Goal: Transaction & Acquisition: Purchase product/service

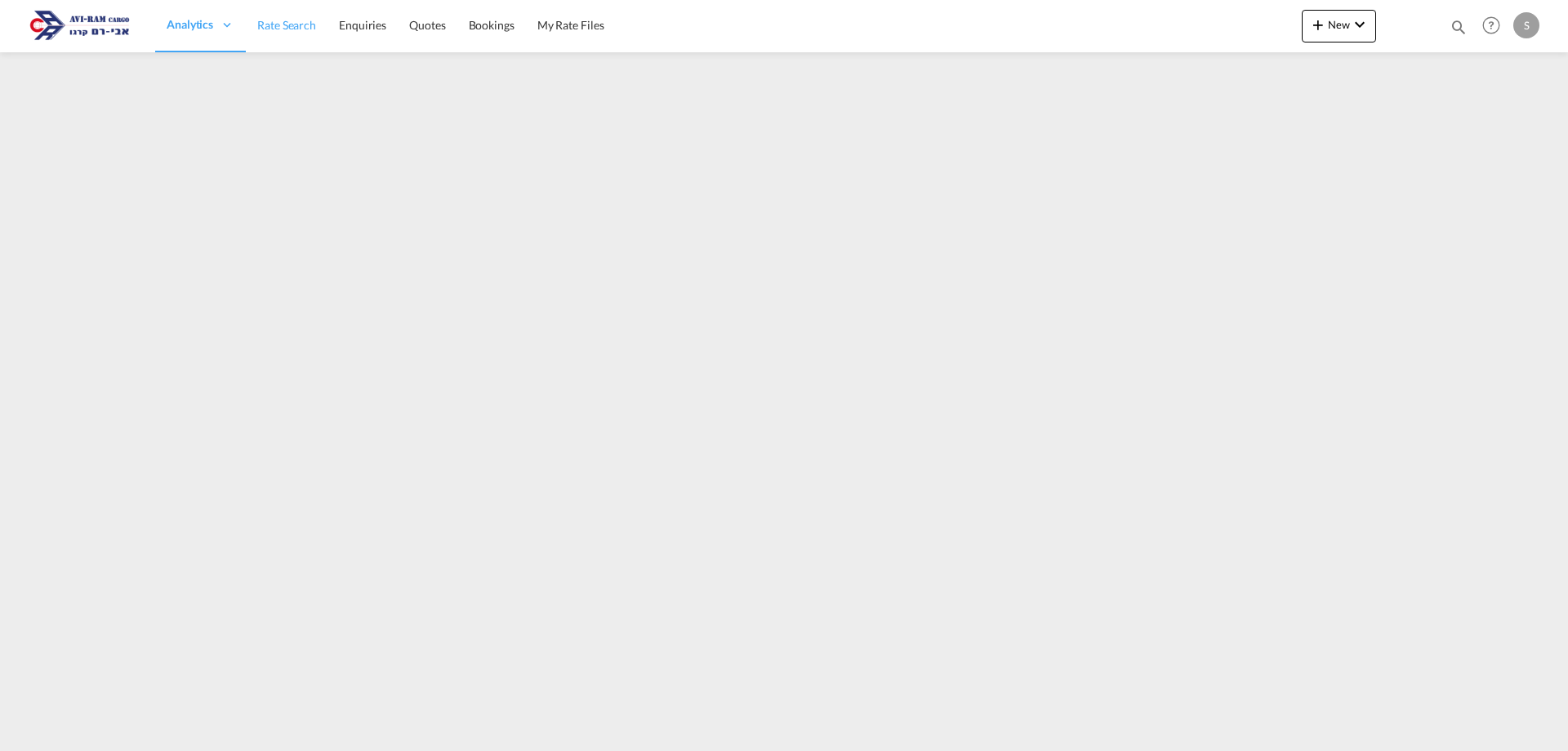
click at [284, 30] on span "Rate Search" at bounding box center [287, 24] width 59 height 14
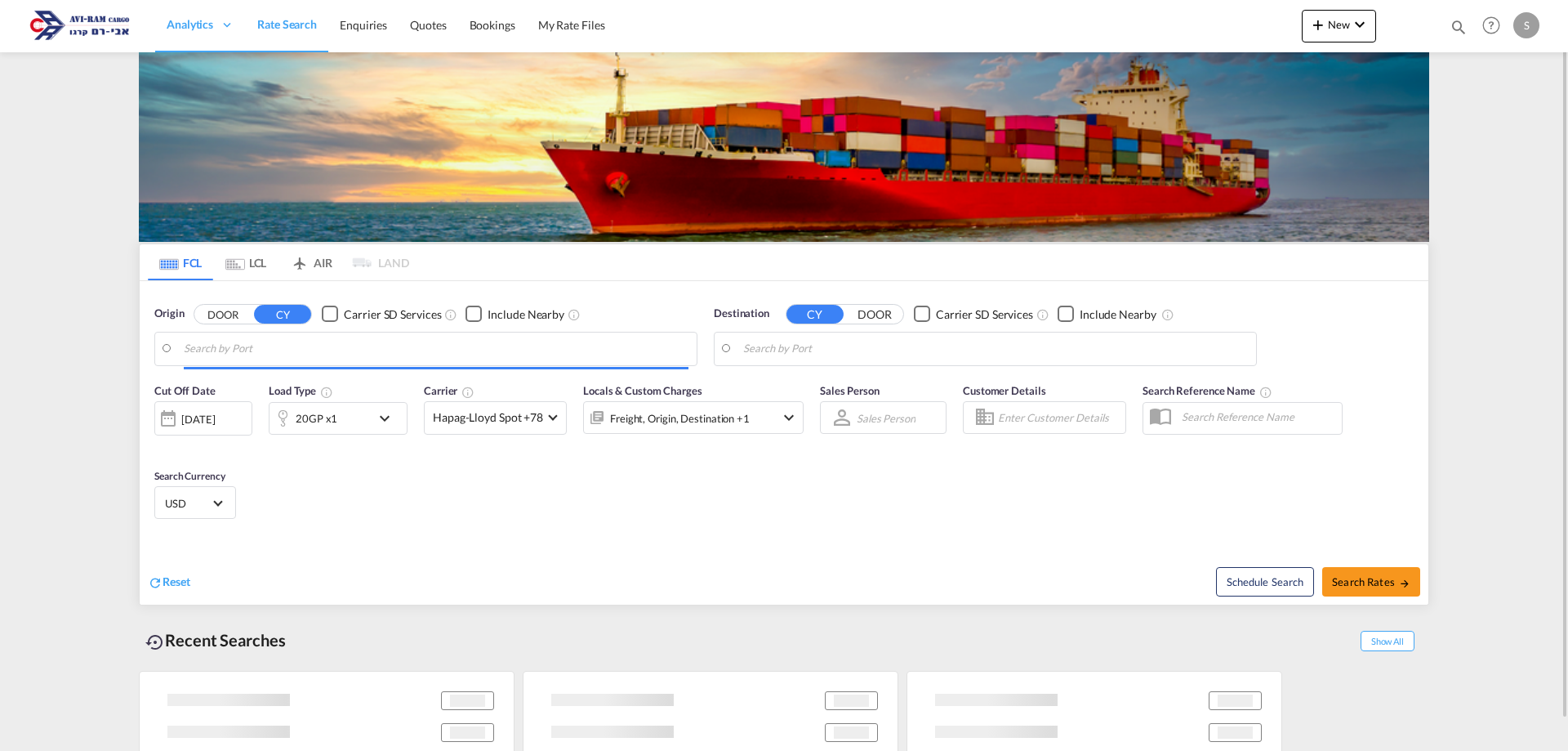
type input "Busan, KRPUS"
type input "Ashdod, ILASH"
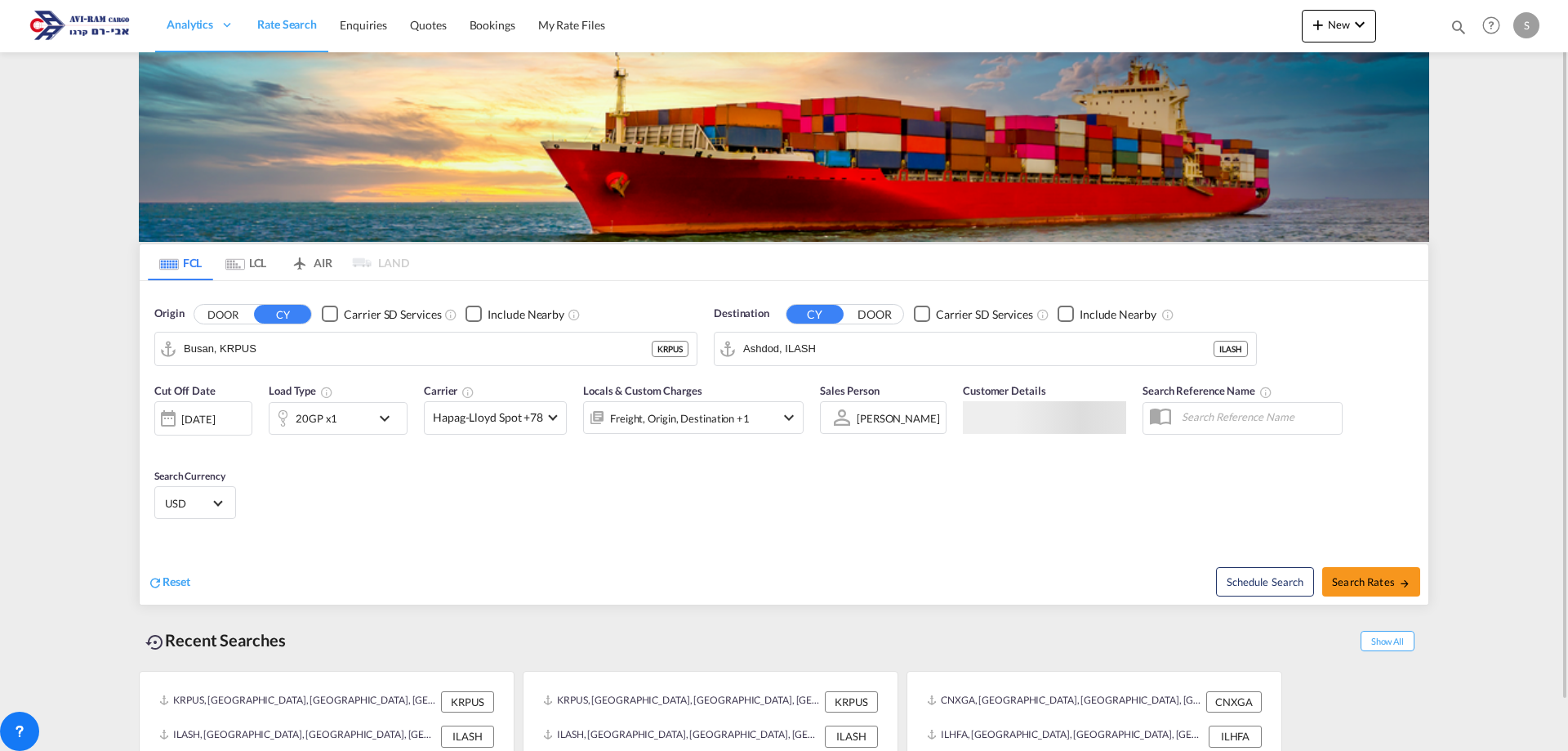
click at [263, 264] on md-tab-item "LCL" at bounding box center [246, 262] width 65 height 36
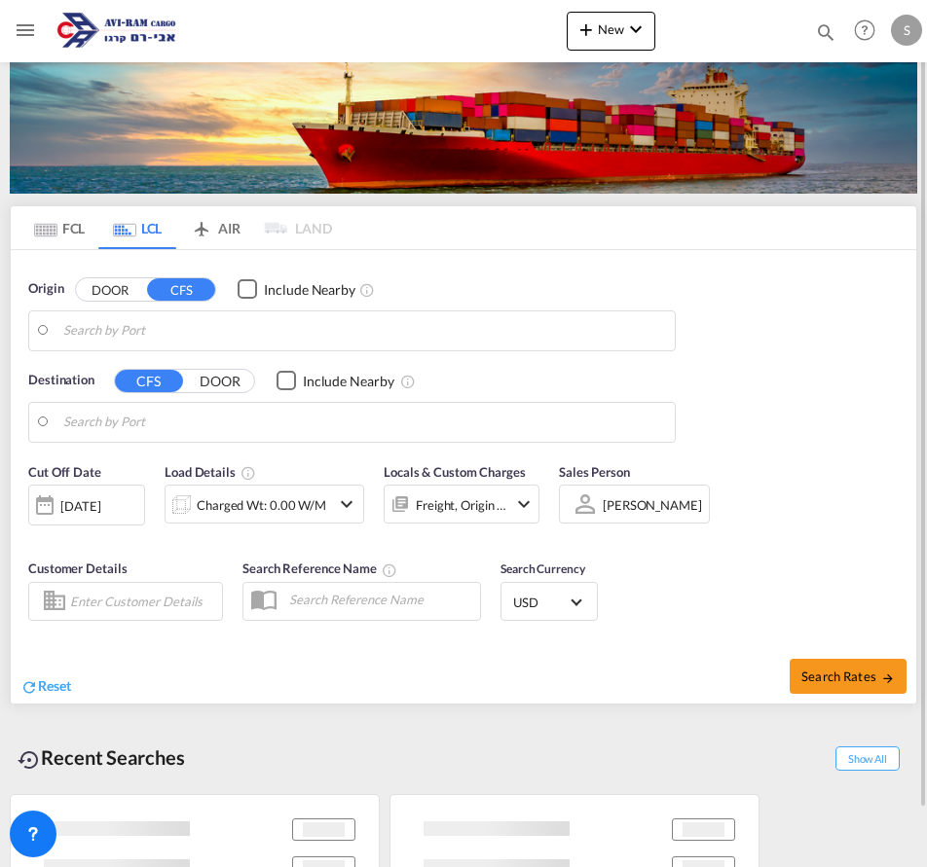
type input "Koper, SIKOP"
type input "Ashdod, ILASH"
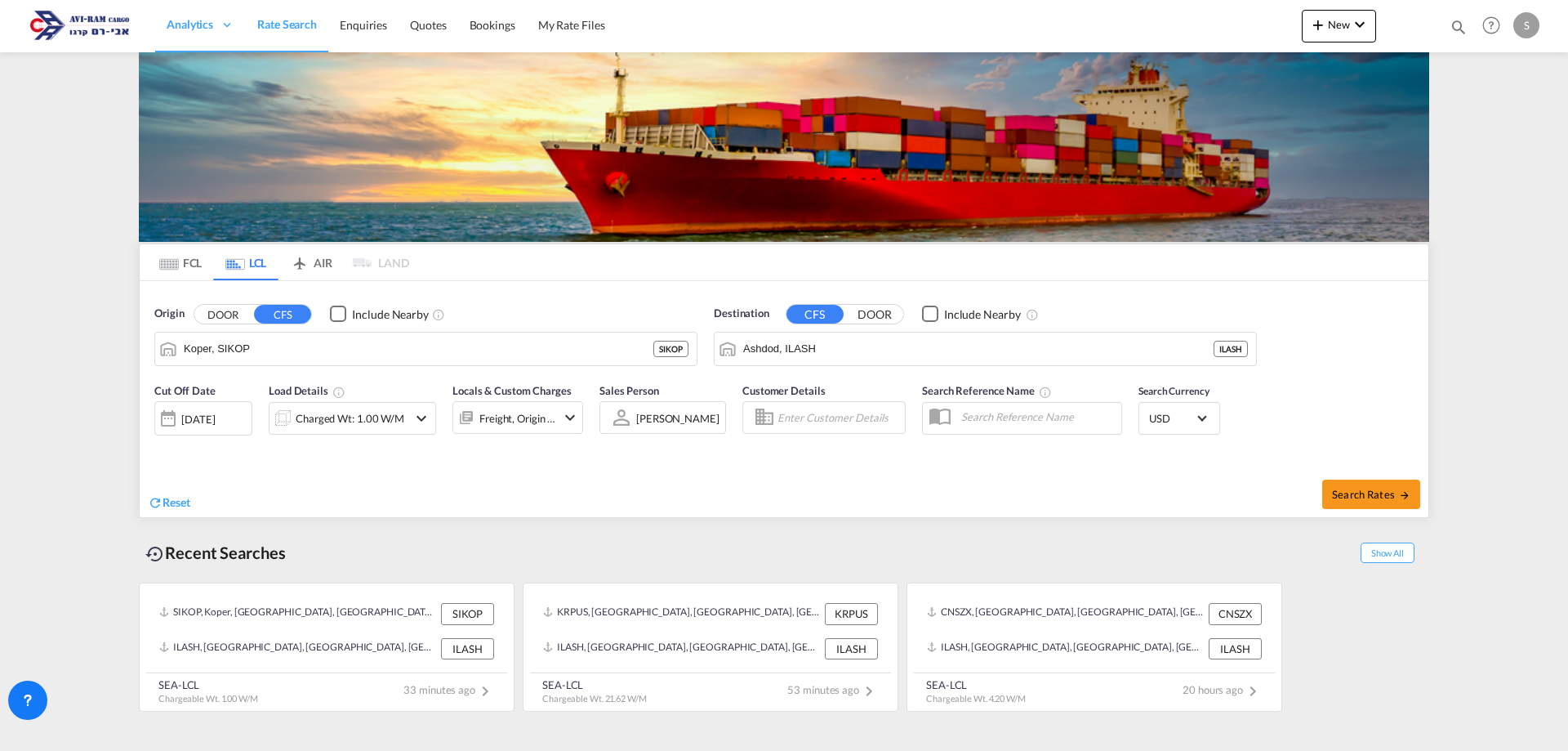
click at [313, 409] on div "Charged Wt: 1.00 W/M" at bounding box center [349, 418] width 108 height 23
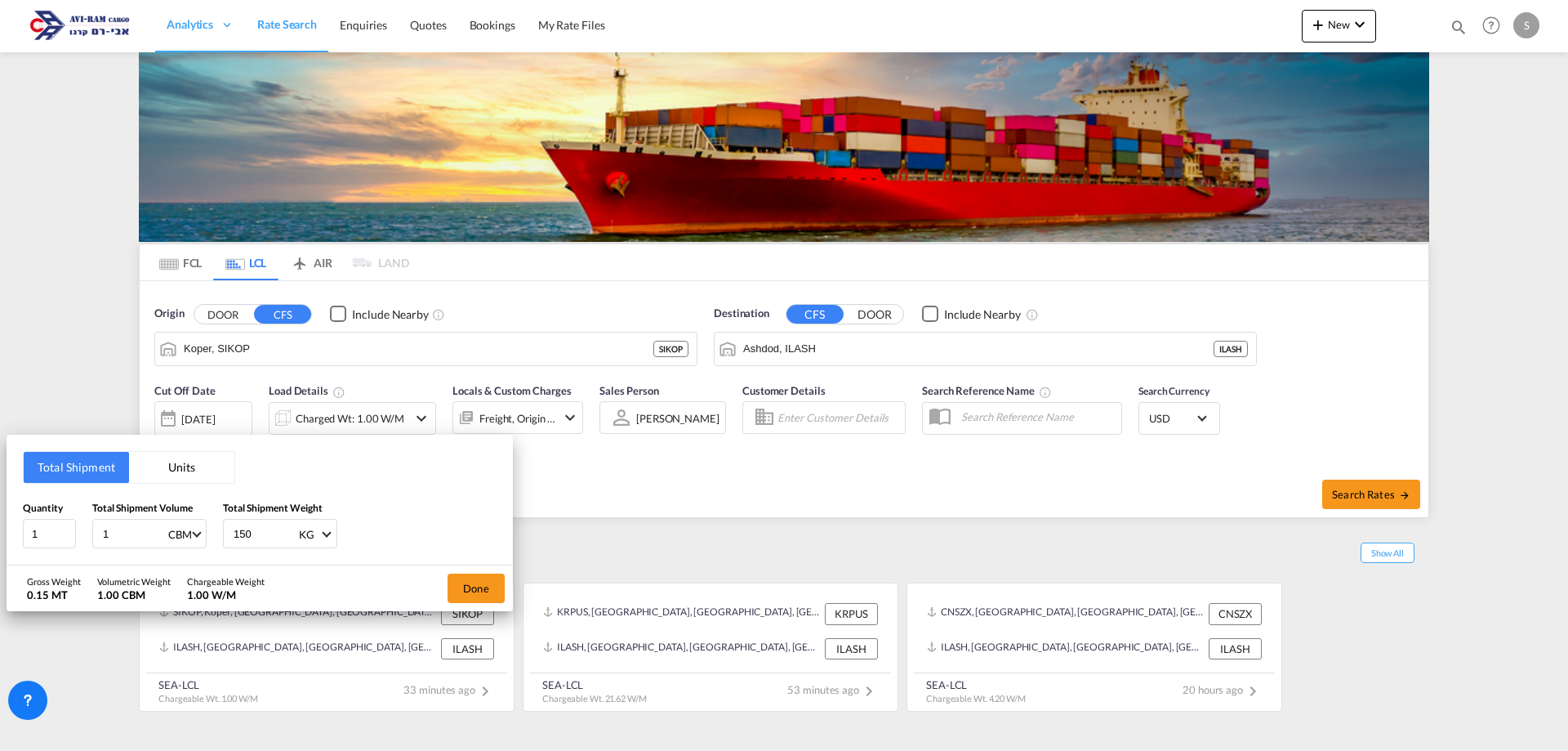
click at [204, 458] on button "Units" at bounding box center [182, 467] width 106 height 31
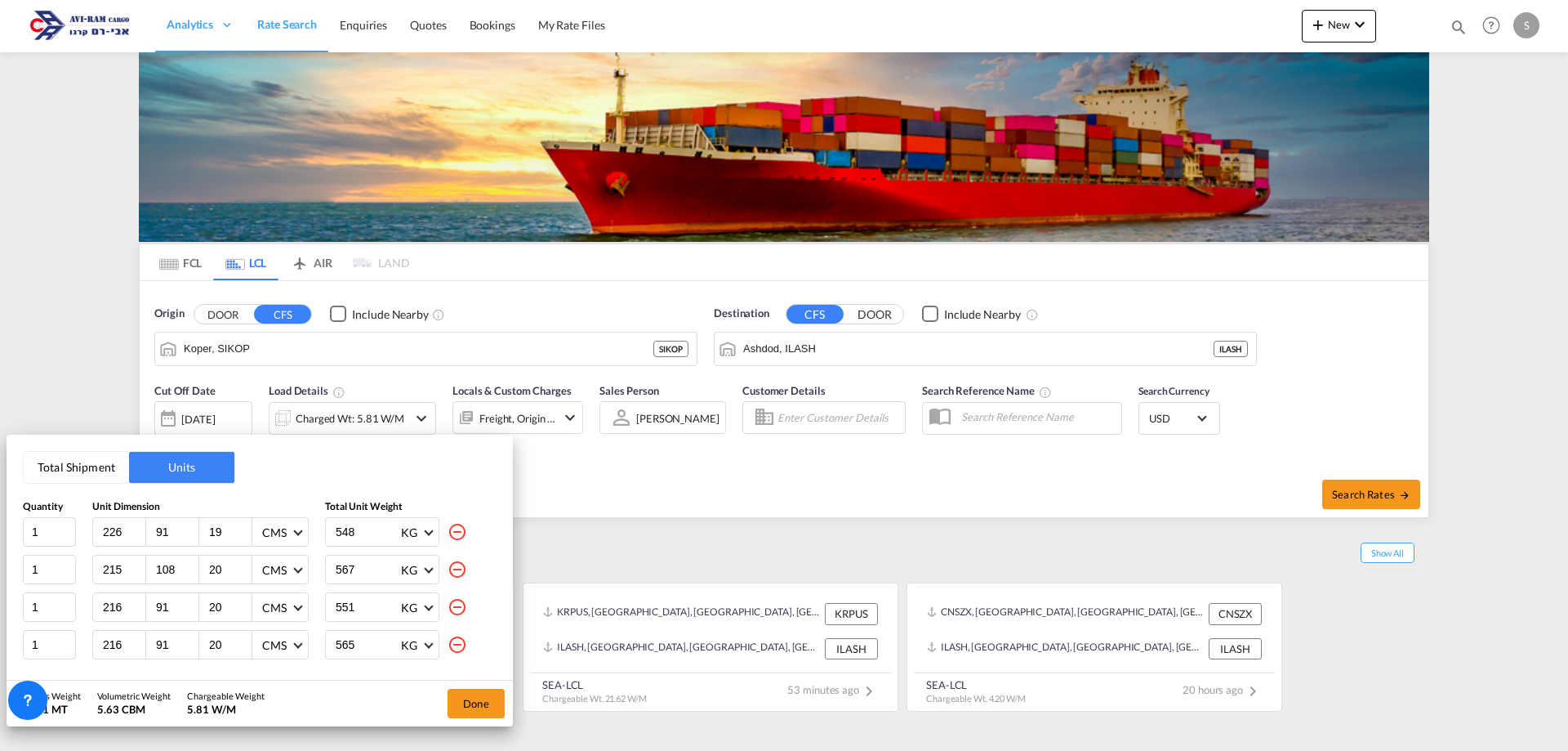
click at [447, 524] on md-icon "icon-minus-circle-outline" at bounding box center [456, 531] width 19 height 19
type input "215"
type input "108"
type input "20"
type input "567"
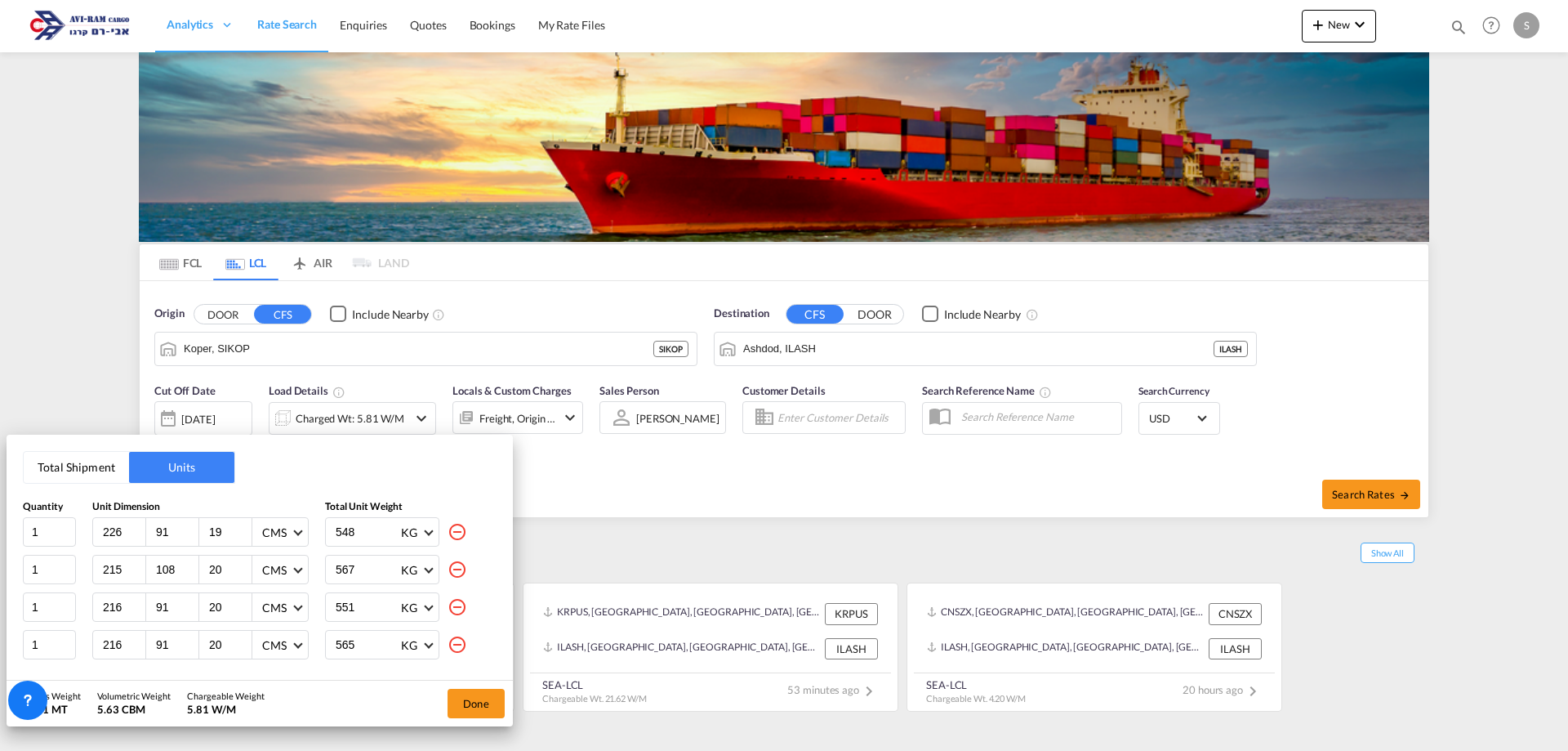
type input "216"
type input "91"
type input "551"
type input "565"
type input "227"
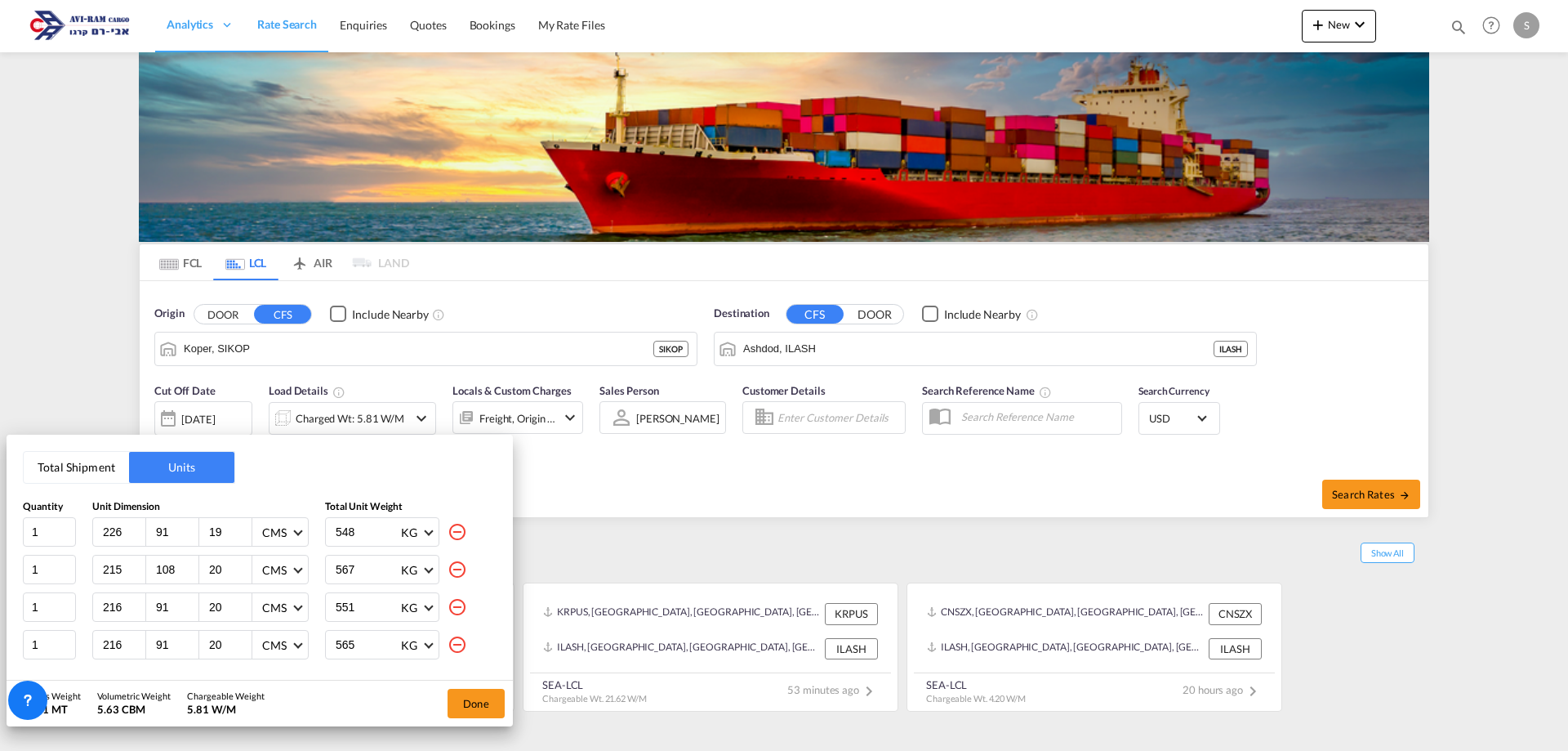
type input "92"
type input "549"
type input "550"
type input "554"
type input "267"
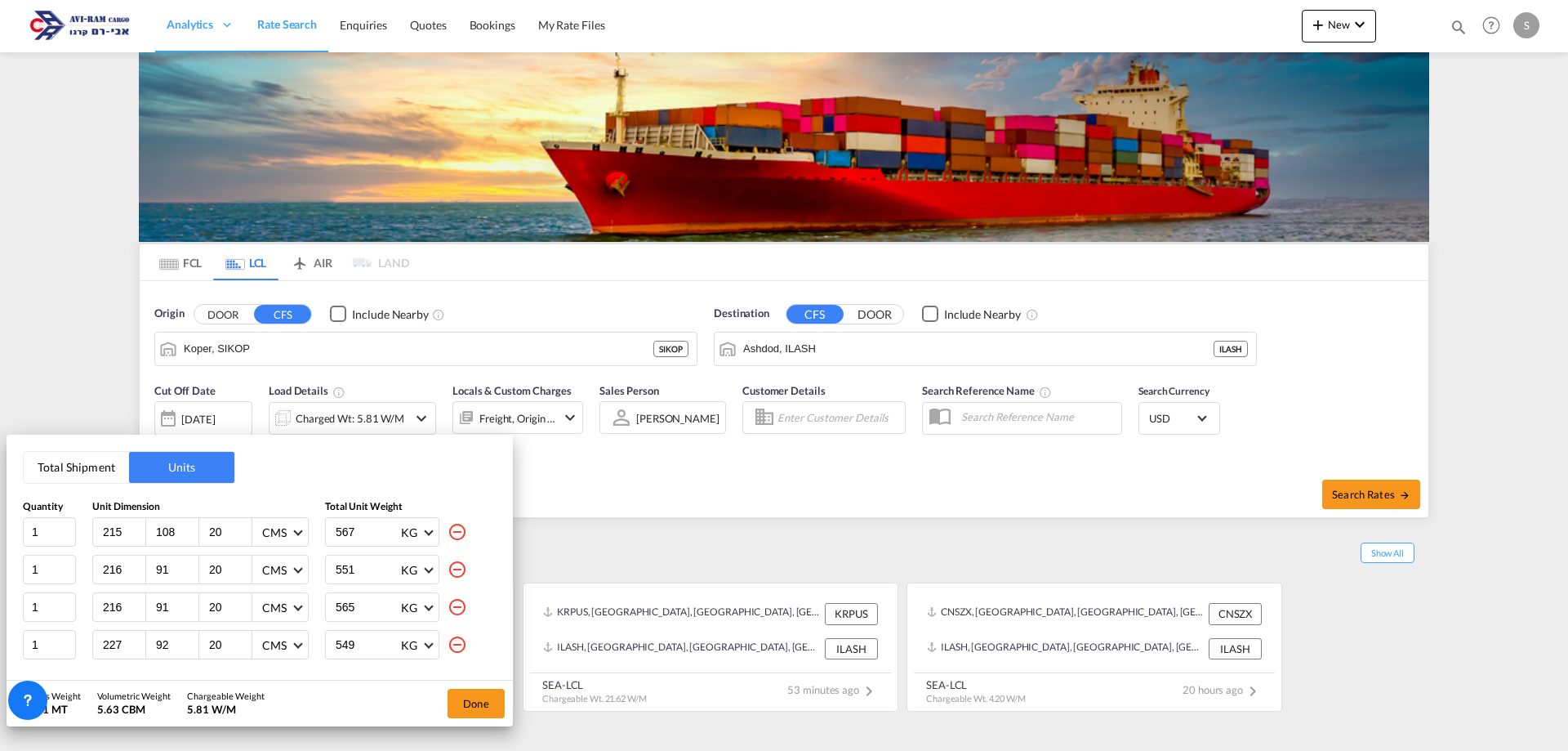
type input "112"
type input "505"
type input "108"
type input "26"
type input "480"
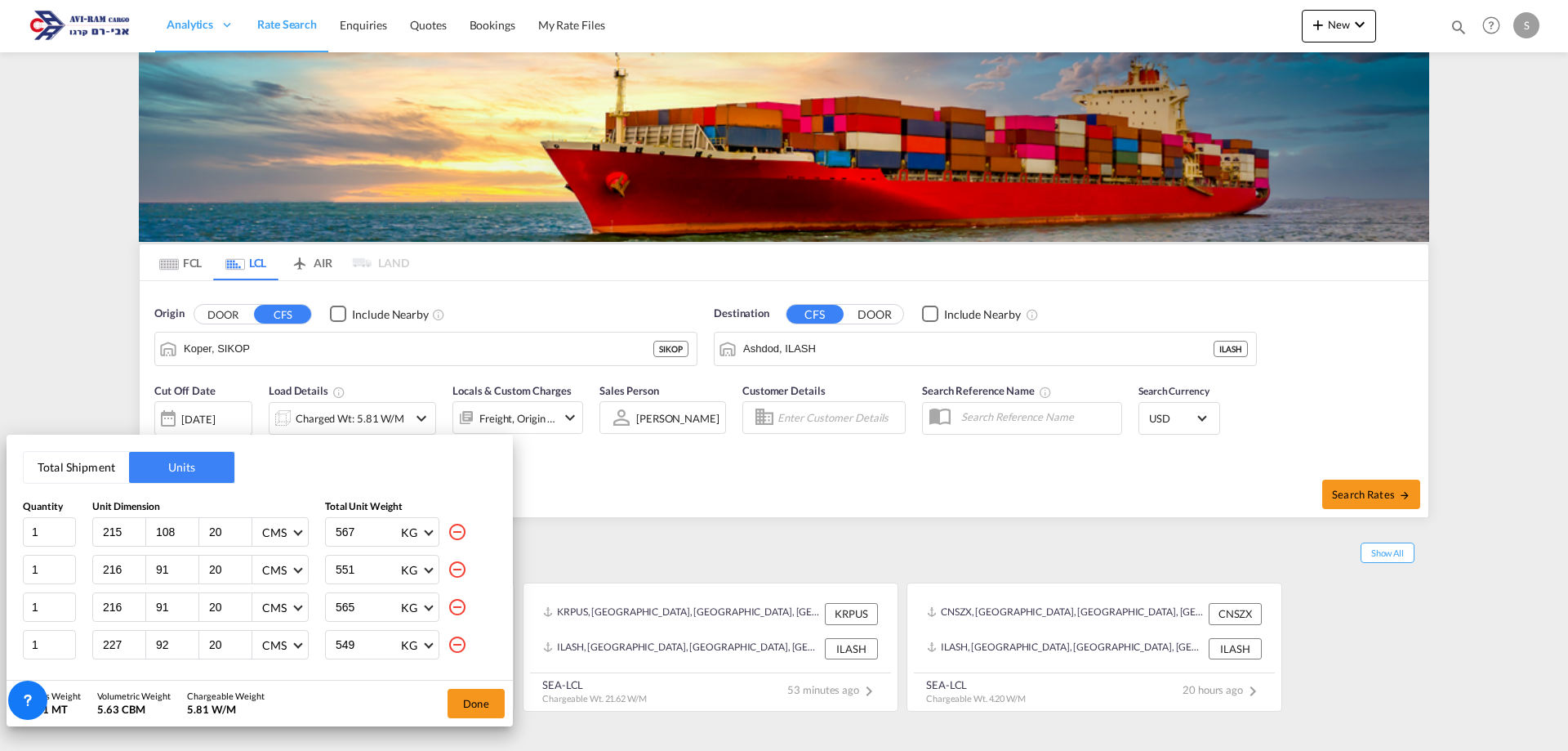
type input "475"
type input "109"
type input "22"
type input "469"
click at [447, 524] on md-icon "icon-minus-circle-outline" at bounding box center [456, 531] width 19 height 19
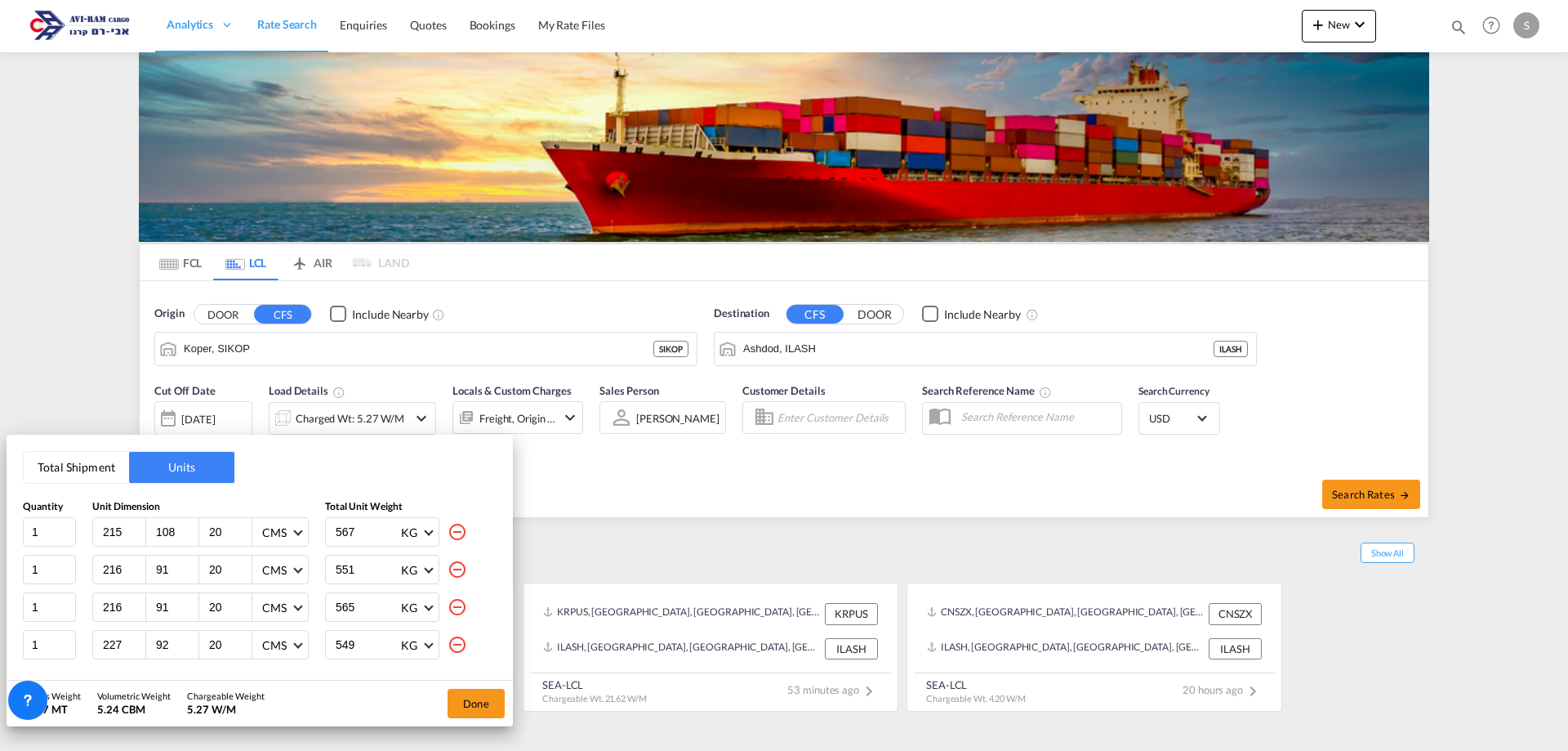
type input "216"
type input "91"
type input "551"
type input "565"
type input "227"
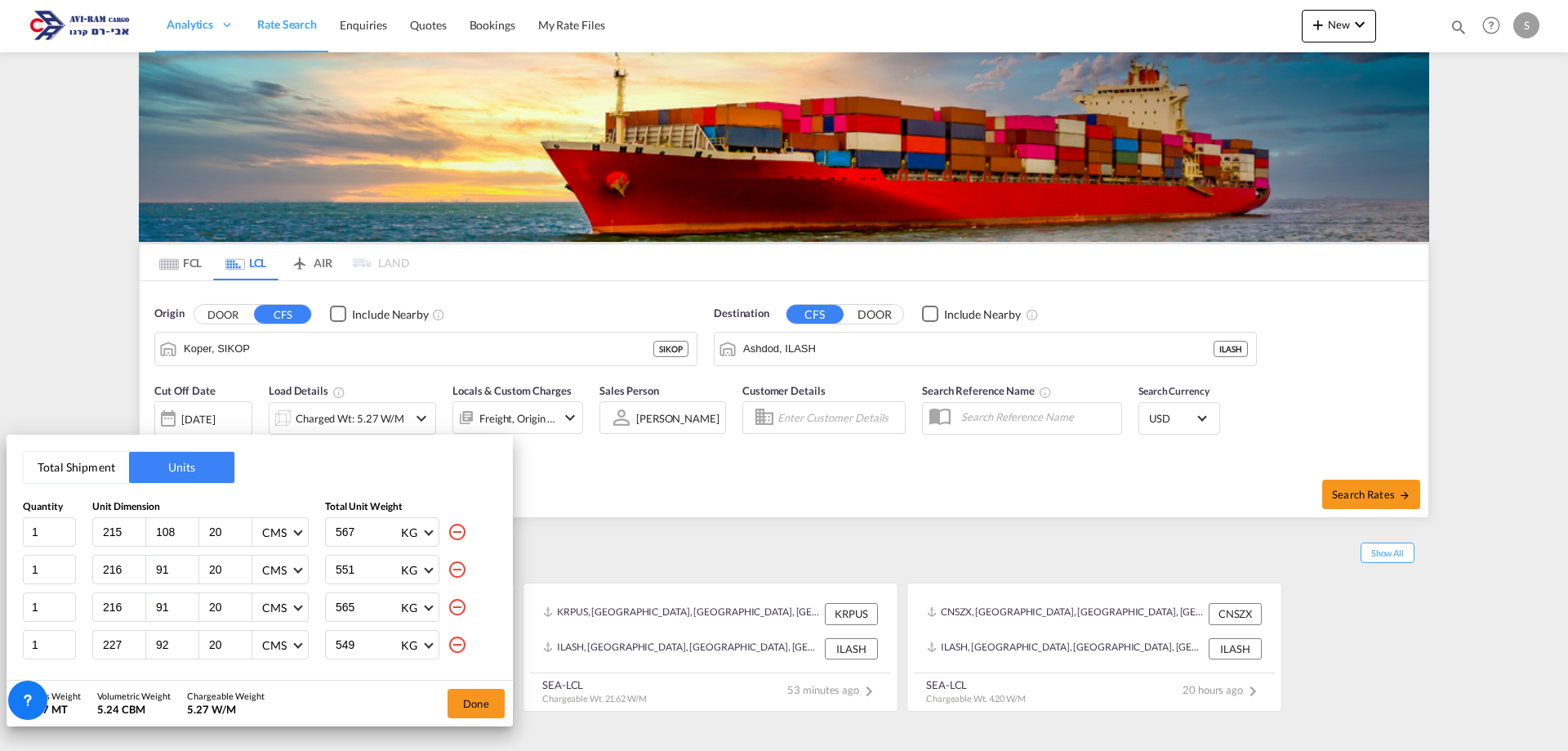
type input "92"
type input "549"
type input "550"
type input "554"
type input "267"
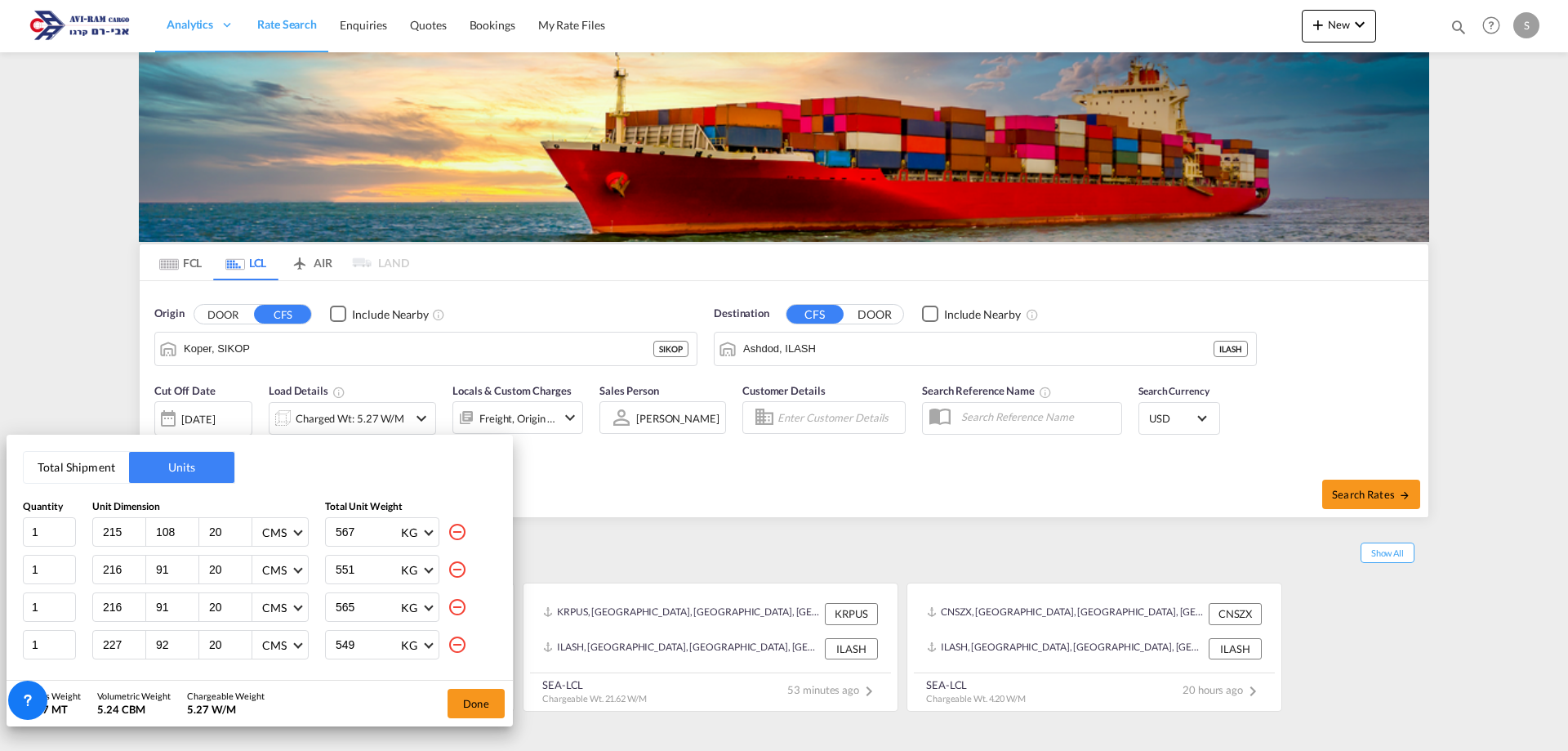
type input "112"
type input "505"
type input "108"
type input "26"
type input "480"
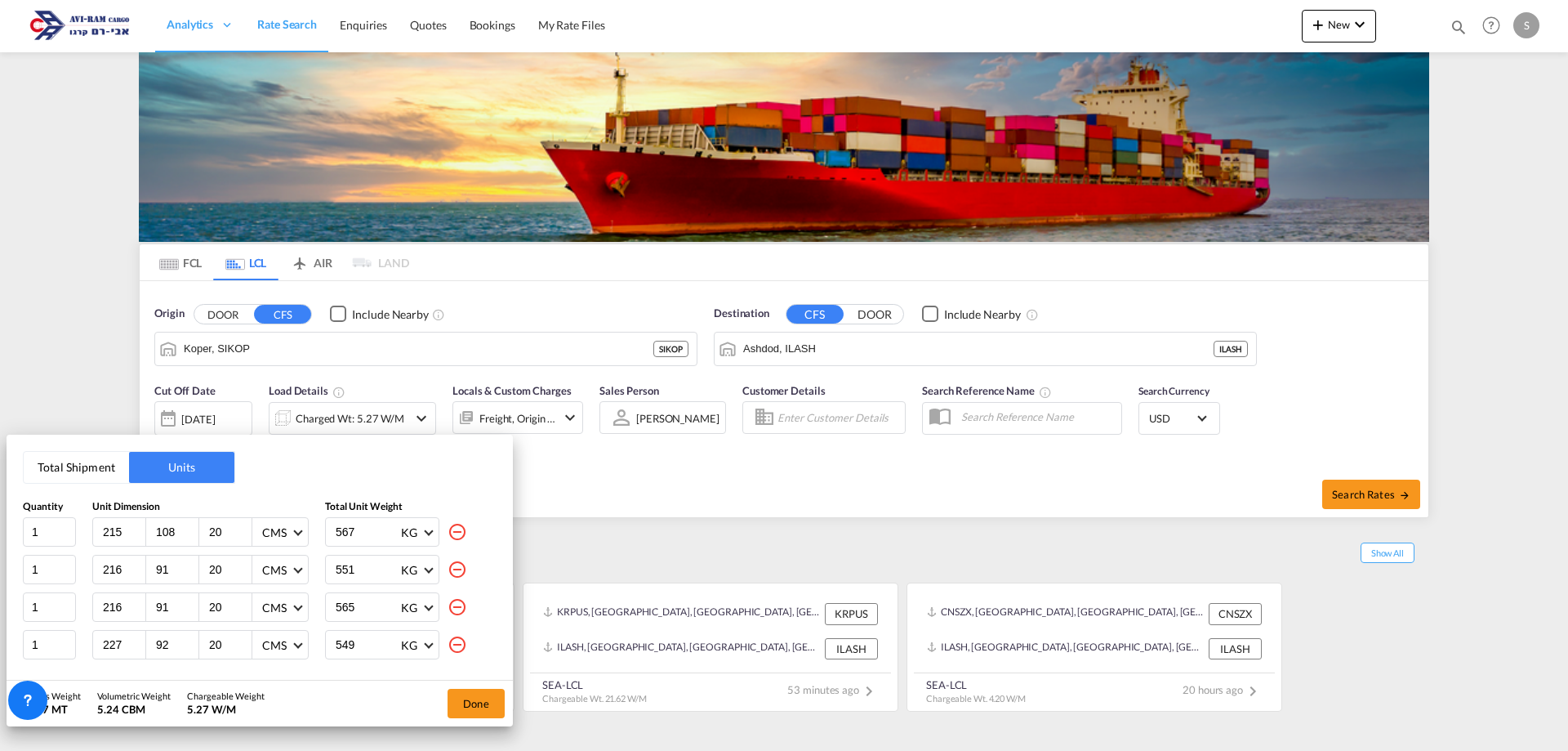
type input "475"
type input "109"
type input "22"
type input "469"
click at [447, 524] on md-icon "icon-minus-circle-outline" at bounding box center [456, 531] width 19 height 19
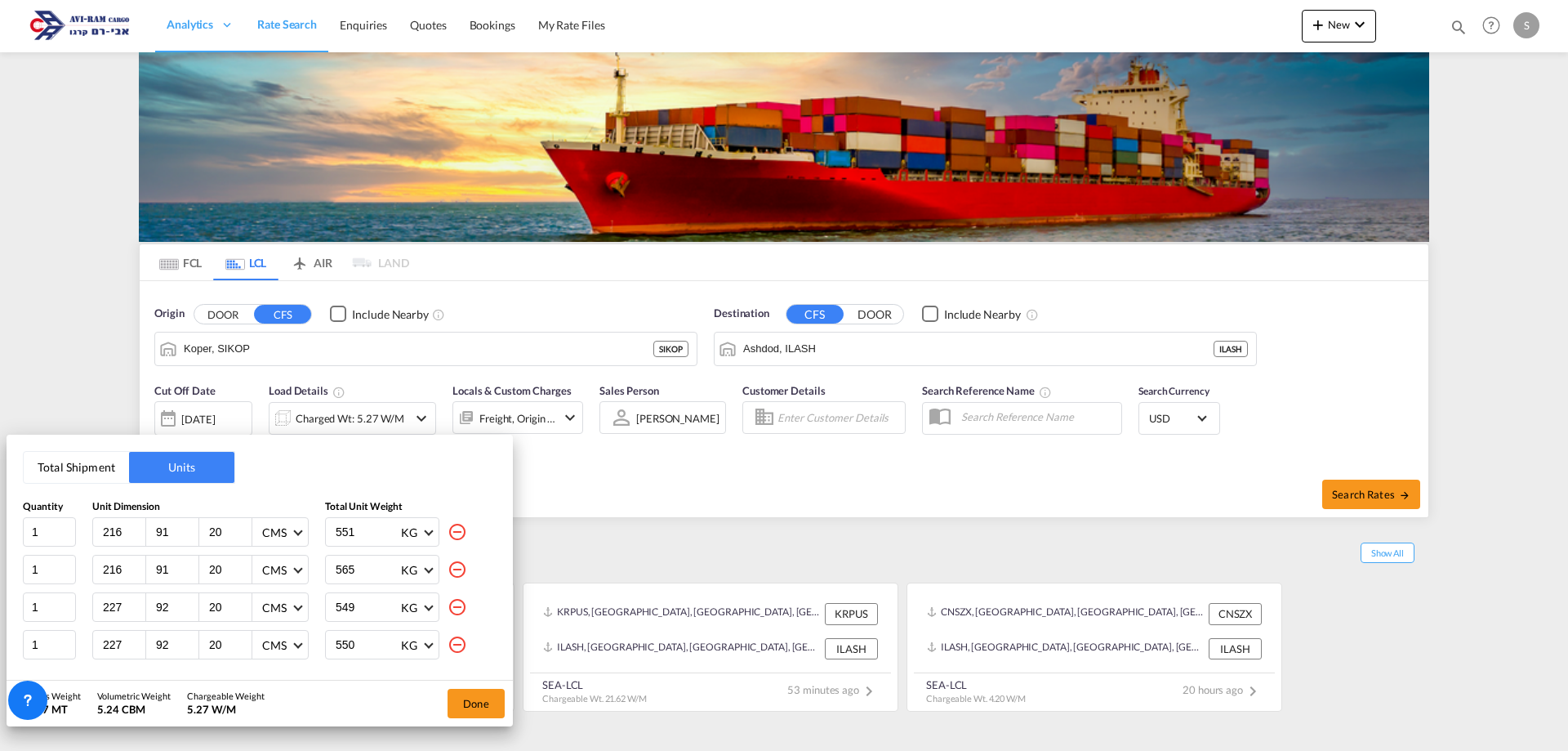
type input "565"
type input "227"
type input "92"
type input "549"
type input "550"
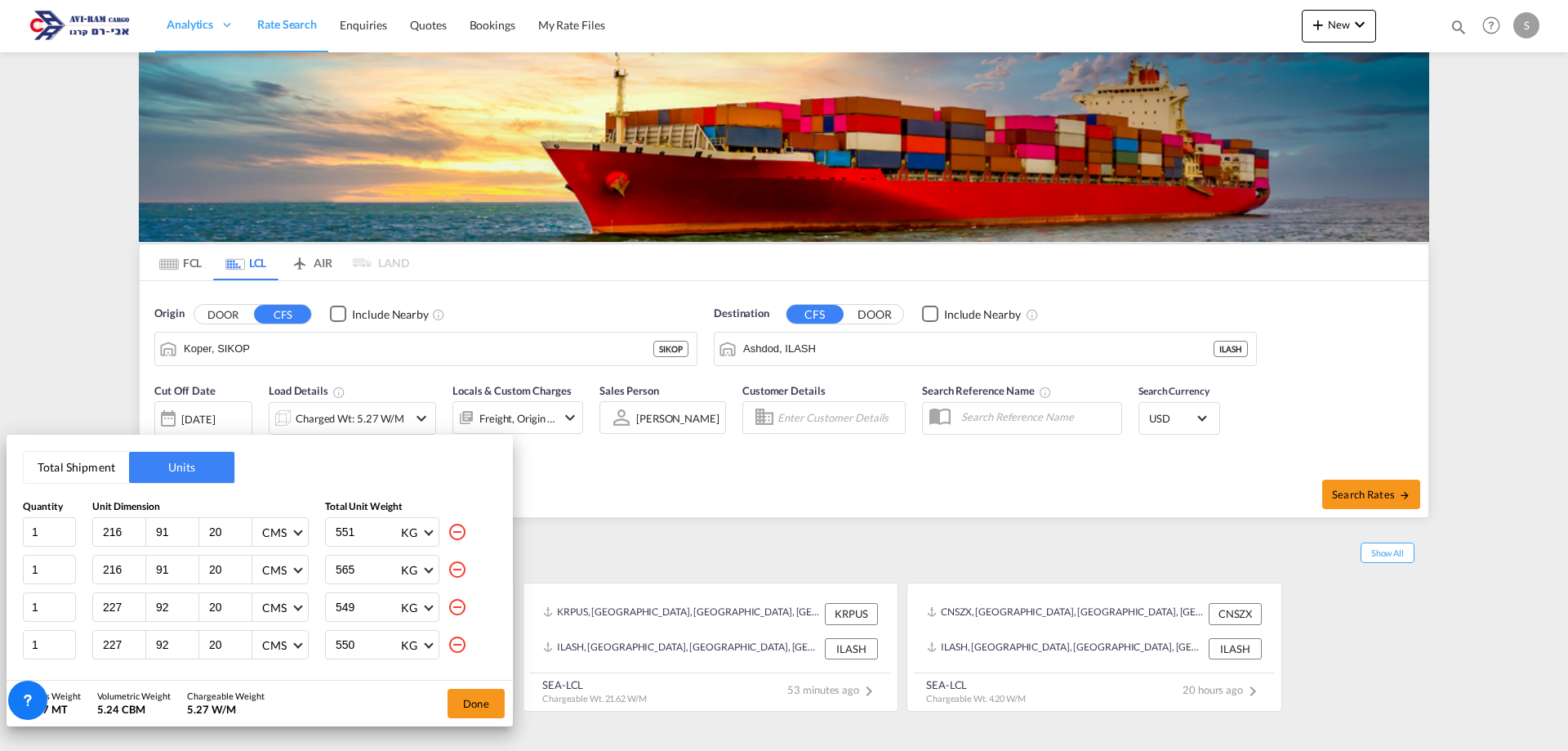
type input "554"
type input "267"
type input "112"
type input "505"
type input "108"
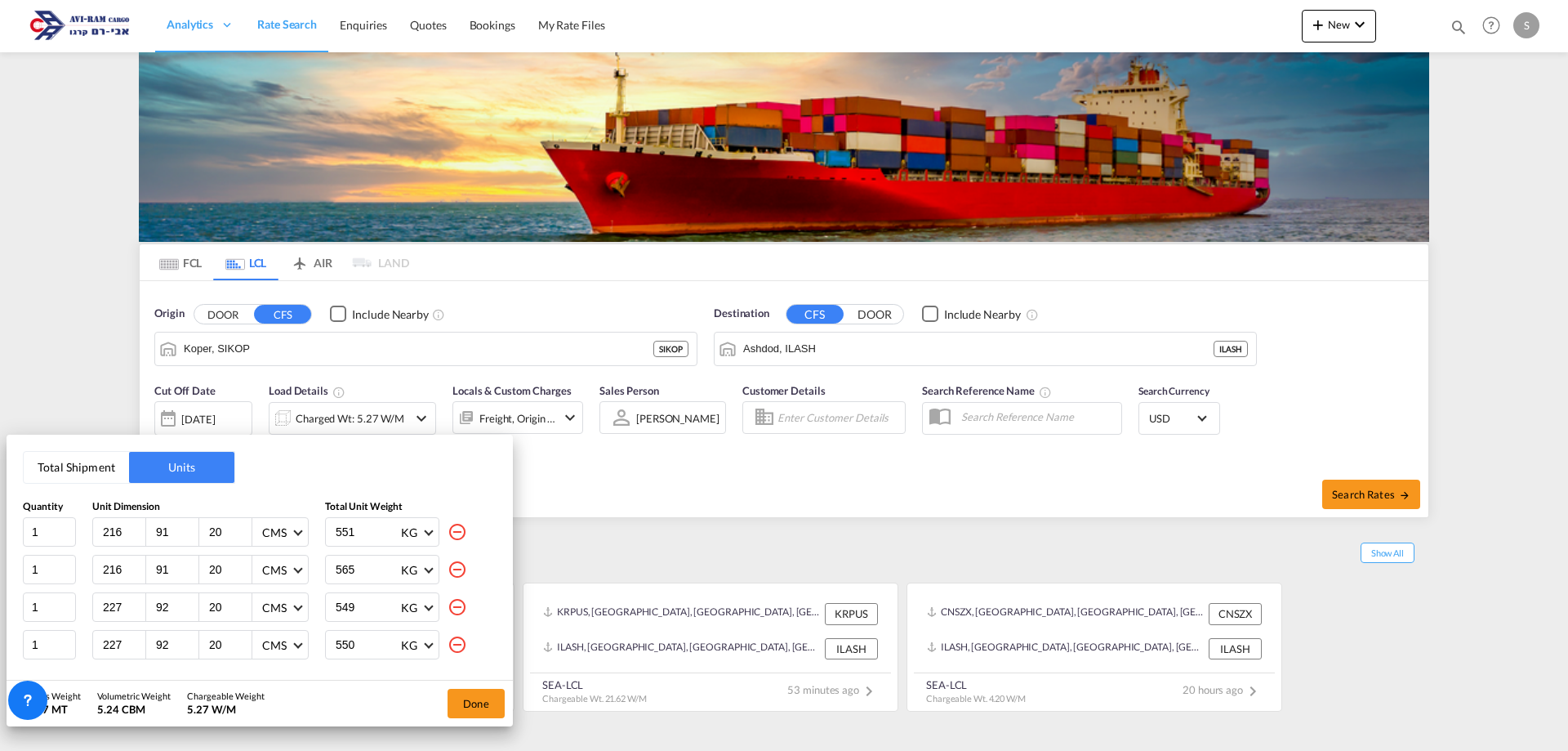
type input "26"
type input "480"
type input "475"
type input "109"
type input "22"
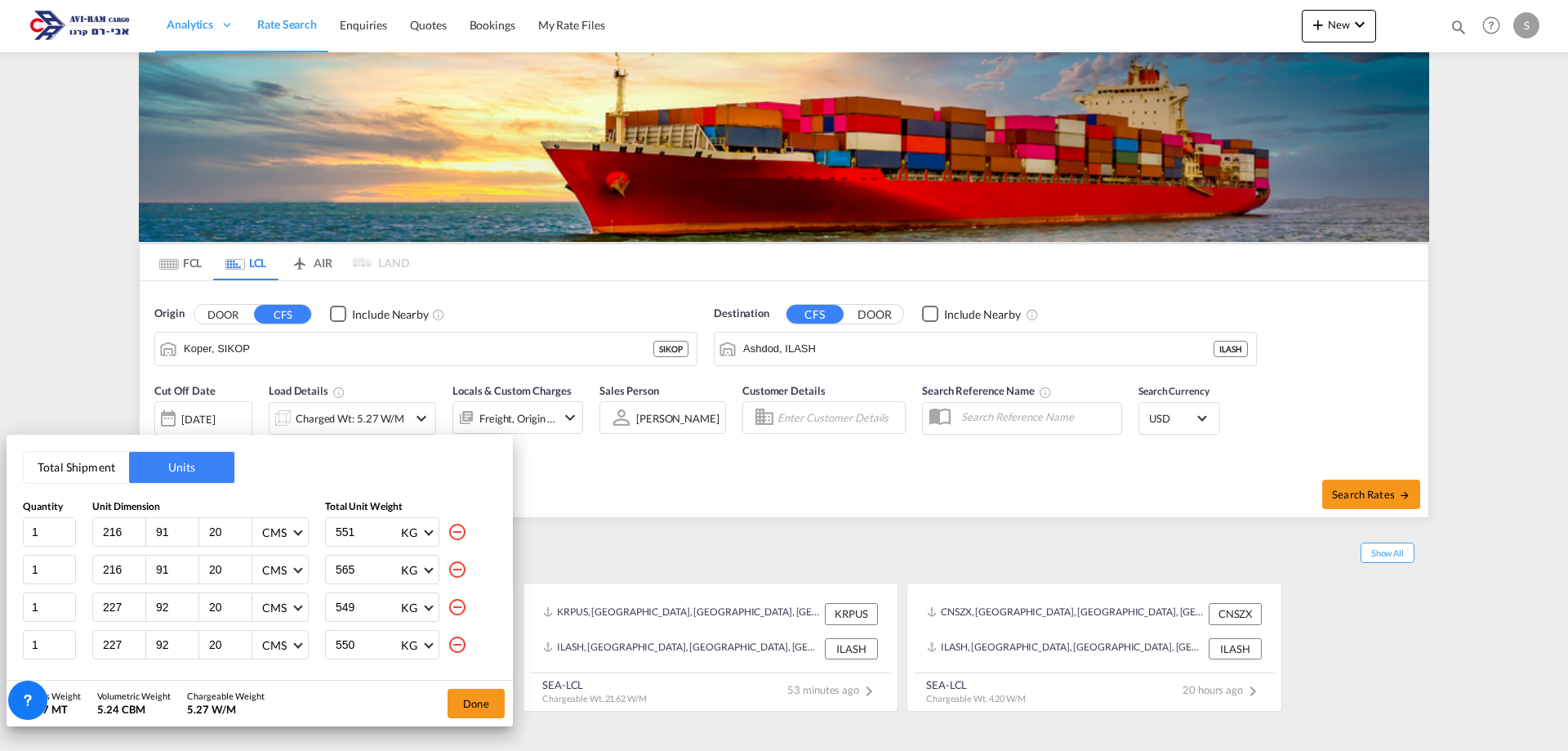
type input "469"
click at [447, 524] on md-icon "icon-minus-circle-outline" at bounding box center [456, 531] width 19 height 19
type input "227"
type input "92"
type input "549"
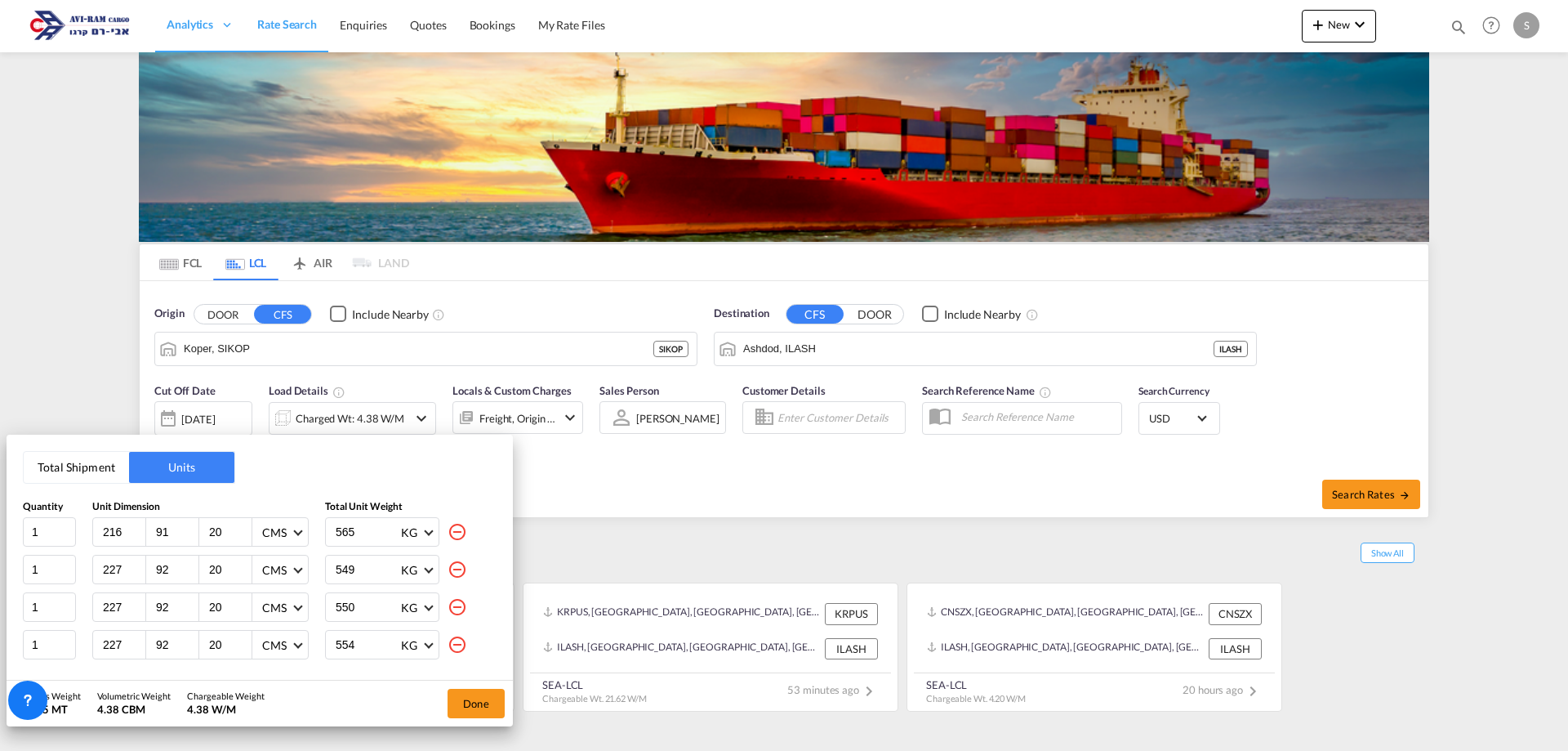
type input "550"
type input "554"
type input "267"
type input "112"
type input "505"
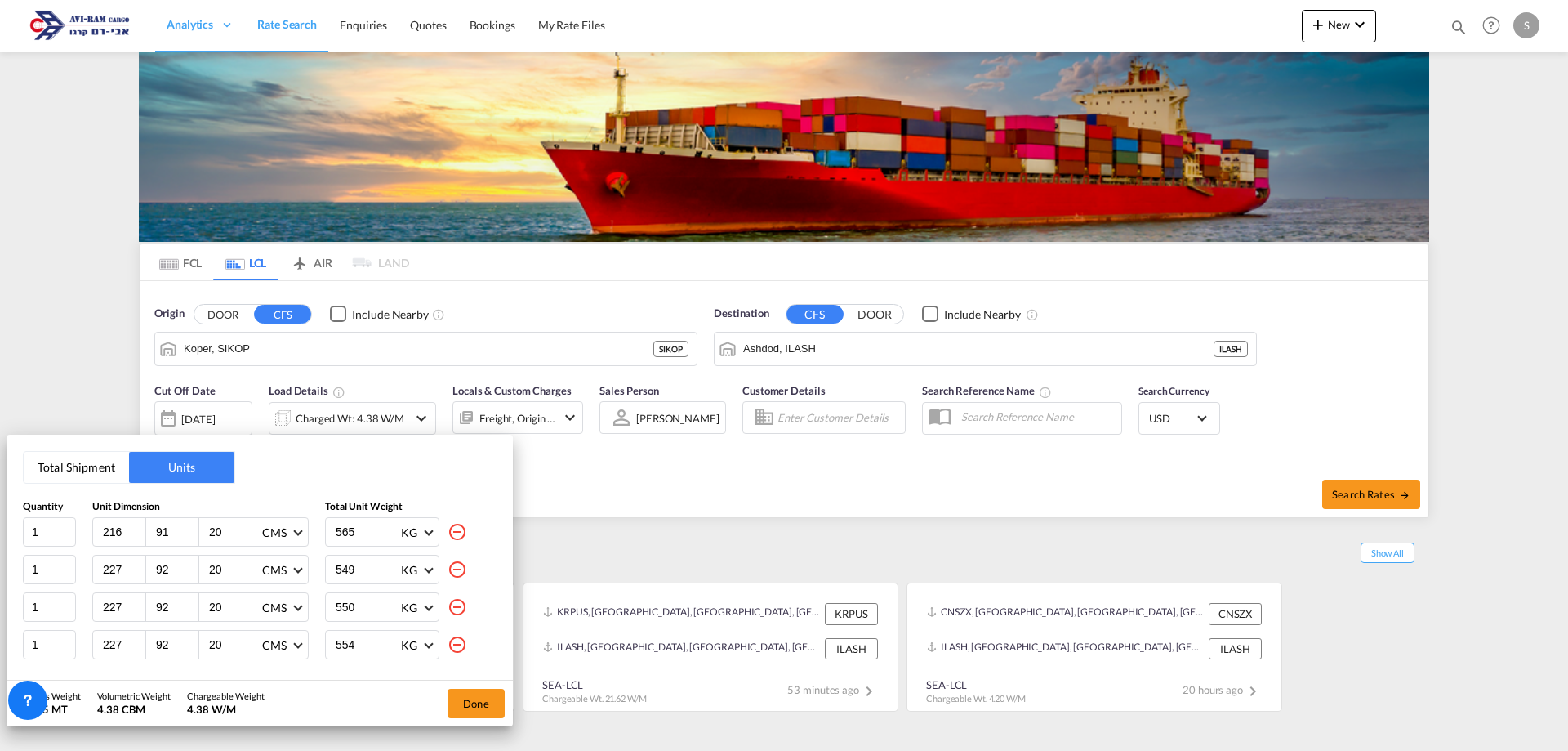
type input "108"
type input "26"
type input "480"
type input "475"
type input "109"
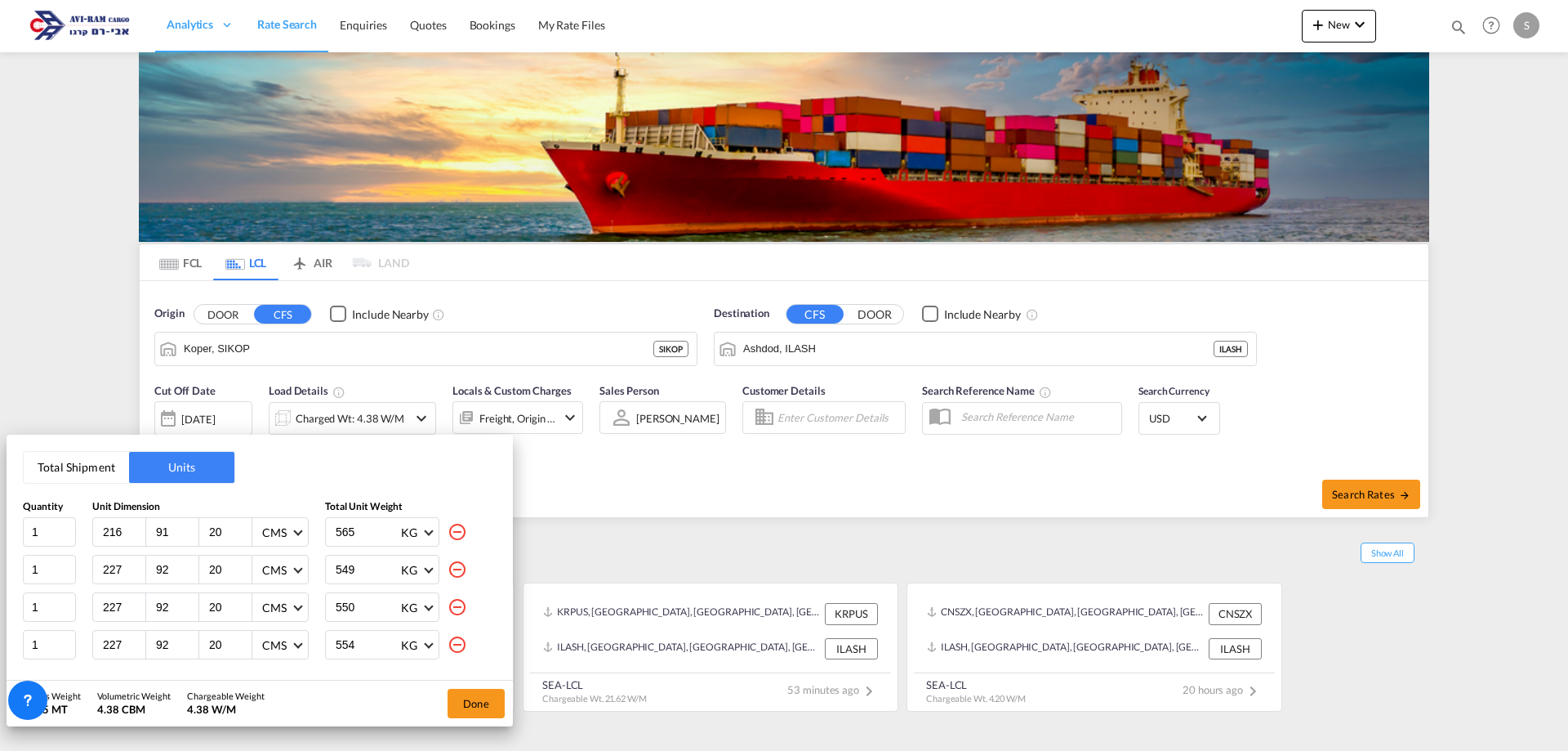
type input "22"
type input "469"
click at [447, 524] on md-icon "icon-minus-circle-outline" at bounding box center [456, 531] width 19 height 19
type input "550"
type input "554"
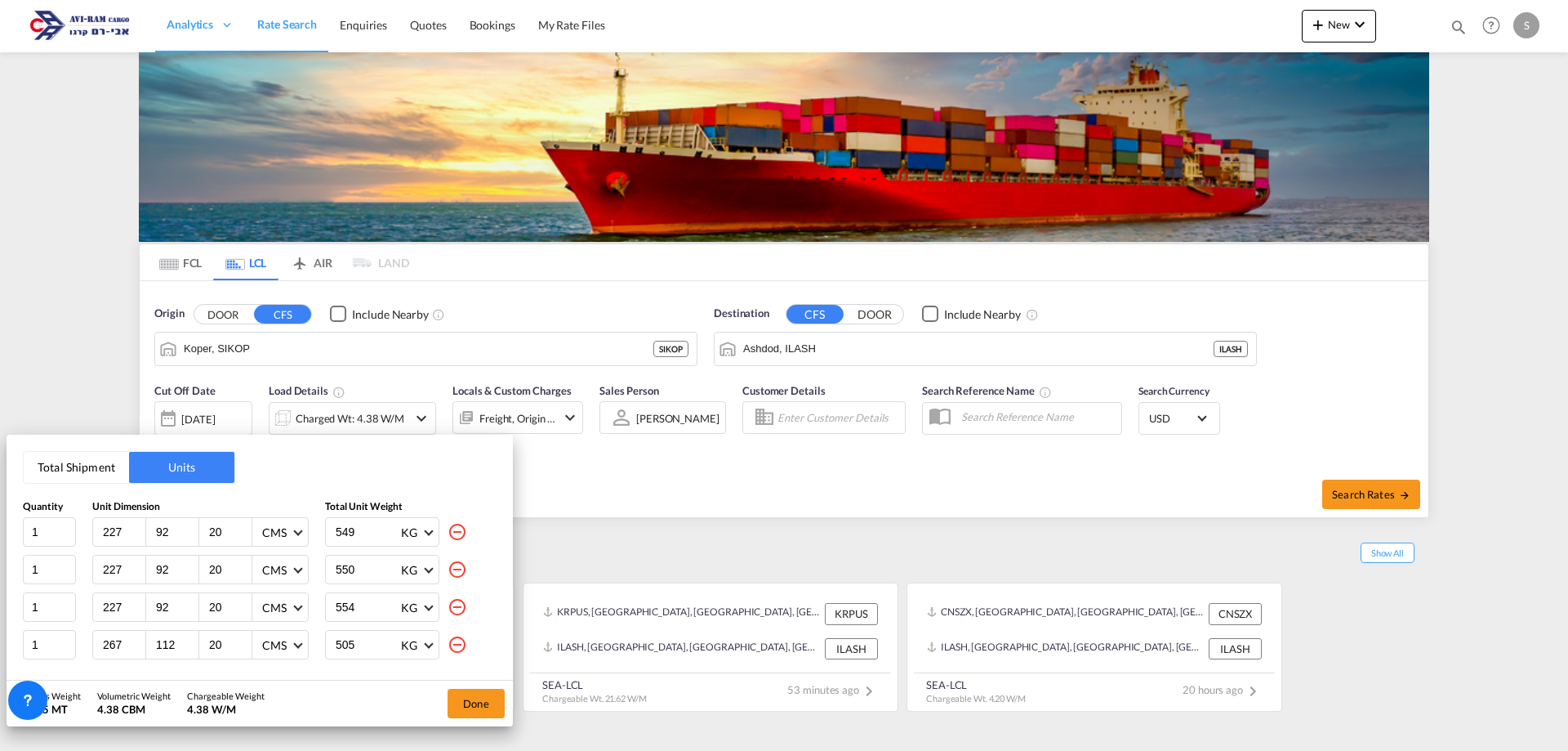
type input "267"
type input "112"
type input "505"
type input "108"
type input "26"
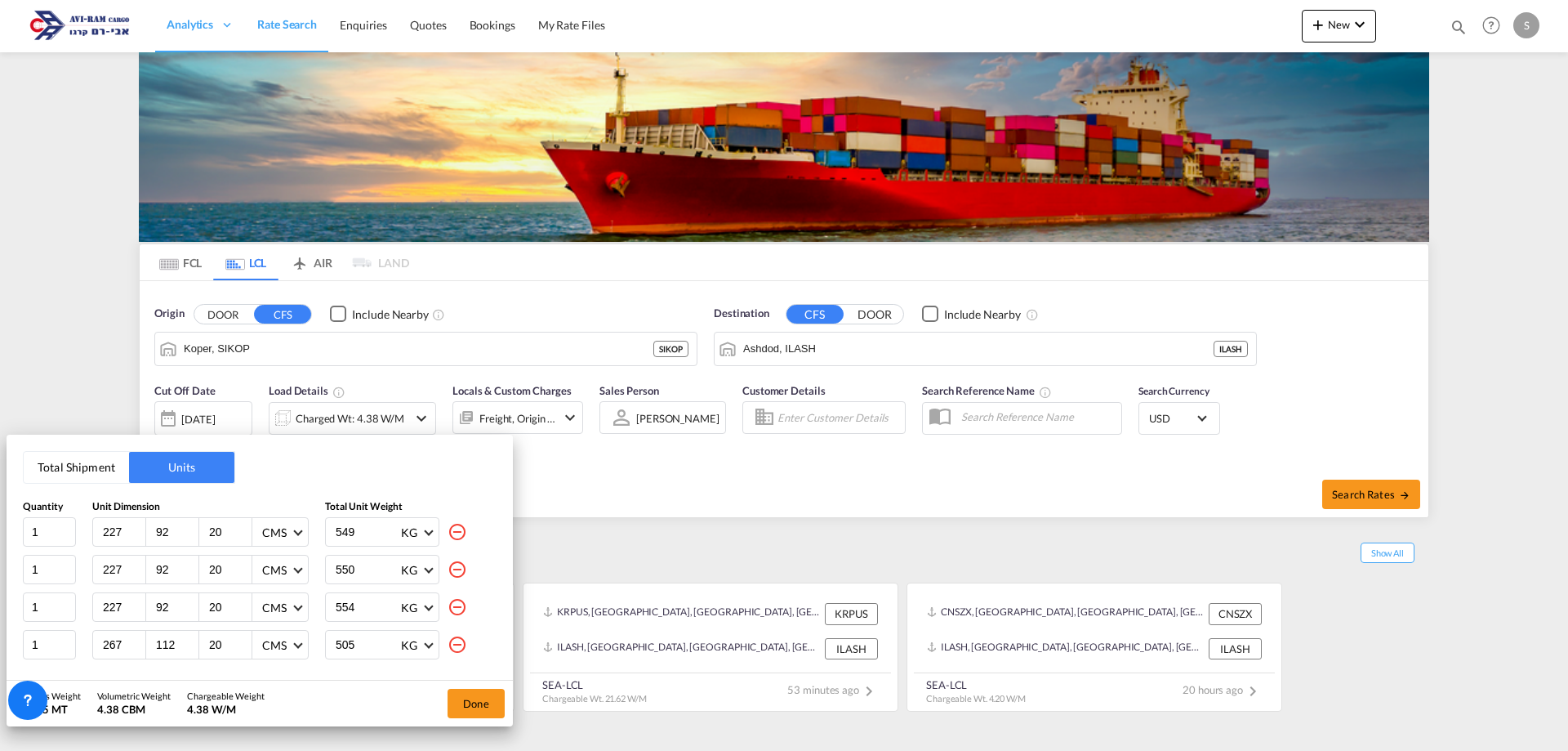
type input "480"
type input "475"
type input "109"
type input "22"
type input "469"
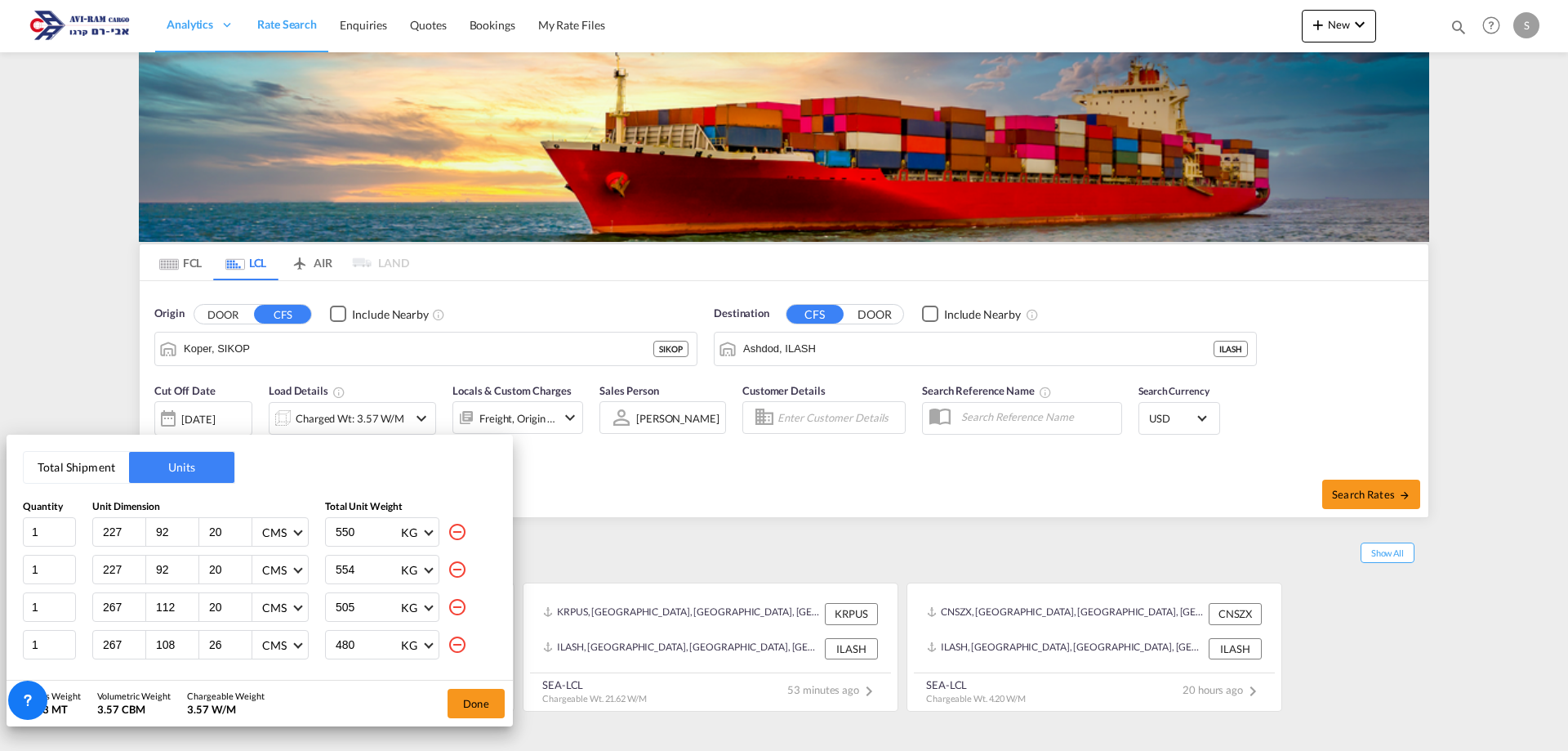
click at [447, 524] on md-icon "icon-minus-circle-outline" at bounding box center [456, 531] width 19 height 19
type input "554"
type input "267"
type input "112"
type input "505"
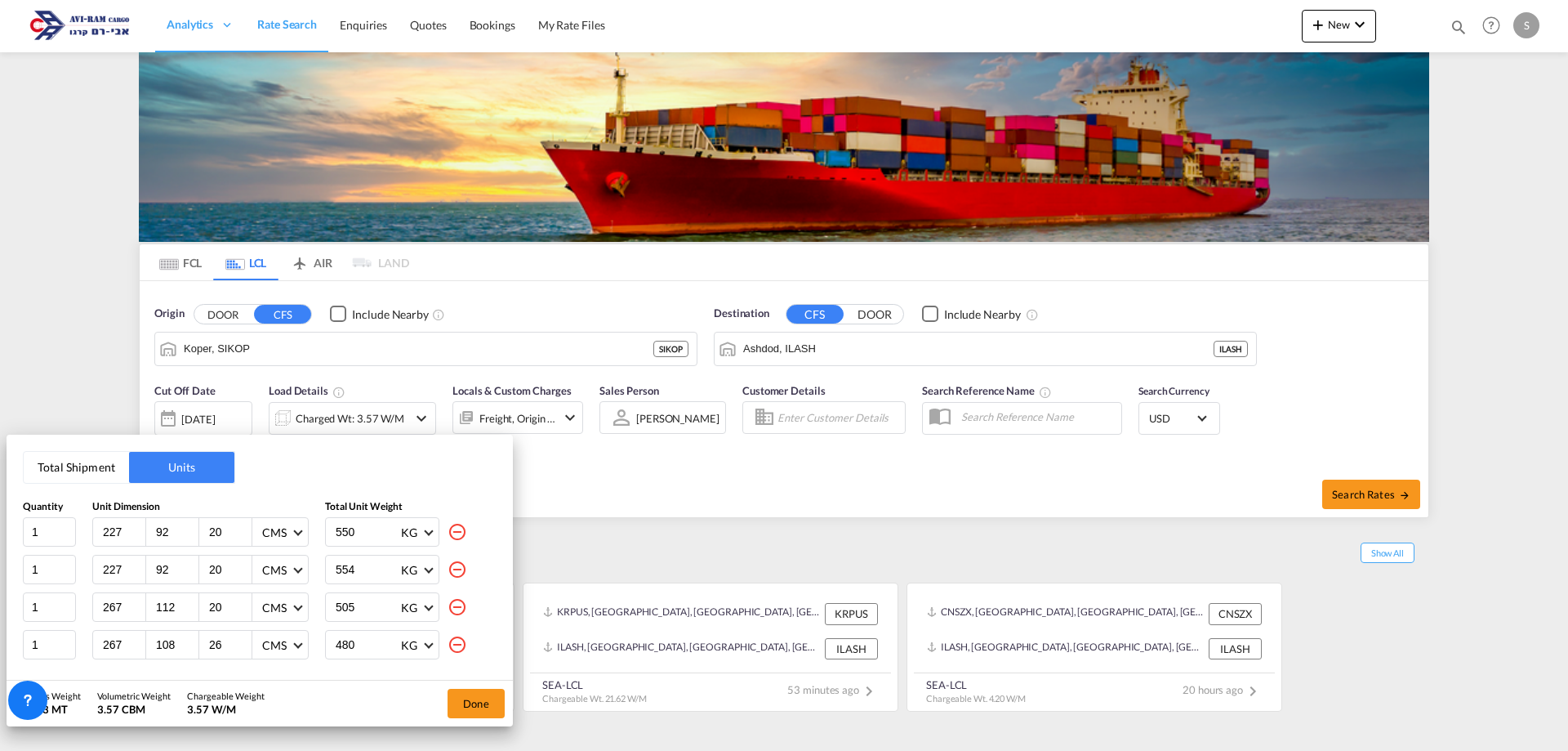
type input "108"
type input "26"
type input "480"
type input "475"
type input "109"
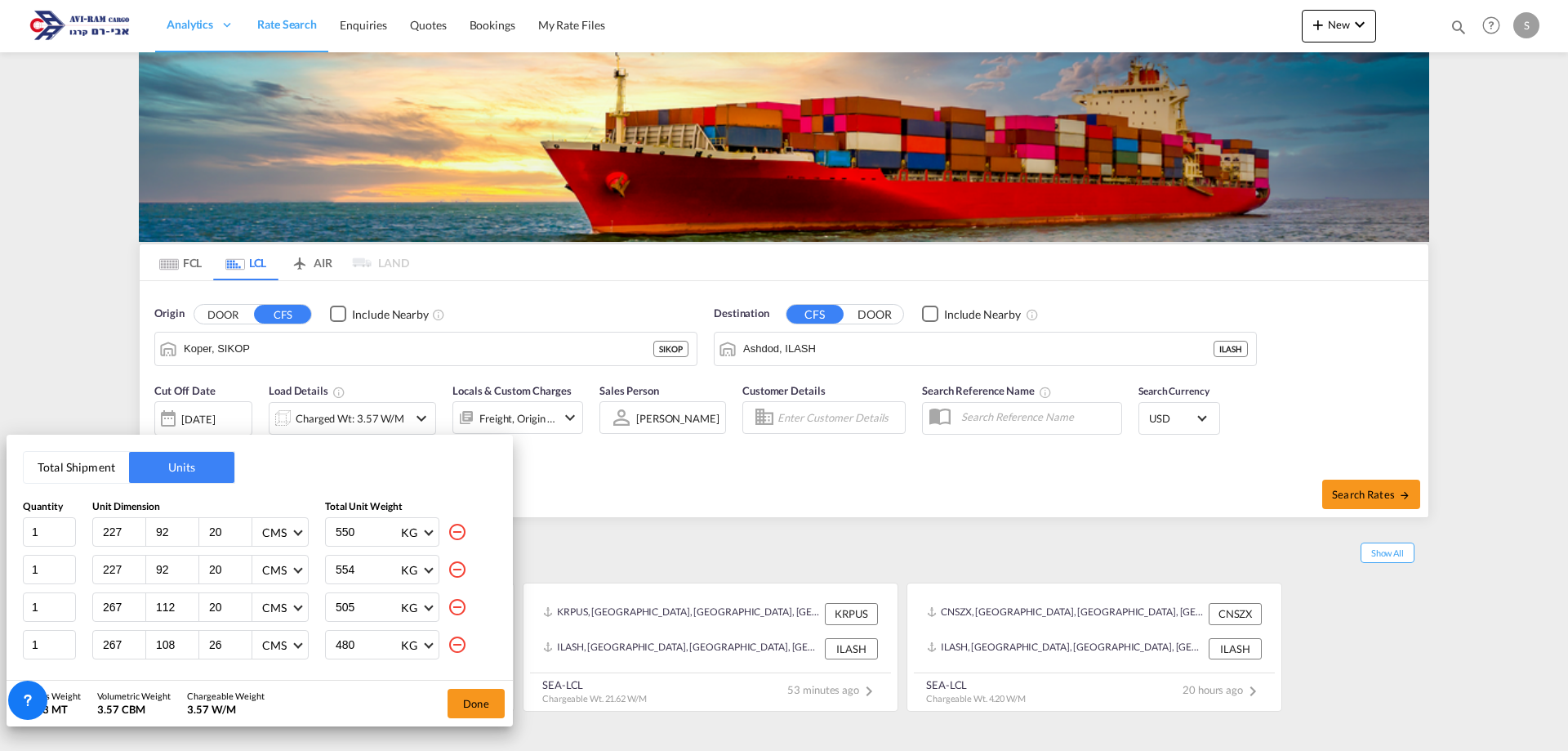
type input "22"
type input "469"
click at [447, 524] on md-icon "icon-minus-circle-outline" at bounding box center [456, 531] width 19 height 19
type input "267"
type input "112"
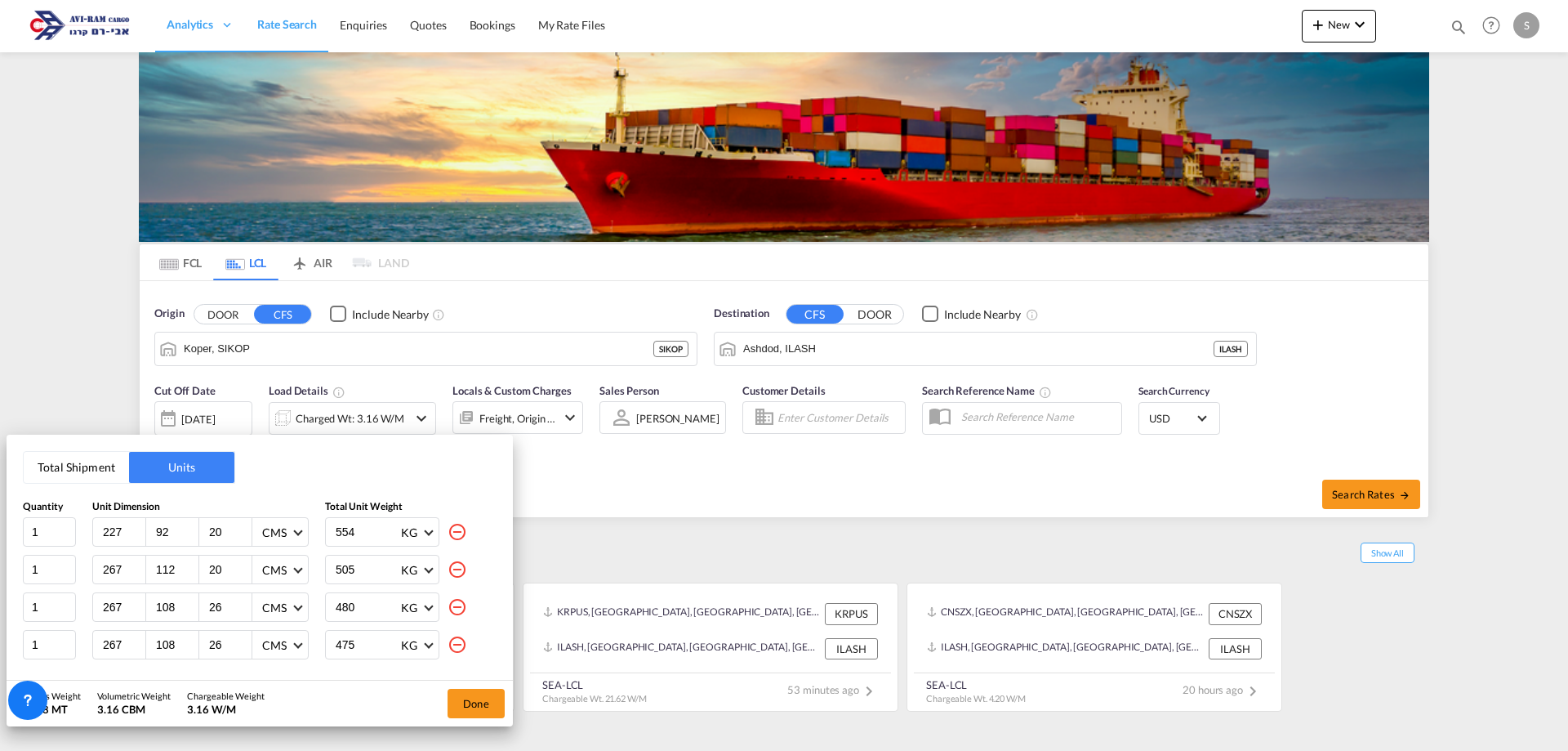
type input "505"
type input "108"
type input "26"
type input "480"
type input "475"
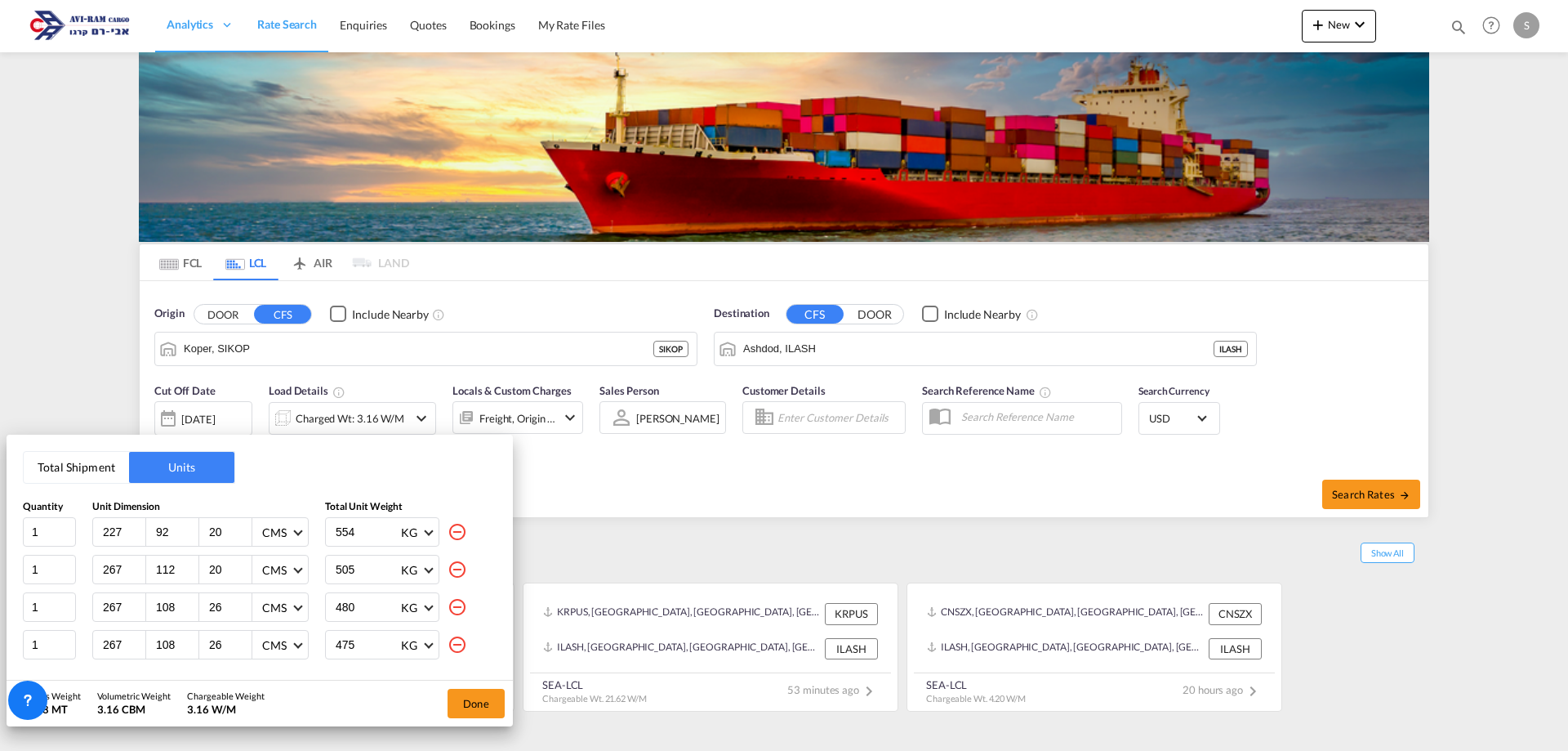
type input "109"
type input "22"
type input "469"
click at [445, 524] on div "505 KG KG LB" at bounding box center [410, 531] width 171 height 29
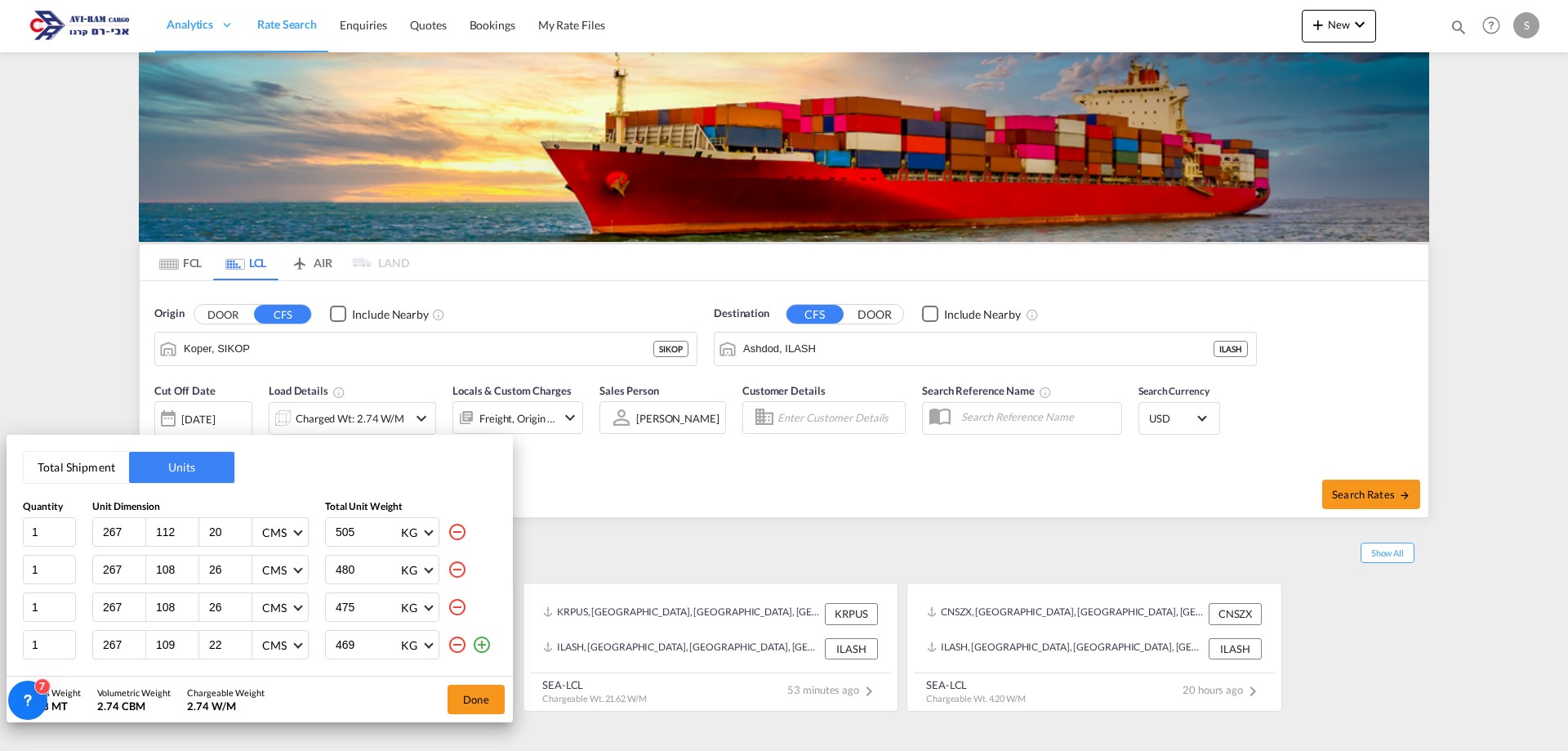
click at [445, 524] on div "505 KG KG LB" at bounding box center [410, 531] width 171 height 29
click at [452, 557] on div at bounding box center [459, 569] width 24 height 29
click at [454, 562] on md-icon "icon-minus-circle-outline" at bounding box center [456, 569] width 19 height 19
type input "475"
type input "109"
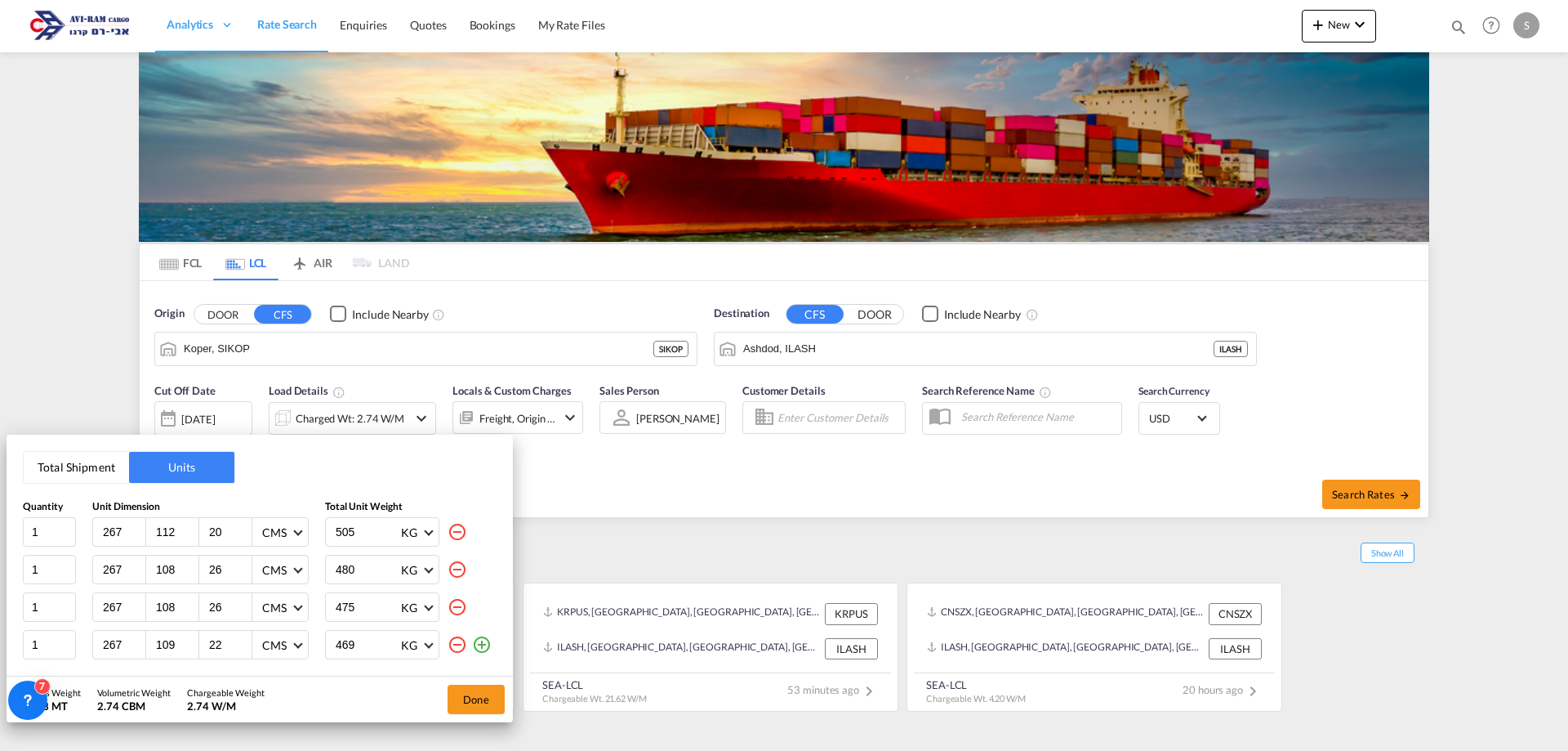
type input "22"
type input "469"
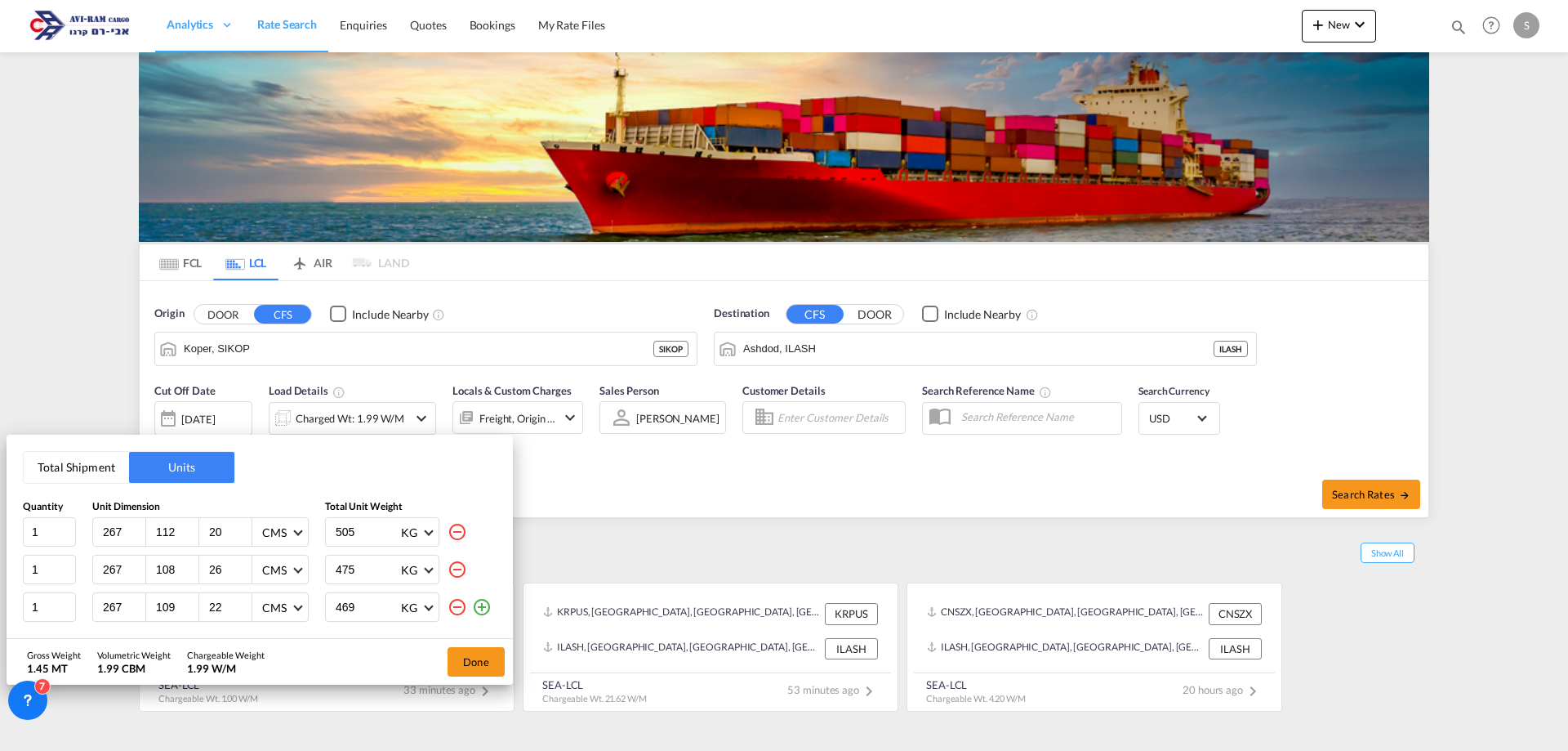
click at [454, 562] on md-icon "icon-minus-circle-outline" at bounding box center [456, 569] width 19 height 19
type input "109"
type input "22"
type input "469"
click at [454, 562] on md-icon "icon-minus-circle-outline" at bounding box center [456, 569] width 19 height 19
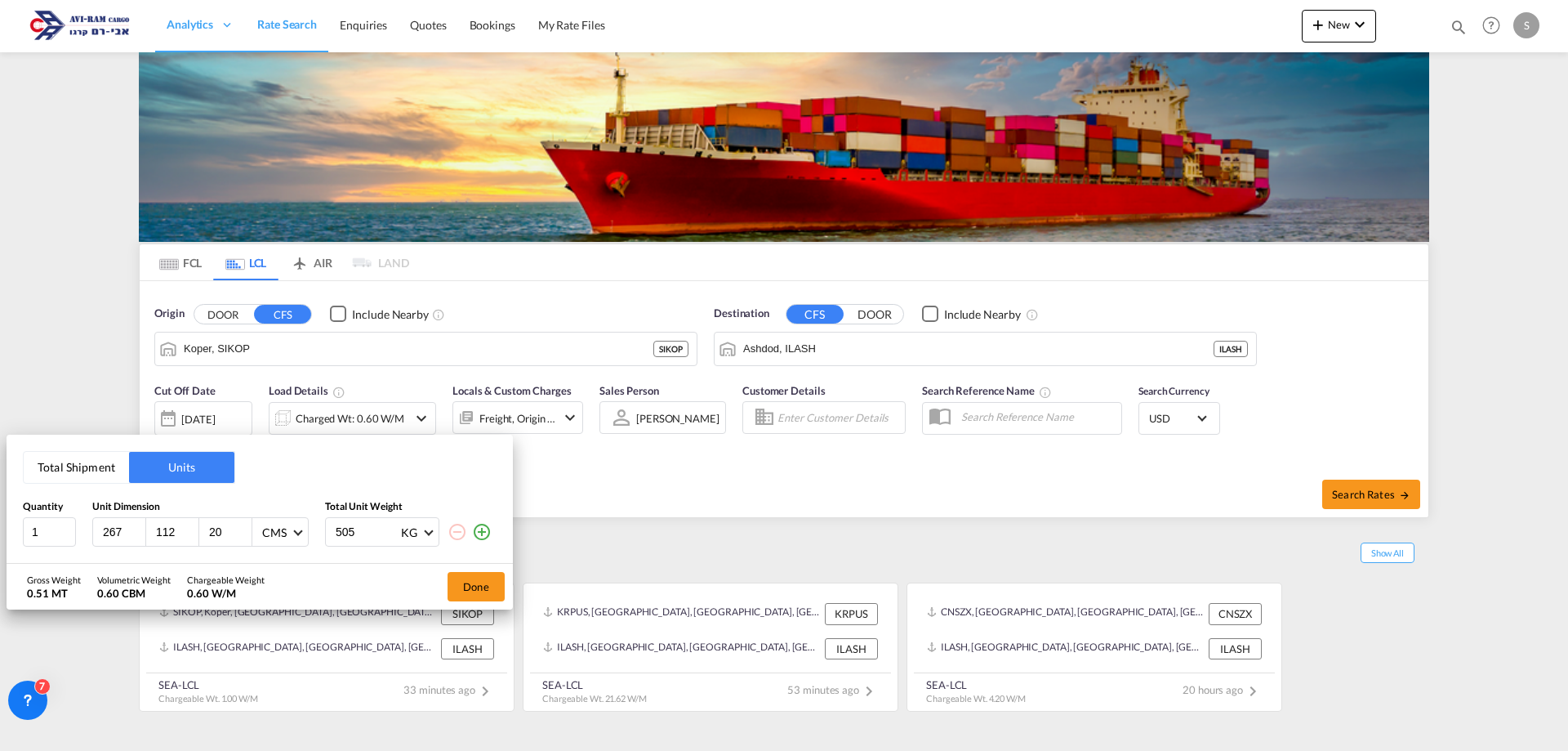
click at [454, 562] on div "Total Shipment Units Quantity Unit Dimension Total Unit Weight 1 267 112 20 CMS…" at bounding box center [260, 499] width 507 height 129
click at [95, 471] on button "Total Shipment" at bounding box center [76, 467] width 106 height 31
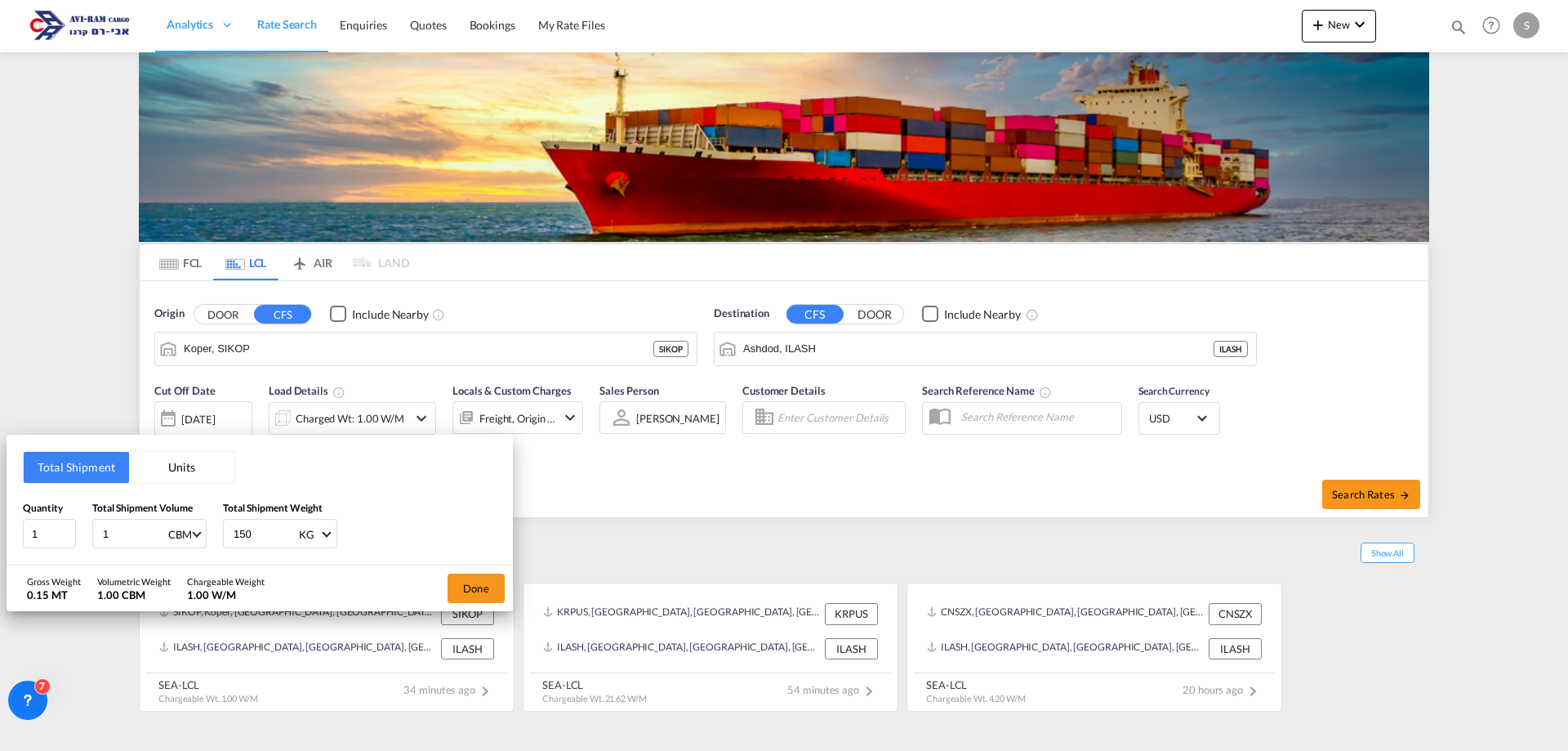
drag, startPoint x: 130, startPoint y: 537, endPoint x: 77, endPoint y: 529, distance: 53.6
click at [89, 533] on div "Quantity 1 Total Shipment Volume 1 CBM CBM CFT Total Shipment Weight 150 KG KG …" at bounding box center [259, 524] width 474 height 49
drag, startPoint x: 49, startPoint y: 530, endPoint x: -9, endPoint y: 530, distance: 58.0
click at [0, 530] on html "Analytics Dashboard Rate Search Enquiries Quotes Bookings" at bounding box center [784, 375] width 1568 height 751
type input "3"
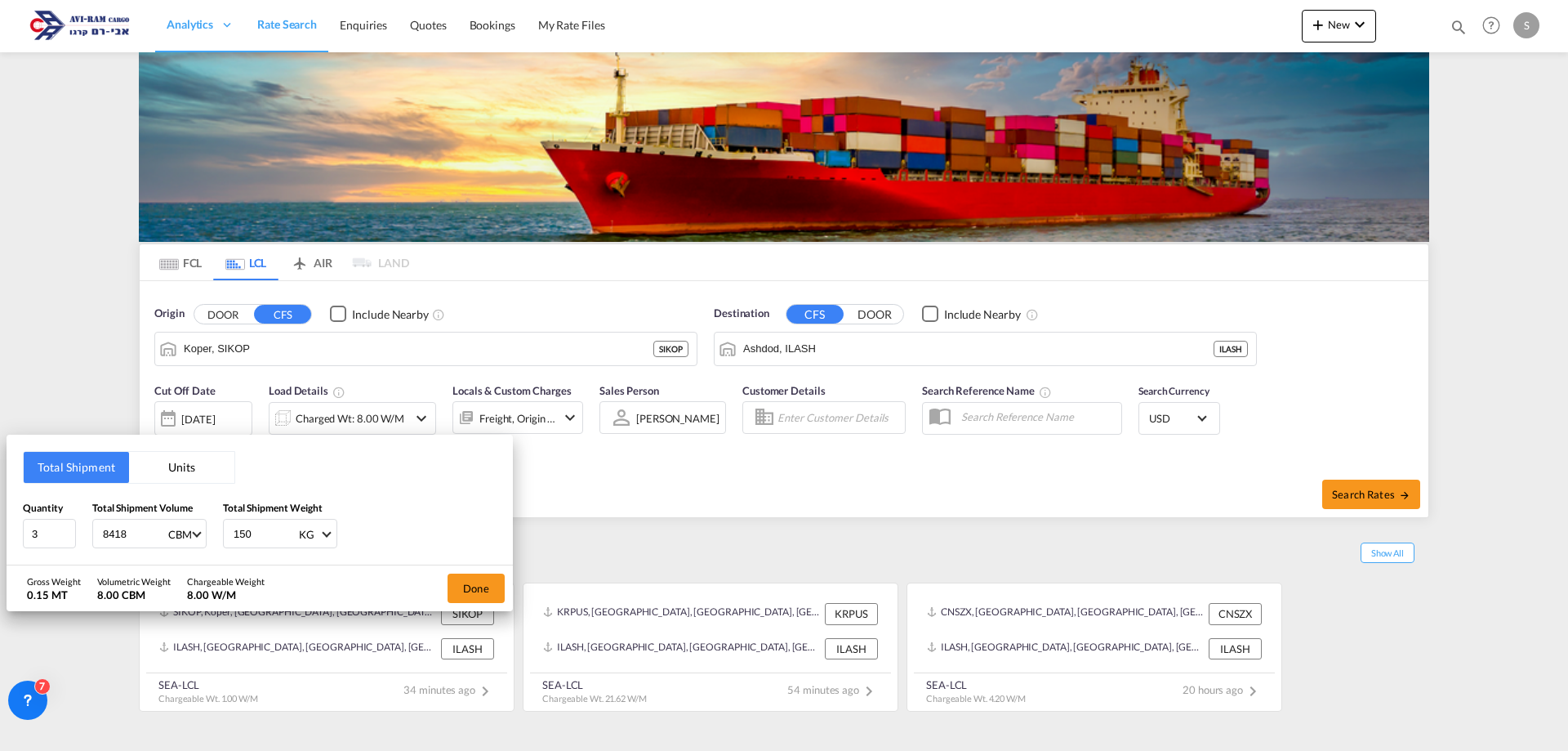
type input "8418"
type input "1130"
drag, startPoint x: 135, startPoint y: 531, endPoint x: 49, endPoint y: 520, distance: 86.7
click at [49, 520] on div "Quantity 3 Total Shipment Volume 8418 CBM CBM CFT Total Shipment Weight 1130 KG…" at bounding box center [259, 524] width 474 height 49
type input "8.418"
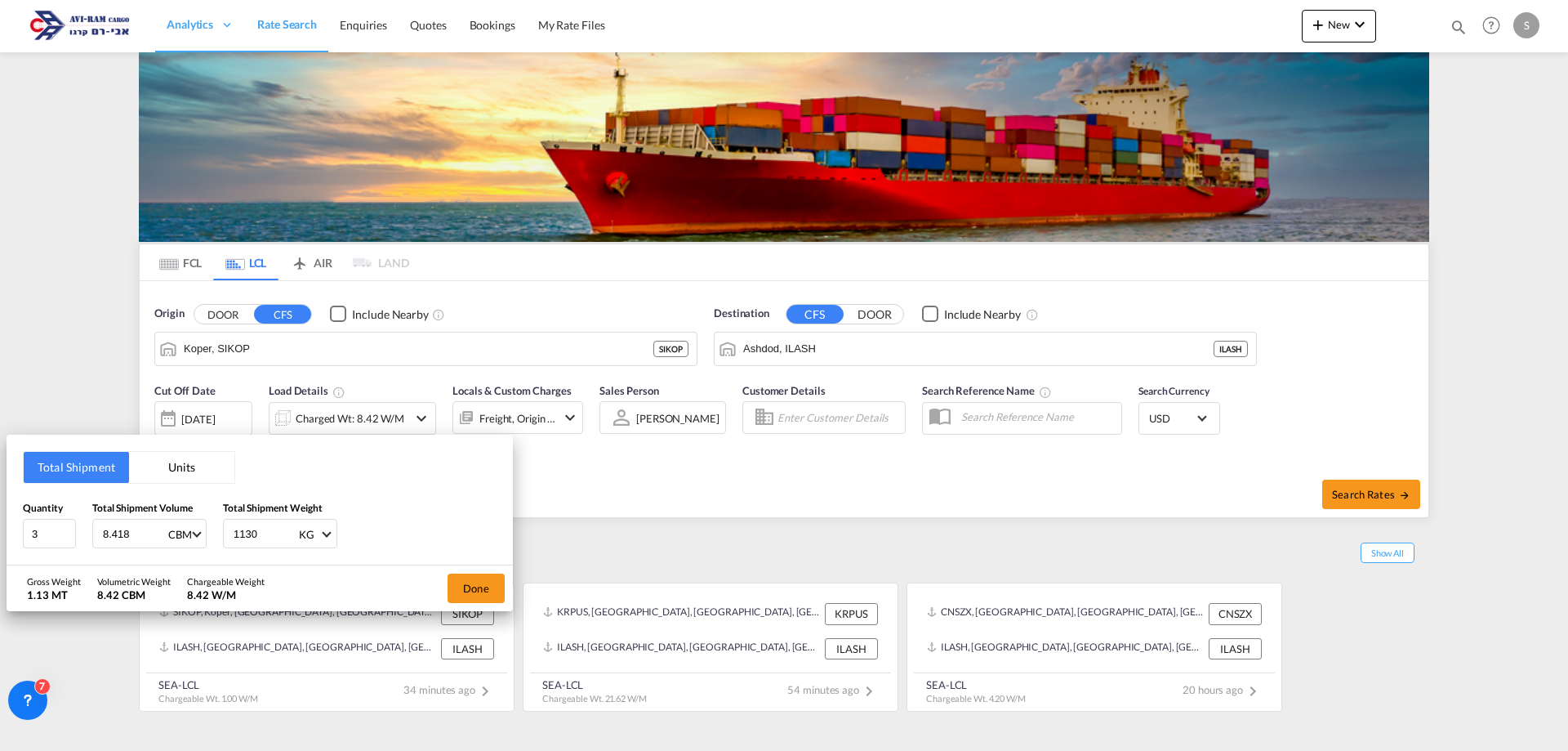
click at [462, 576] on button "Done" at bounding box center [476, 587] width 57 height 29
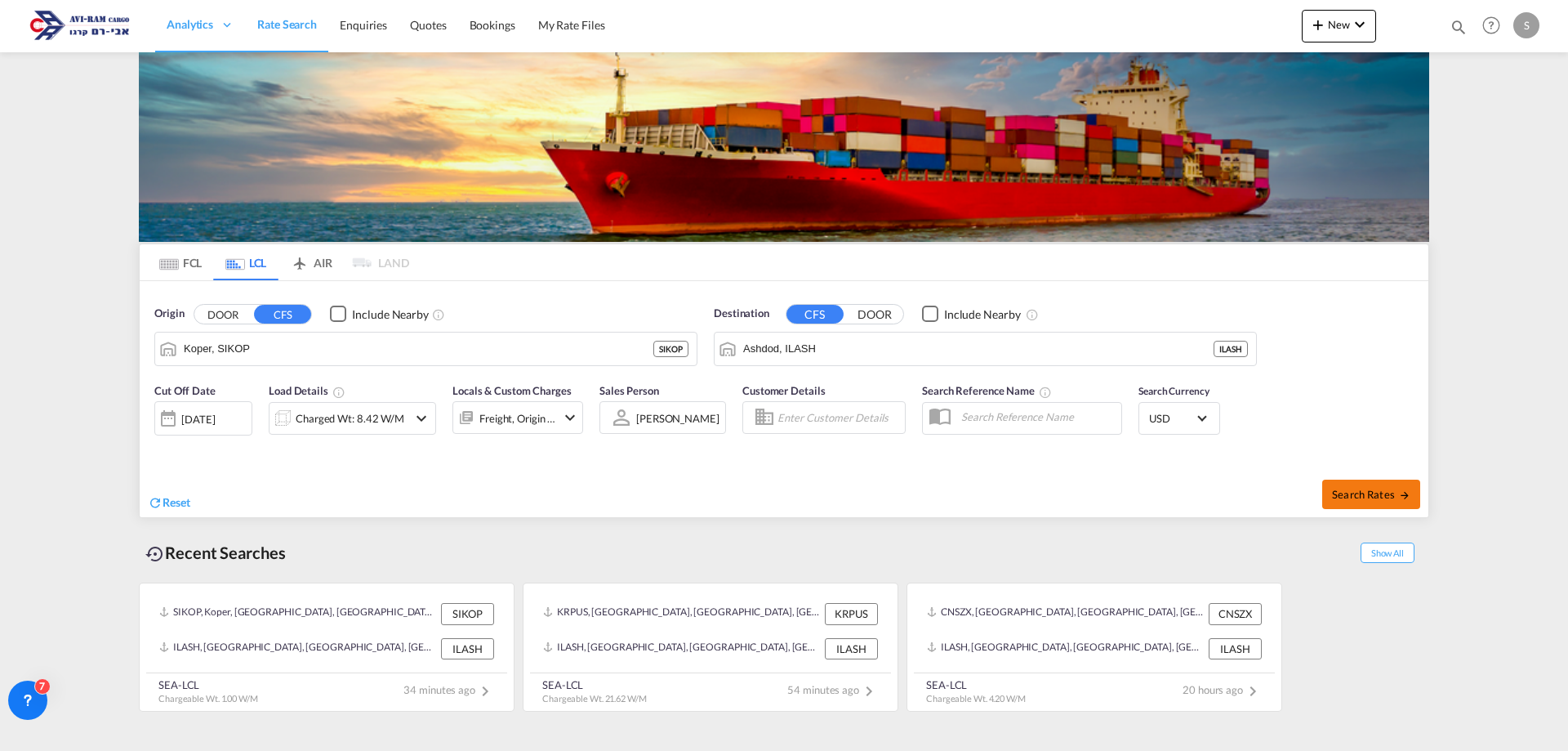
click at [1381, 500] on span "Search Rates" at bounding box center [1371, 494] width 78 height 13
type input "SIKOP to ILASH / [DATE]"
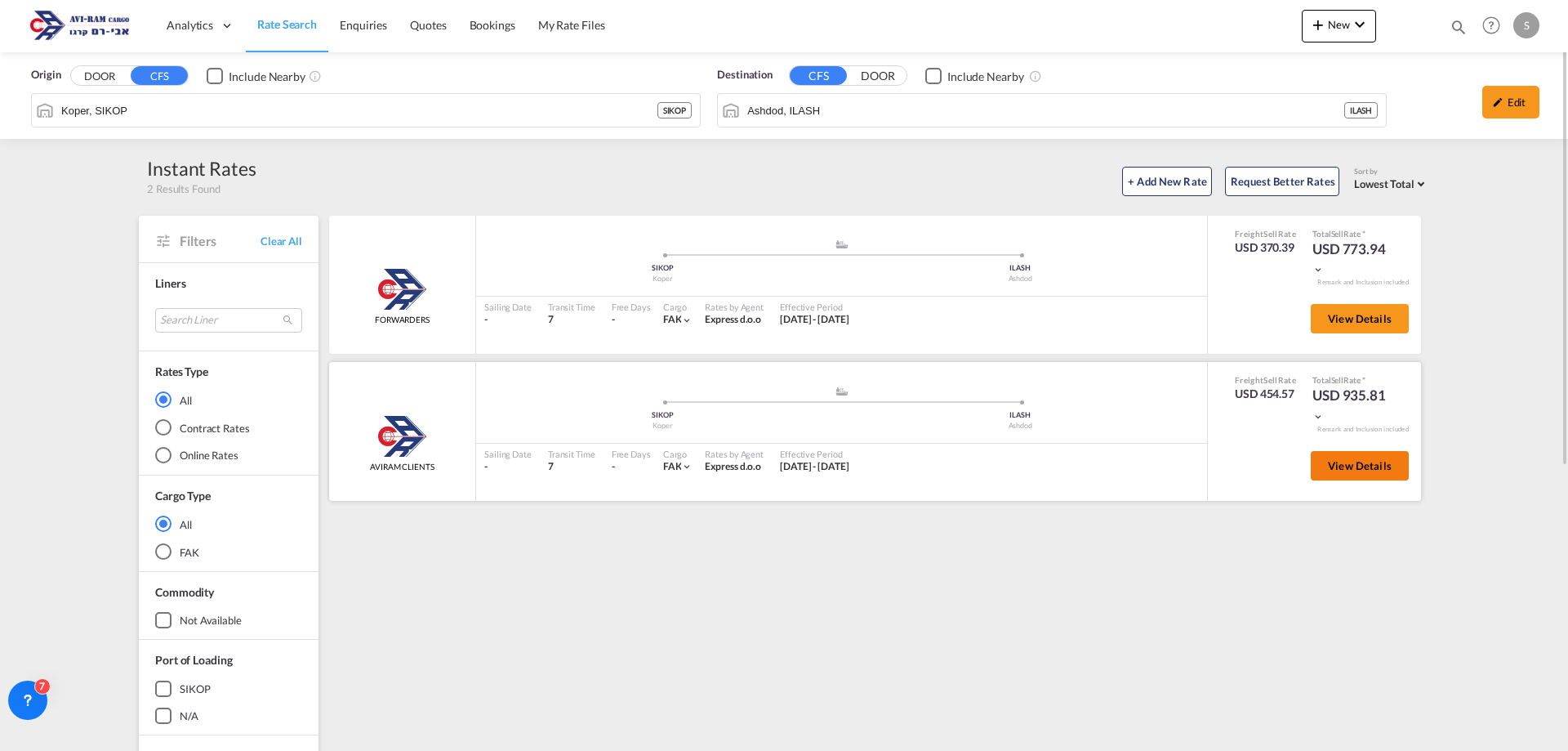
click at [1352, 467] on span "View Details" at bounding box center [1360, 466] width 64 height 13
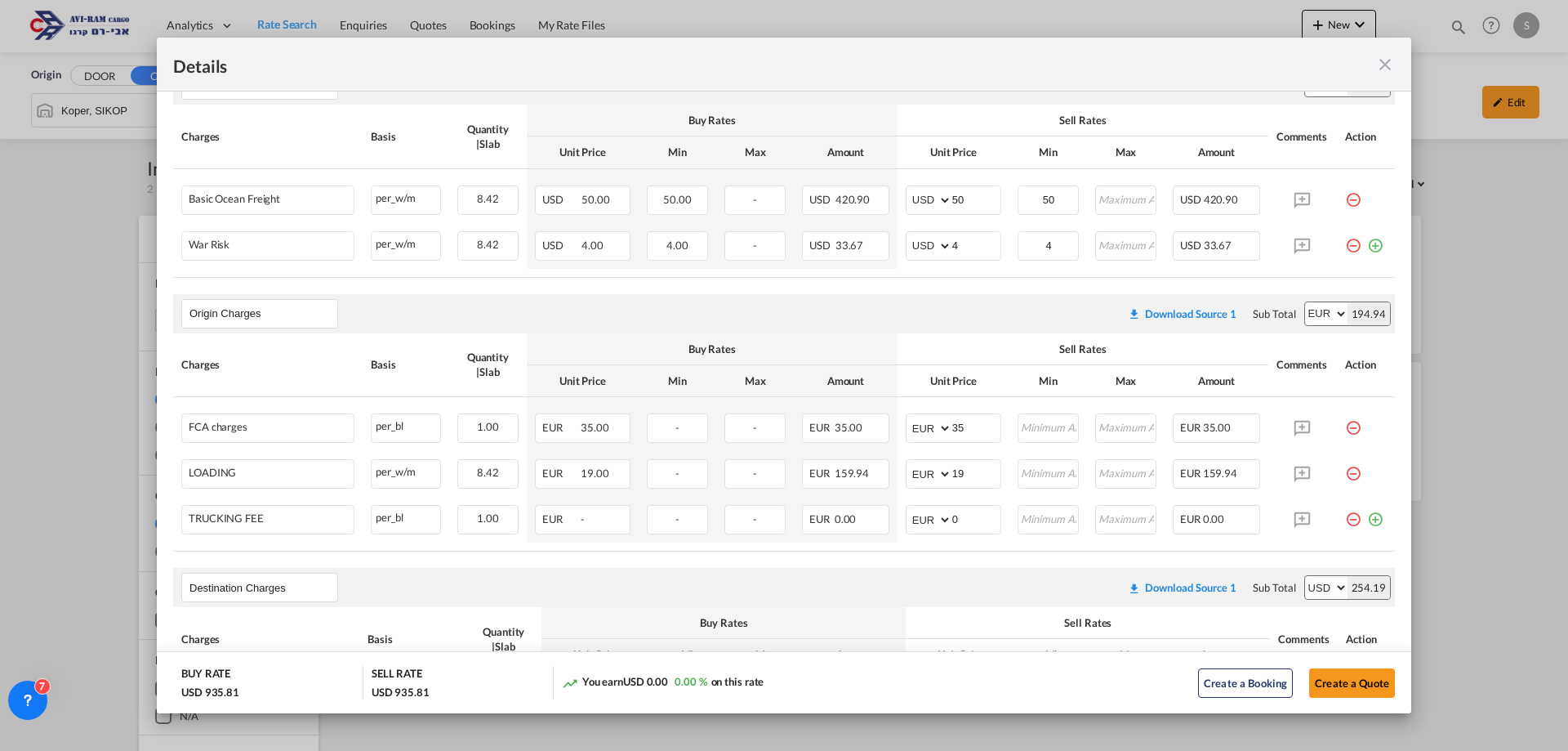
scroll to position [409, 0]
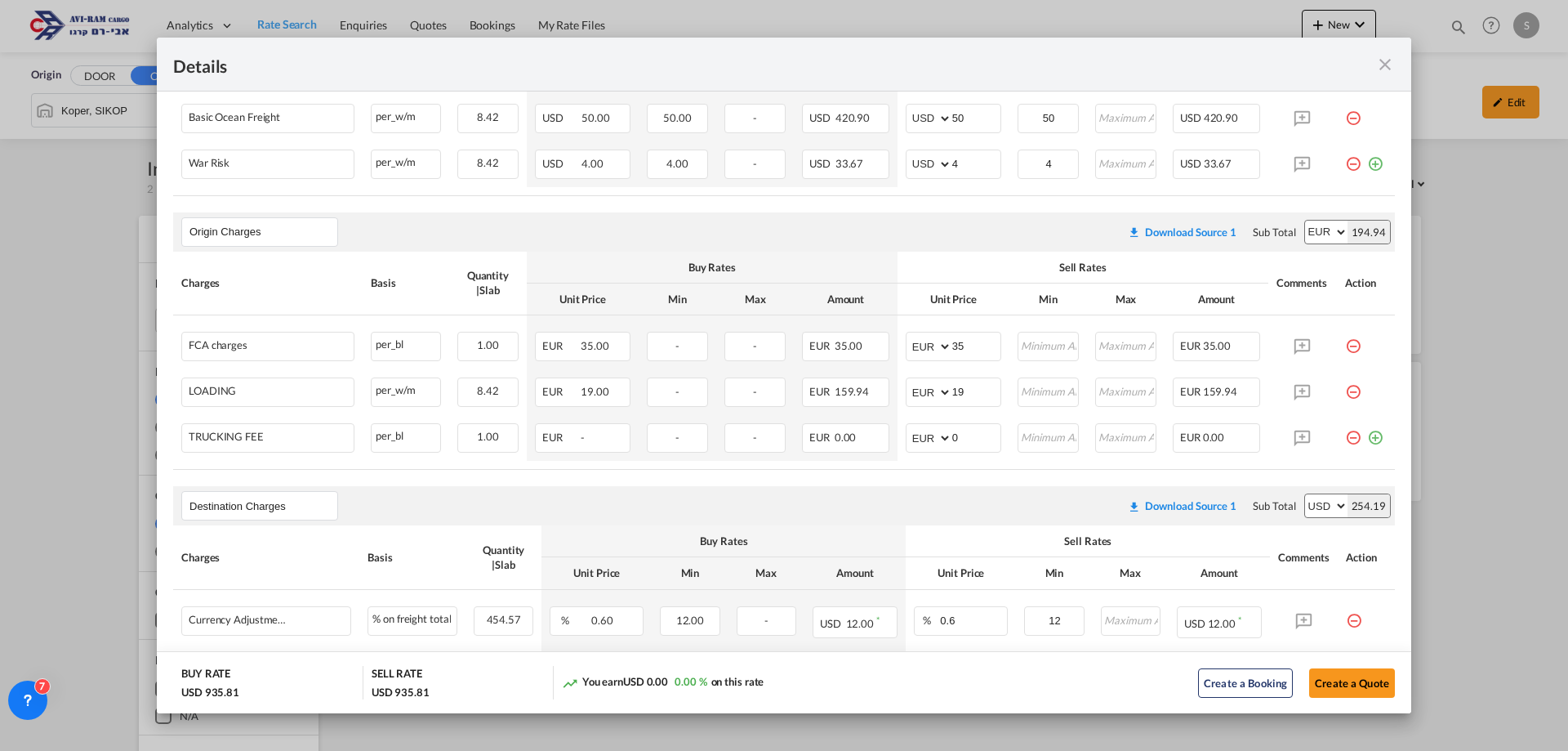
click at [1345, 440] on md-icon "icon-minus-circle-outline red-400-fg pt-7" at bounding box center [1352, 430] width 16 height 16
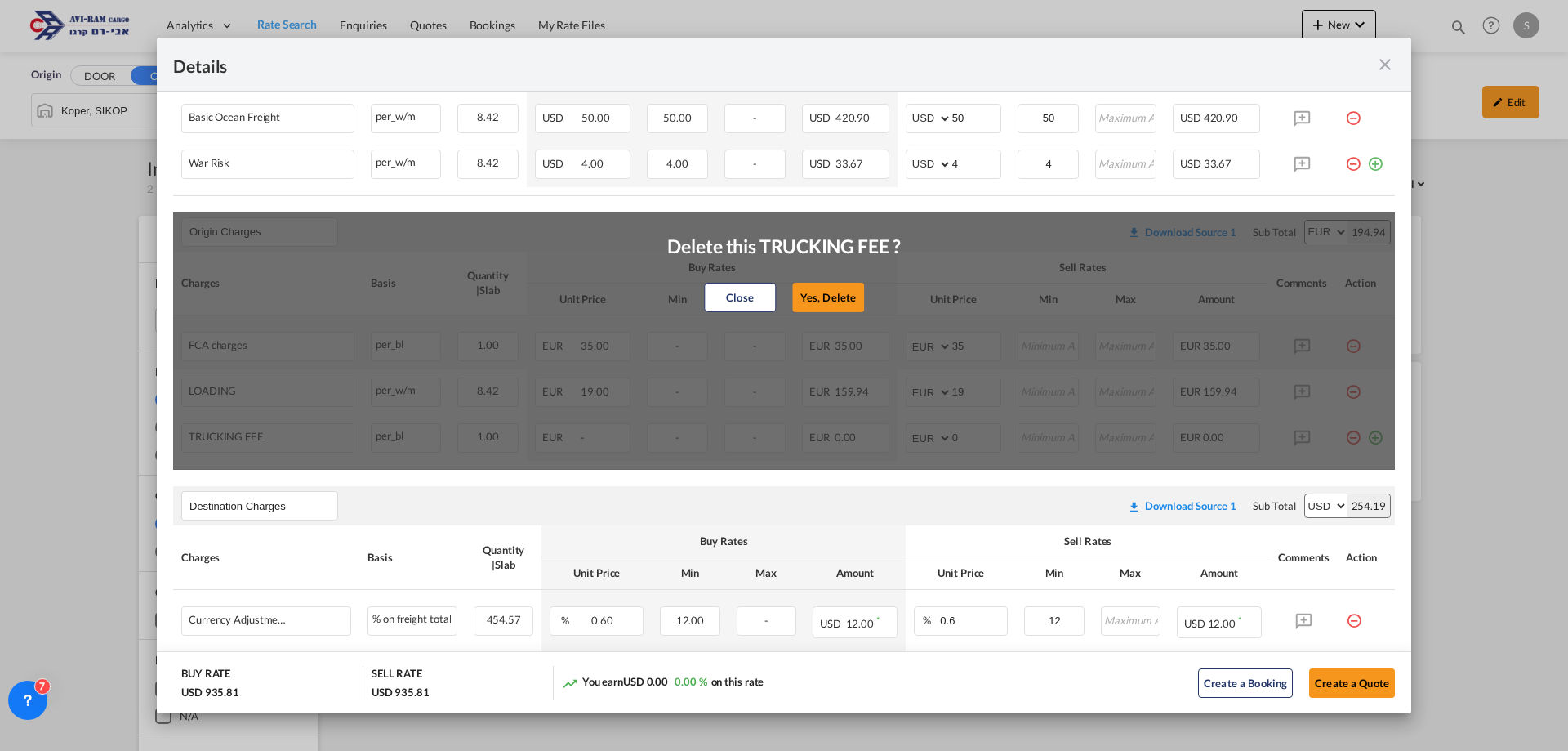
drag, startPoint x: 805, startPoint y: 297, endPoint x: 1188, endPoint y: 368, distance: 389.5
click at [805, 297] on button "Yes, Delete" at bounding box center [828, 297] width 72 height 29
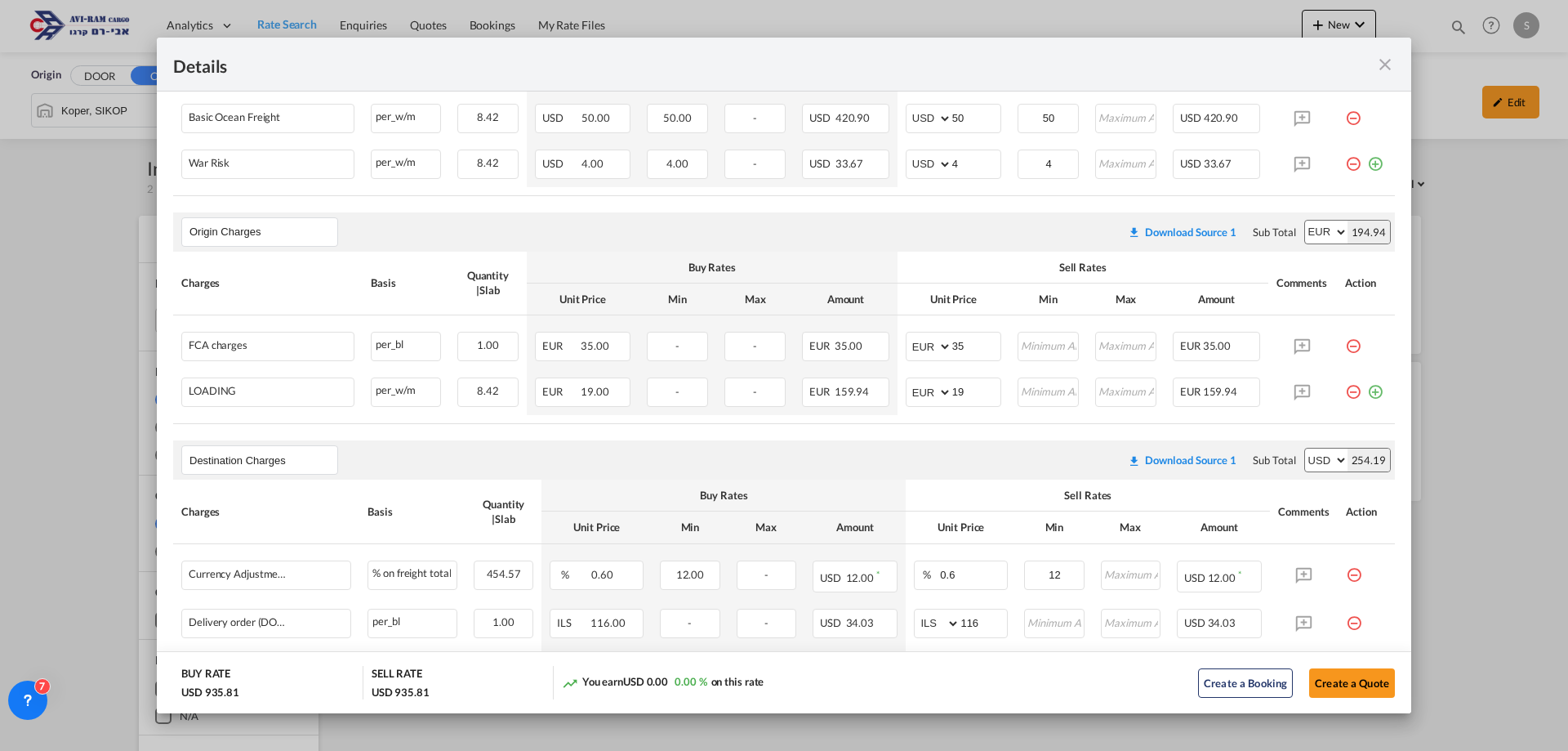
click at [1345, 389] on md-icon "icon-minus-circle-outline red-400-fg pt-7" at bounding box center [1352, 385] width 16 height 16
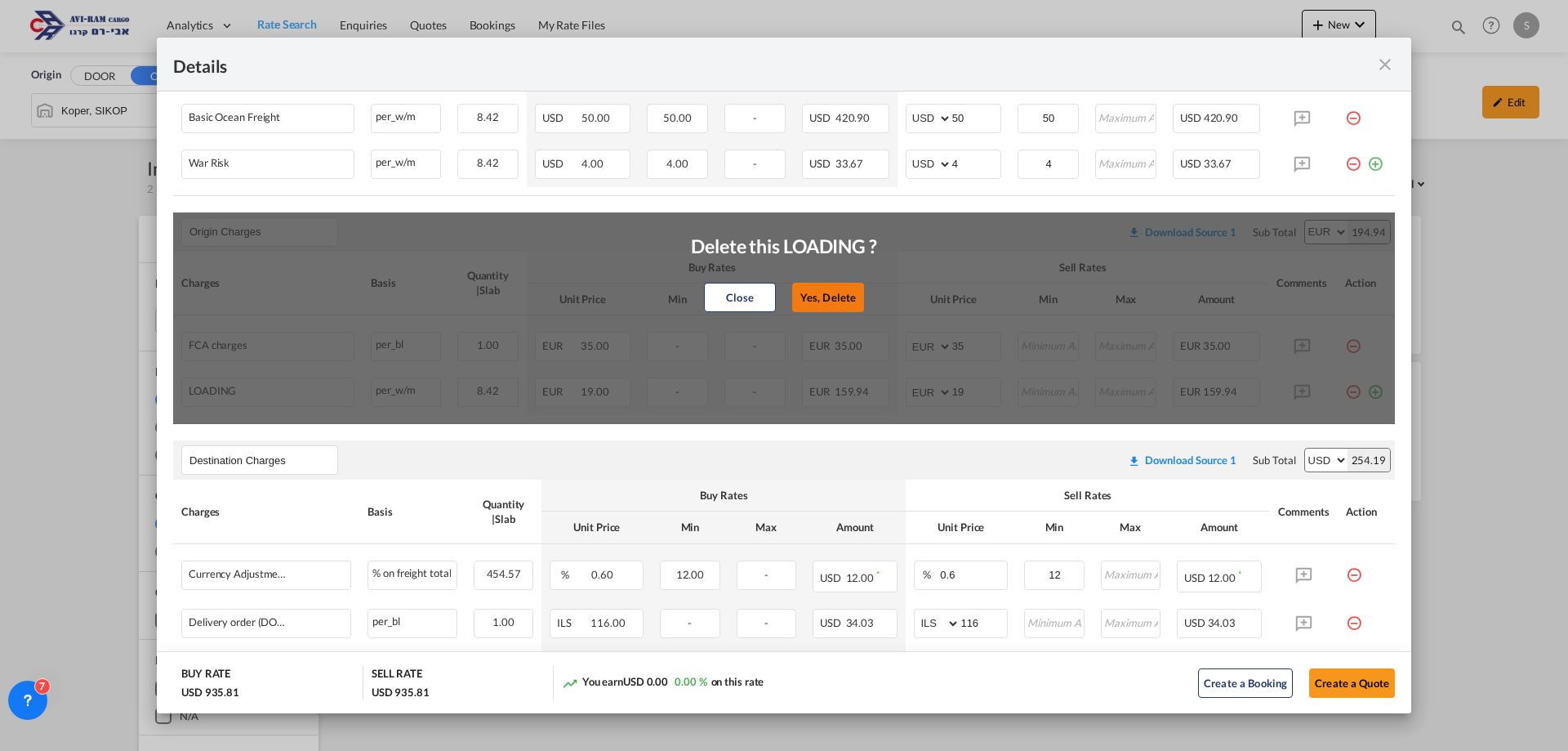
click at [832, 298] on button "Yes, Delete" at bounding box center [828, 297] width 72 height 29
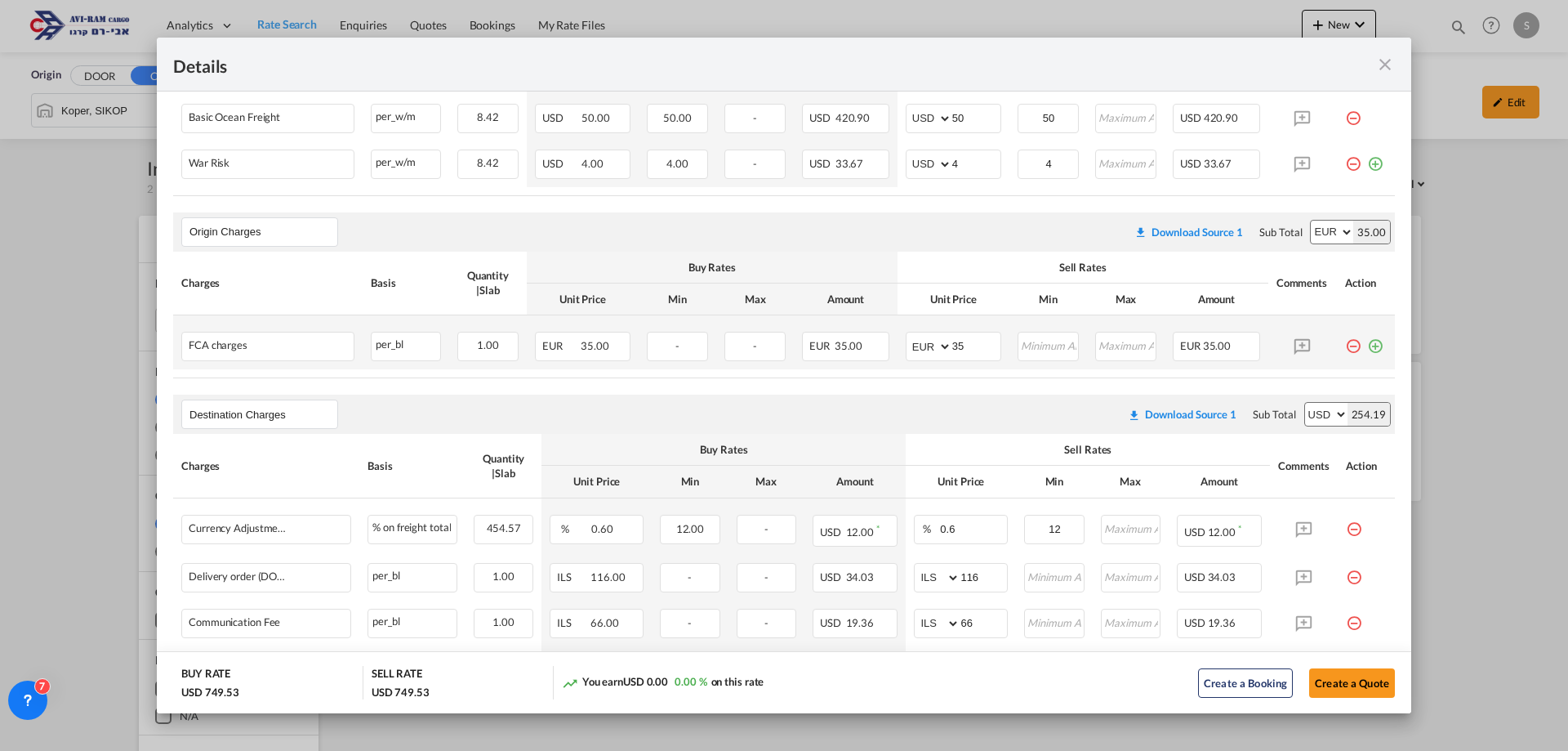
click at [1345, 343] on md-icon "icon-minus-circle-outline red-400-fg pt-7" at bounding box center [1352, 339] width 16 height 16
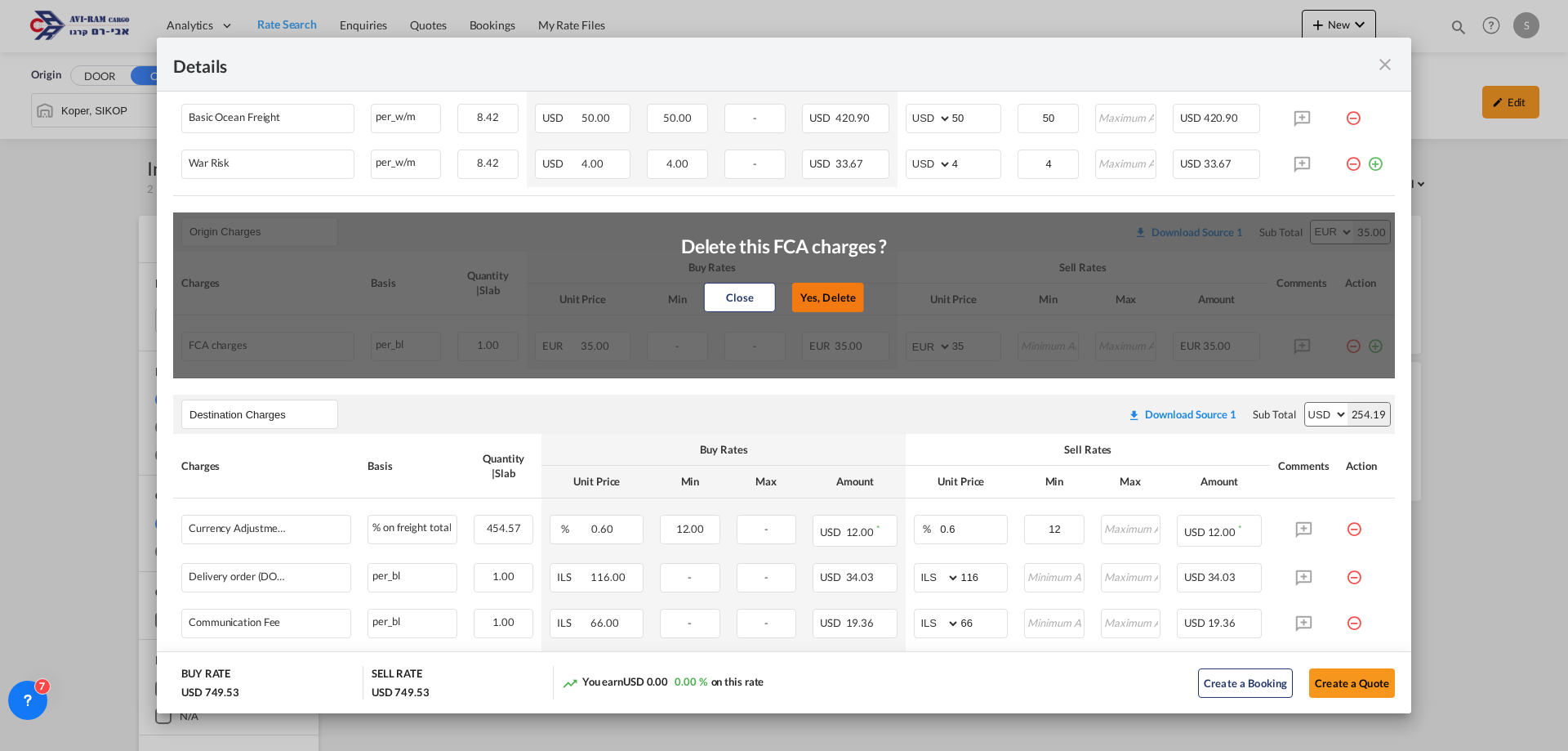
click at [822, 289] on button "Yes, Delete" at bounding box center [828, 297] width 72 height 29
type input "Destination Charges"
select select "string:USD"
type input "0.6"
type input "12"
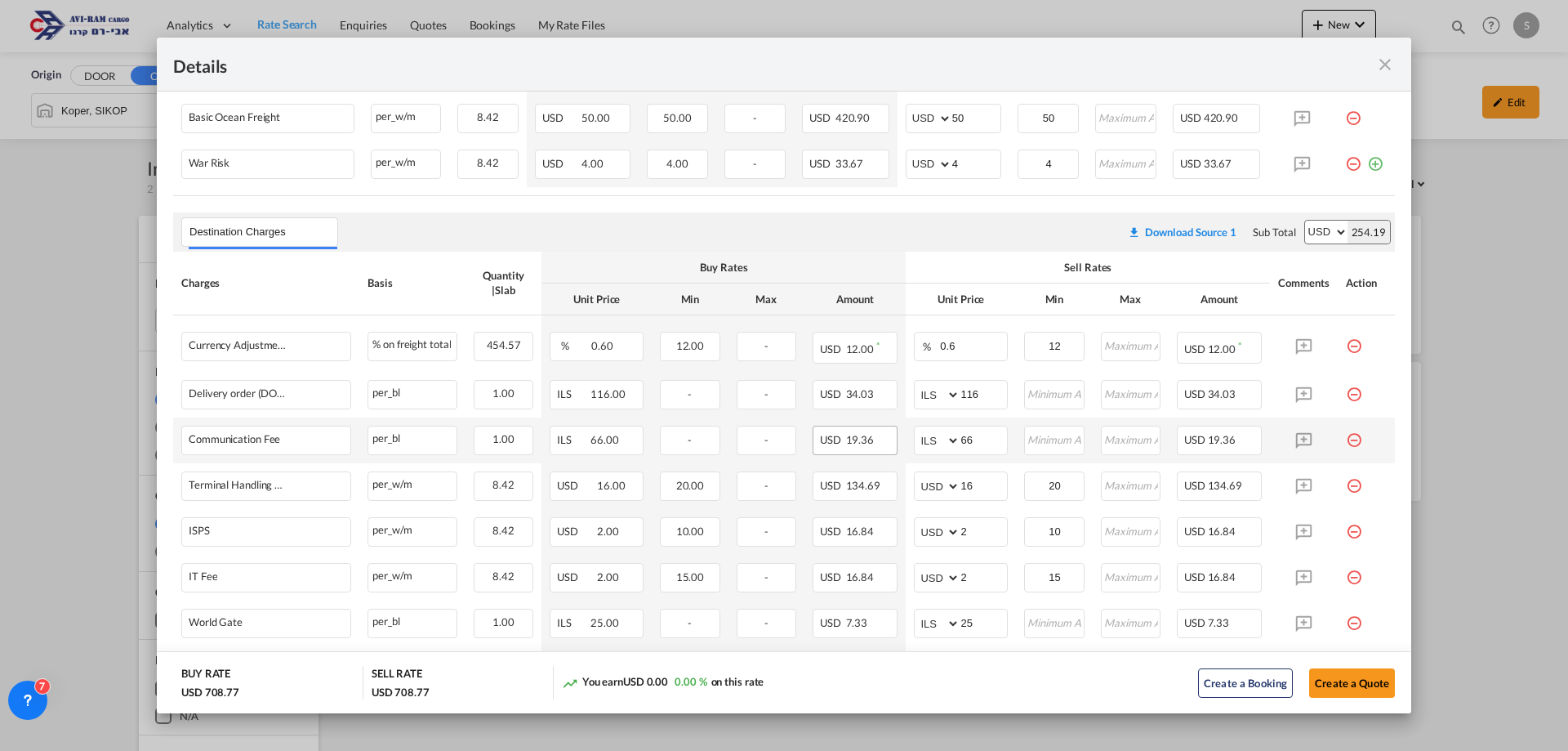
scroll to position [554, 0]
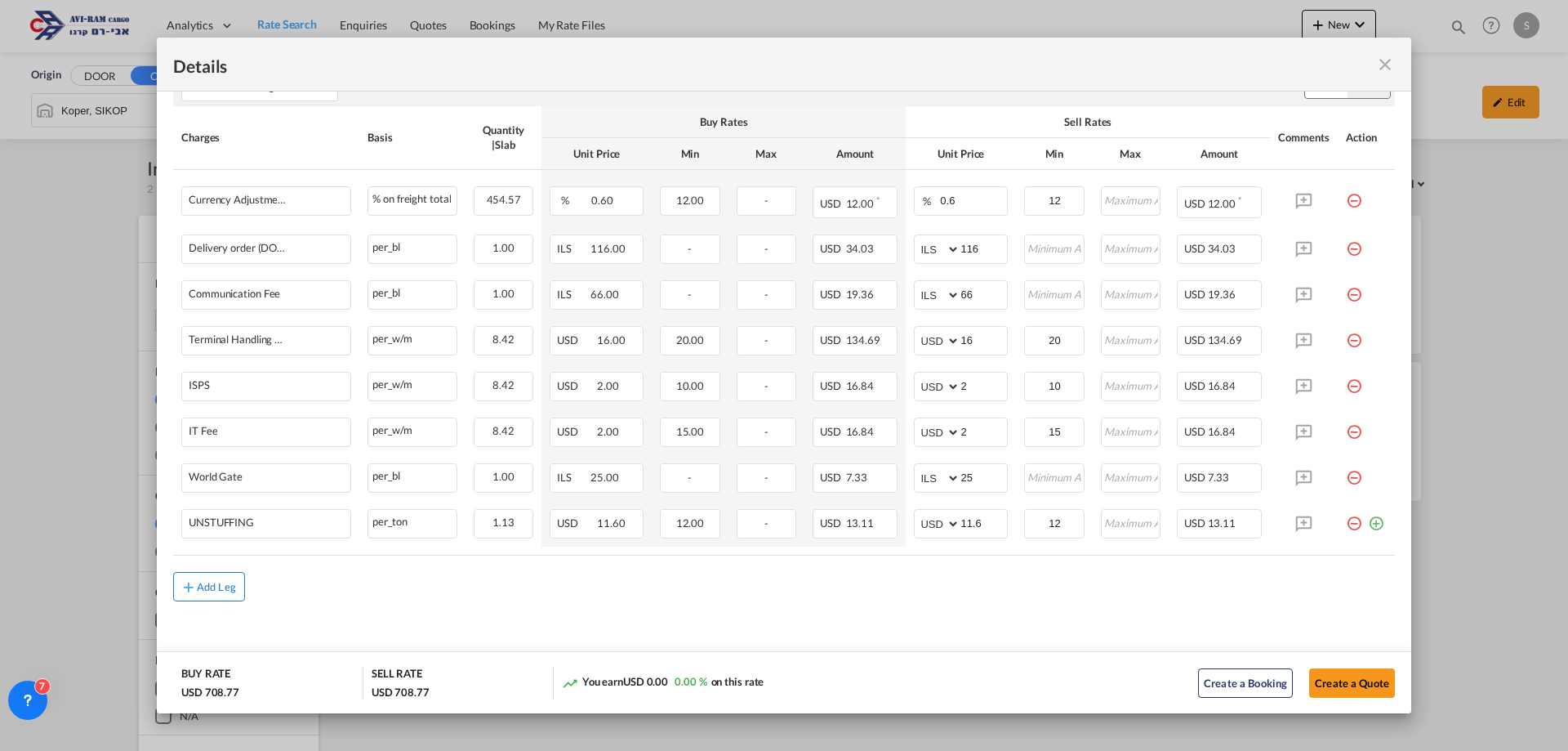
click at [228, 593] on button "Add Leg" at bounding box center [209, 586] width 72 height 29
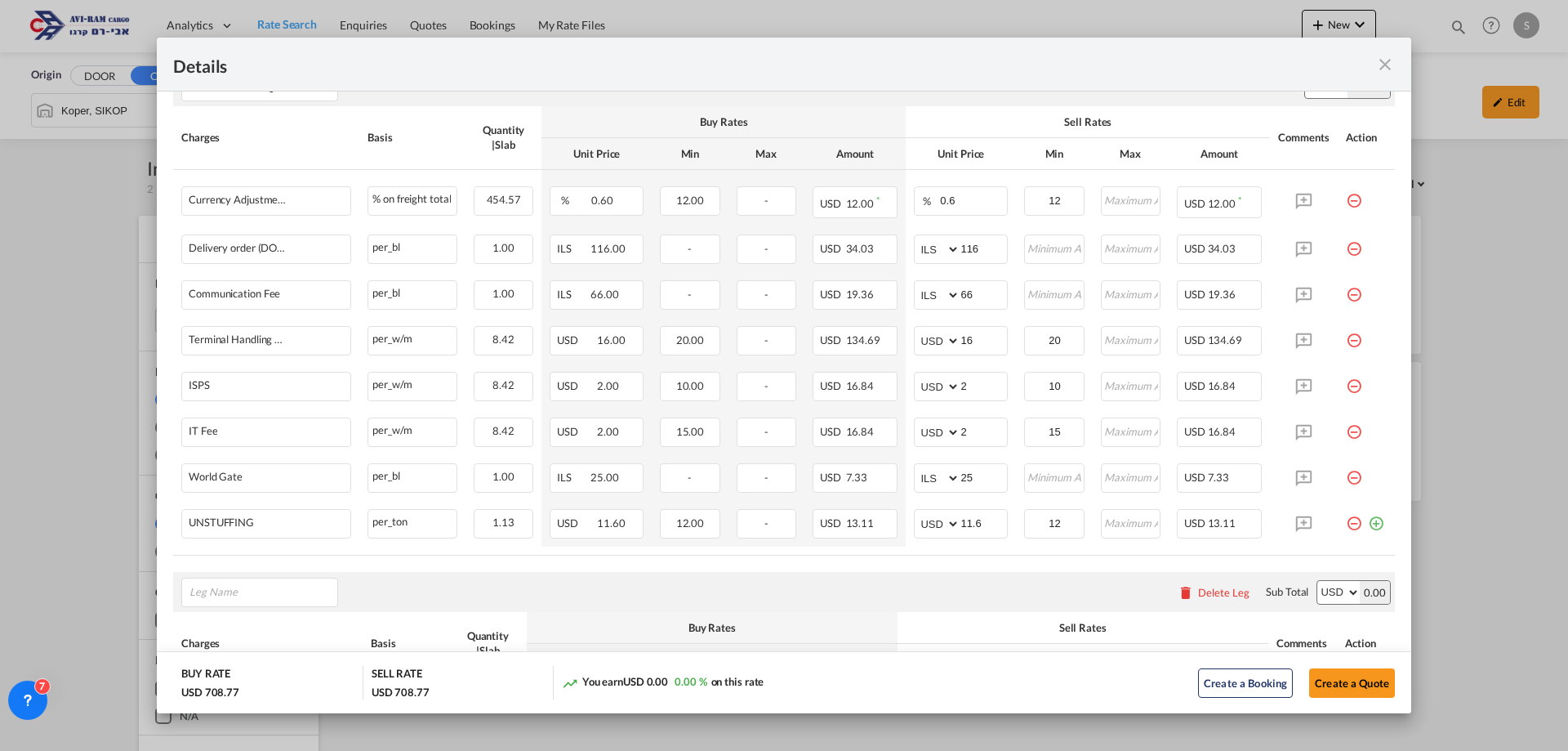
click at [228, 593] on input "Leg Name" at bounding box center [263, 592] width 148 height 24
click at [253, 446] on span "Origin Charges" at bounding box center [237, 442] width 74 height 14
type input "Origin Charges"
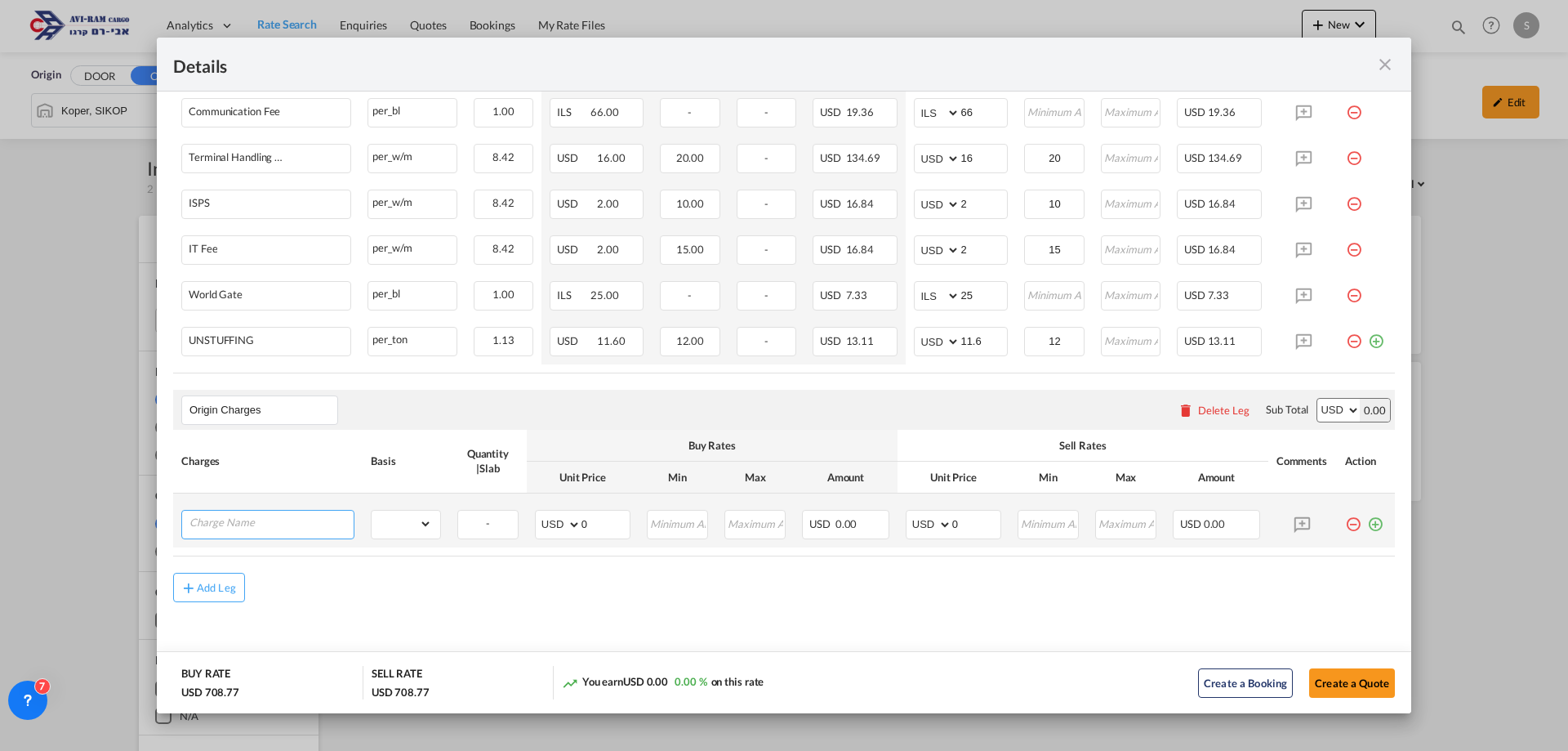
click at [261, 529] on input "Charge Name" at bounding box center [272, 522] width 164 height 24
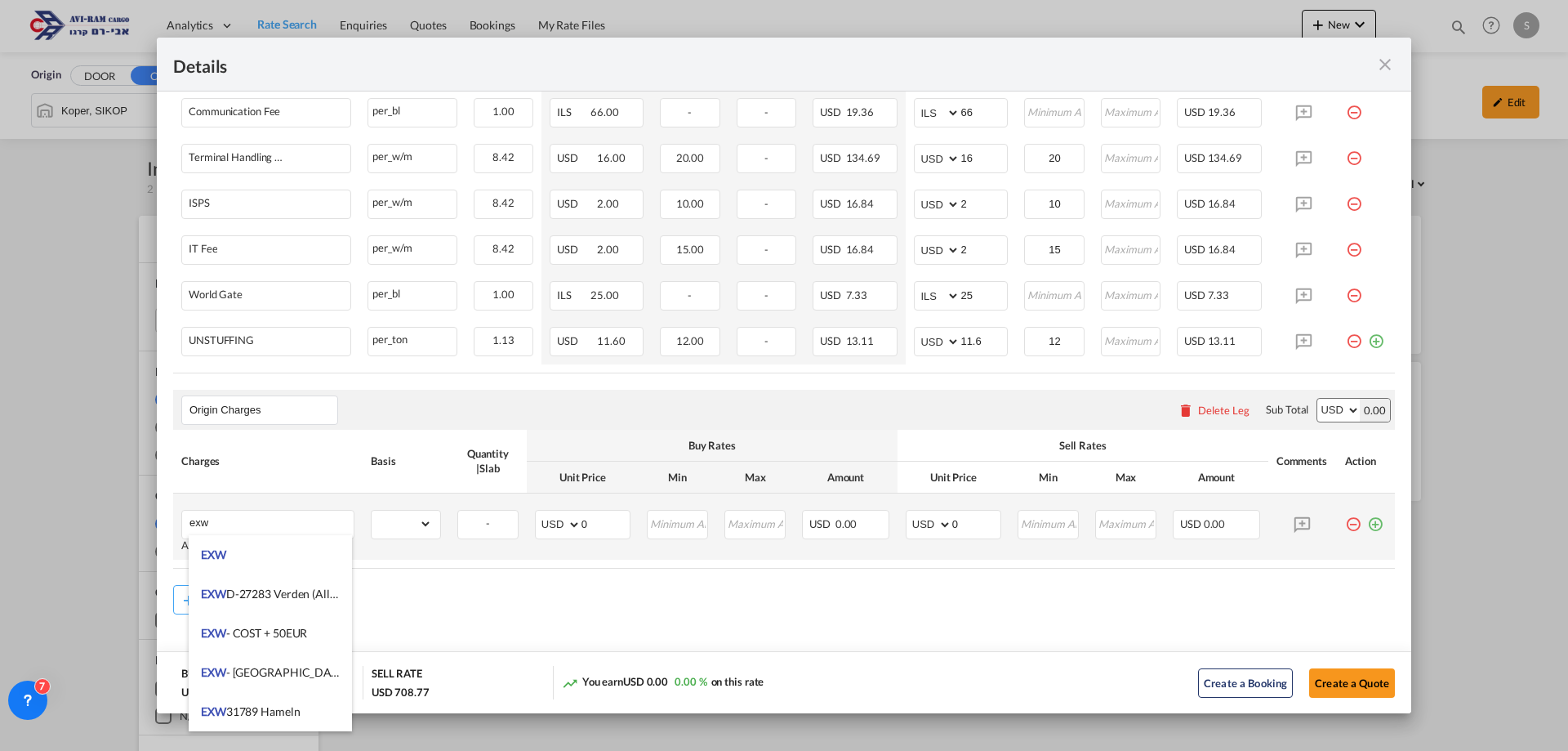
drag, startPoint x: 253, startPoint y: 565, endPoint x: 417, endPoint y: 540, distance: 165.9
click at [253, 564] on li "EXW" at bounding box center [270, 555] width 164 height 39
type input "EXW"
click at [427, 527] on select "gross_weight volumetric_weight per_shipment per_bl per_km per_hawb per_kg flat …" at bounding box center [402, 523] width 60 height 26
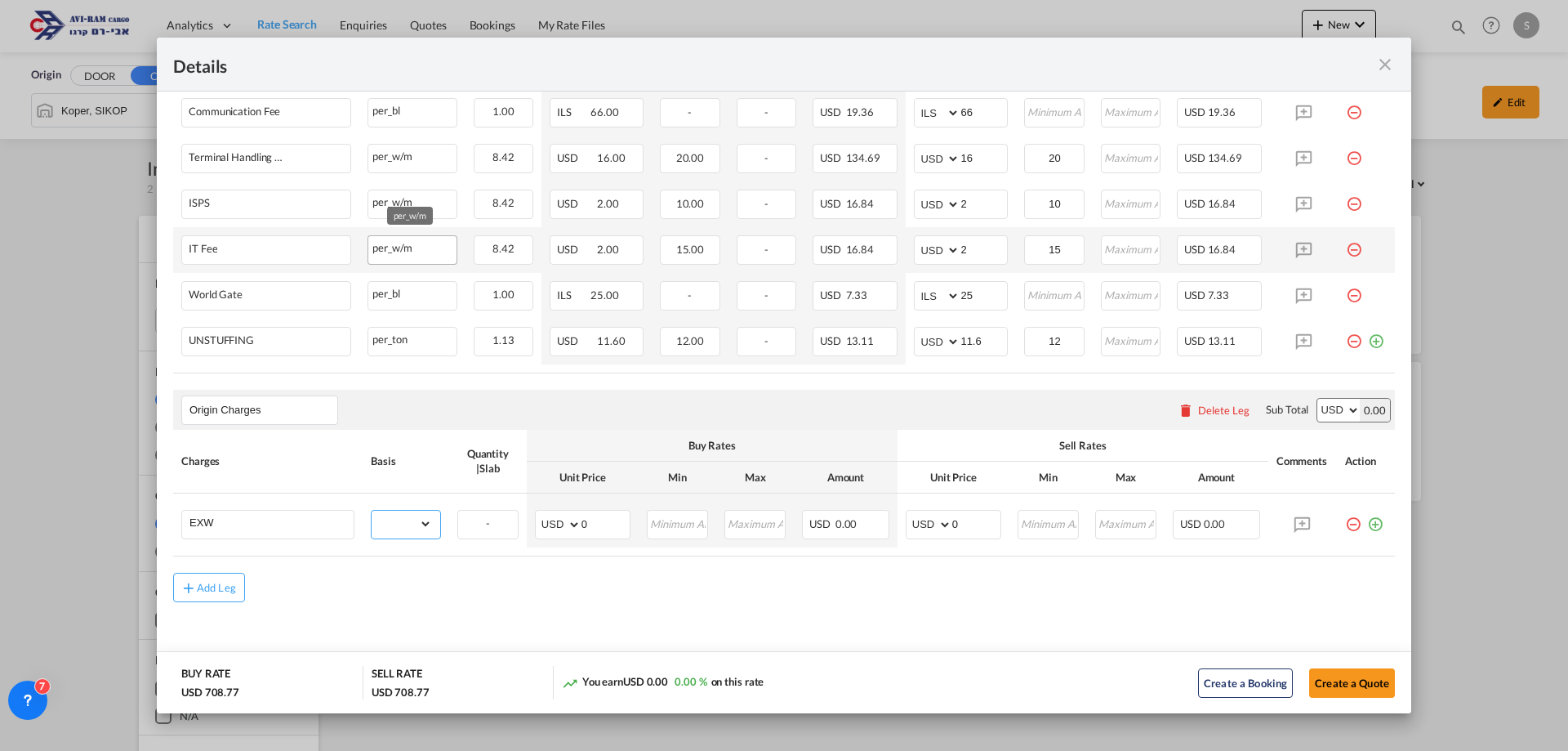
select select "per_shipment"
click at [372, 510] on select "gross_weight volumetric_weight per_shipment per_bl per_km per_hawb per_kg flat …" at bounding box center [402, 523] width 60 height 26
click at [925, 525] on select "AED AFN ALL AMD ANG AOA ARS AUD AWG AZN BAM BBD BDT BGN BHD BIF BMD BND [PERSON…" at bounding box center [930, 524] width 43 height 23
select select "string:EUR"
click at [909, 513] on select "AED AFN ALL AMD ANG AOA ARS AUD AWG AZN BAM BBD BDT BGN BHD BIF BMD BND [PERSON…" at bounding box center [930, 524] width 43 height 23
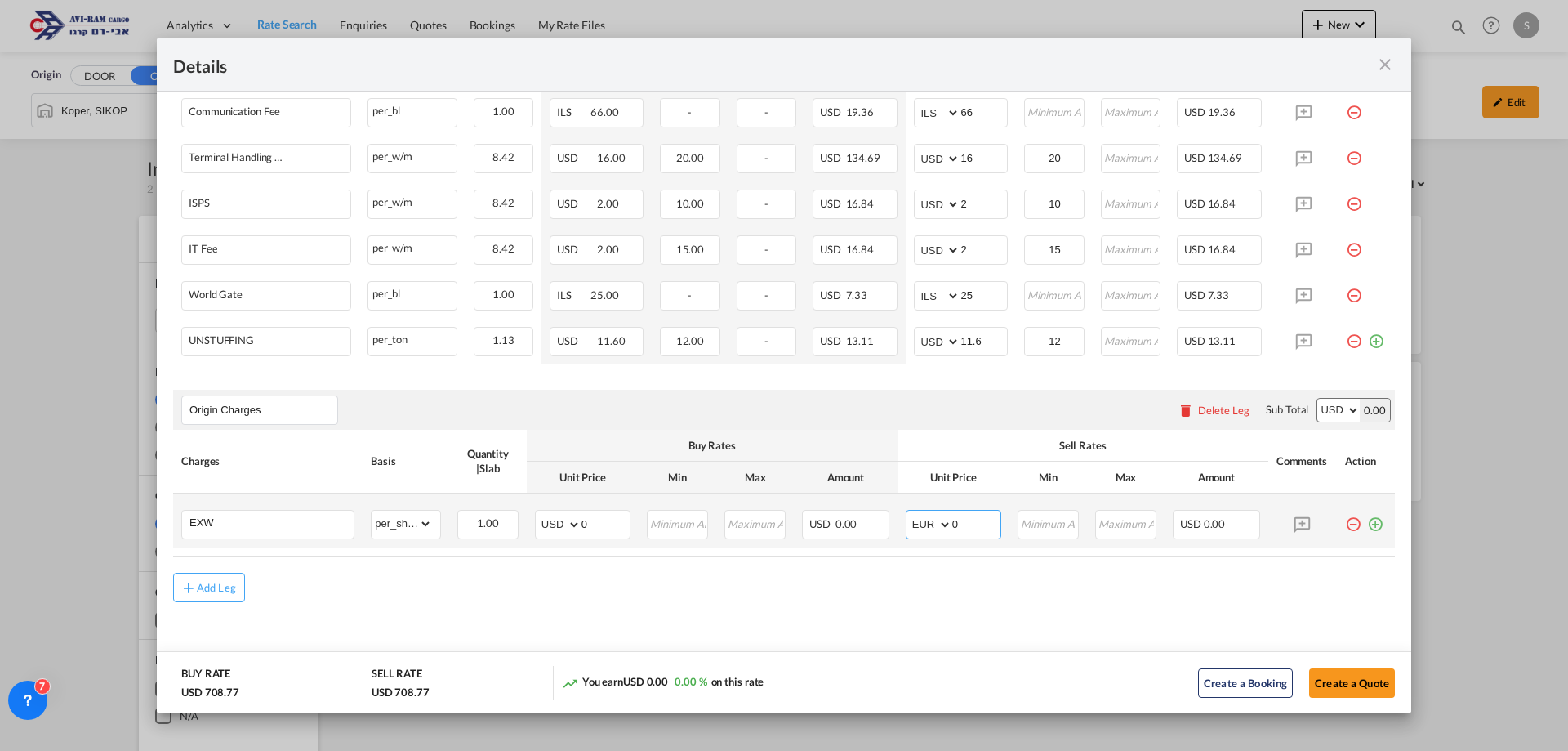
drag, startPoint x: 977, startPoint y: 526, endPoint x: 919, endPoint y: 510, distance: 60.2
click at [919, 510] on md-input-container "AED AFN ALL AMD ANG AOA ARS AUD AWG AZN BAM BBD BDT BGN BHD BIF BMD BND [PERSON…" at bounding box center [954, 524] width 96 height 29
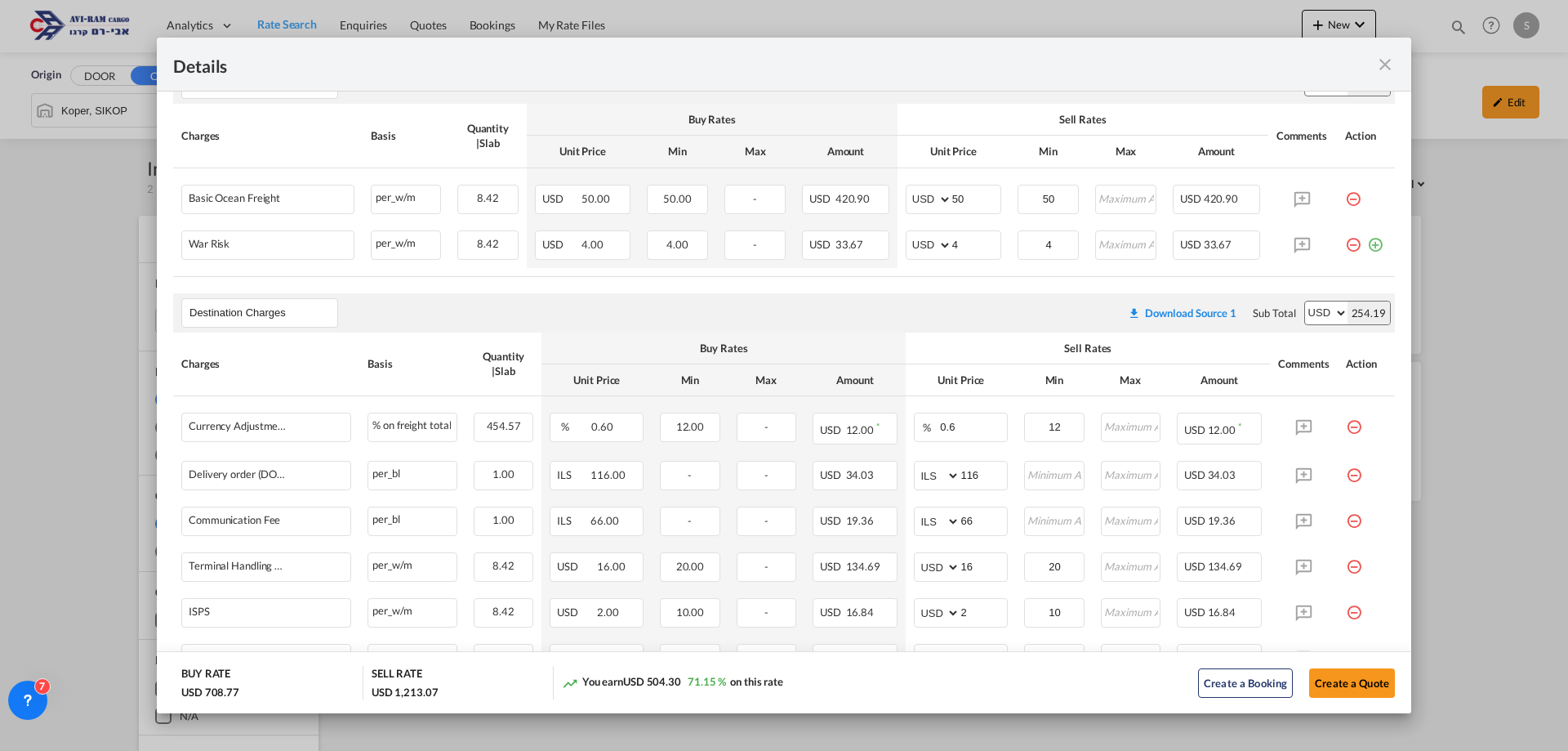
scroll to position [0, 0]
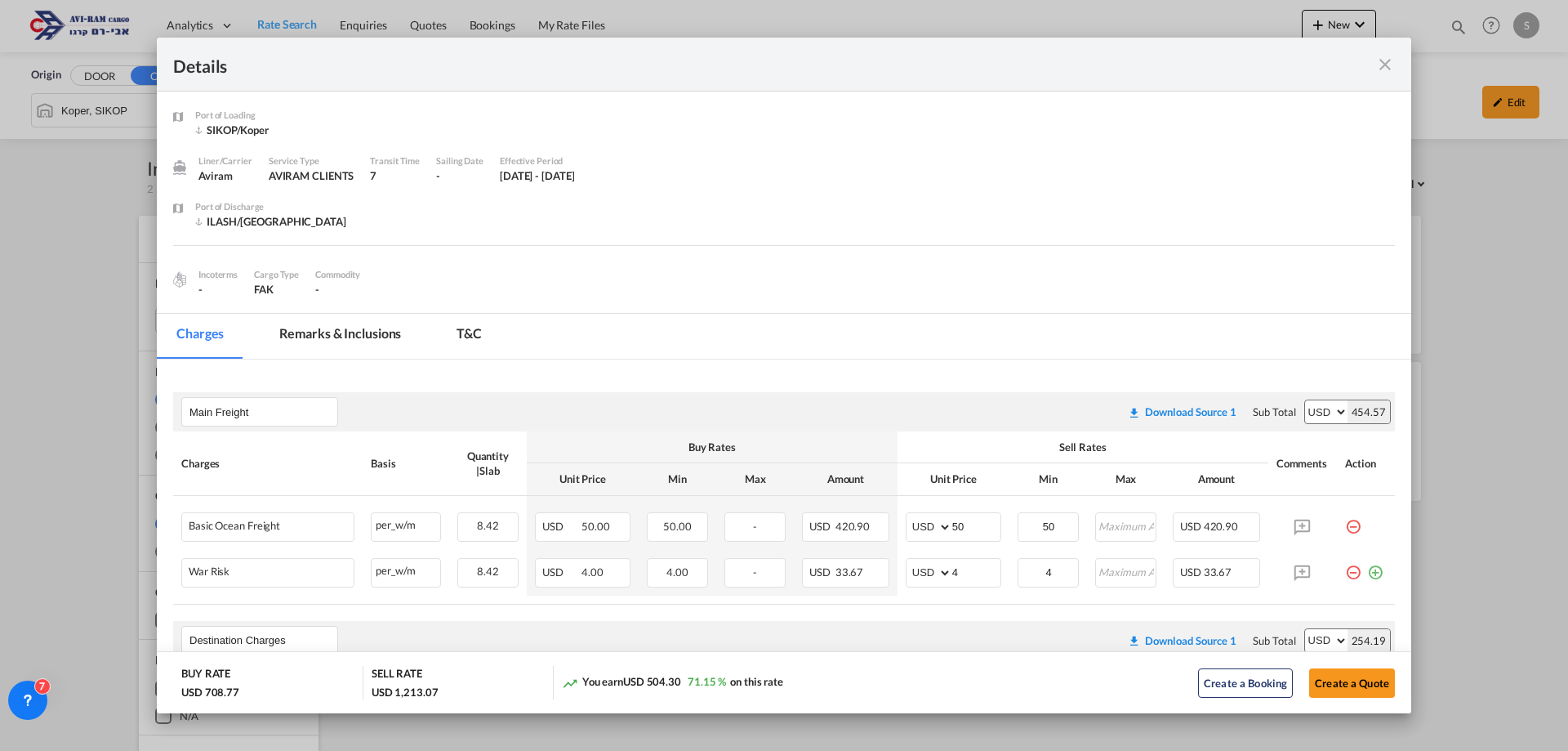
type input "433"
click at [1383, 65] on md-icon "icon-close fg-AAA8AD m-0 cursor" at bounding box center [1384, 64] width 19 height 19
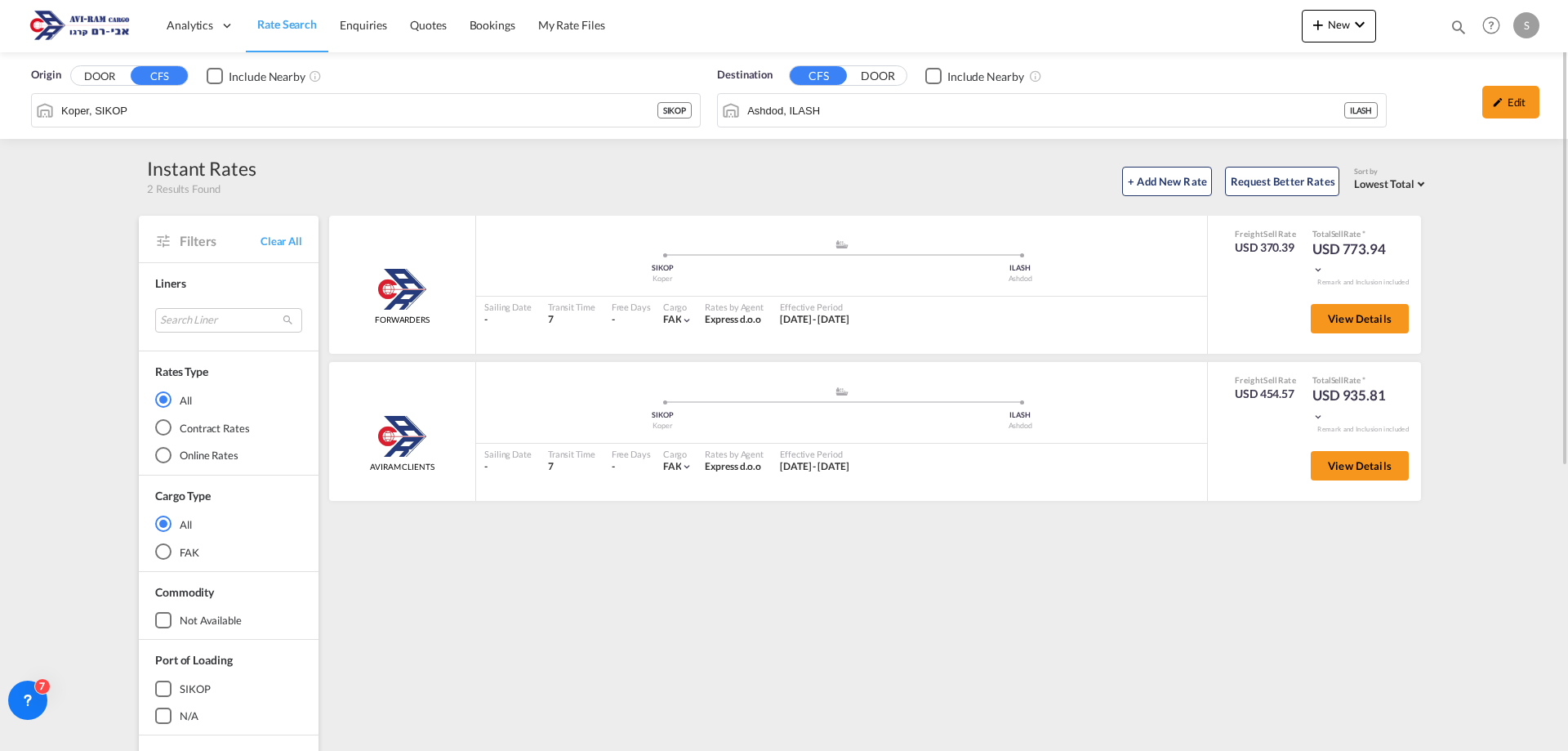
click at [287, 21] on span "Rate Search" at bounding box center [287, 23] width 60 height 14
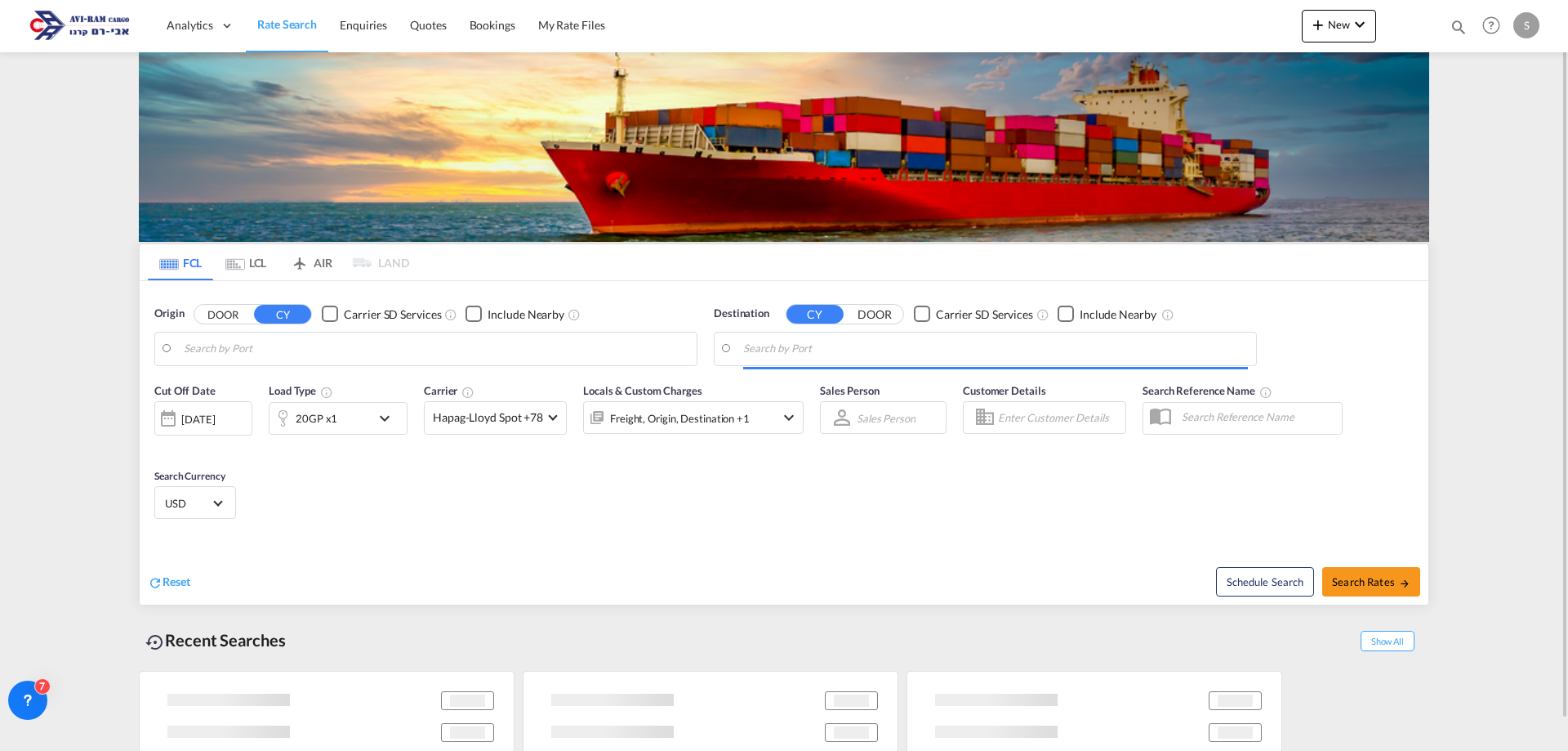
click at [255, 266] on md-tab-item "LCL" at bounding box center [246, 262] width 65 height 36
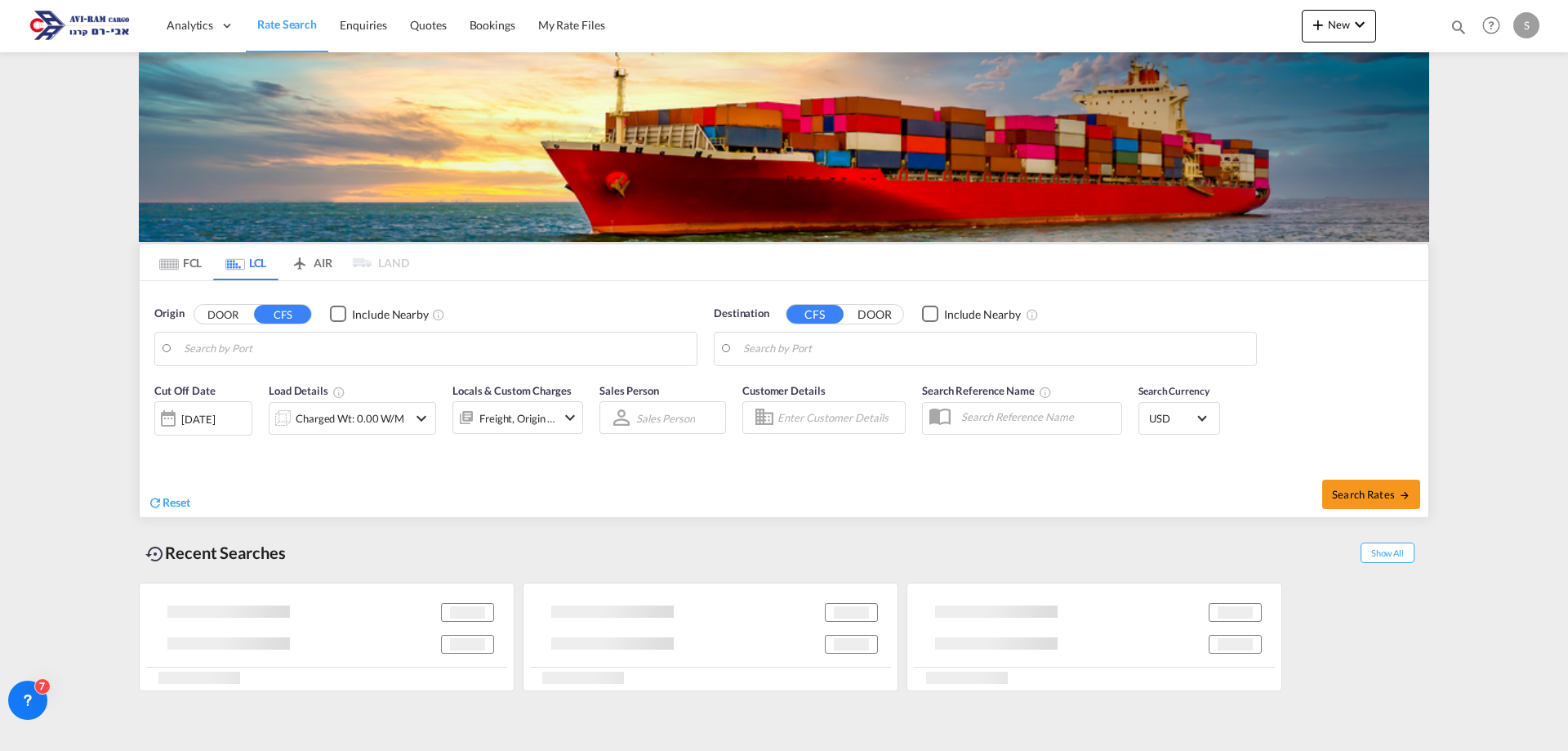
type input "Koper, SIKOP"
type input "Ashdod, ILASH"
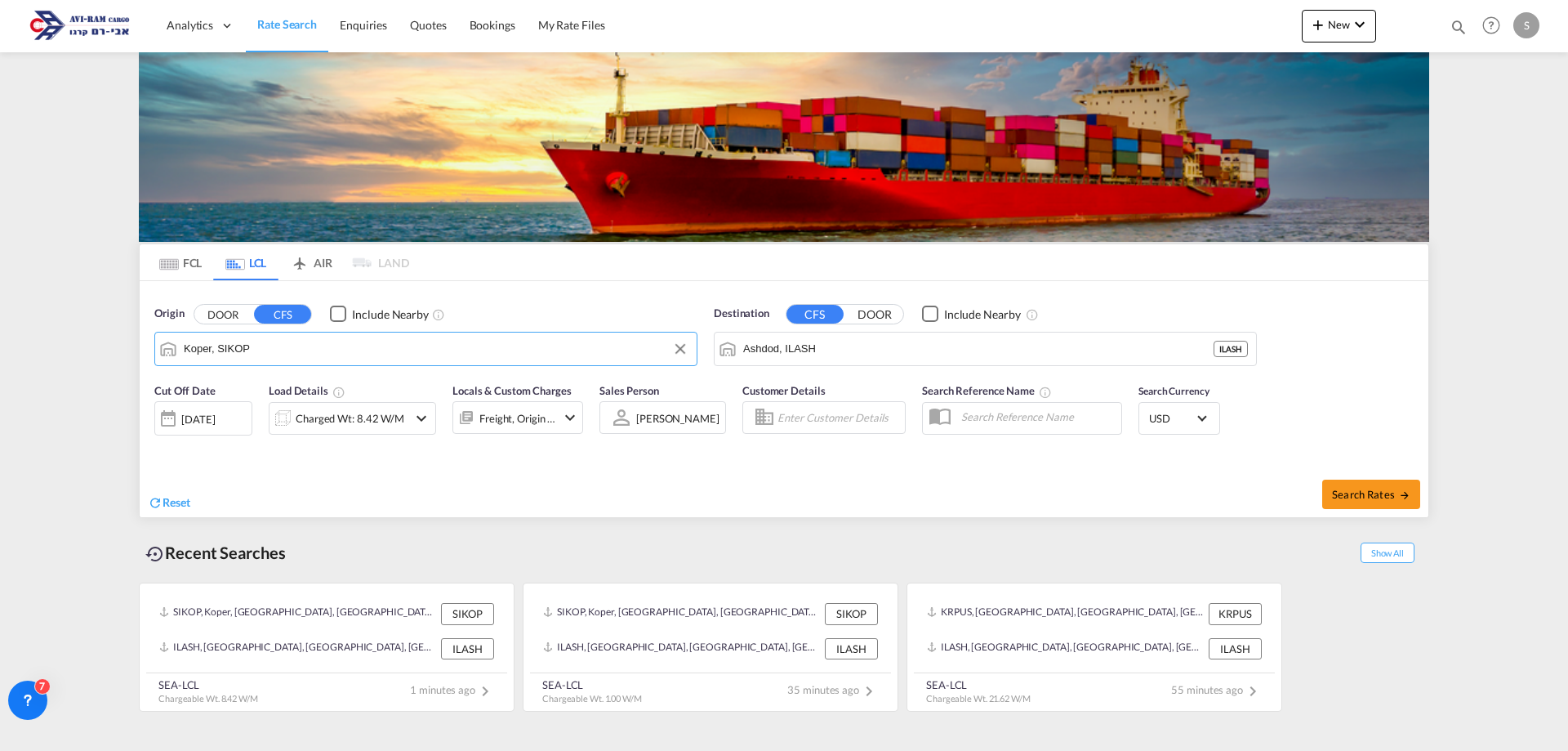
click at [277, 357] on input "Koper, SIKOP" at bounding box center [436, 348] width 505 height 24
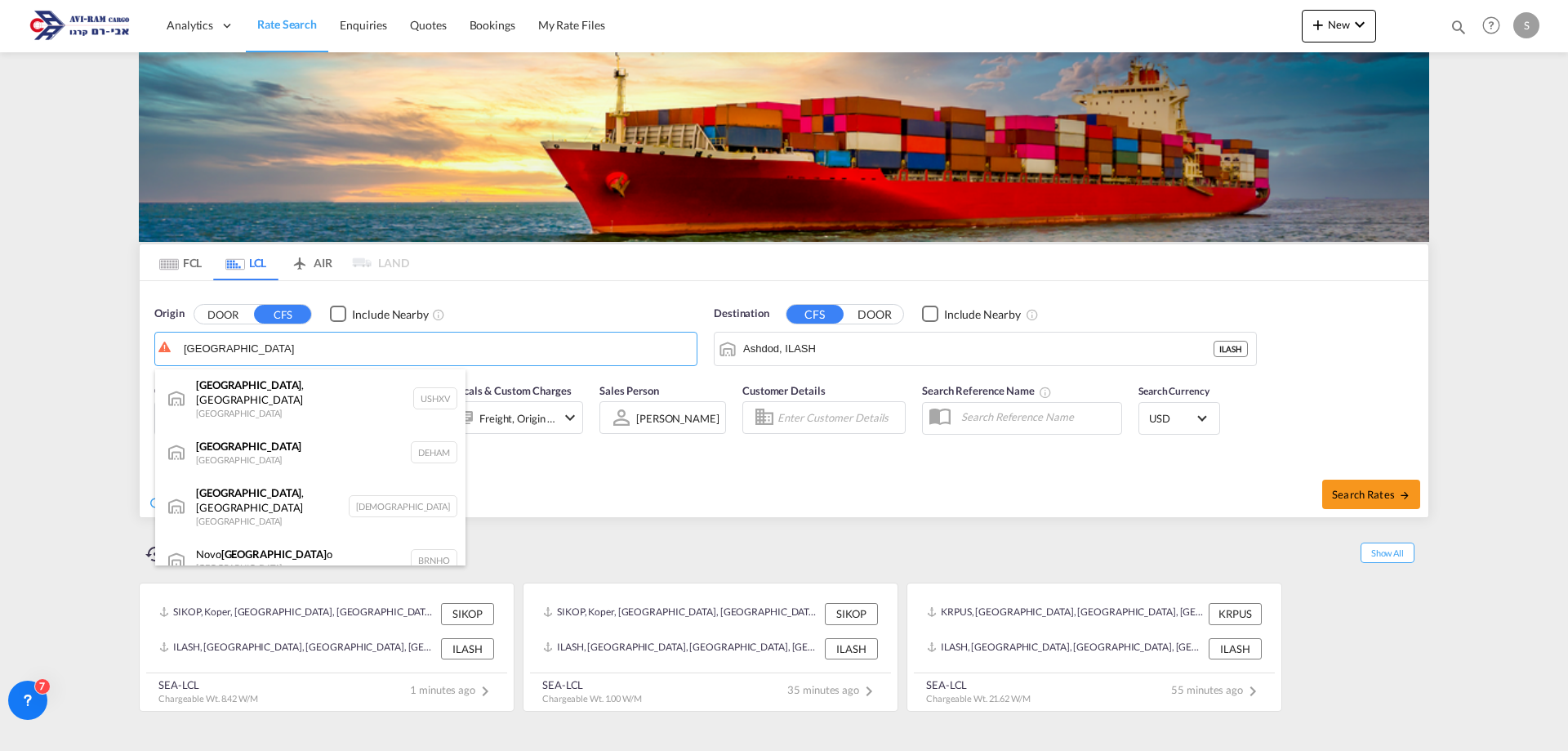
click at [268, 446] on div "[GEOGRAPHIC_DATA] [GEOGRAPHIC_DATA] DEHAM" at bounding box center [310, 452] width 310 height 49
type input "[GEOGRAPHIC_DATA], [GEOGRAPHIC_DATA]"
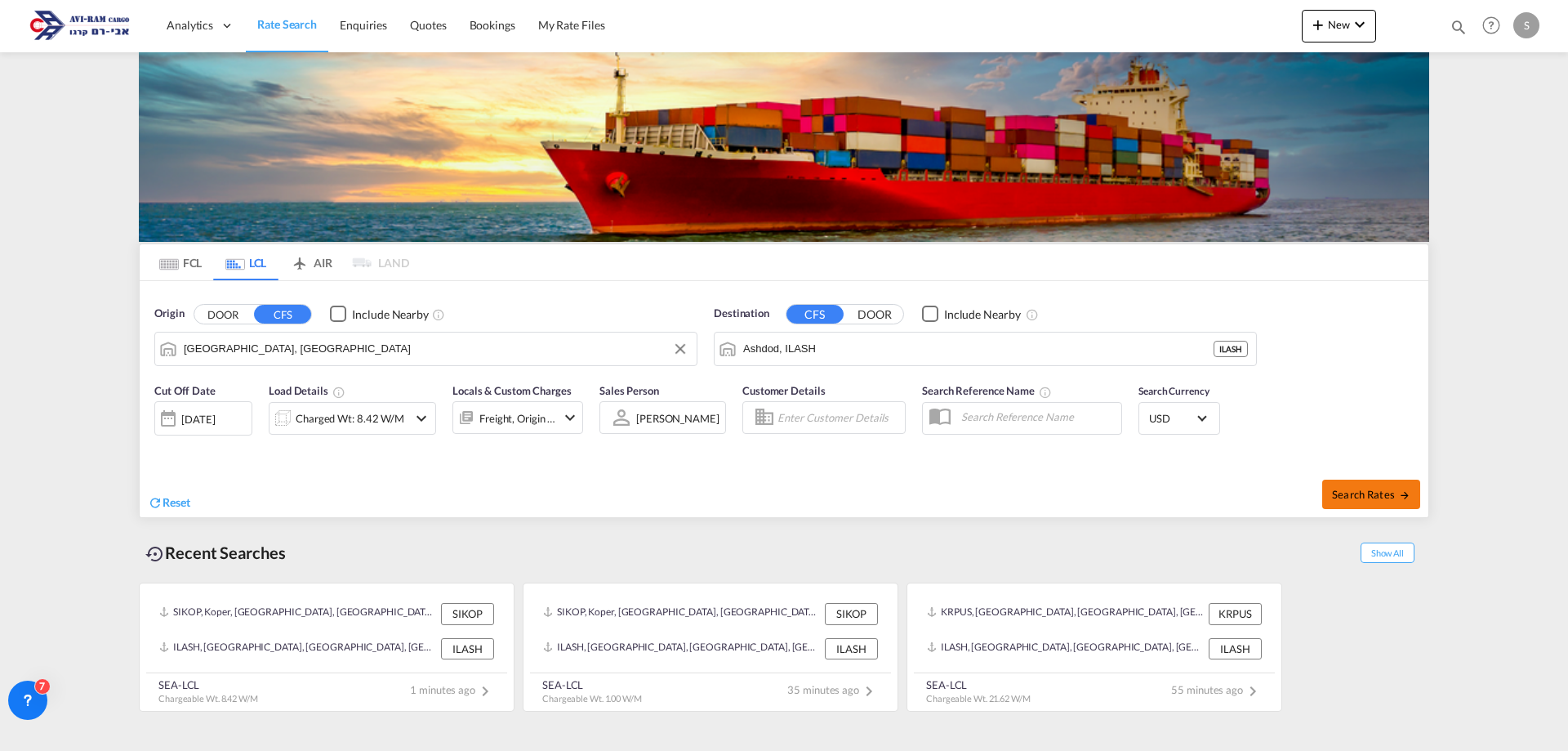
click at [1372, 504] on button "Search Rates" at bounding box center [1371, 493] width 98 height 29
type input "DEHAM to ILASH / [DATE]"
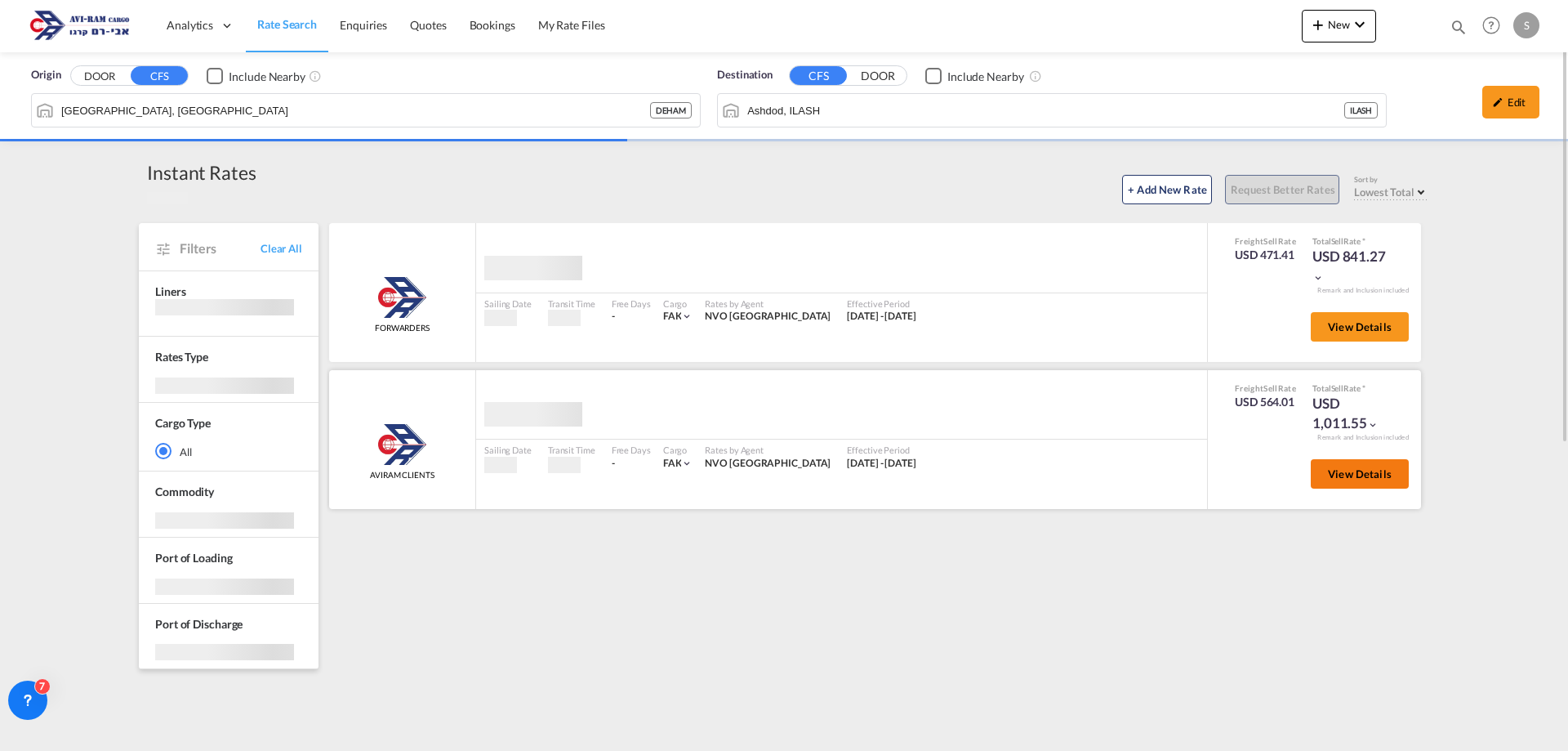
click at [1320, 465] on body "Analytics Dashboard Rate Search Enquiries Quotes Bookings" at bounding box center [784, 375] width 1568 height 751
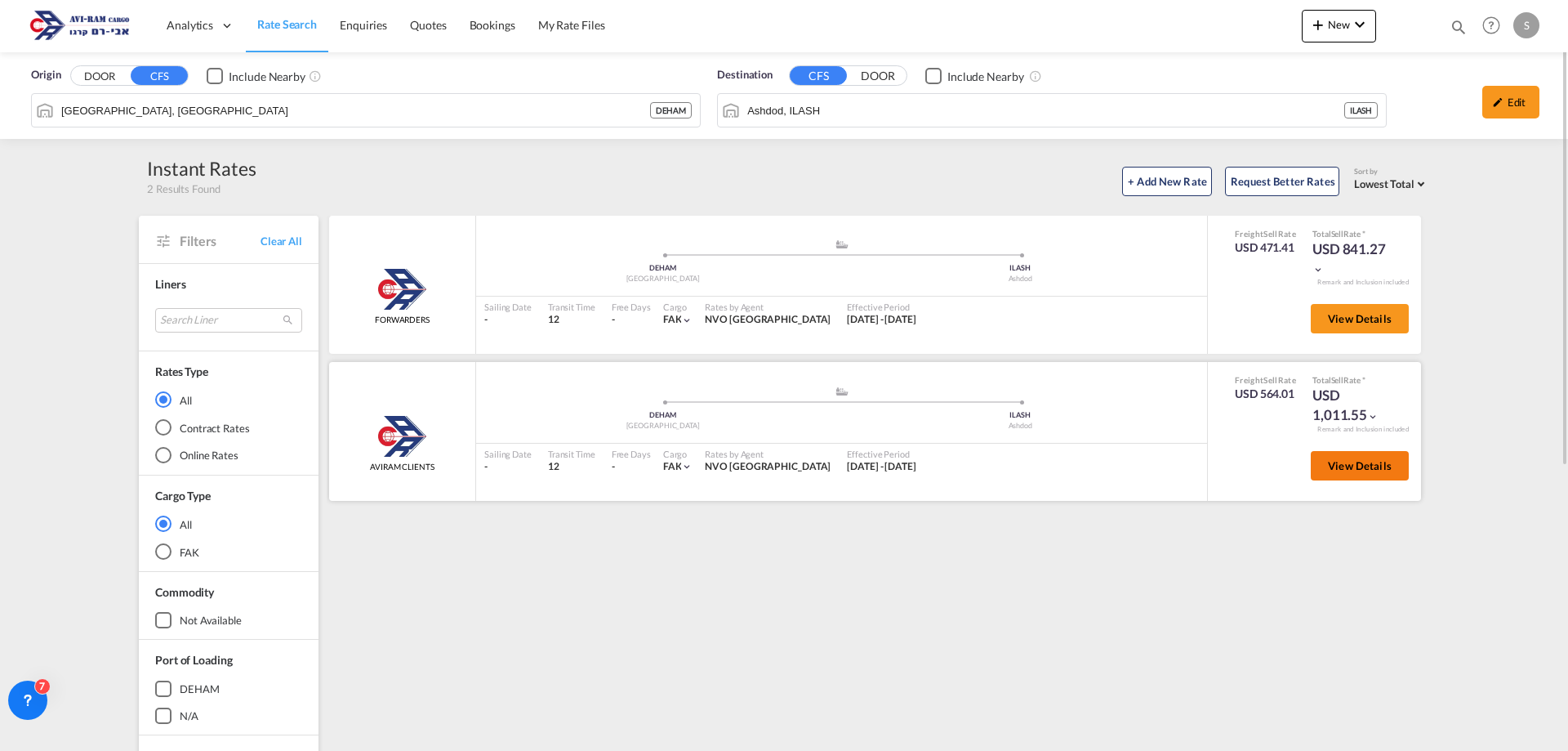
click at [1320, 465] on button "View Details" at bounding box center [1360, 465] width 98 height 29
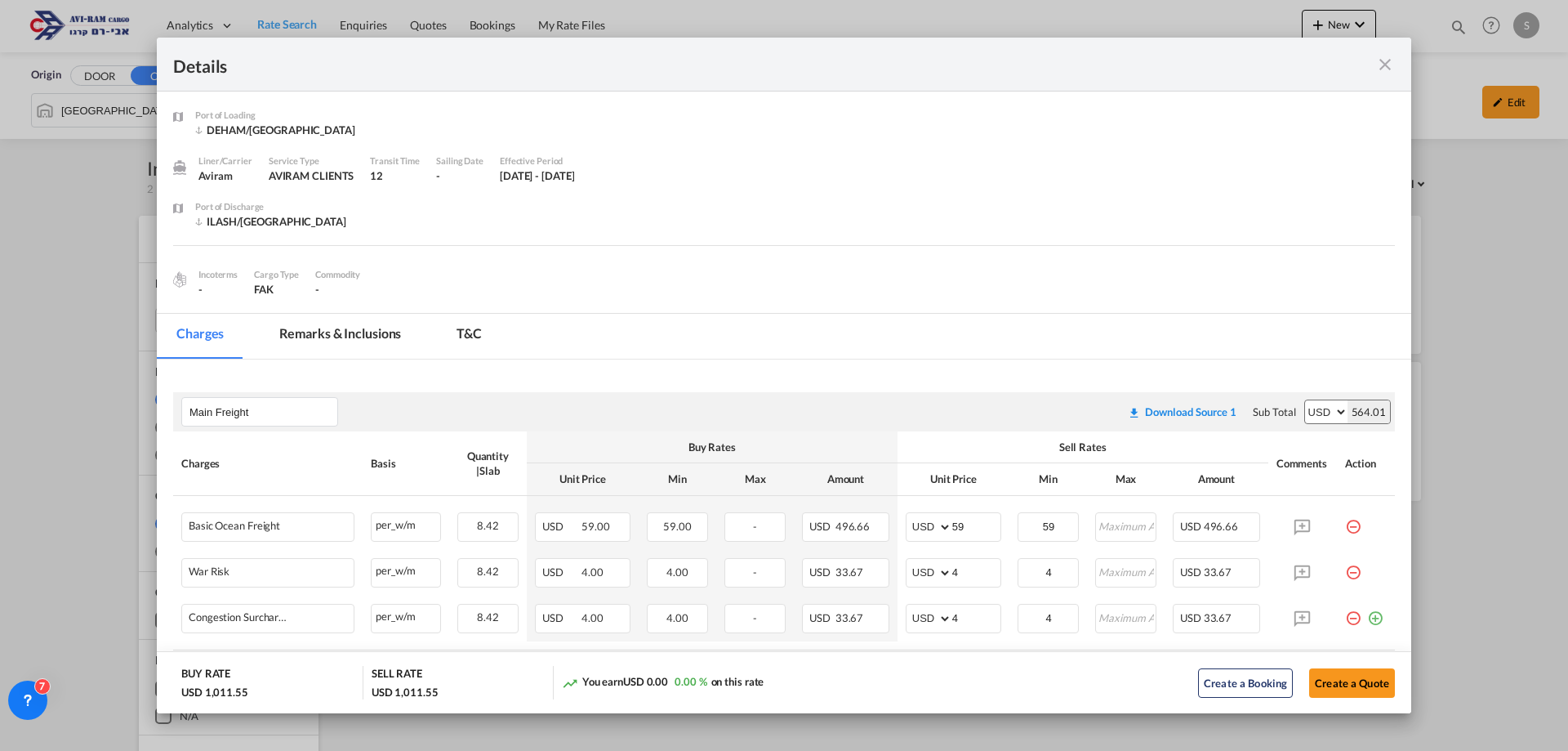
scroll to position [245, 0]
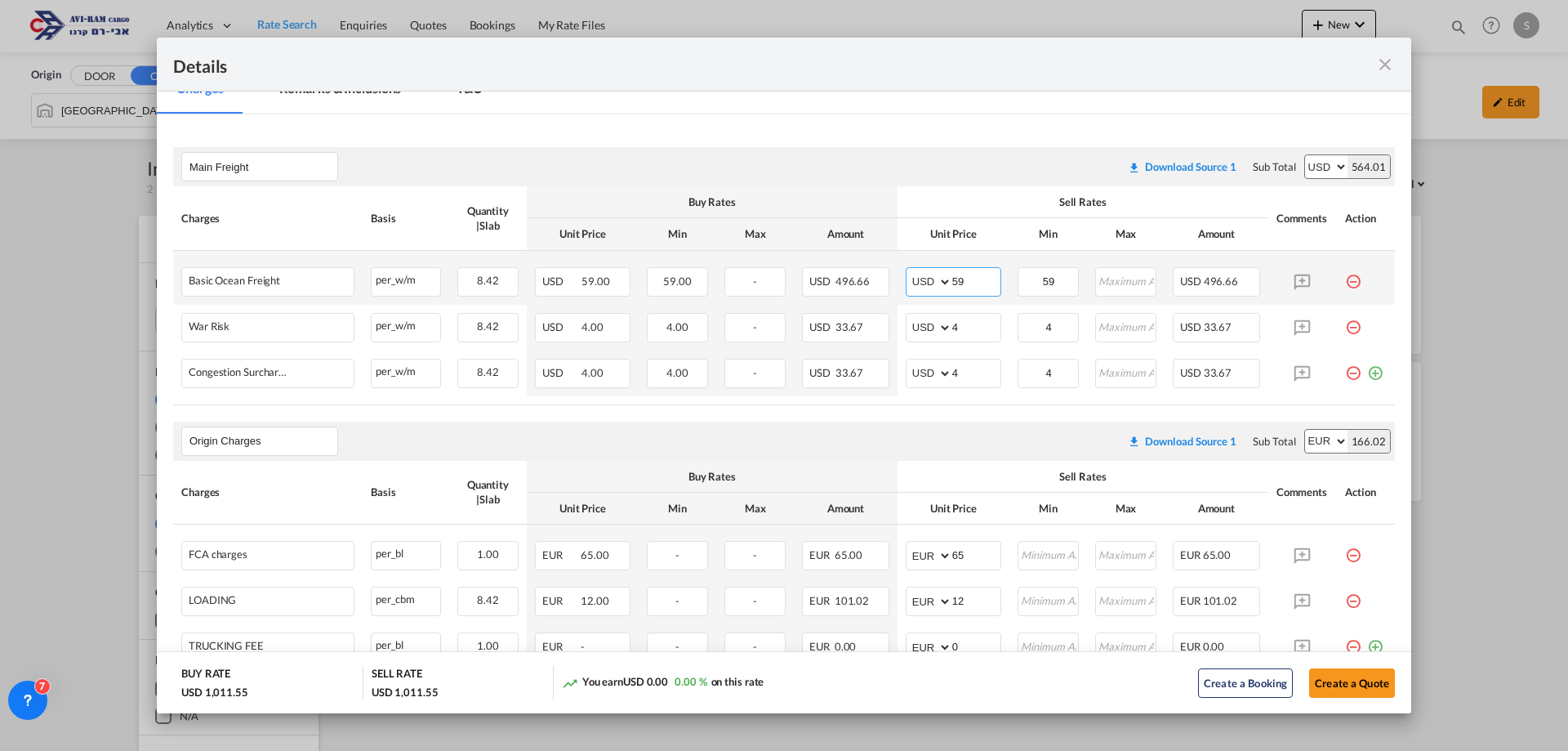
drag, startPoint x: 961, startPoint y: 282, endPoint x: 900, endPoint y: 284, distance: 61.0
click at [906, 284] on md-input-container "AED AFN ALL AMD ANG AOA ARS AUD AWG AZN BAM BBD BDT BGN BHD BIF BMD BND [PERSON…" at bounding box center [954, 281] width 96 height 29
type input "54"
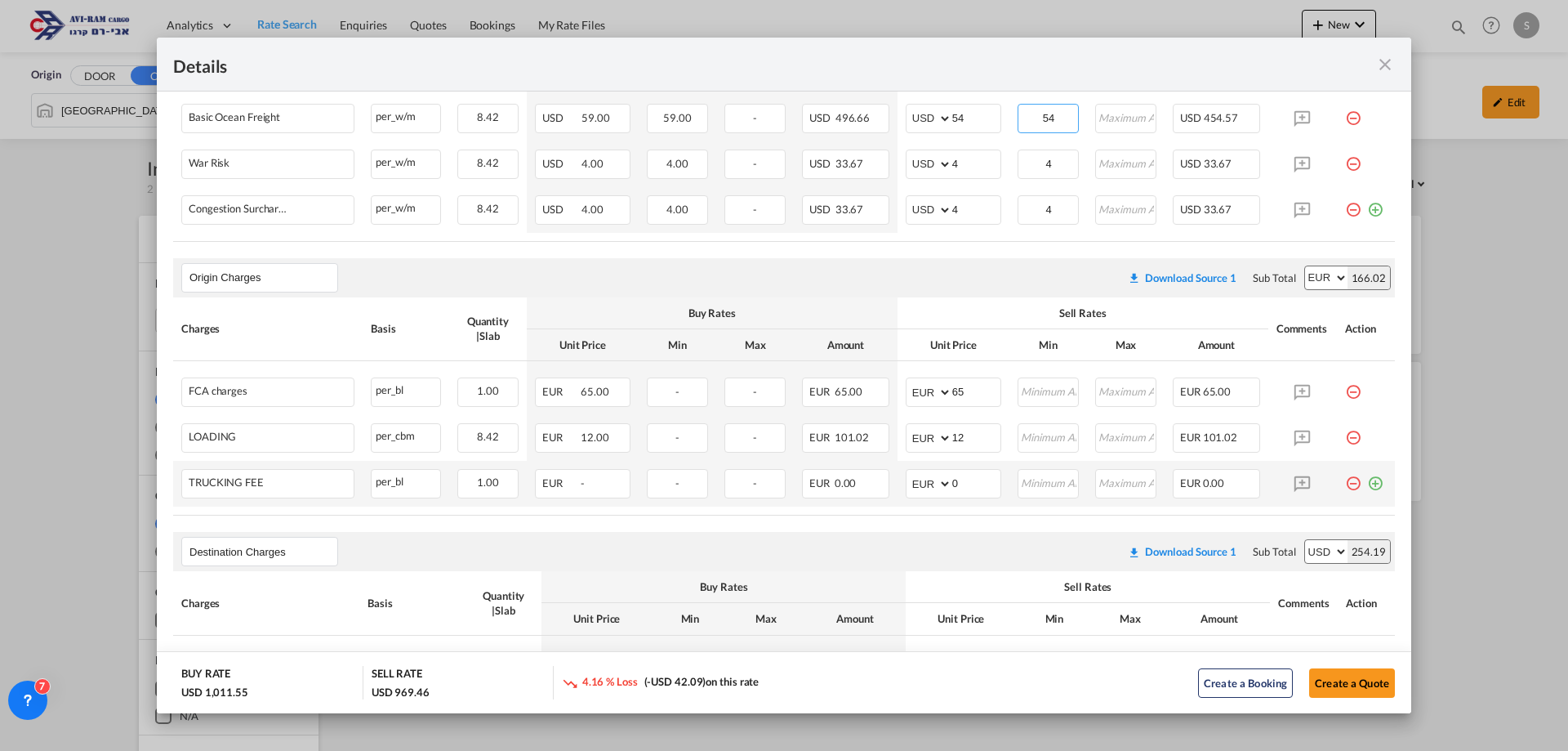
type input "54"
drag, startPoint x: 1341, startPoint y: 485, endPoint x: 1312, endPoint y: 487, distance: 29.1
click at [1345, 484] on md-icon "icon-minus-circle-outline red-400-fg pt-7" at bounding box center [1352, 477] width 16 height 16
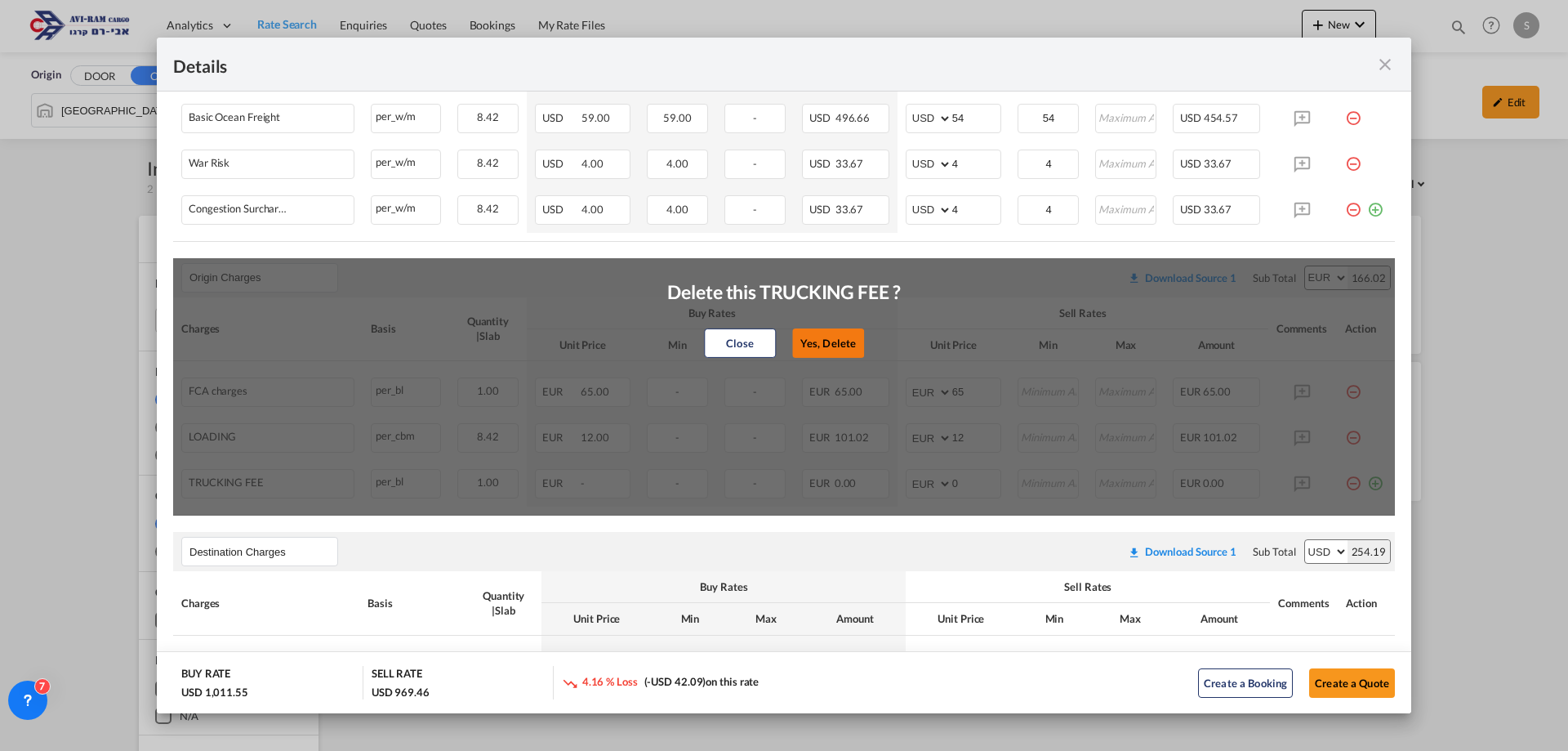
click at [792, 347] on button "Yes, Delete" at bounding box center [828, 342] width 72 height 29
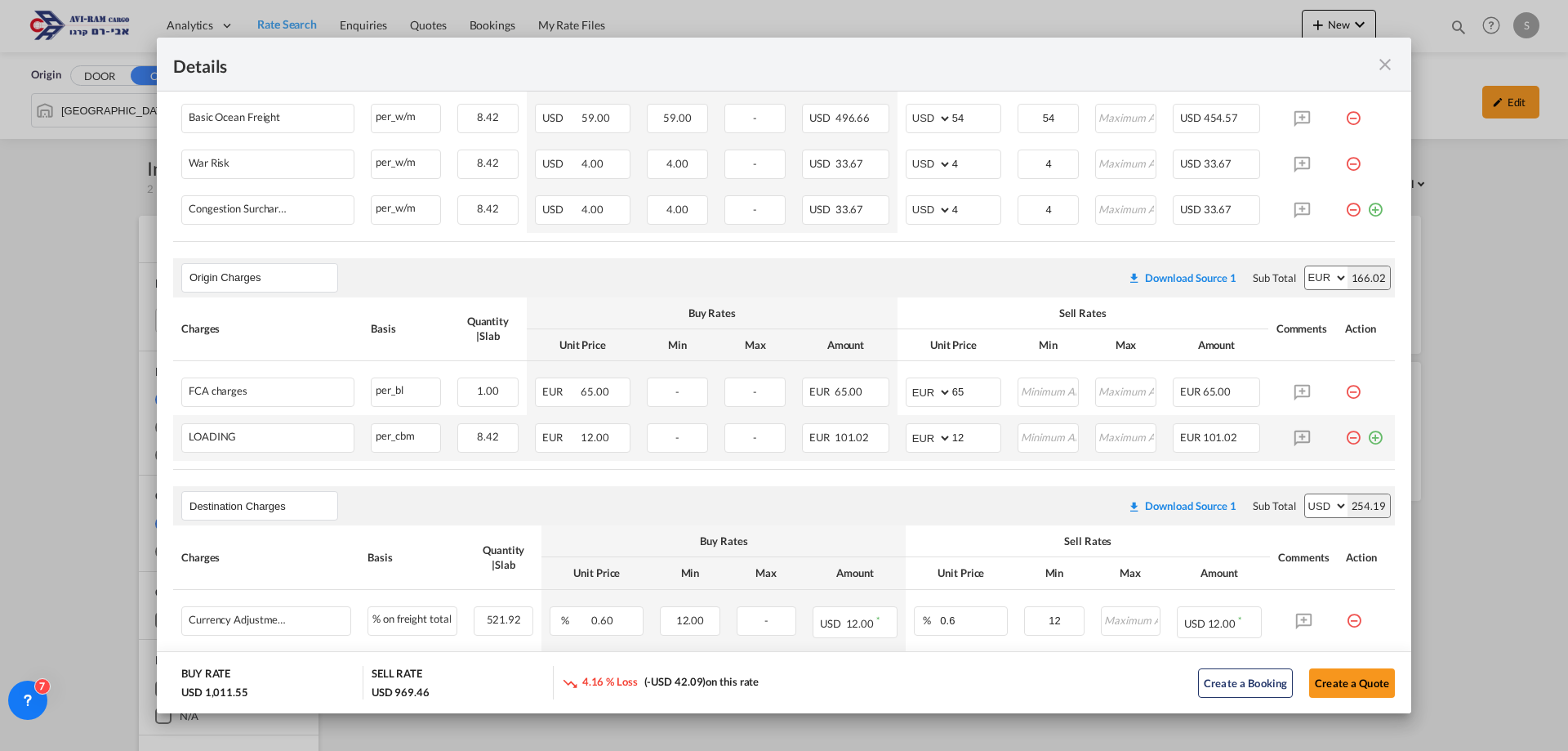
drag, startPoint x: 1337, startPoint y: 436, endPoint x: 1165, endPoint y: 411, distance: 173.8
click at [1345, 436] on md-icon "icon-minus-circle-outline red-400-fg pt-7" at bounding box center [1352, 430] width 16 height 16
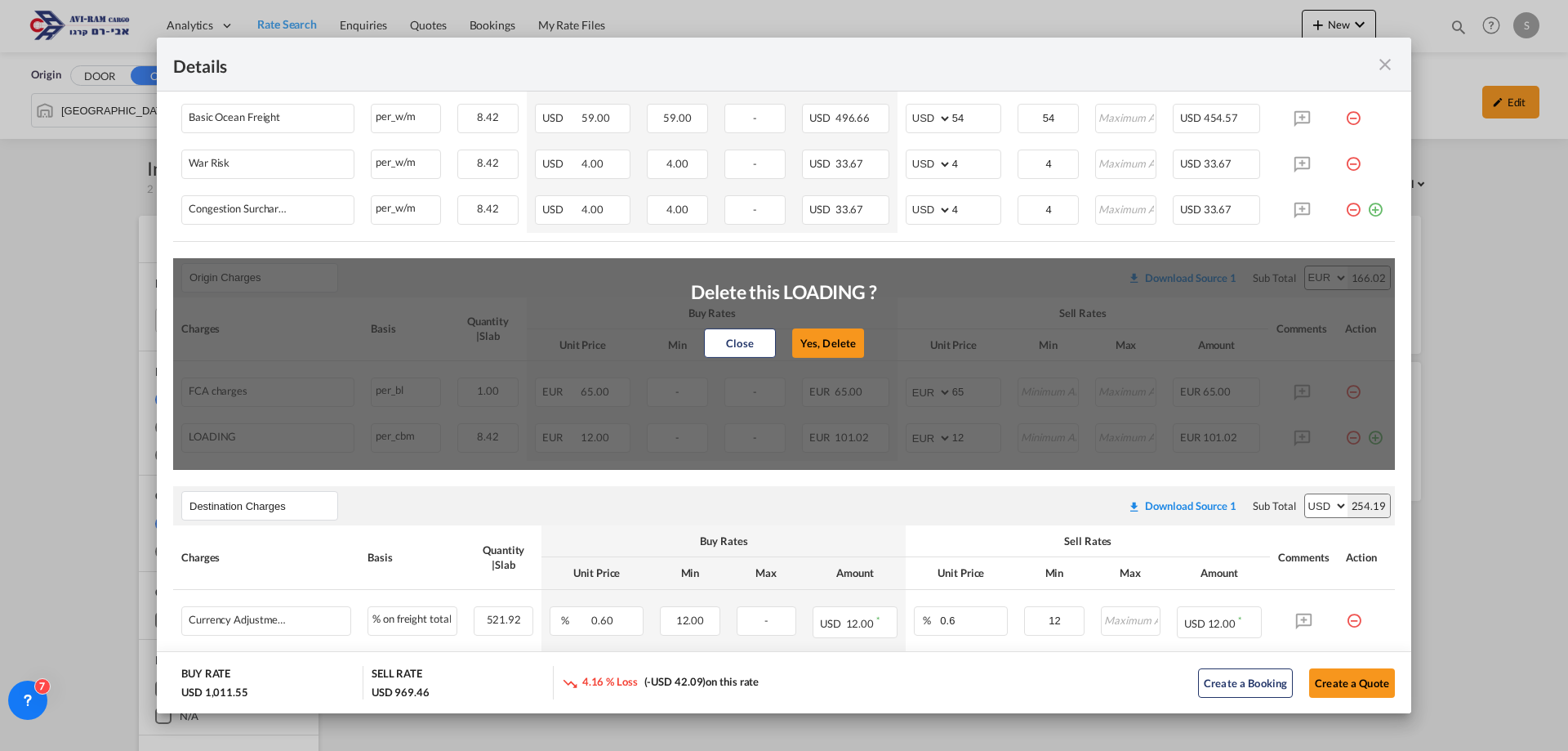
click at [814, 335] on button "Yes, Delete" at bounding box center [828, 342] width 72 height 29
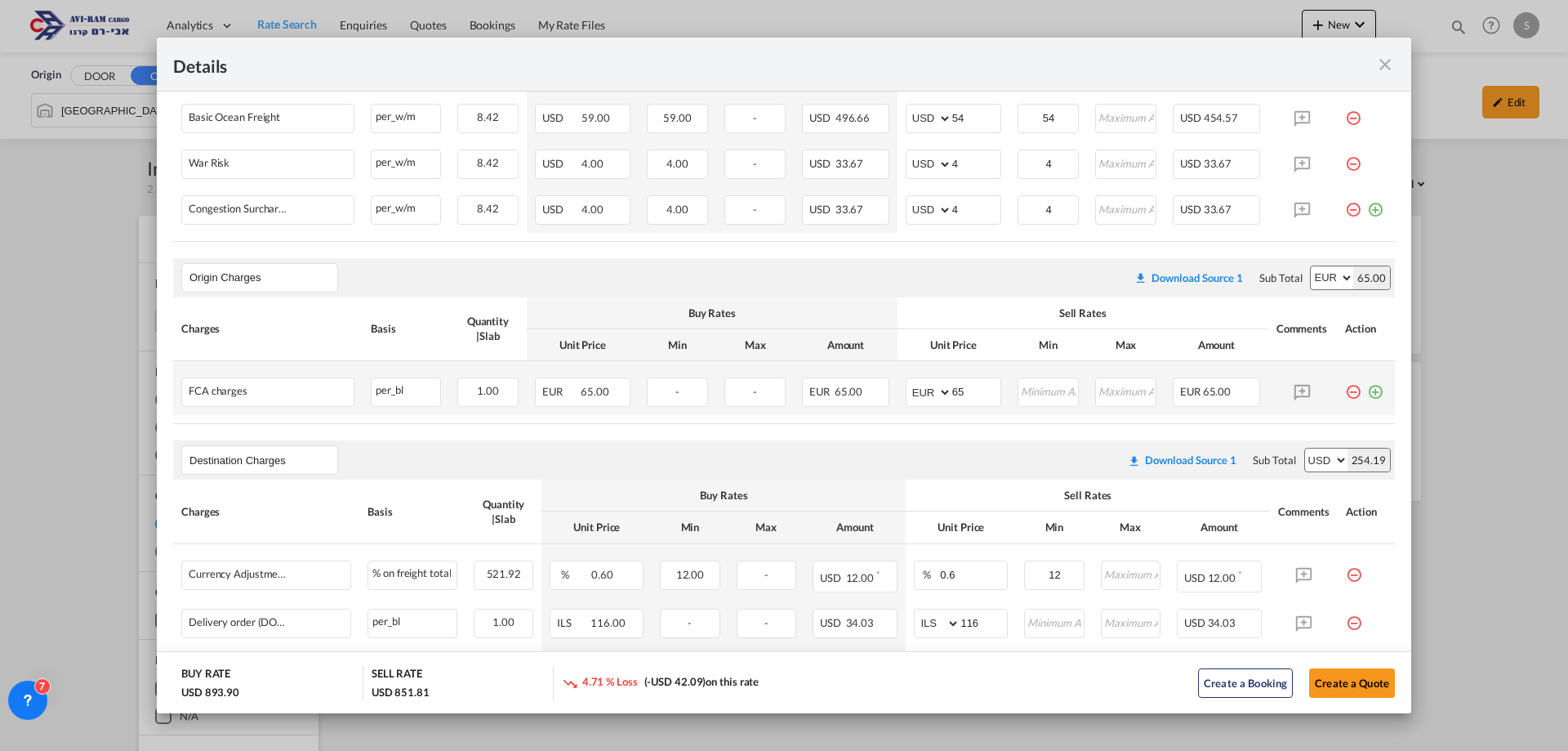
click at [1345, 394] on md-icon "icon-minus-circle-outline red-400-fg pt-7" at bounding box center [1352, 385] width 16 height 16
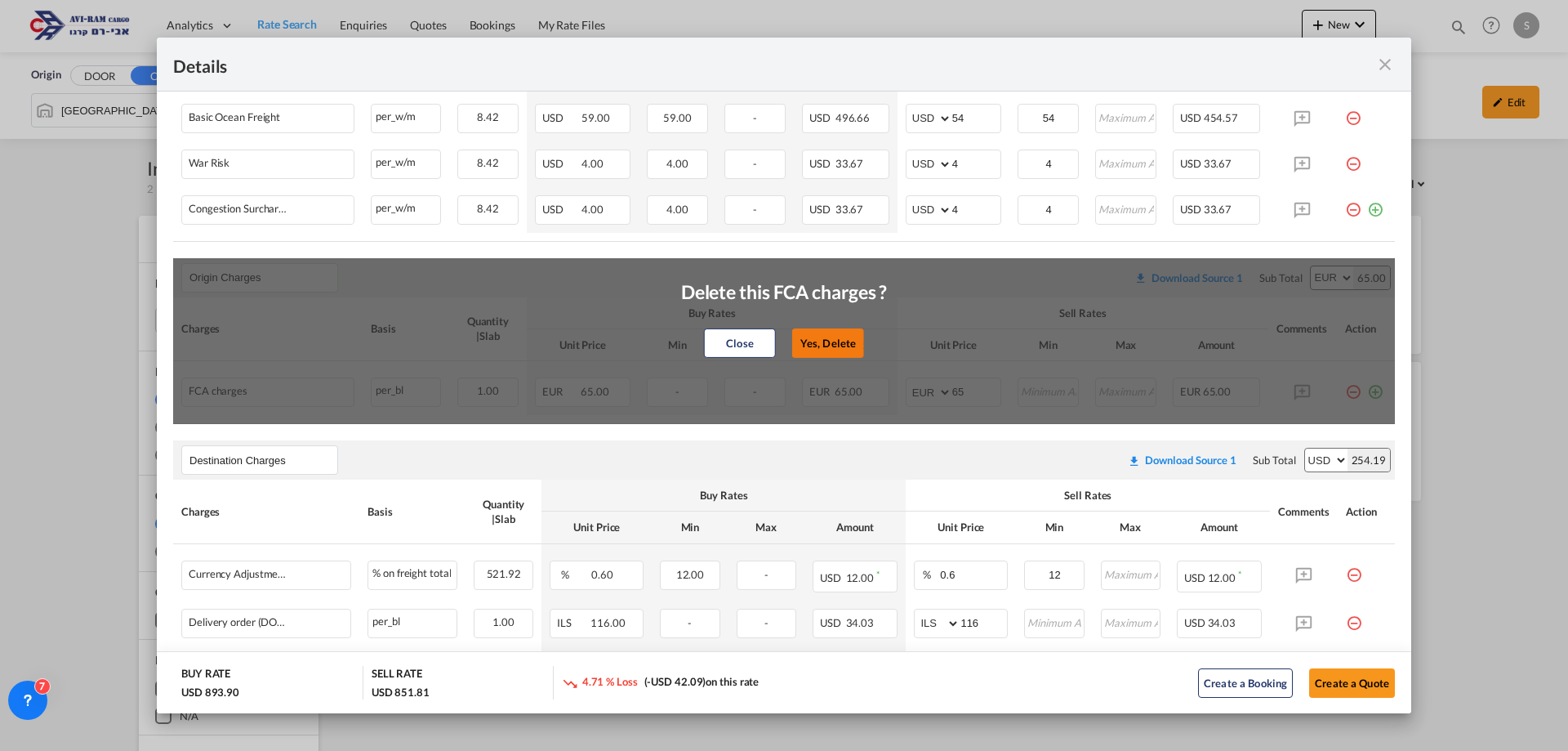
click at [807, 338] on button "Yes, Delete" at bounding box center [828, 342] width 72 height 29
type input "Destination Charges"
select select "string:USD"
type input "0.6"
type input "12"
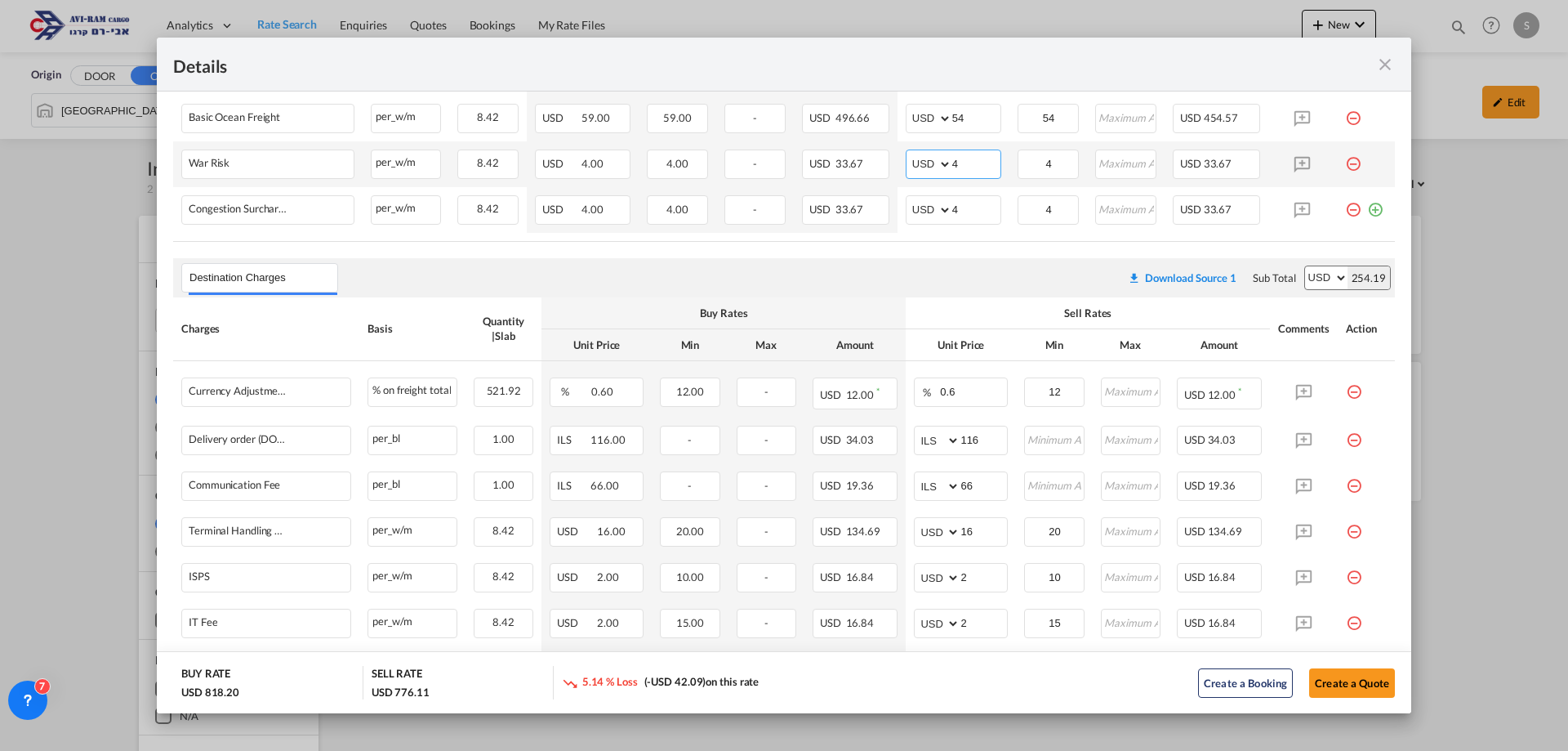
drag, startPoint x: 955, startPoint y: 159, endPoint x: 883, endPoint y: 164, distance: 72.2
click at [884, 162] on tr "War Risk Please Enter Already Exists per_w/m per_w/m can not applied for this c…" at bounding box center [784, 164] width 1222 height 46
type input "2"
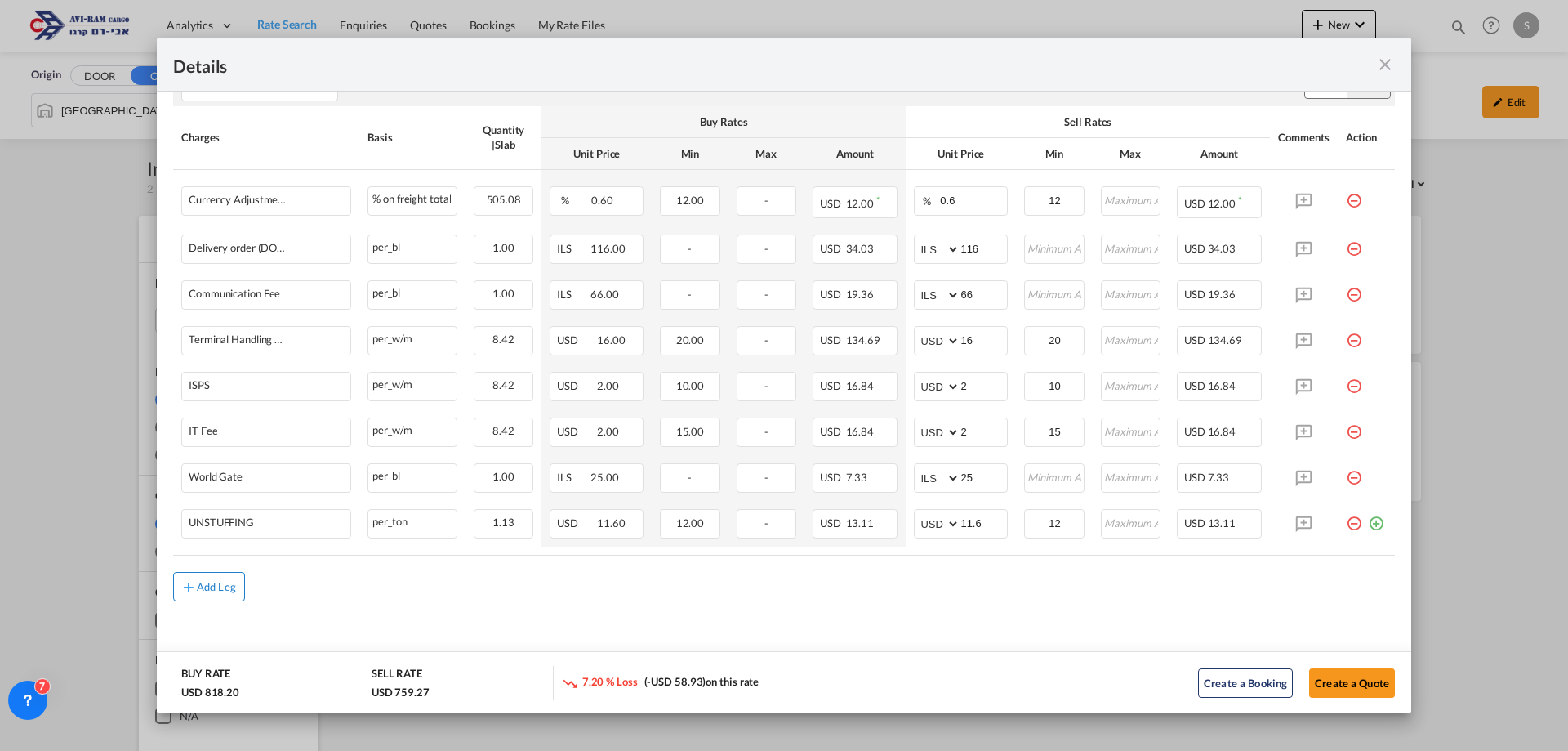
type input "2"
click at [204, 583] on div "Add Leg" at bounding box center [216, 587] width 39 height 10
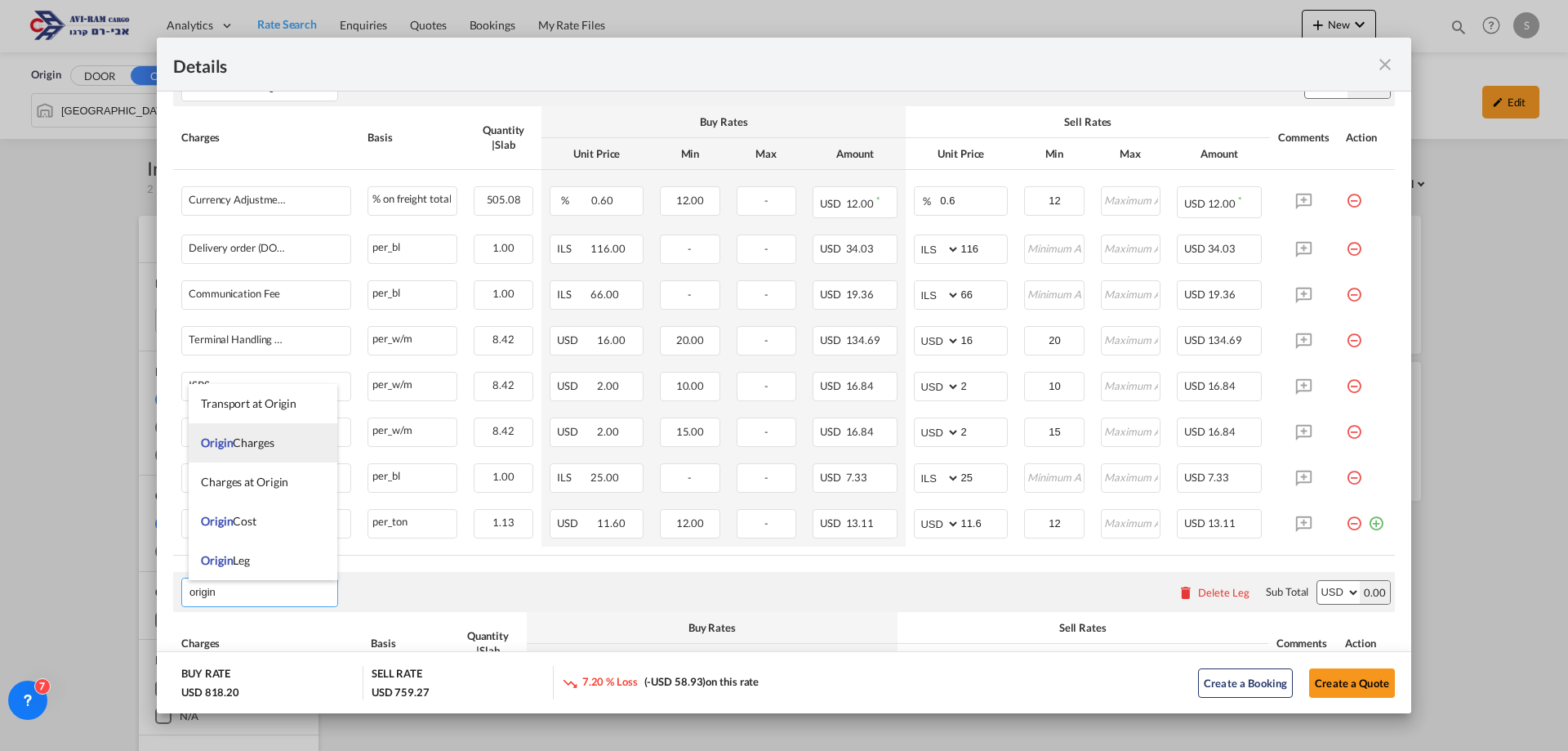
click at [263, 442] on span "Origin Charges" at bounding box center [237, 442] width 74 height 14
type input "Origin Charges"
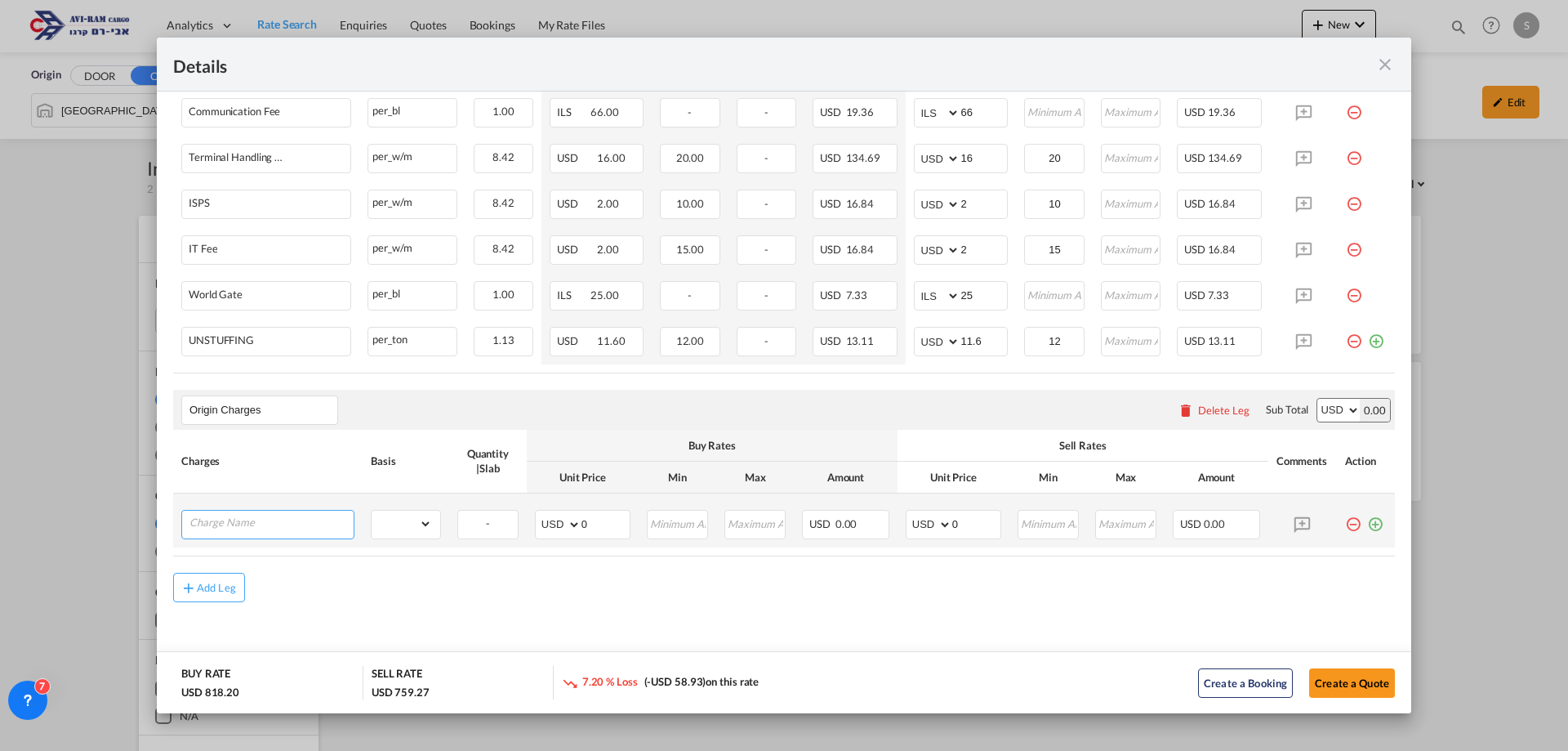
click at [277, 514] on input "Charge Name" at bounding box center [272, 522] width 164 height 24
type input "e"
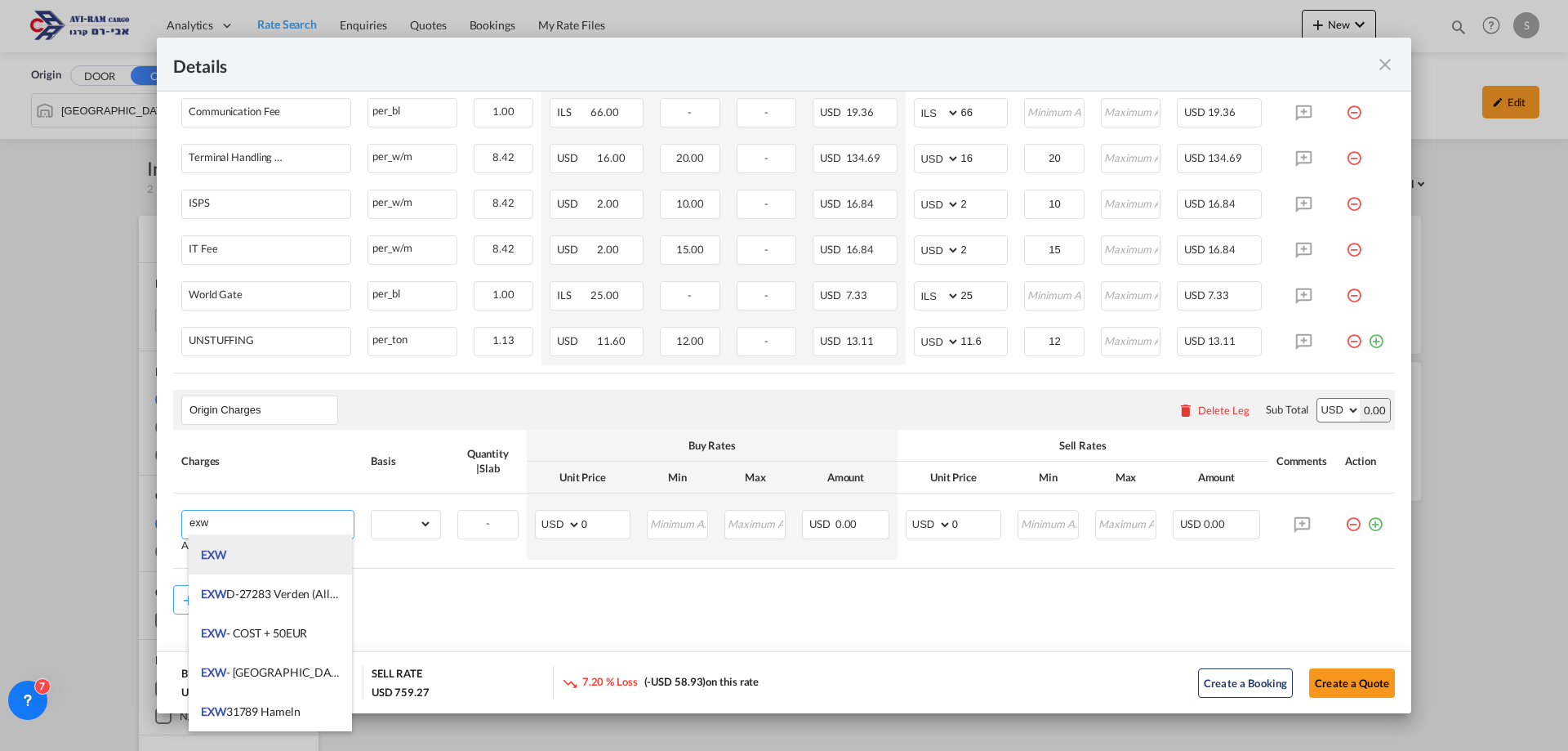
click at [265, 554] on li "EXW" at bounding box center [270, 555] width 164 height 39
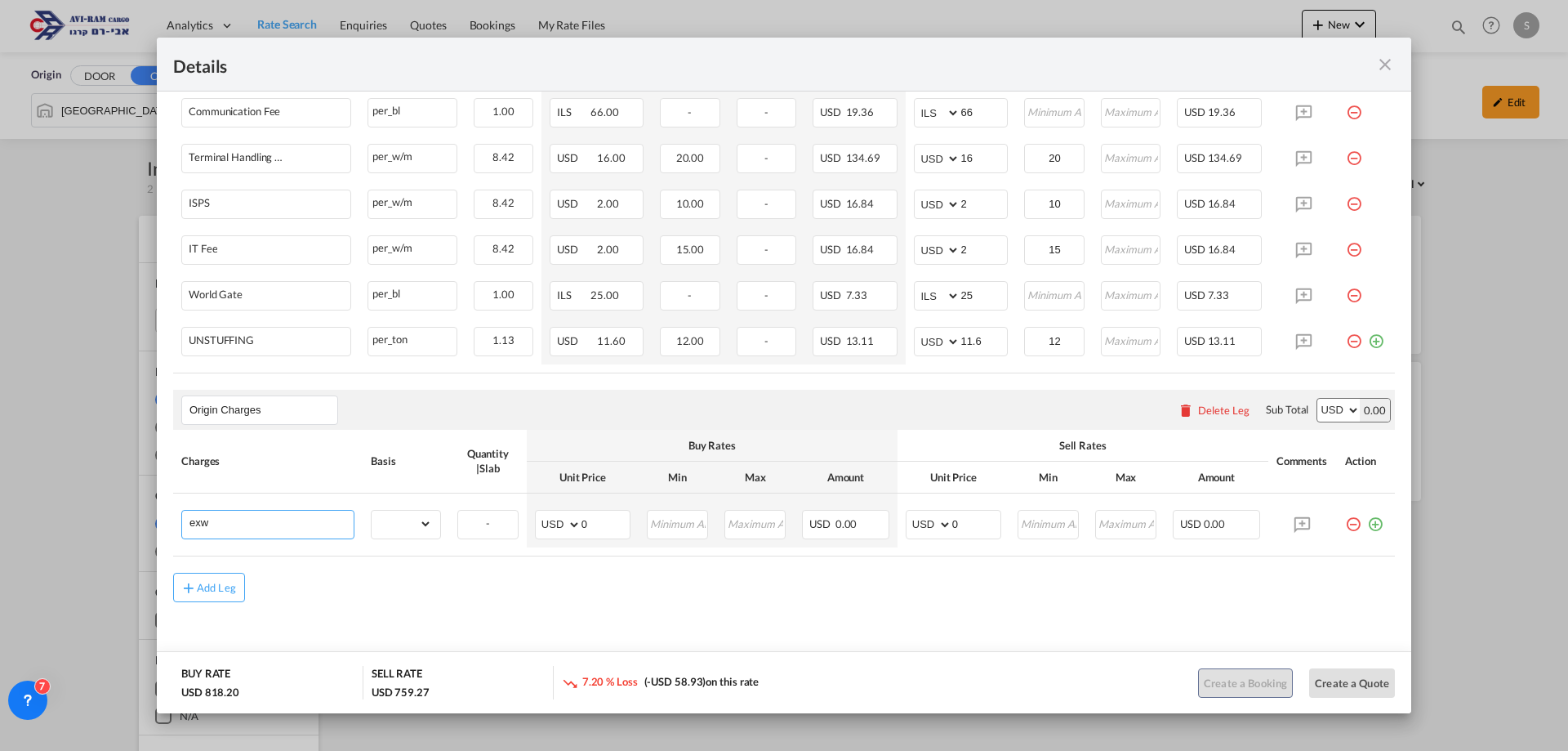
type input "EXW"
click at [388, 522] on select "gross_weight volumetric_weight per_shipment per_bl per_km per_hawb per_kg flat …" at bounding box center [402, 523] width 60 height 26
select select "per_shipment"
click at [372, 510] on select "gross_weight volumetric_weight per_shipment per_bl per_km per_hawb per_kg flat …" at bounding box center [402, 523] width 60 height 26
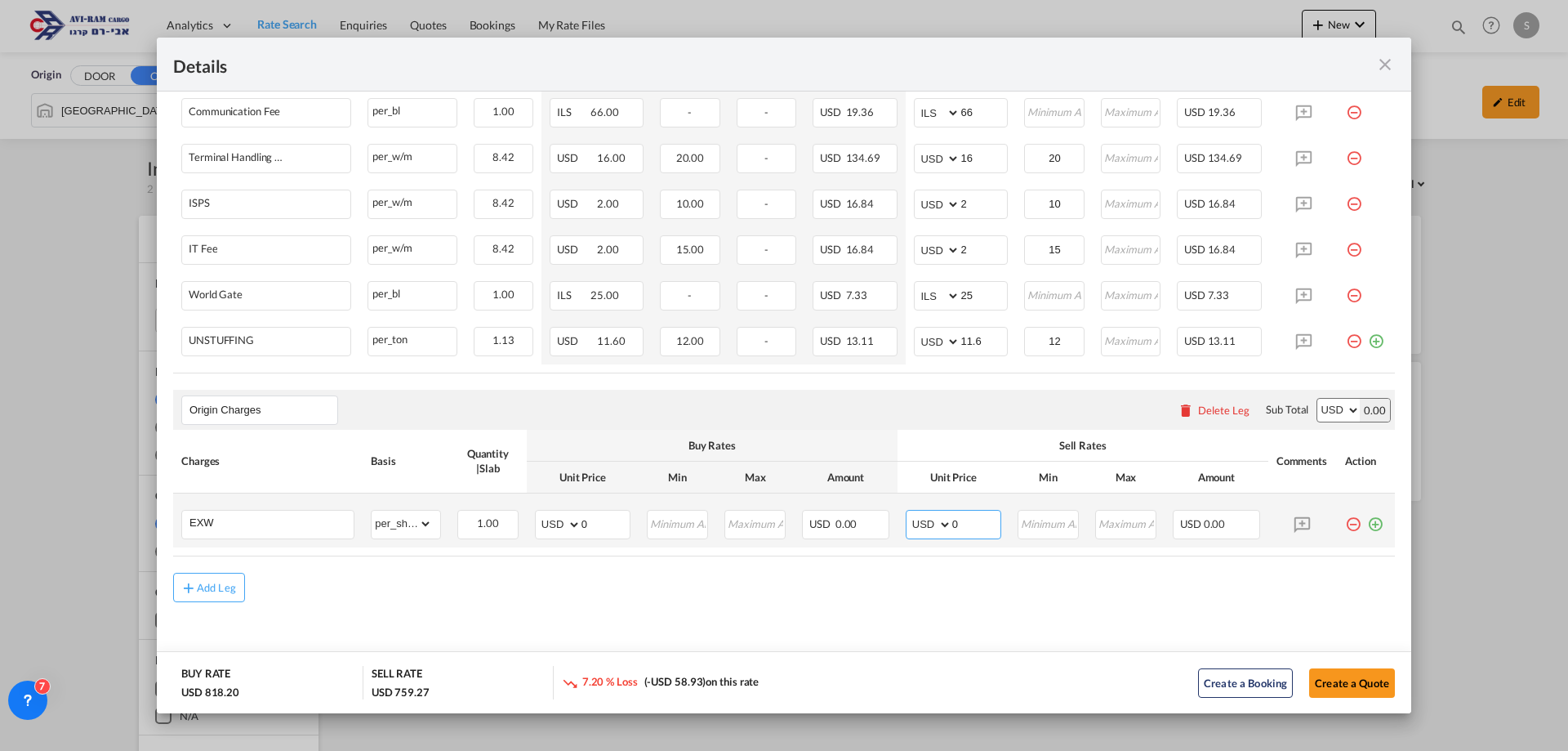
click at [917, 523] on select "AED AFN ALL AMD ANG AOA ARS AUD AWG AZN BAM BBD BDT BGN BHD BIF BMD BND [PERSON…" at bounding box center [930, 524] width 43 height 23
select select "string:EUR"
click at [909, 513] on select "AED AFN ALL AMD ANG AOA ARS AUD AWG AZN BAM BBD BDT BGN BHD BIF BMD BND [PERSON…" at bounding box center [930, 524] width 43 height 23
drag, startPoint x: 961, startPoint y: 521, endPoint x: 903, endPoint y: 530, distance: 58.7
click at [906, 530] on md-input-container "AED AFN ALL AMD ANG AOA ARS AUD AWG AZN BAM BBD BDT BGN BHD BIF BMD BND [PERSON…" at bounding box center [954, 524] width 96 height 29
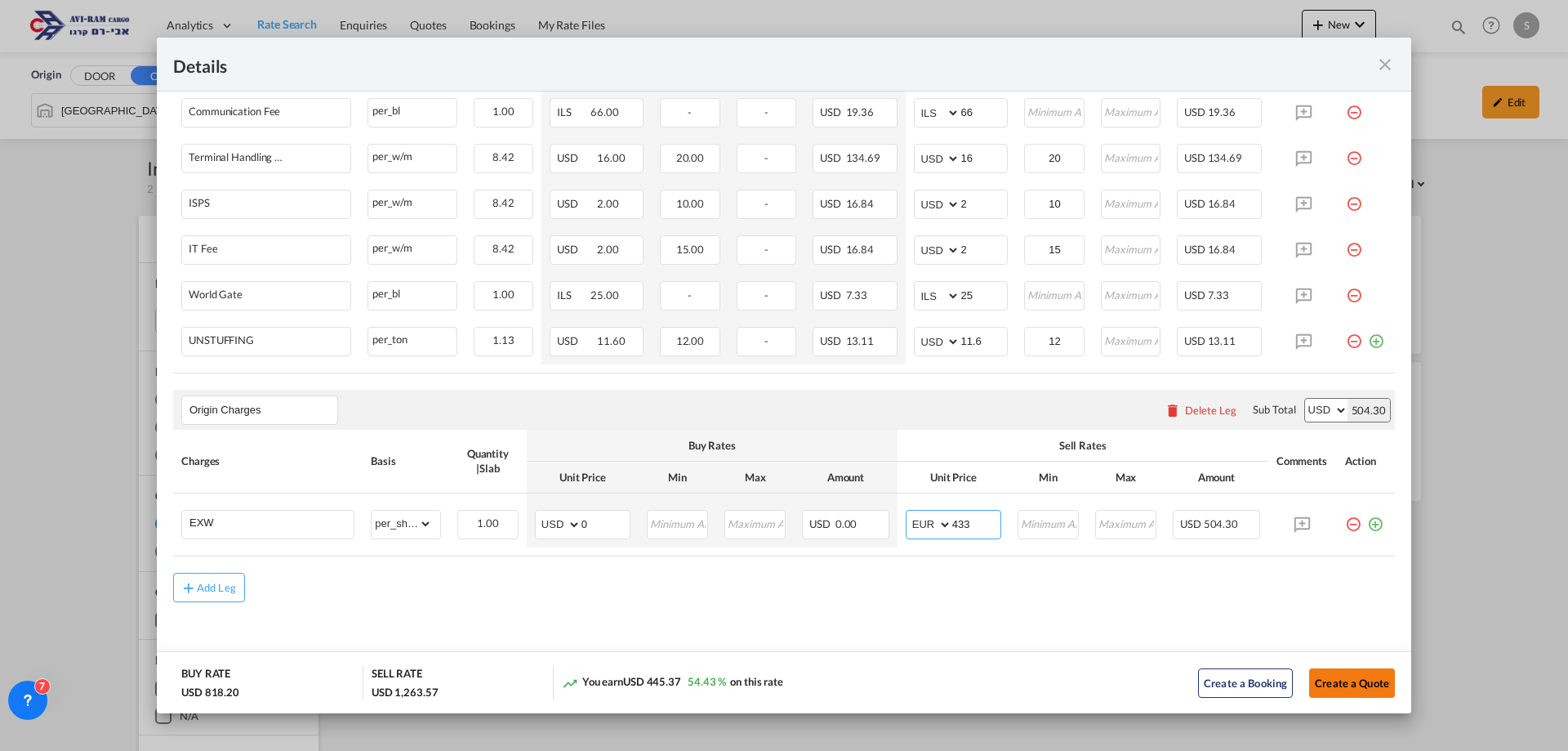
type input "433"
click at [1360, 688] on button "Create a Quote" at bounding box center [1352, 682] width 86 height 29
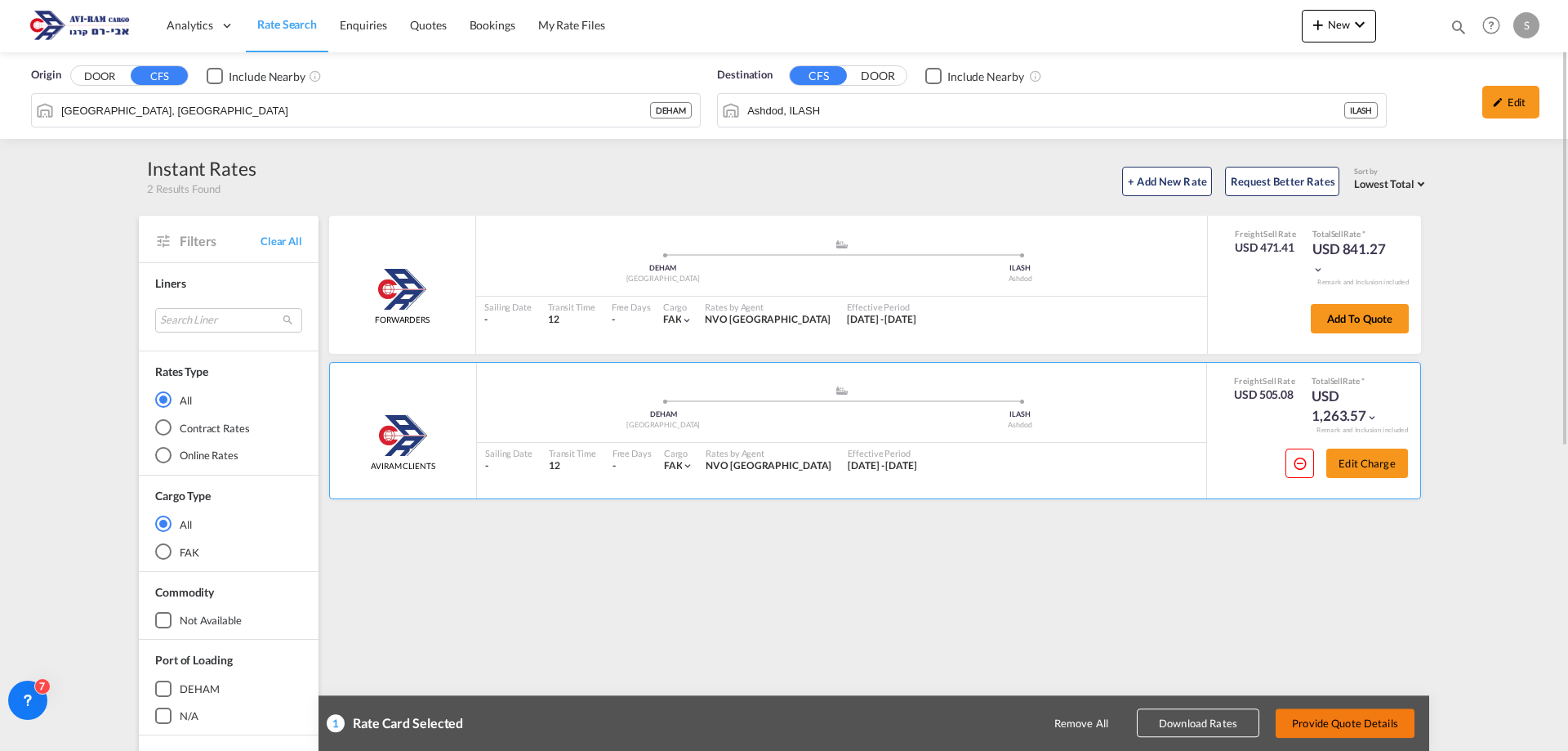
click at [1352, 727] on button "Provide Quote Details" at bounding box center [1346, 722] width 139 height 29
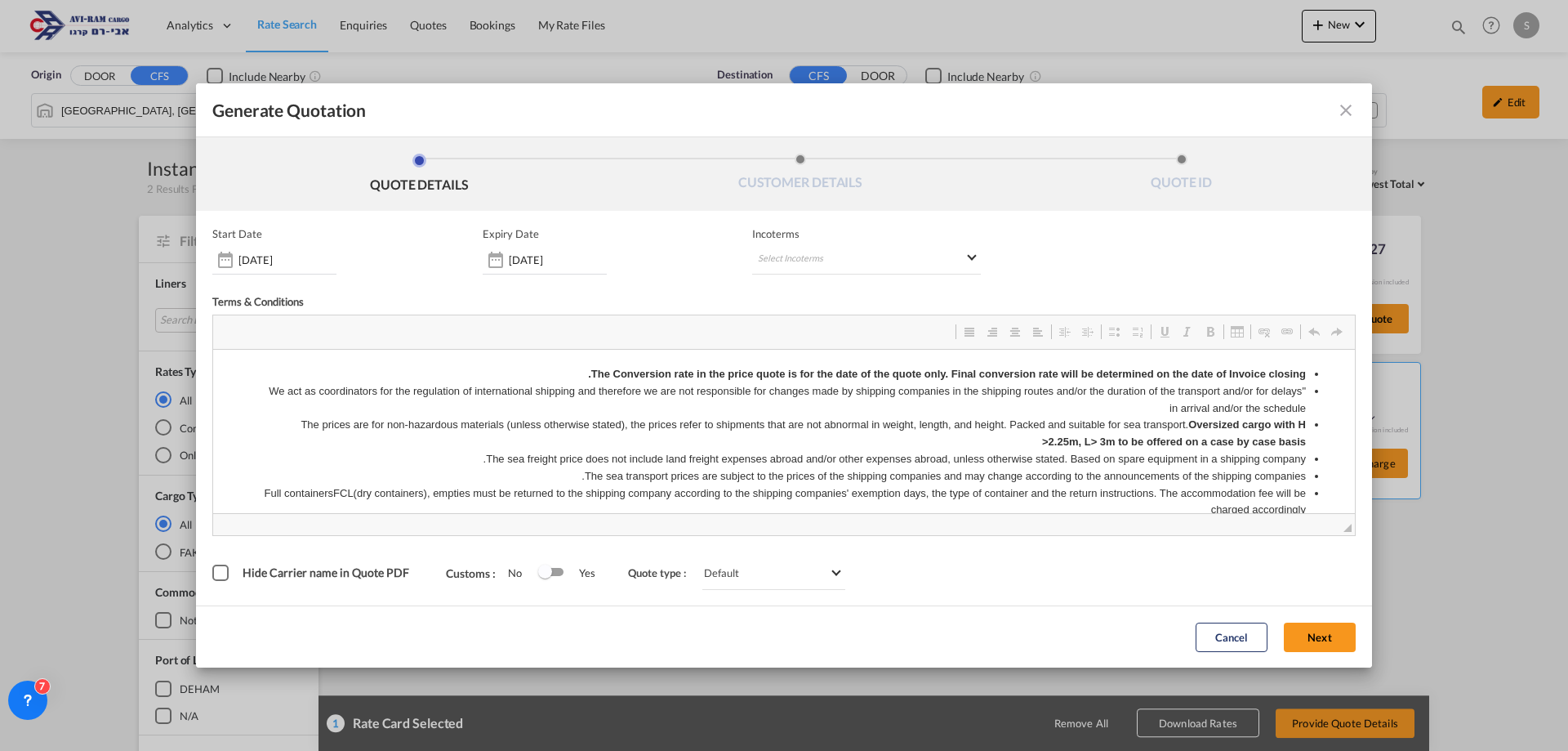
scroll to position [0, 0]
click at [789, 254] on md-select "Select Incoterms FOB - export Free on Board CIF - export Cost,Insurance and Fre…" at bounding box center [867, 259] width 229 height 29
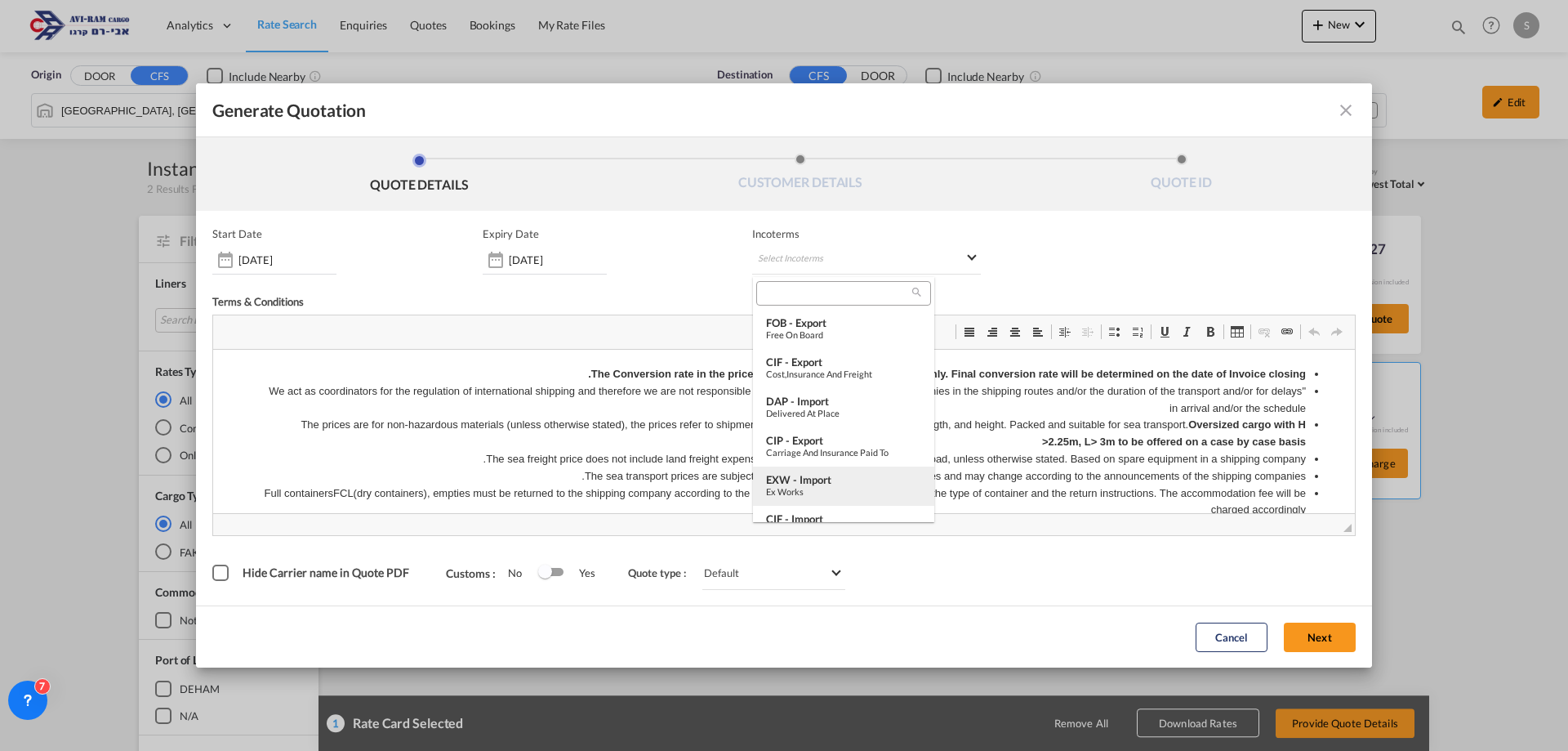
click at [825, 477] on div "EXW - import" at bounding box center [843, 480] width 155 height 13
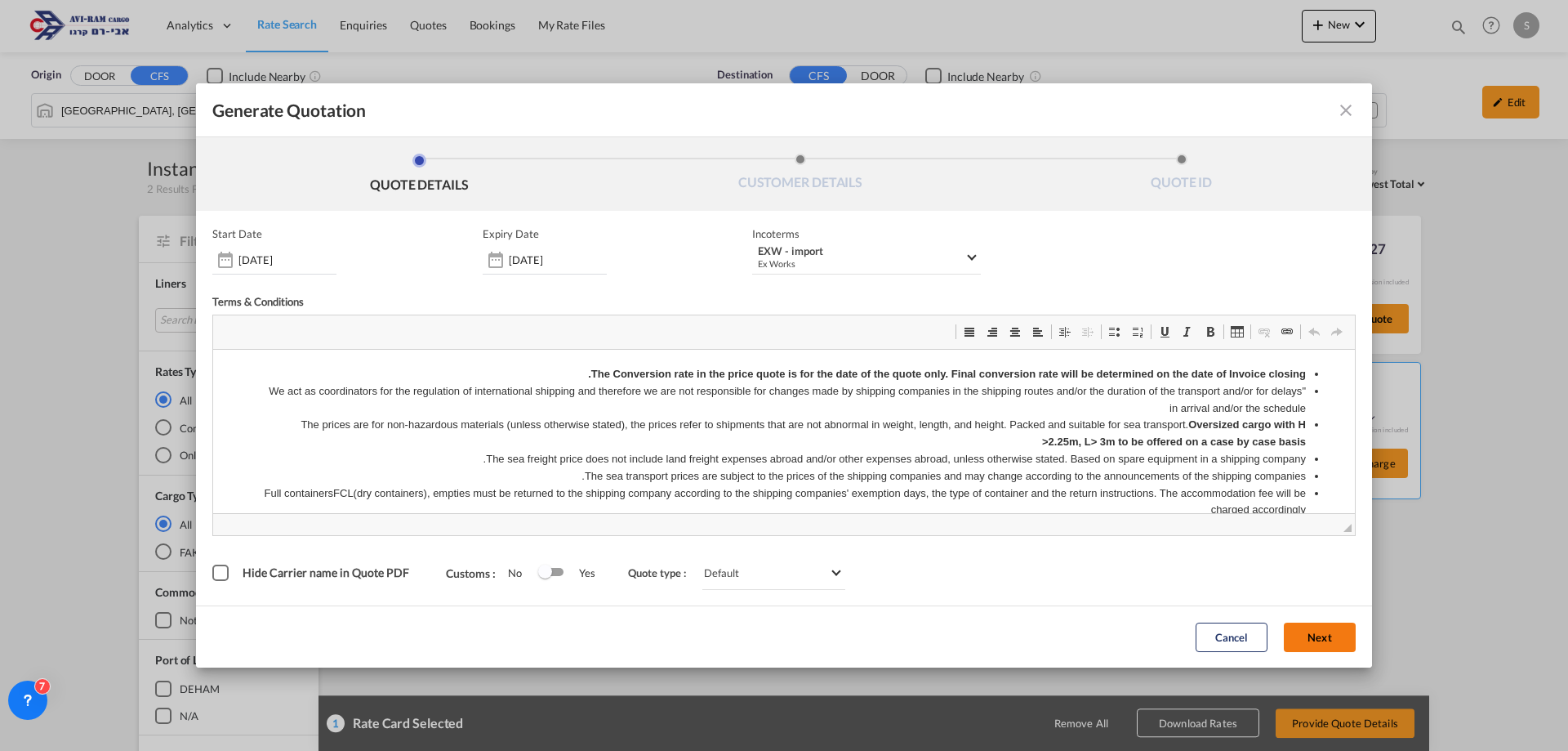
click at [1321, 636] on button "Next" at bounding box center [1320, 637] width 72 height 29
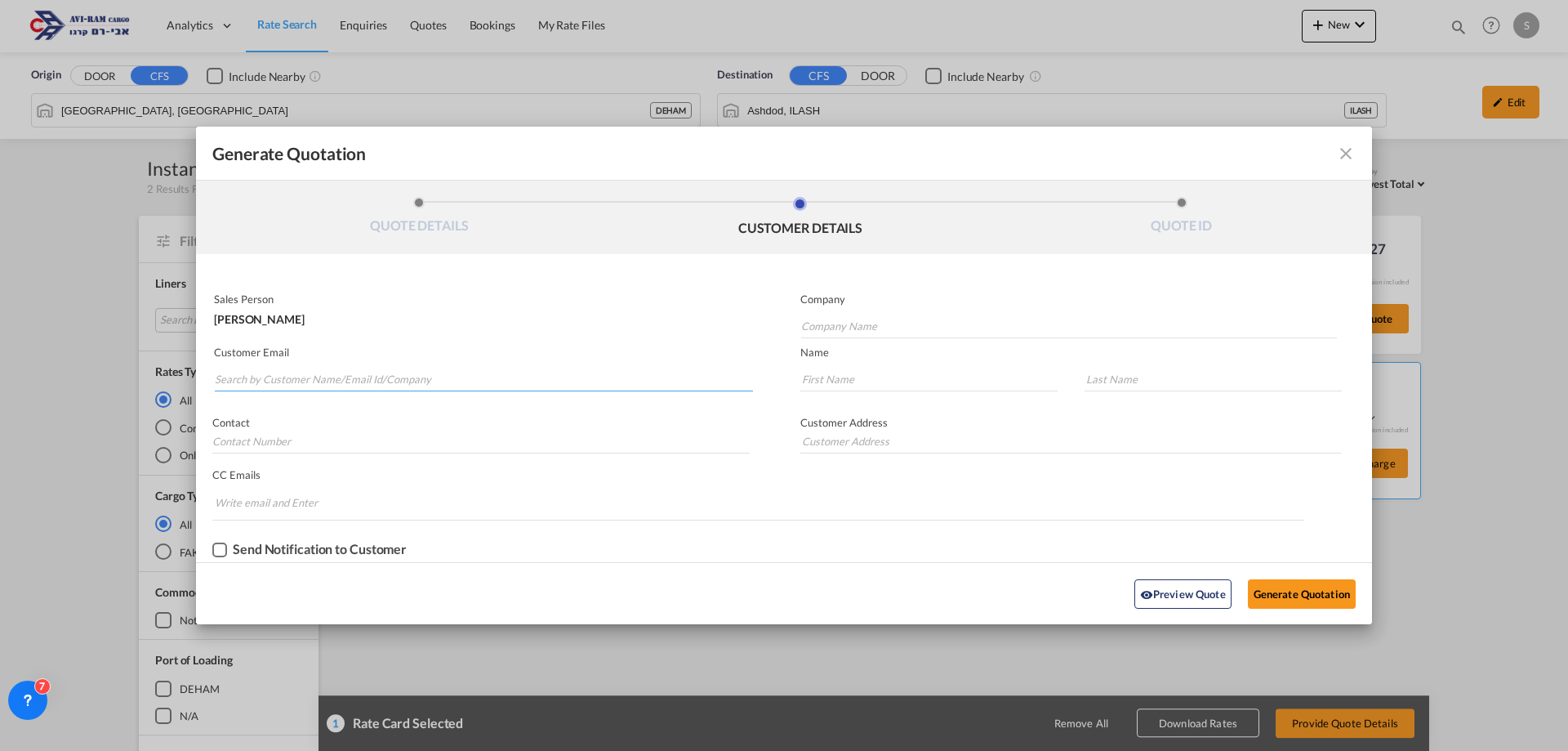
click at [447, 378] on input "Search by Customer Name/Email Id/Company" at bounding box center [484, 378] width 539 height 24
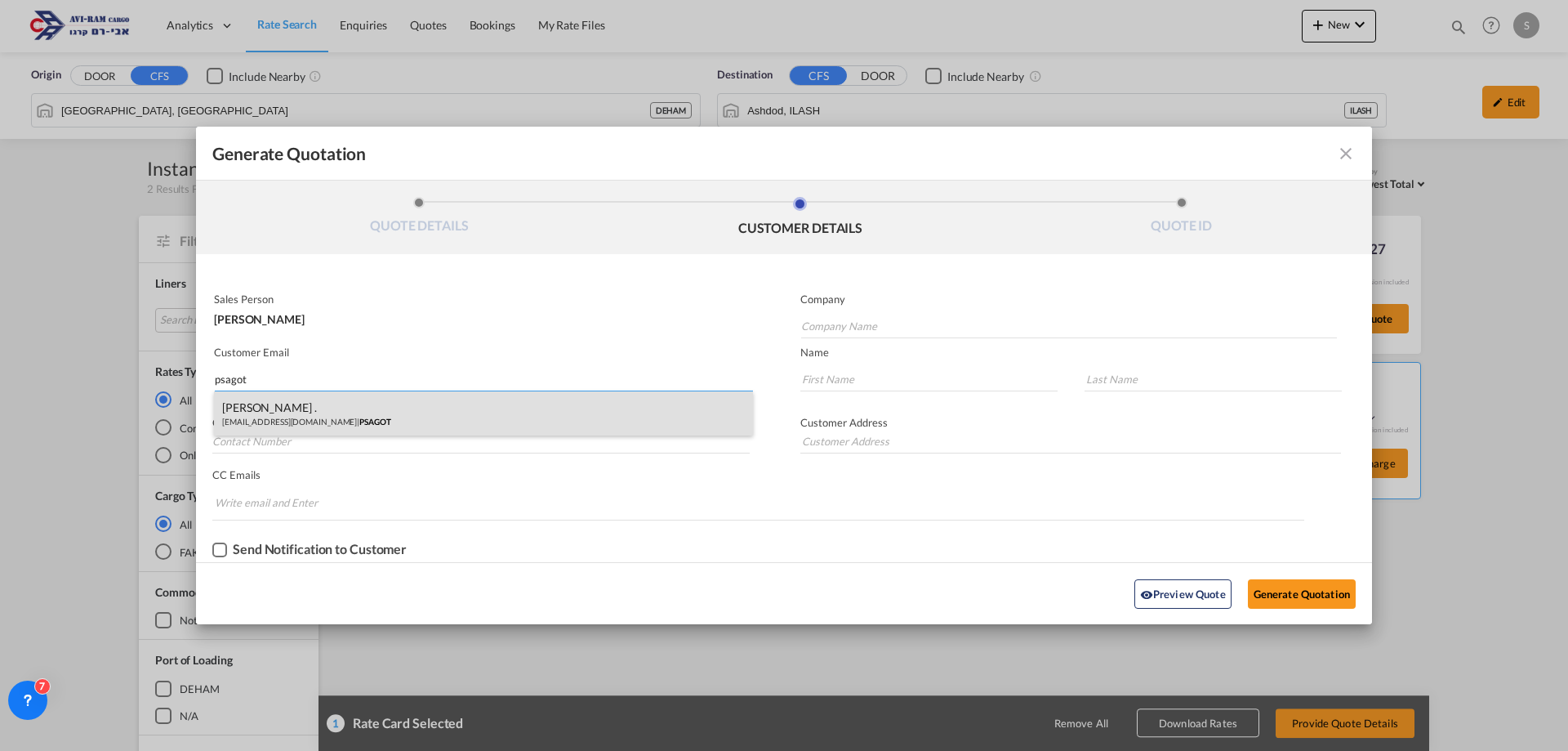
type input "psagot"
click at [377, 414] on div "[PERSON_NAME] . [EMAIL_ADDRESS][DOMAIN_NAME] | PSAGOT" at bounding box center [483, 413] width 539 height 44
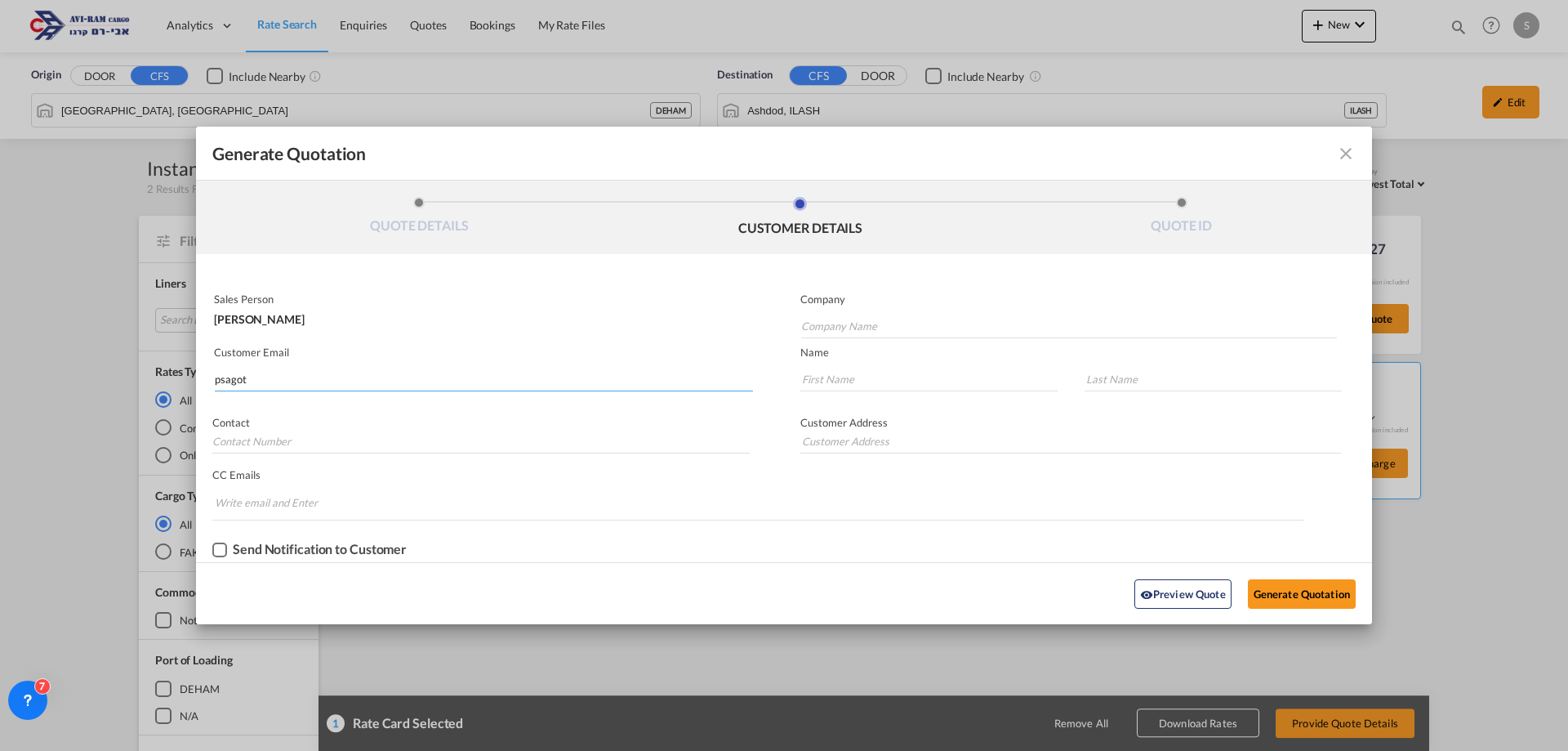
type input "PSAGOT"
type input "[EMAIL_ADDRESS][DOMAIN_NAME]"
type input "[PERSON_NAME]"
type input "."
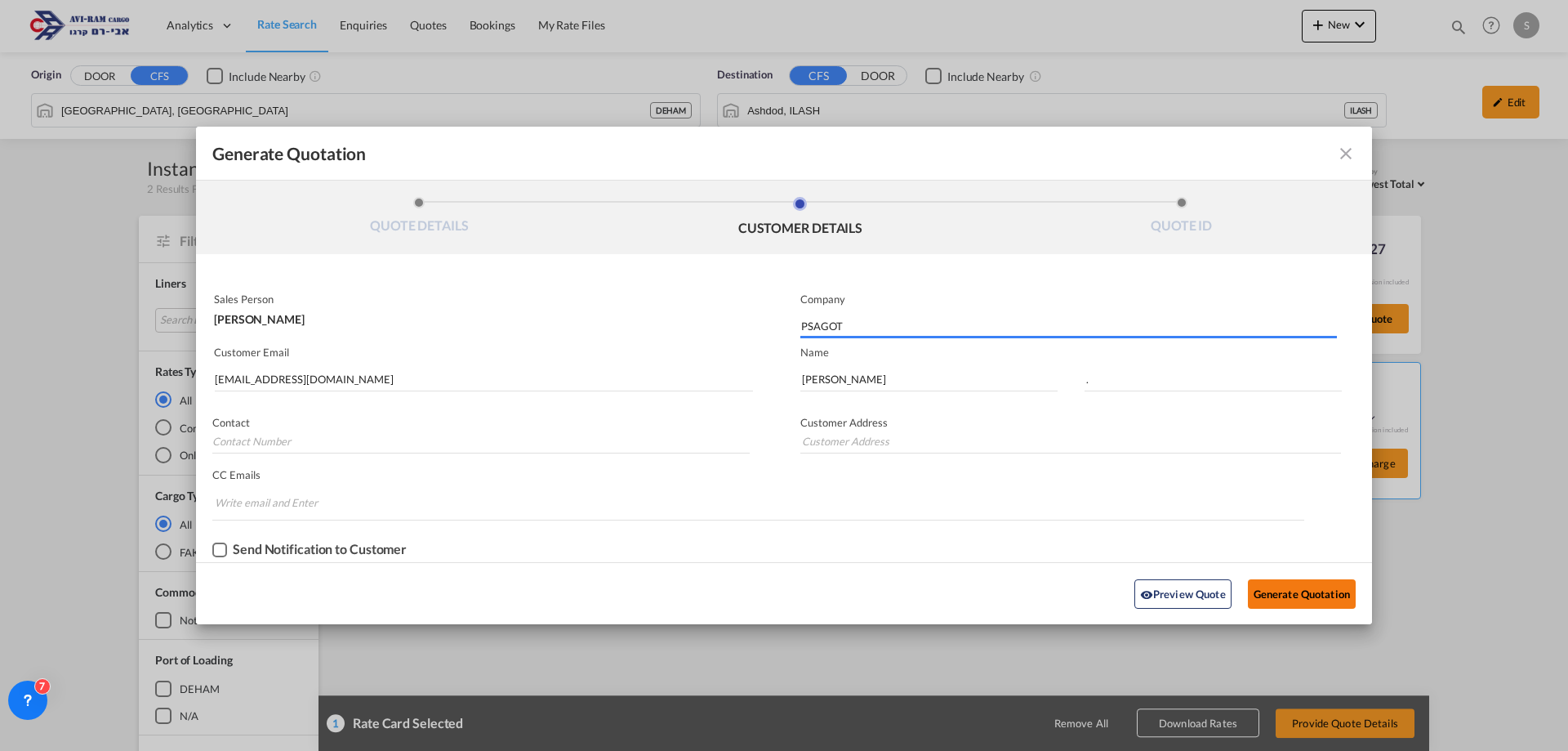
click at [1322, 595] on button "Generate Quotation" at bounding box center [1302, 593] width 108 height 29
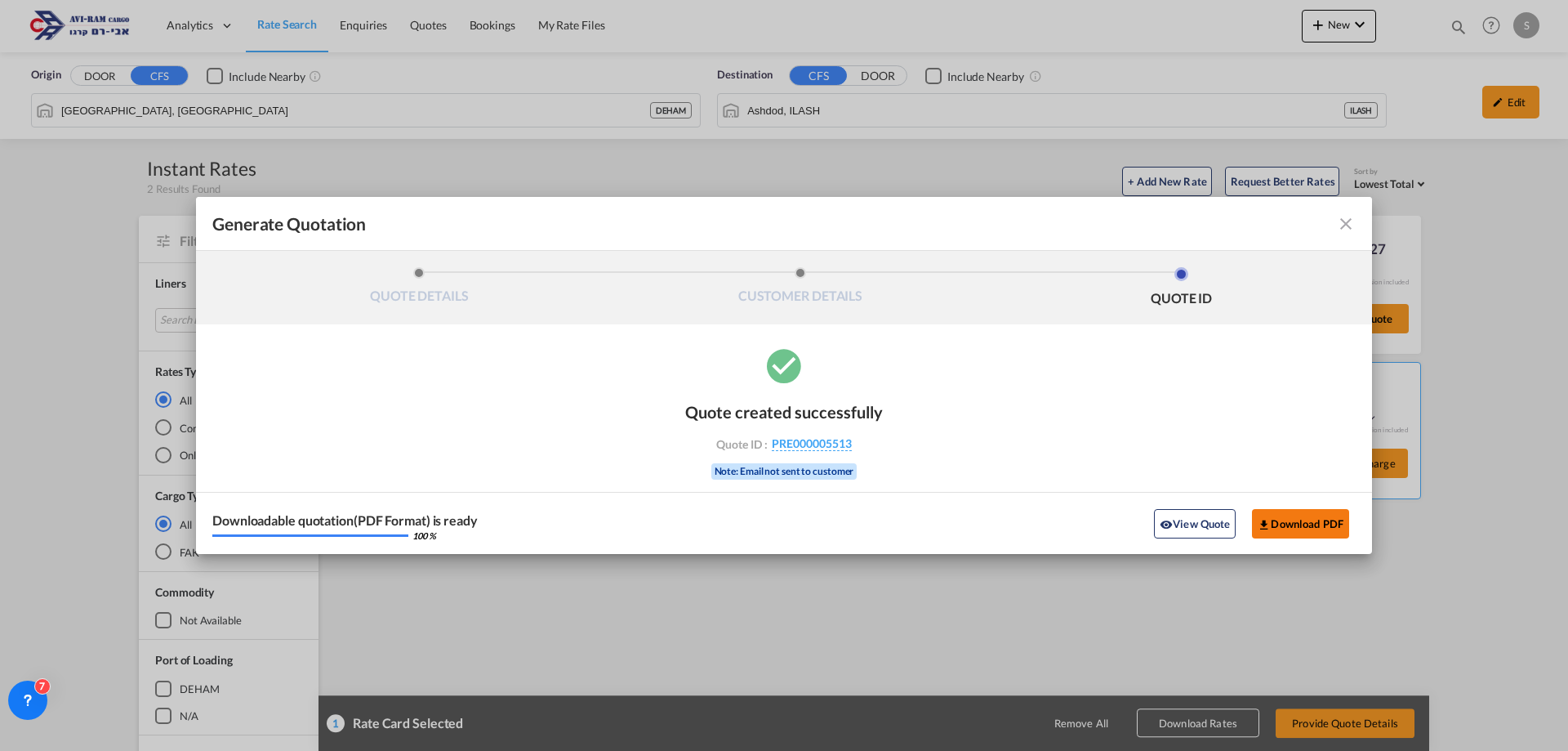
click at [1284, 514] on button "Download PDF" at bounding box center [1300, 524] width 97 height 29
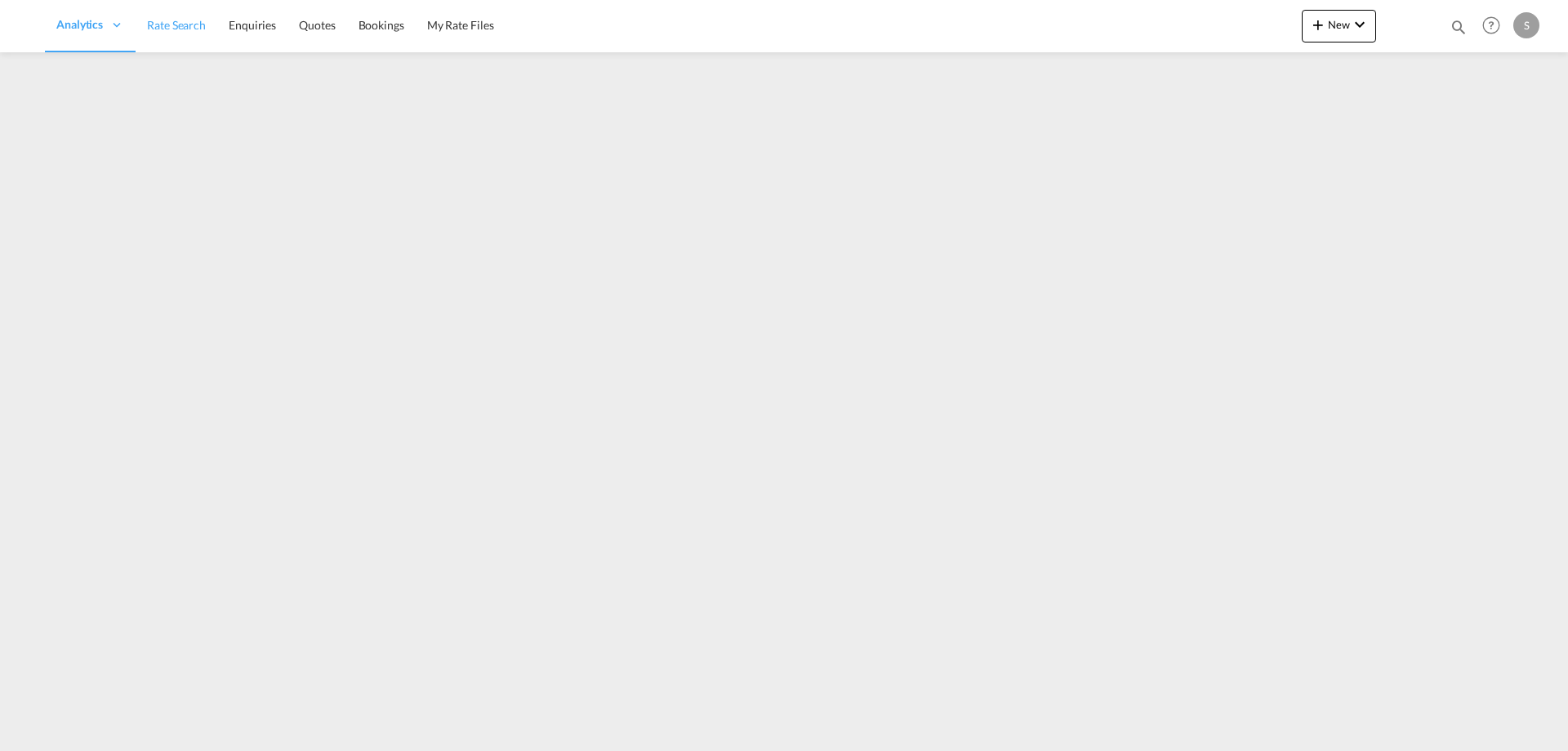
click at [198, 23] on span "Rate Search" at bounding box center [176, 24] width 59 height 14
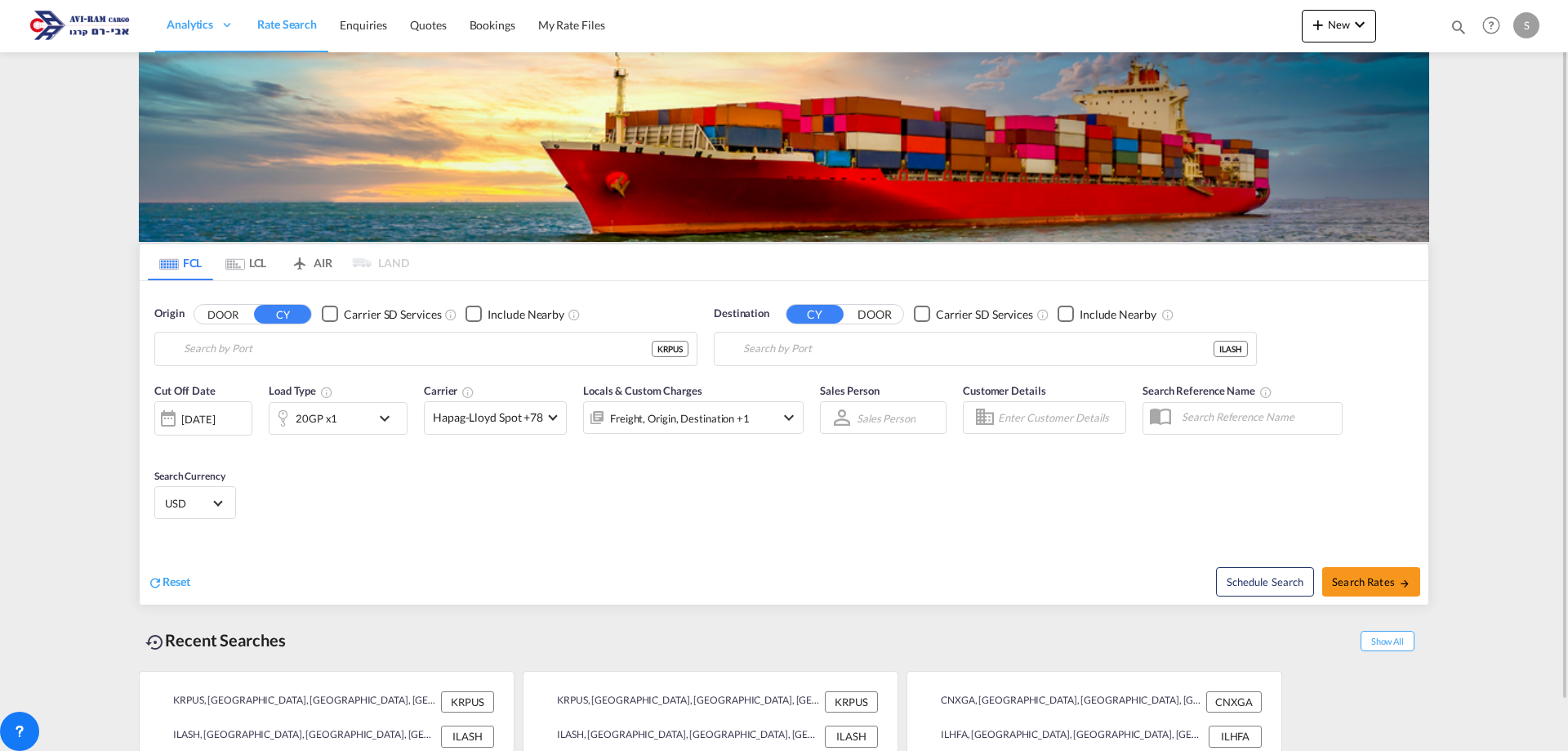
type input "Busan, KRPUS"
type input "Ashdod, ILASH"
click at [245, 261] on md-tab-item "LCL" at bounding box center [246, 262] width 65 height 36
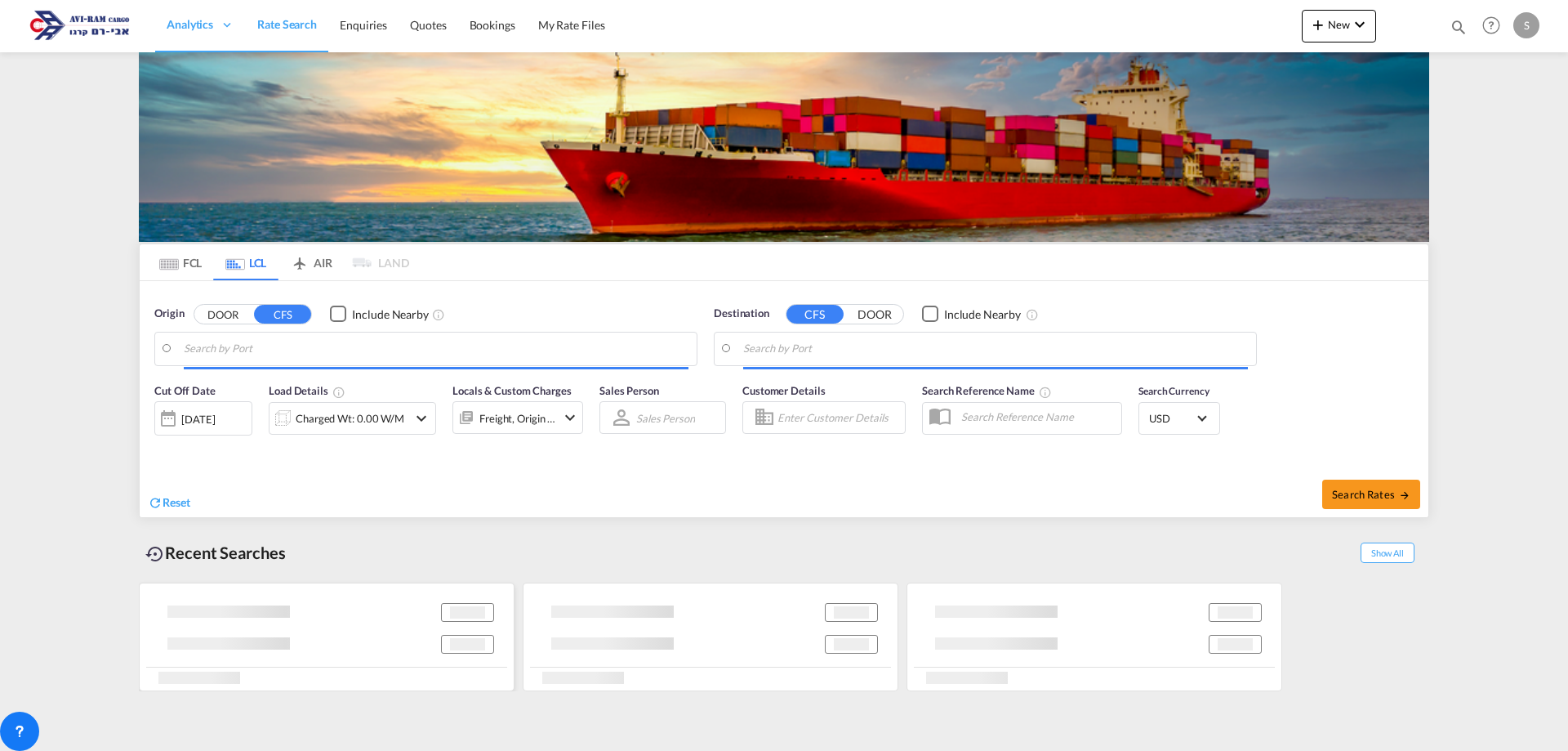
type input "[GEOGRAPHIC_DATA], [GEOGRAPHIC_DATA]"
type input "Ashdod, ILASH"
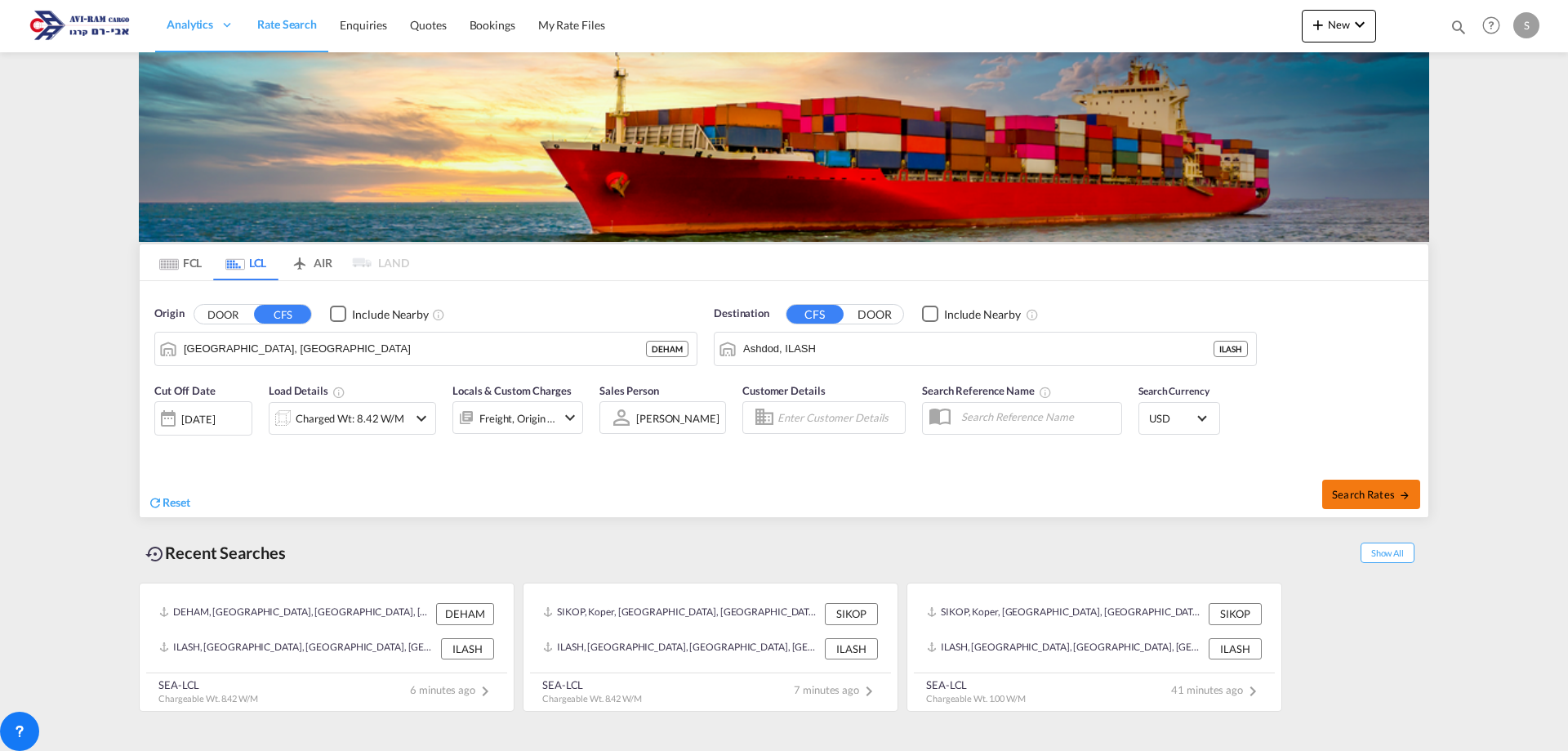
click at [1407, 498] on md-icon "icon-arrow-right" at bounding box center [1405, 495] width 12 height 12
type input "DEHAM to ILASH / [DATE]"
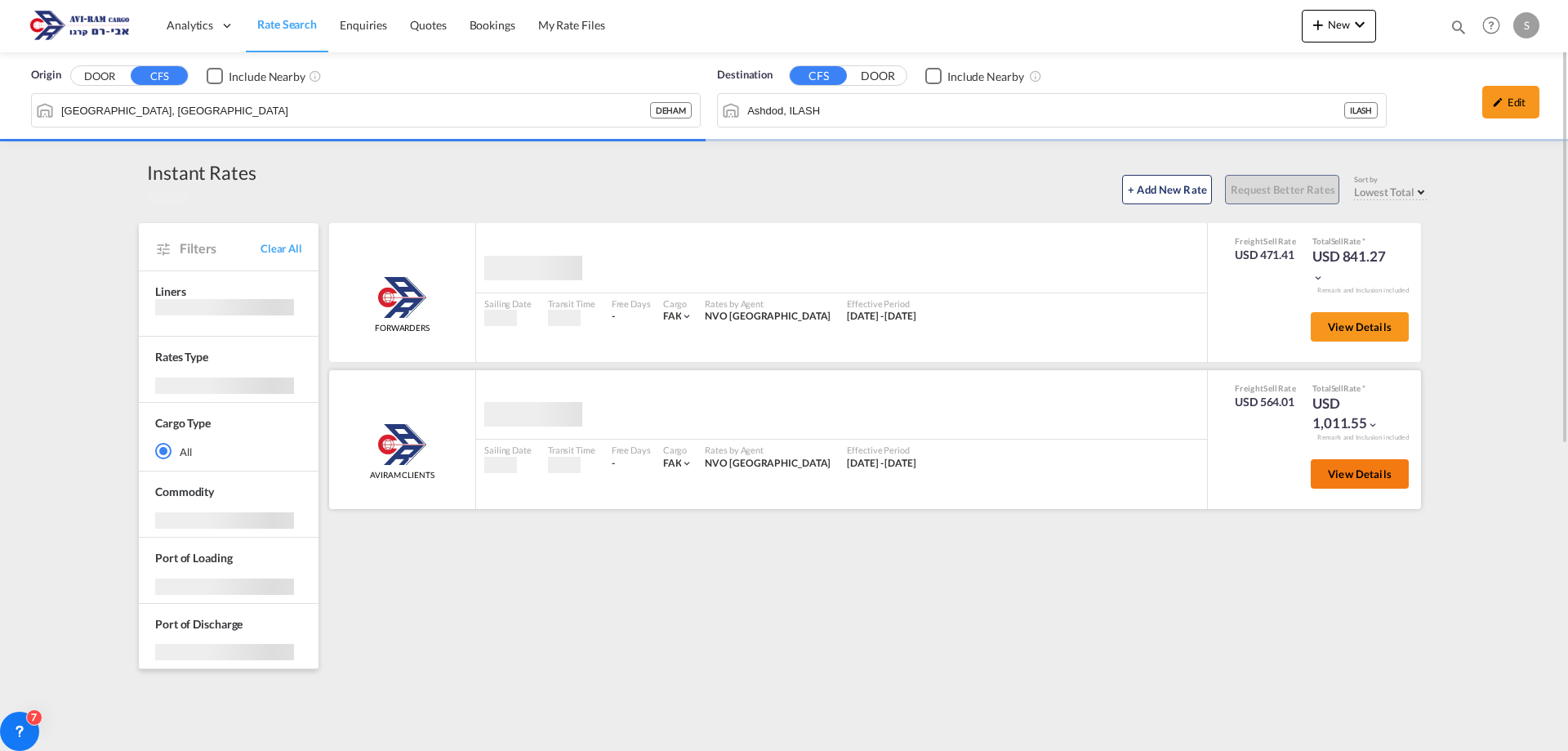
click at [1326, 472] on button "View Details" at bounding box center [1360, 473] width 98 height 29
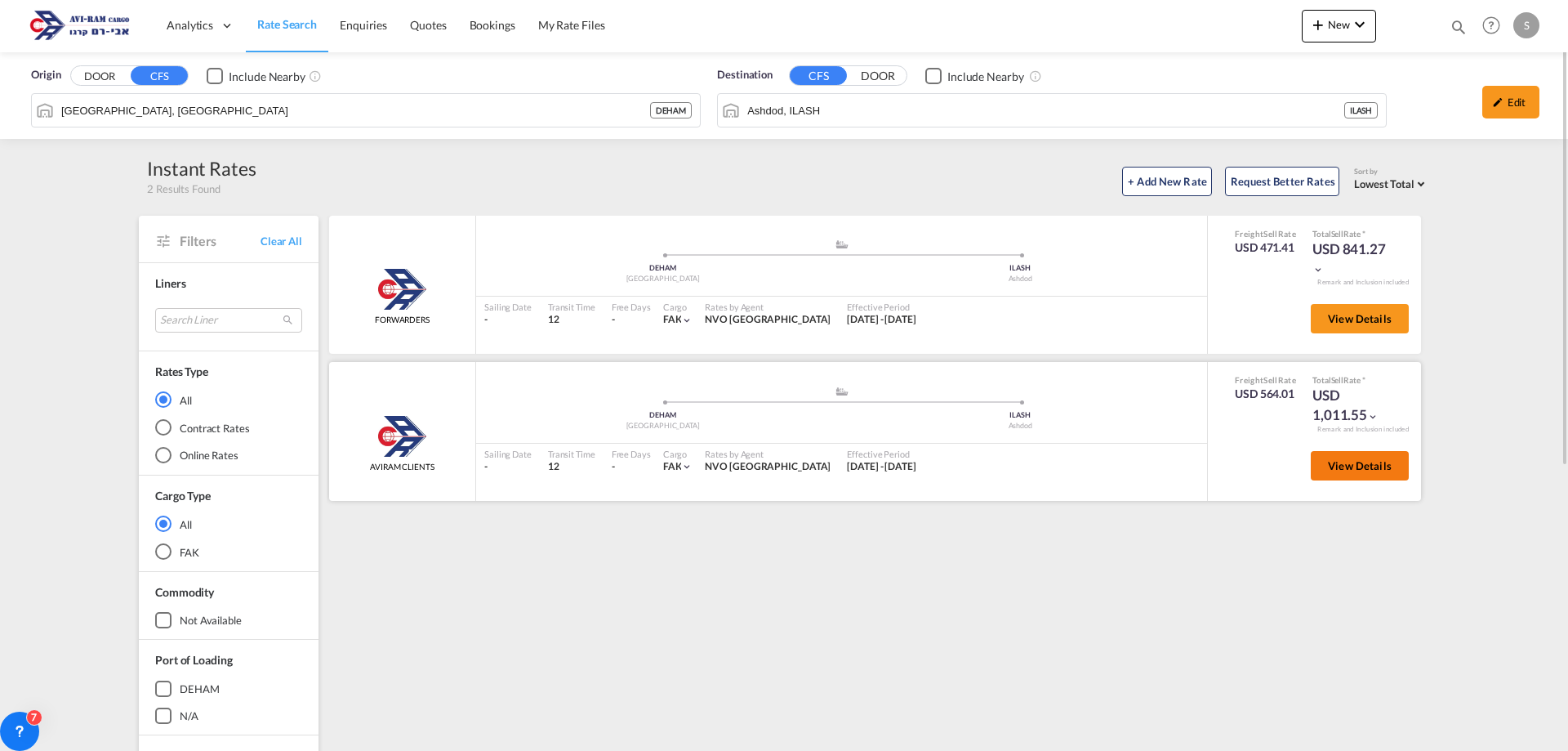
click at [1340, 457] on button "View Details" at bounding box center [1360, 465] width 98 height 29
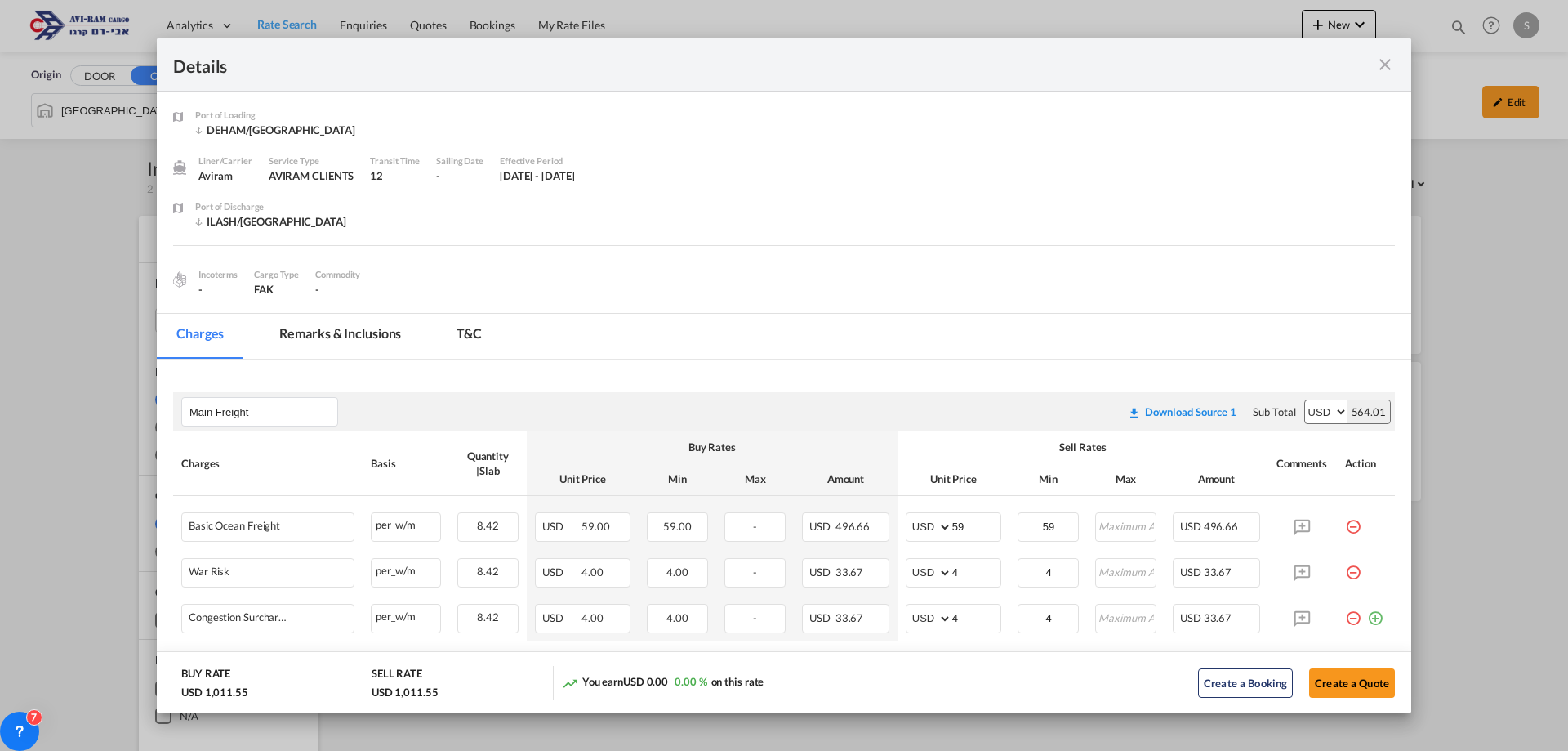
scroll to position [164, 0]
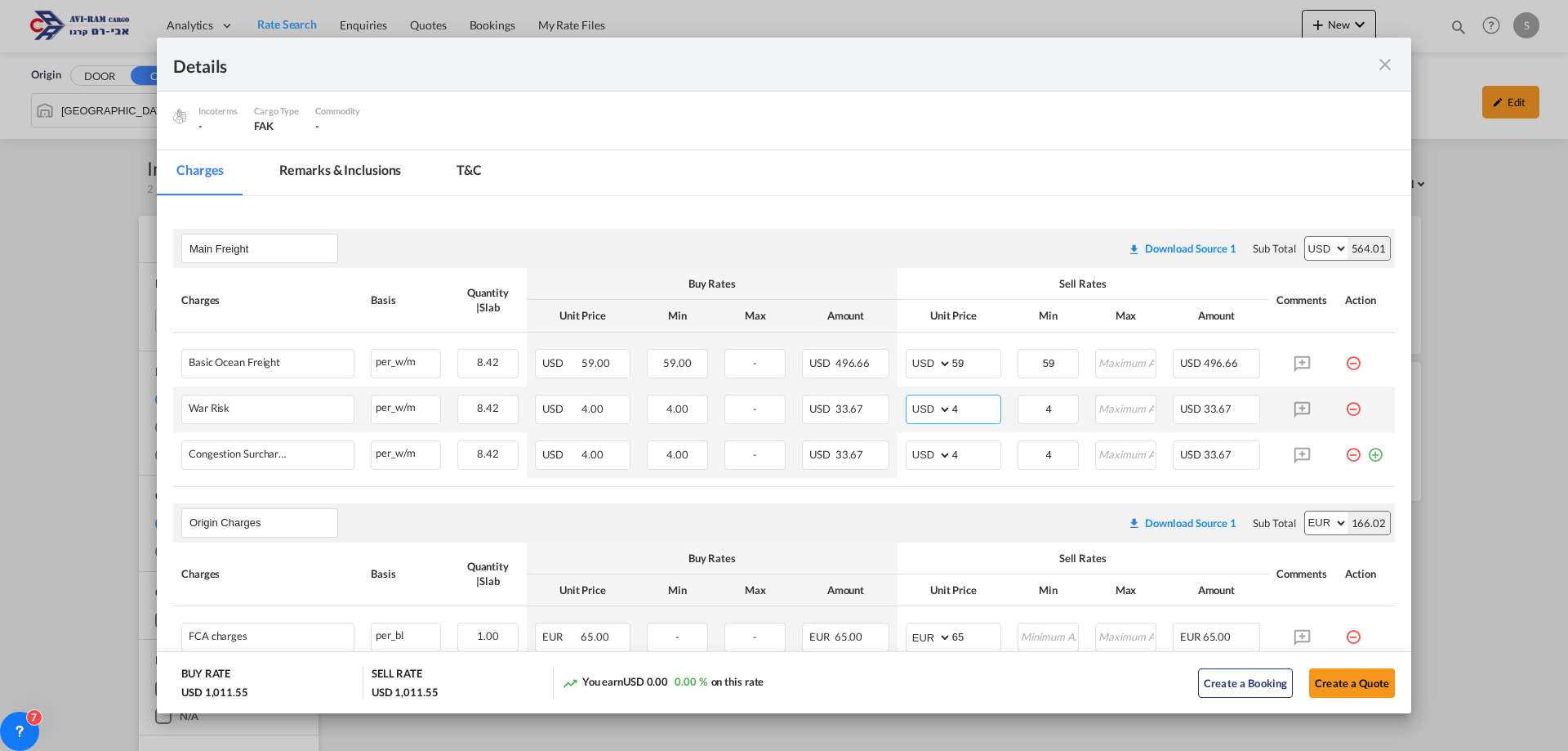
drag, startPoint x: 945, startPoint y: 404, endPoint x: 887, endPoint y: 404, distance: 58.0
click at [887, 404] on tr "War Risk Please Enter Already Exists per_w/m per_w/m can not applied for this c…" at bounding box center [784, 409] width 1222 height 46
type input "2"
drag, startPoint x: 965, startPoint y: 403, endPoint x: 852, endPoint y: 386, distance: 114.3
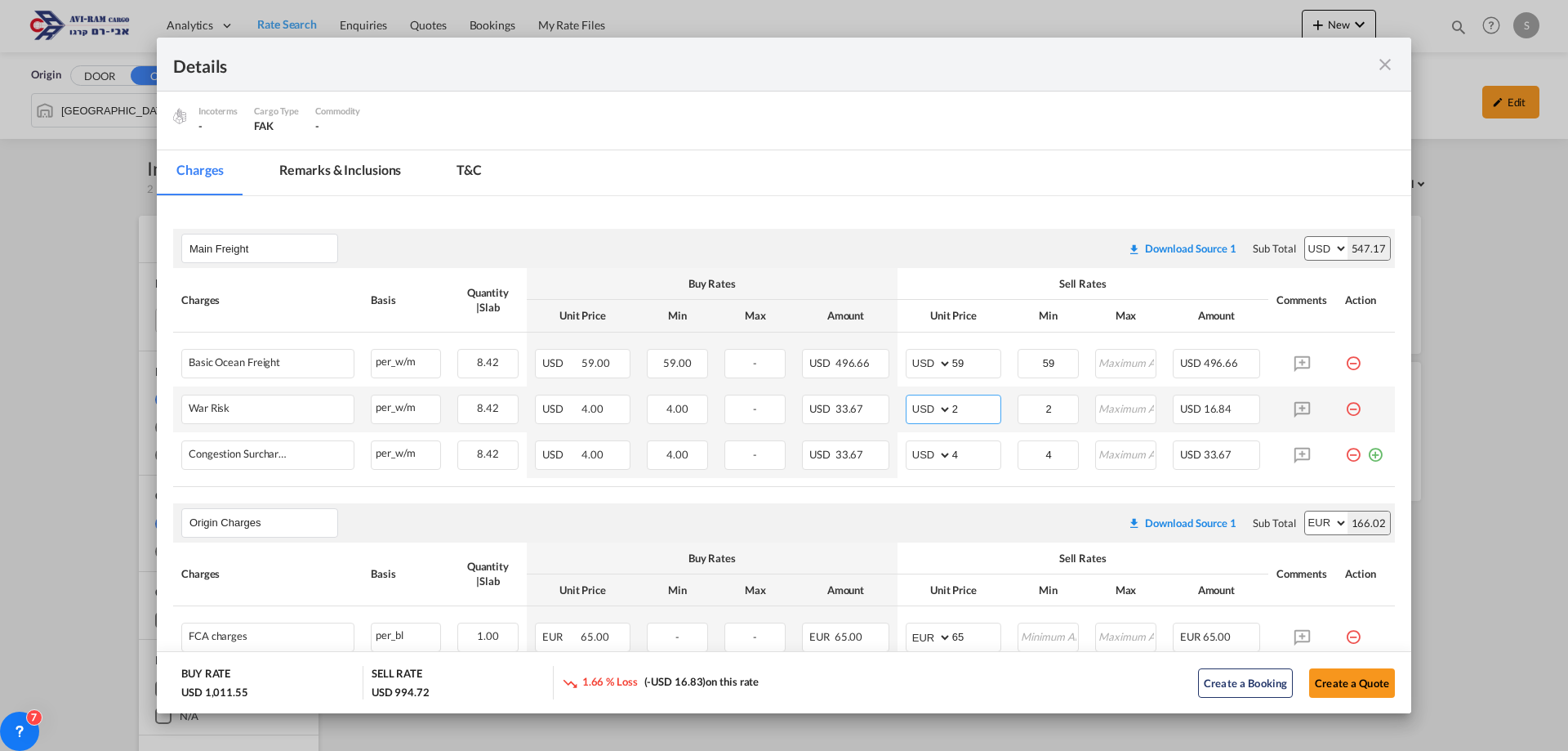
click at [852, 386] on tr "War Risk Please Enter Already Exists per_w/m per_w/m can not applied for this c…" at bounding box center [784, 409] width 1222 height 46
type input "4"
click at [974, 417] on input "4" at bounding box center [976, 407] width 48 height 24
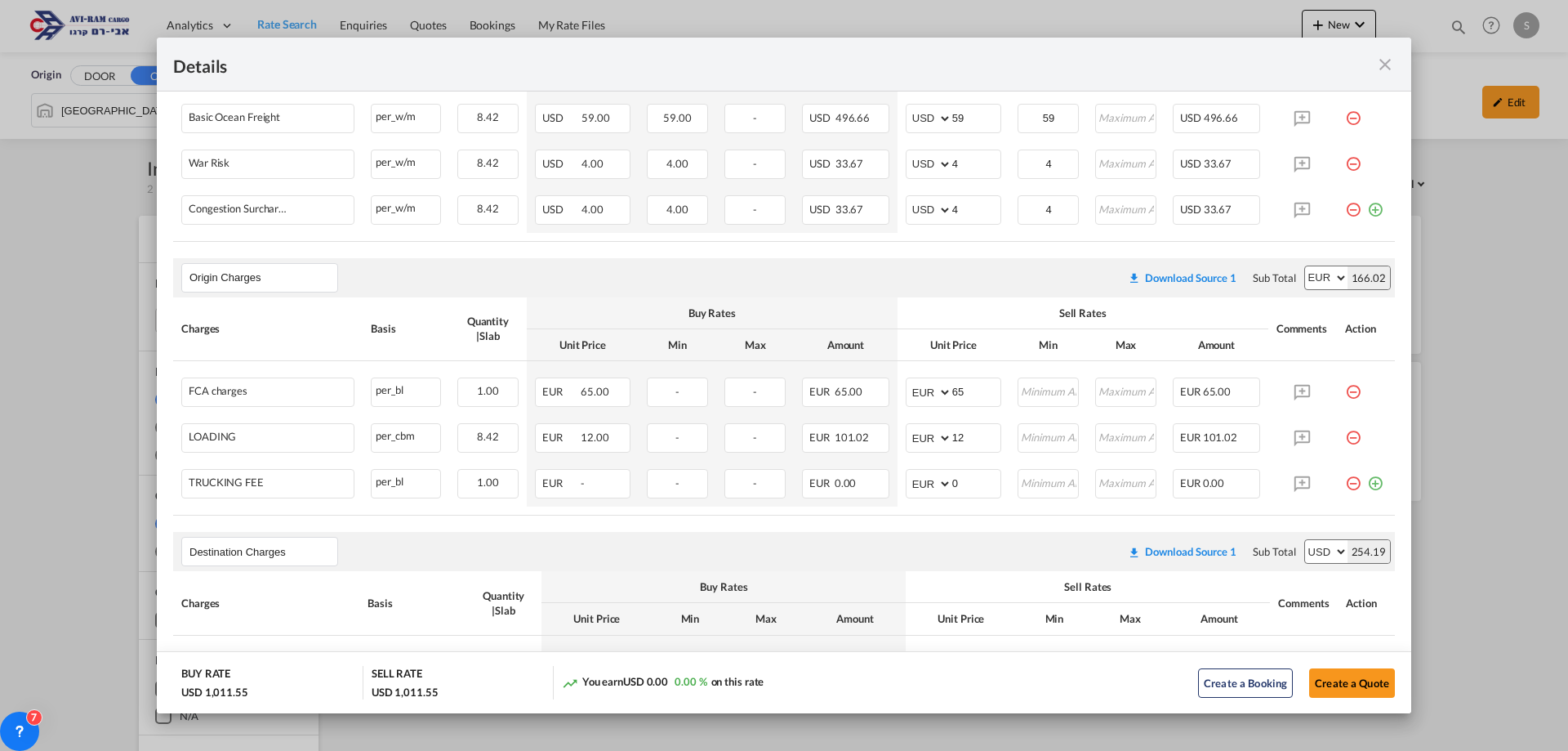
click at [685, 55] on th "Buy Rates" at bounding box center [712, 39] width 371 height 32
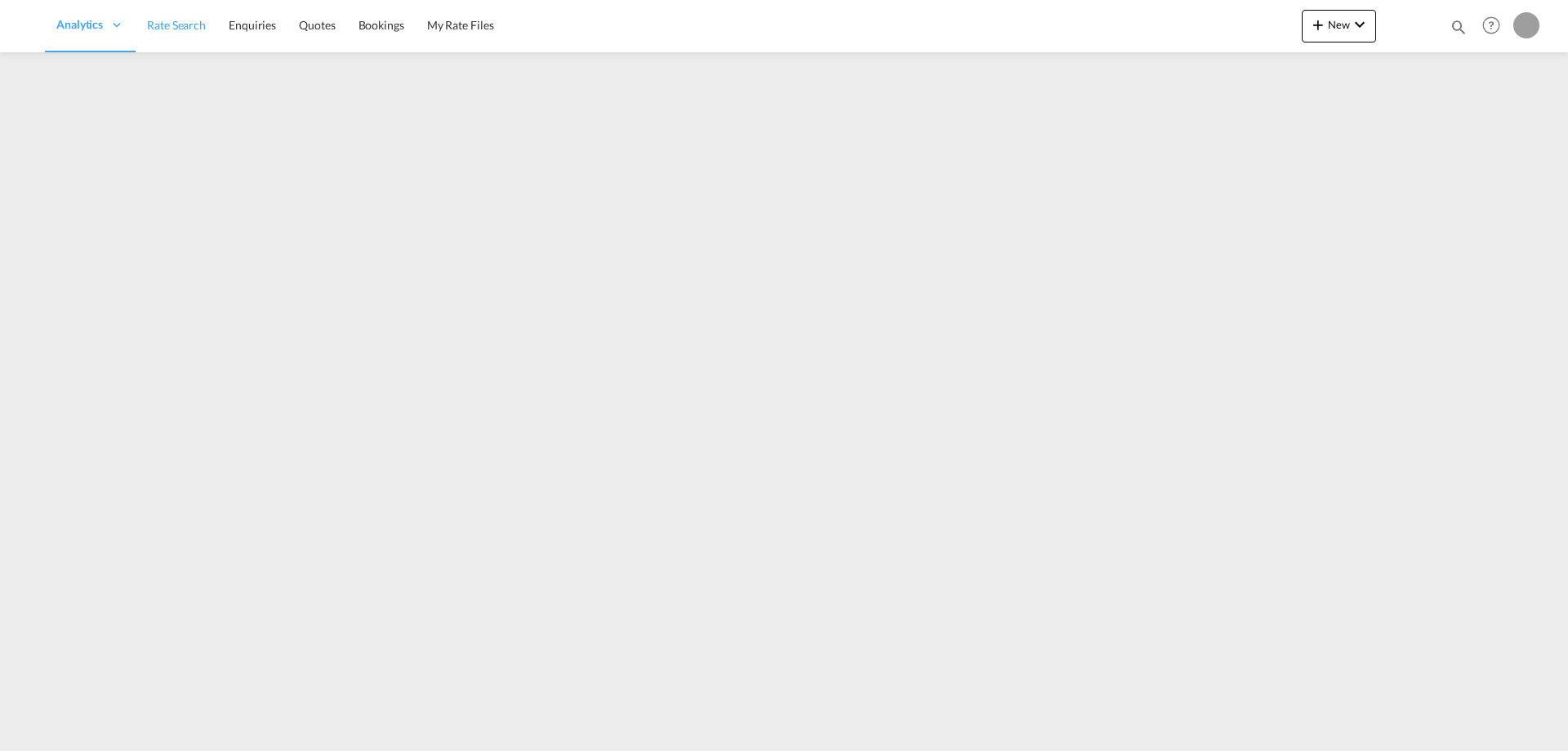
click at [187, 22] on span "Rate Search" at bounding box center [176, 24] width 59 height 14
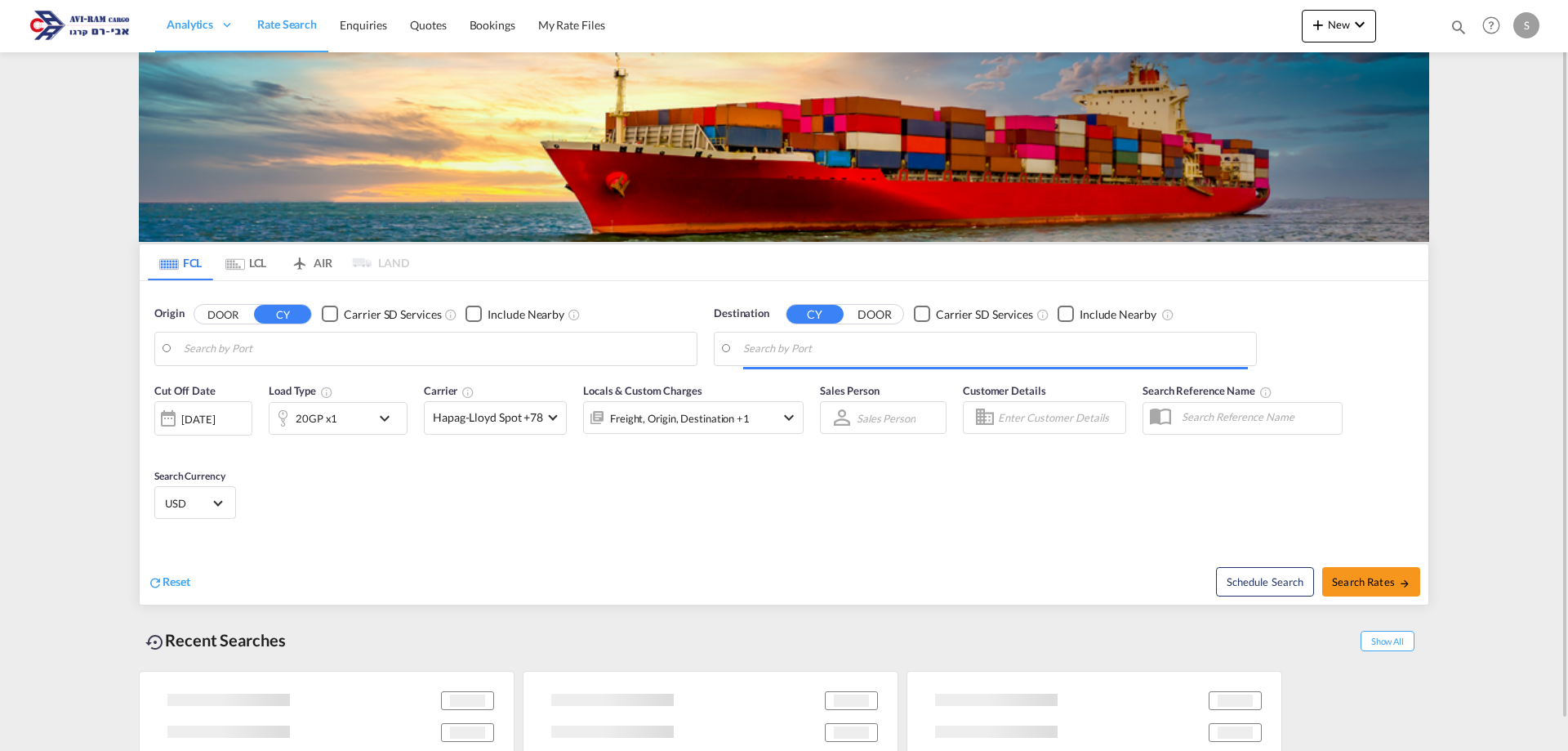
type input "Busan, KRPUS"
type input "Ashdod, ILASH"
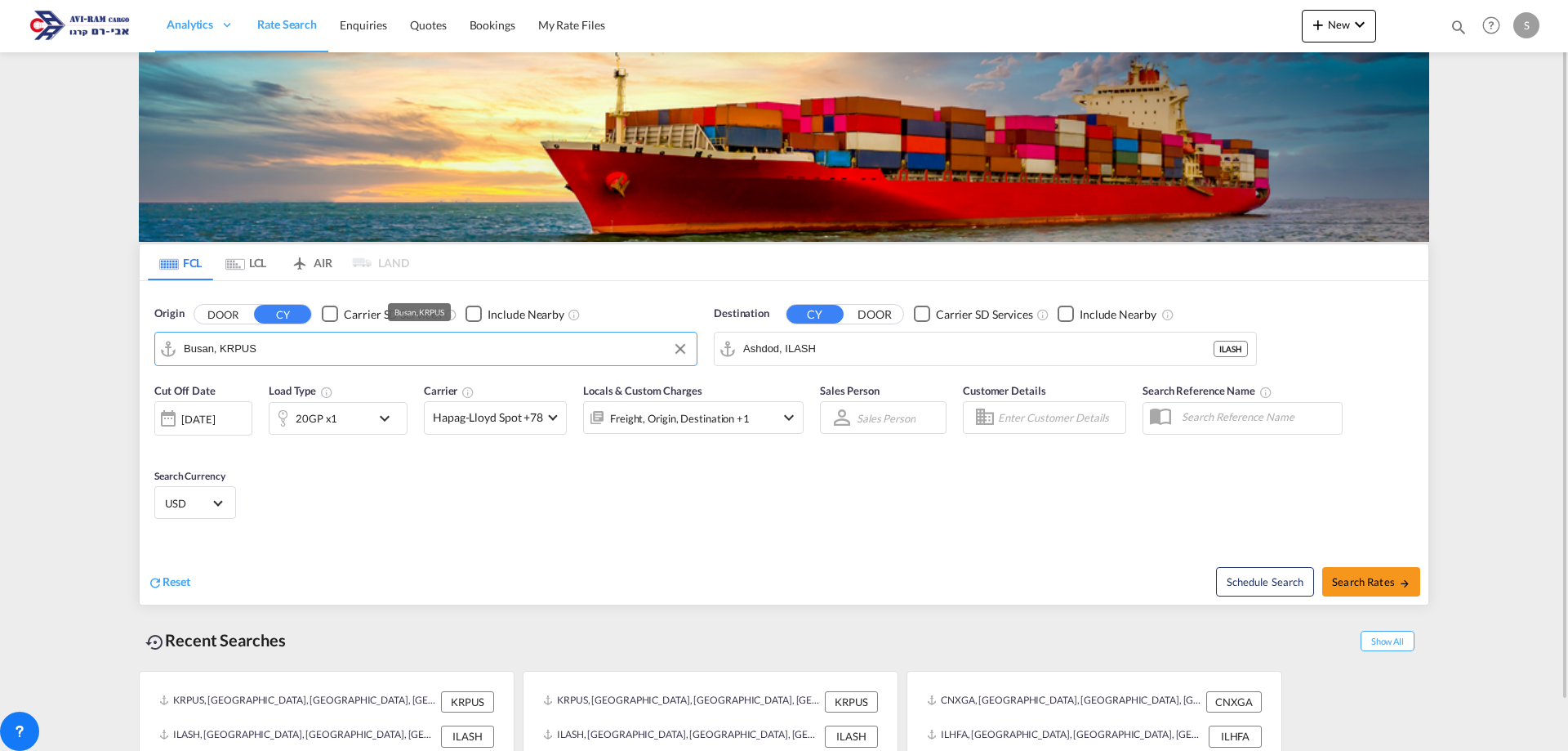
click at [279, 356] on input "Busan, KRPUS" at bounding box center [436, 348] width 505 height 24
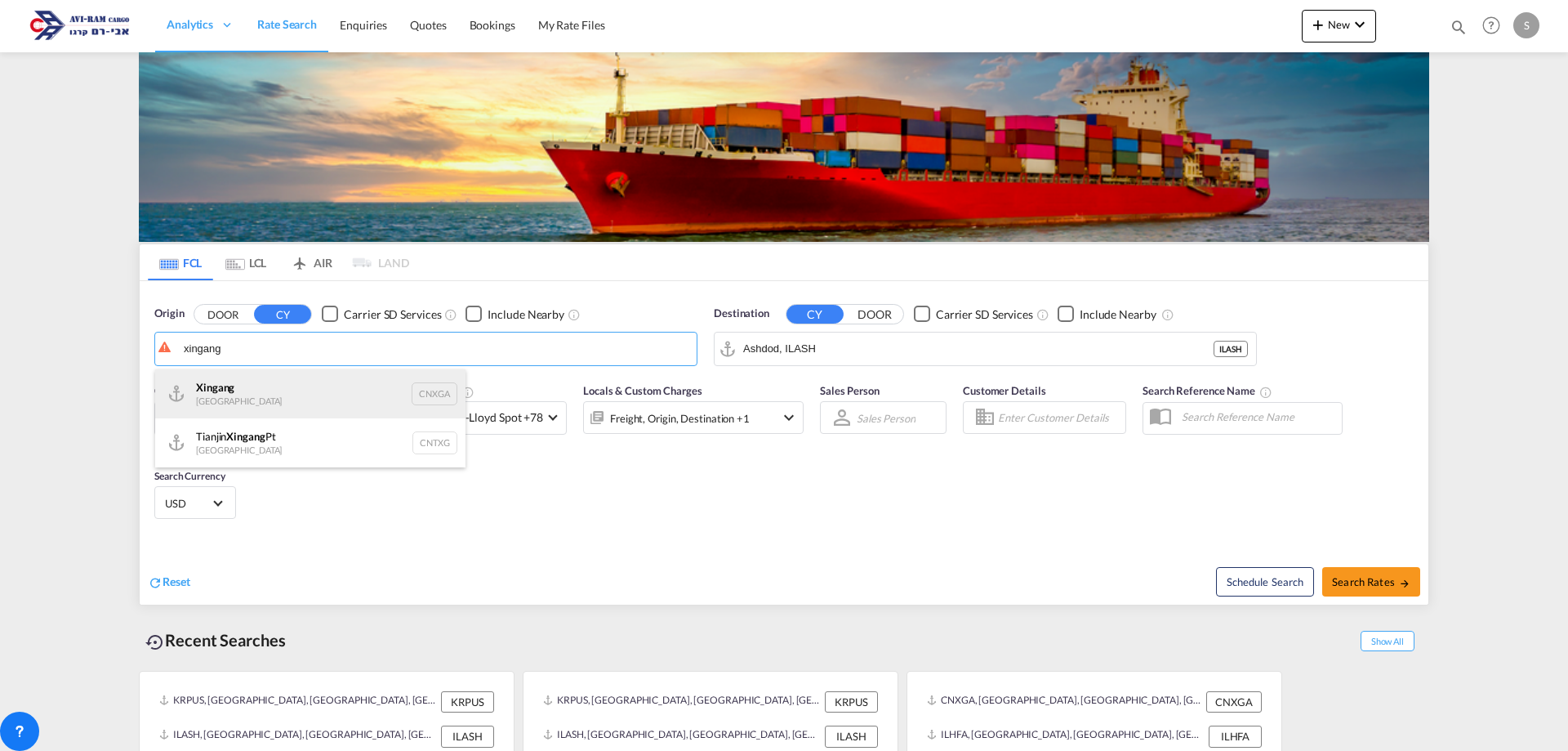
click at [257, 381] on div "Xingang China CNXGA" at bounding box center [310, 394] width 310 height 49
type input "Xingang, CNXGA"
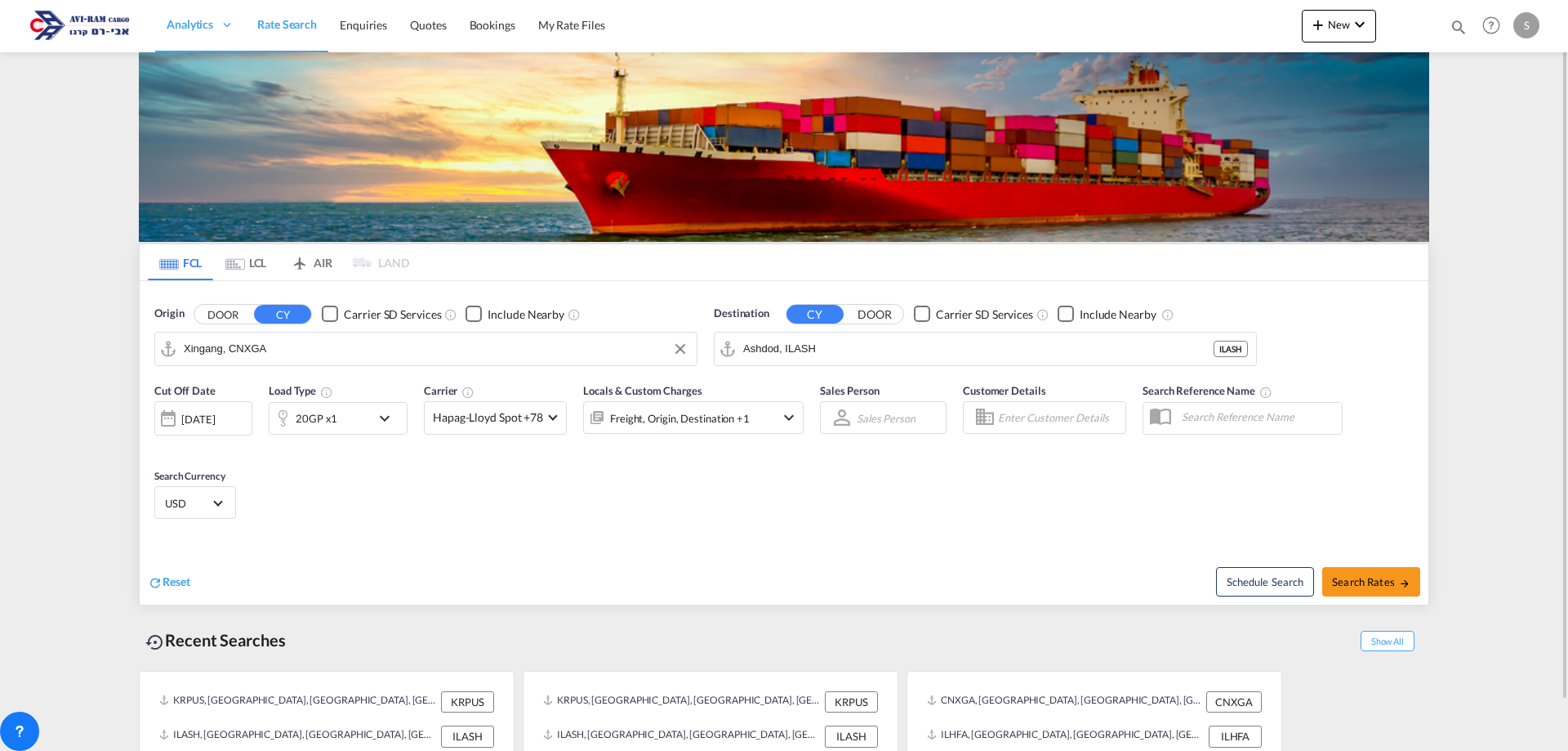
click at [350, 415] on div "20GP x1" at bounding box center [320, 418] width 102 height 33
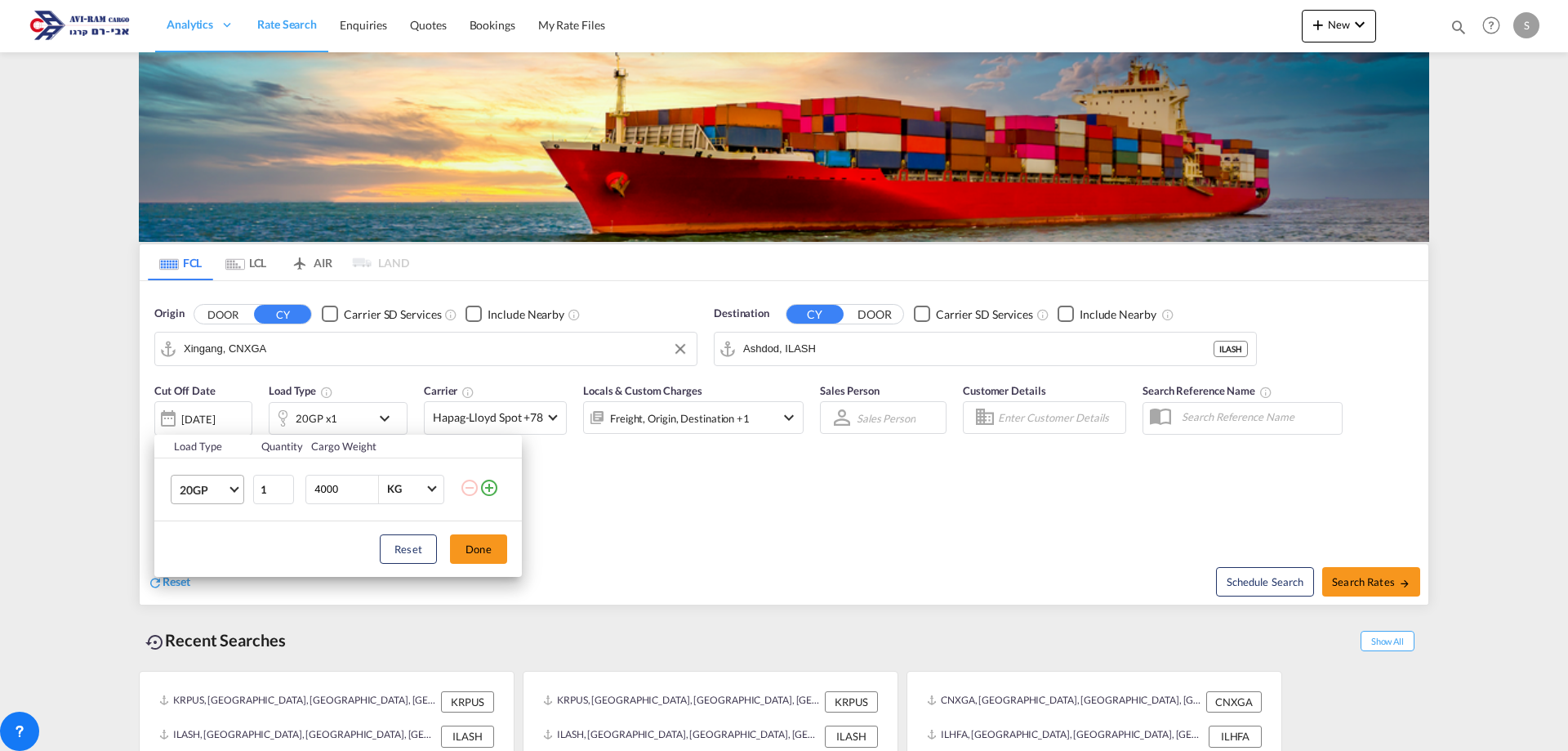
click at [202, 490] on span "20GP" at bounding box center [203, 489] width 47 height 16
click at [220, 562] on md-option "40HC" at bounding box center [222, 567] width 111 height 39
click at [491, 562] on button "Done" at bounding box center [478, 549] width 57 height 29
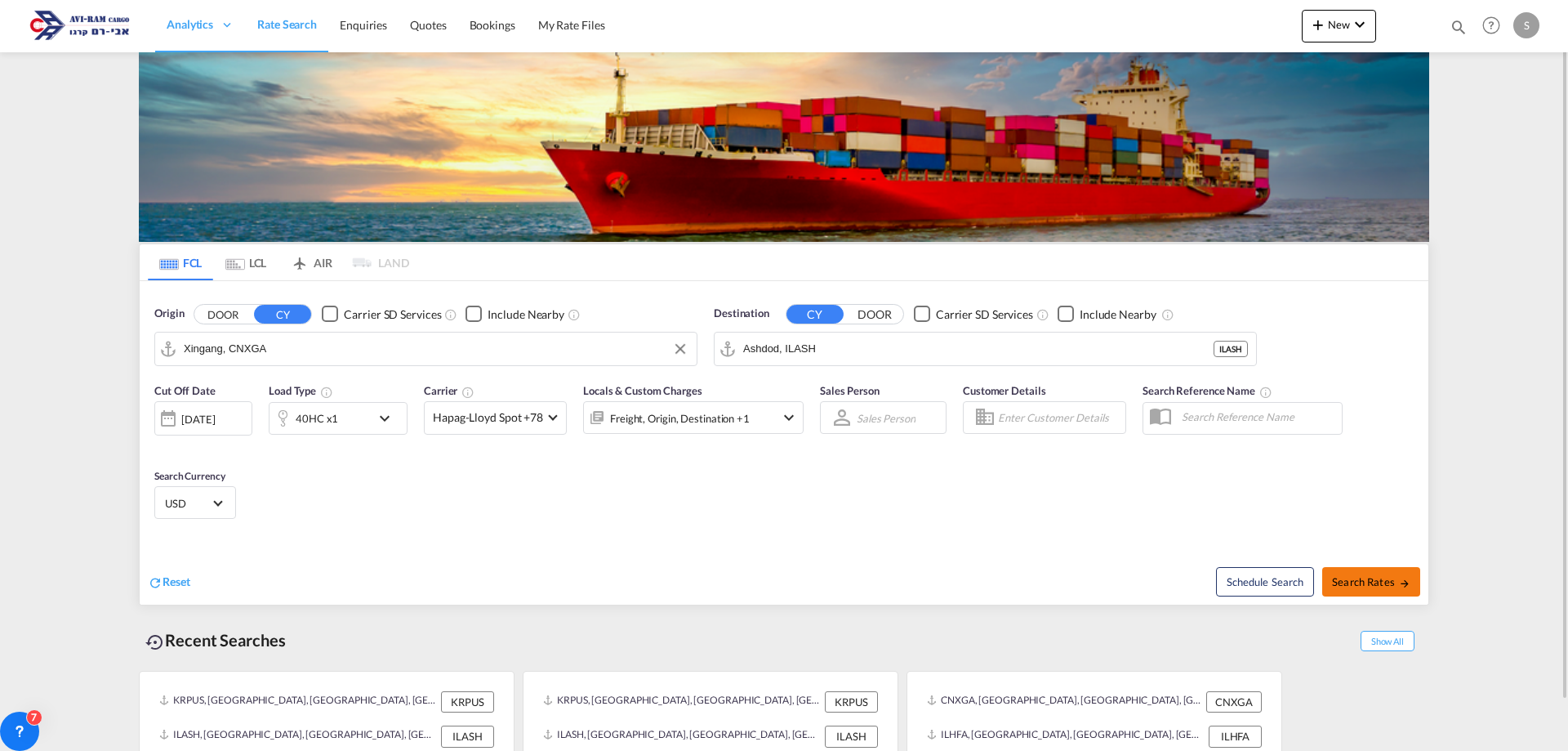
click at [1383, 580] on span "Search Rates" at bounding box center [1371, 582] width 78 height 13
type input "CNXGA to ILASH / 21 Aug 2025"
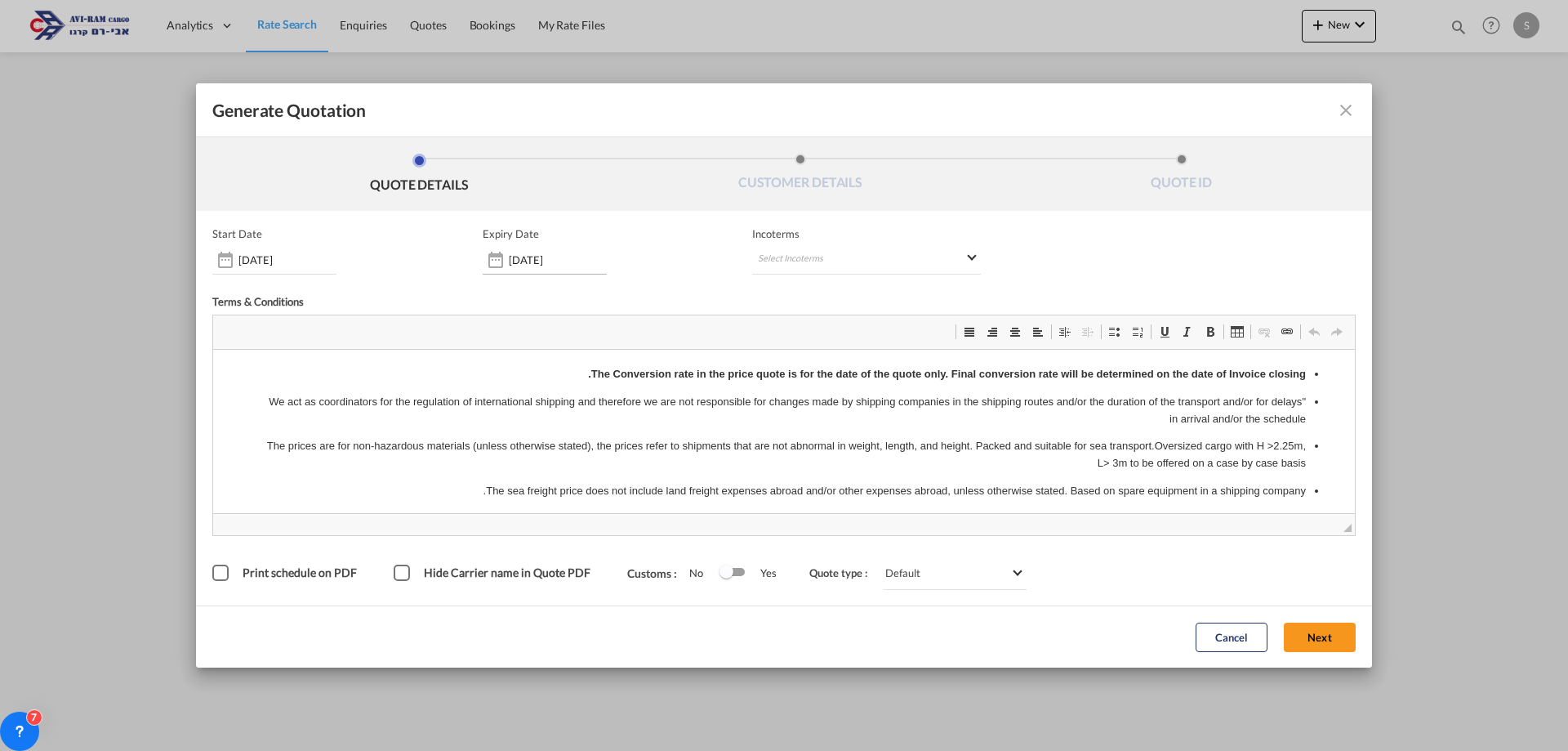
click at [526, 263] on input "[DATE]" at bounding box center [558, 260] width 98 height 13
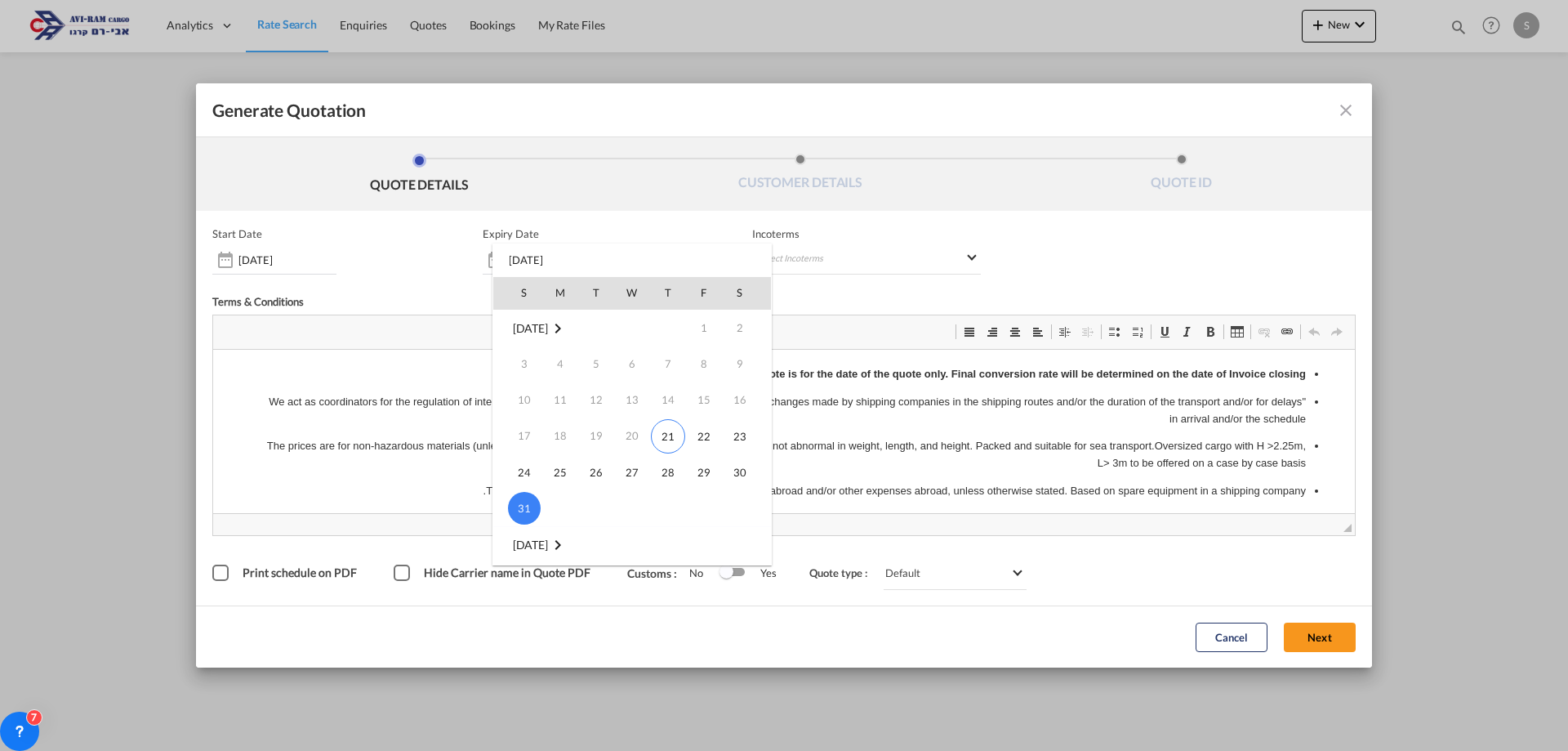
scroll to position [164, 0]
click at [518, 477] on span "14" at bounding box center [524, 489] width 33 height 33
type input "14 Sep 2025"
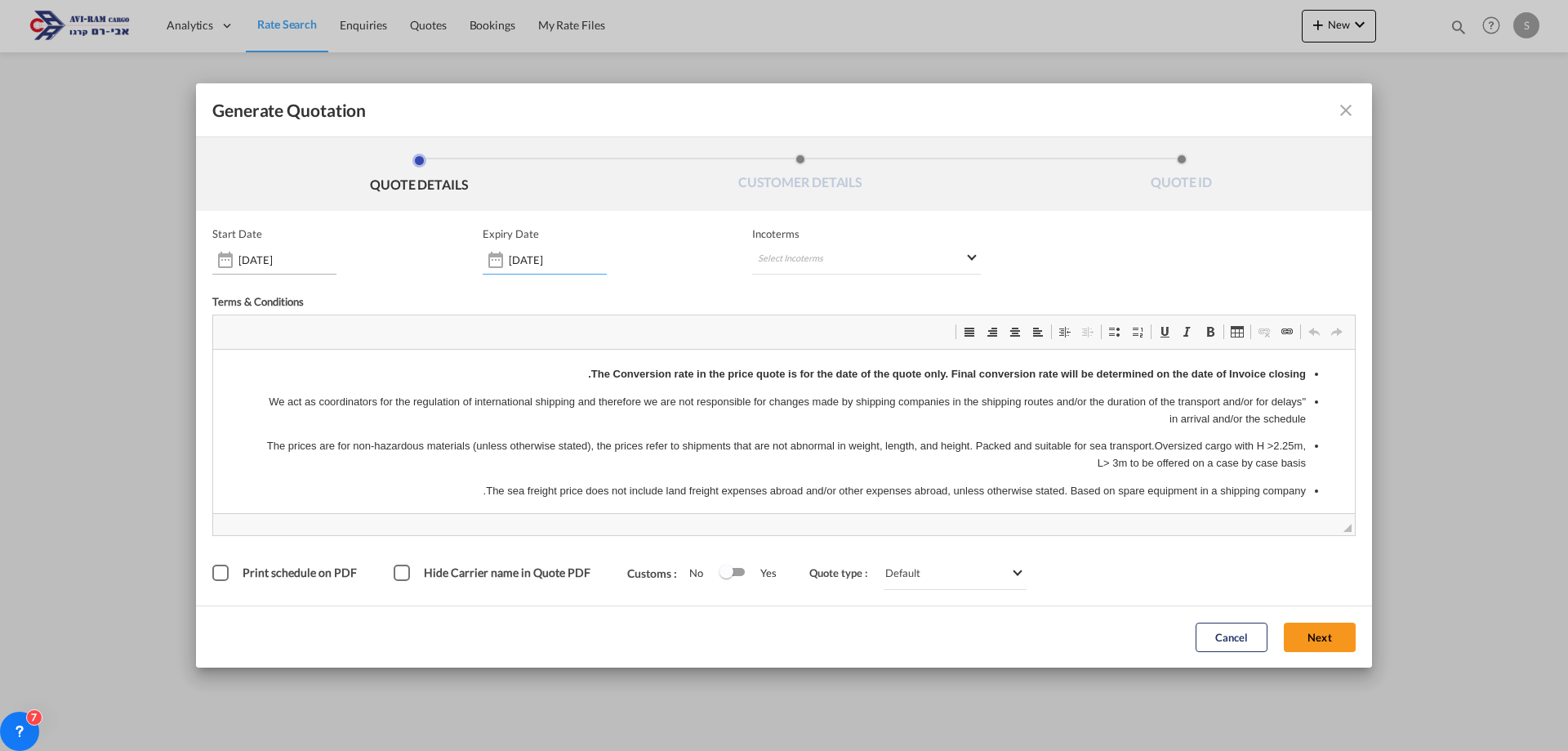
click at [307, 265] on input "[DATE]" at bounding box center [287, 260] width 98 height 13
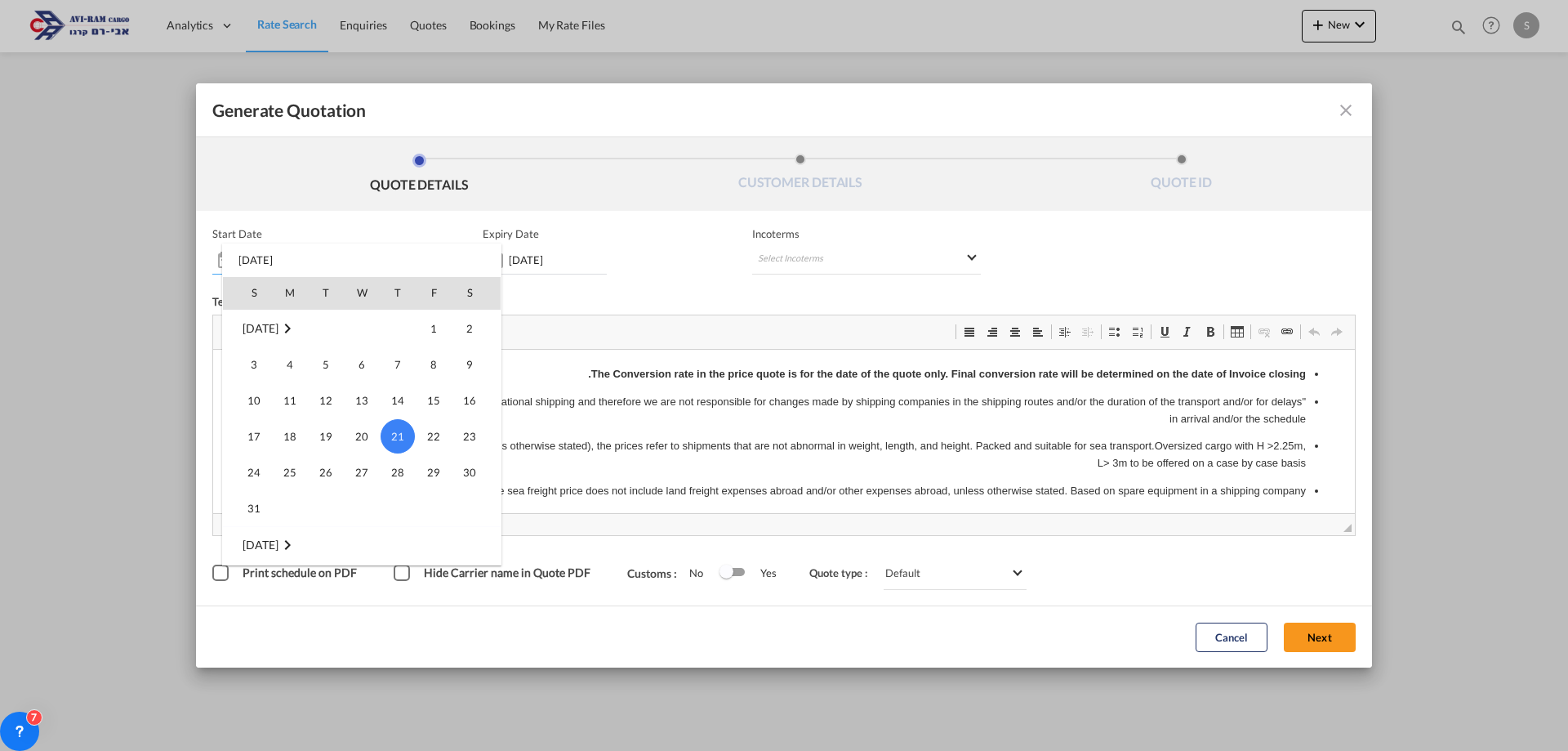
scroll to position [378268, 0]
click at [281, 496] on span "1" at bounding box center [289, 498] width 33 height 33
type input "01 Sep 2025"
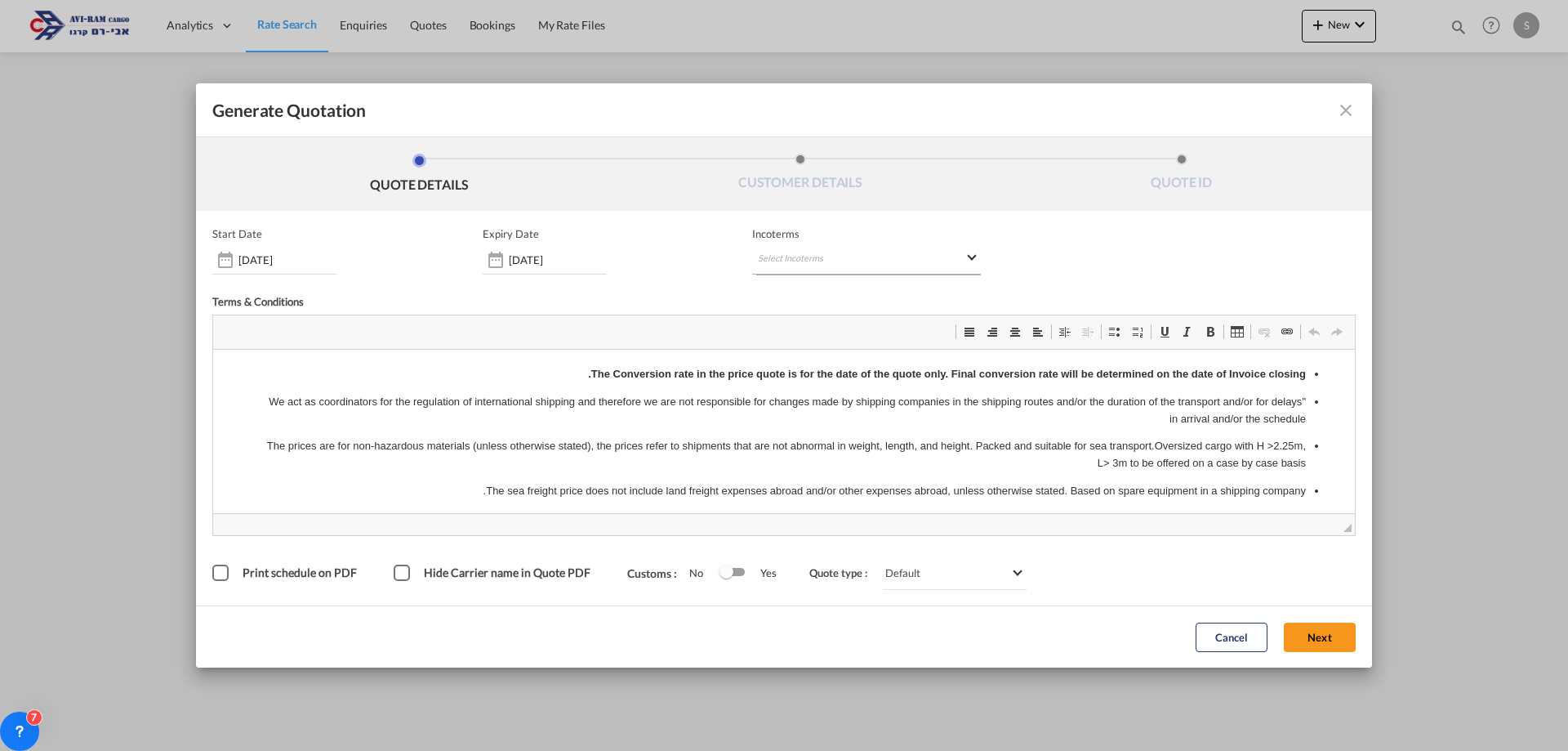
click at [850, 269] on md-select "Select Incoterms CPT - import Carrier Paid to FOB - import Free on Board DDP - …" at bounding box center [867, 259] width 229 height 29
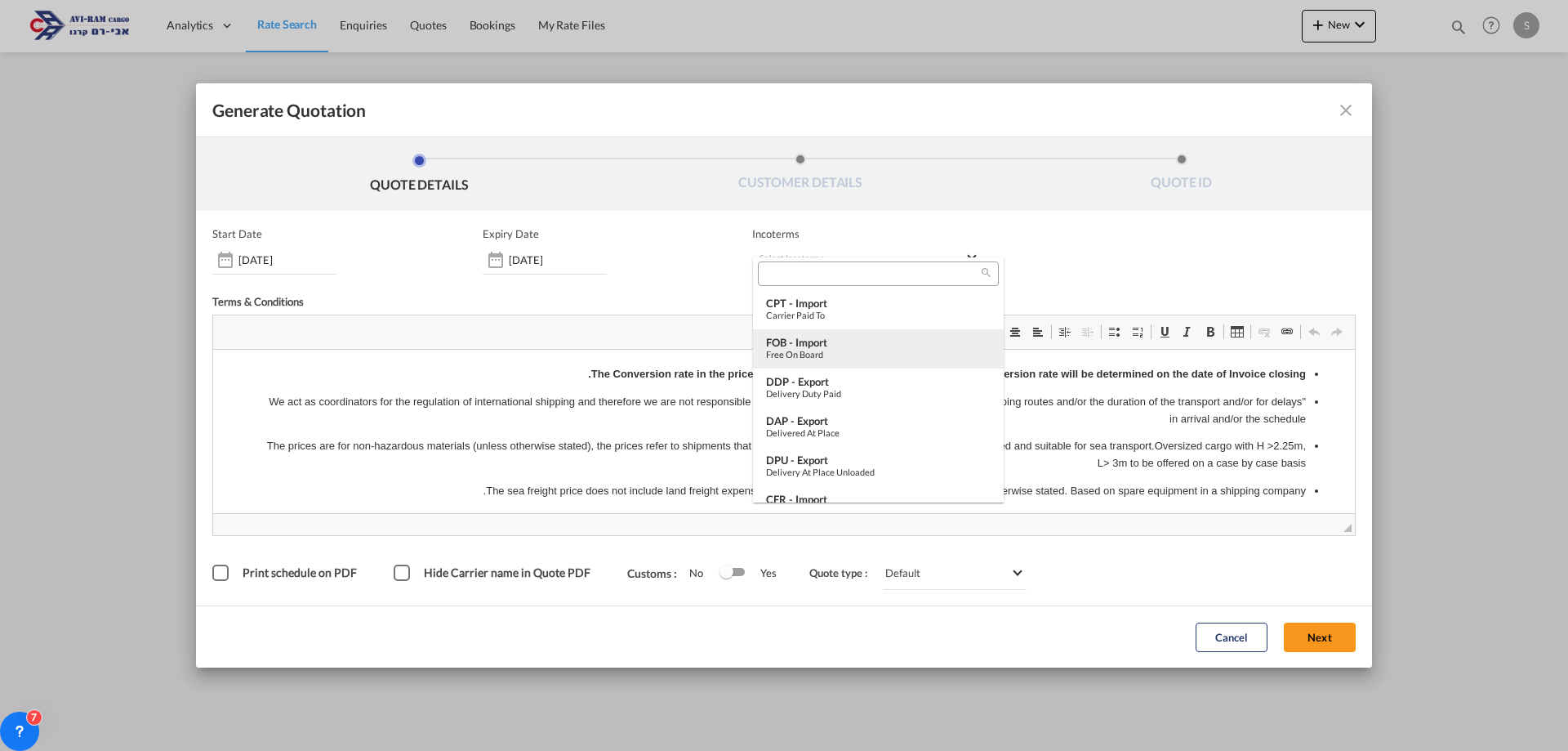
click at [876, 347] on div "FOB - import" at bounding box center [878, 342] width 225 height 13
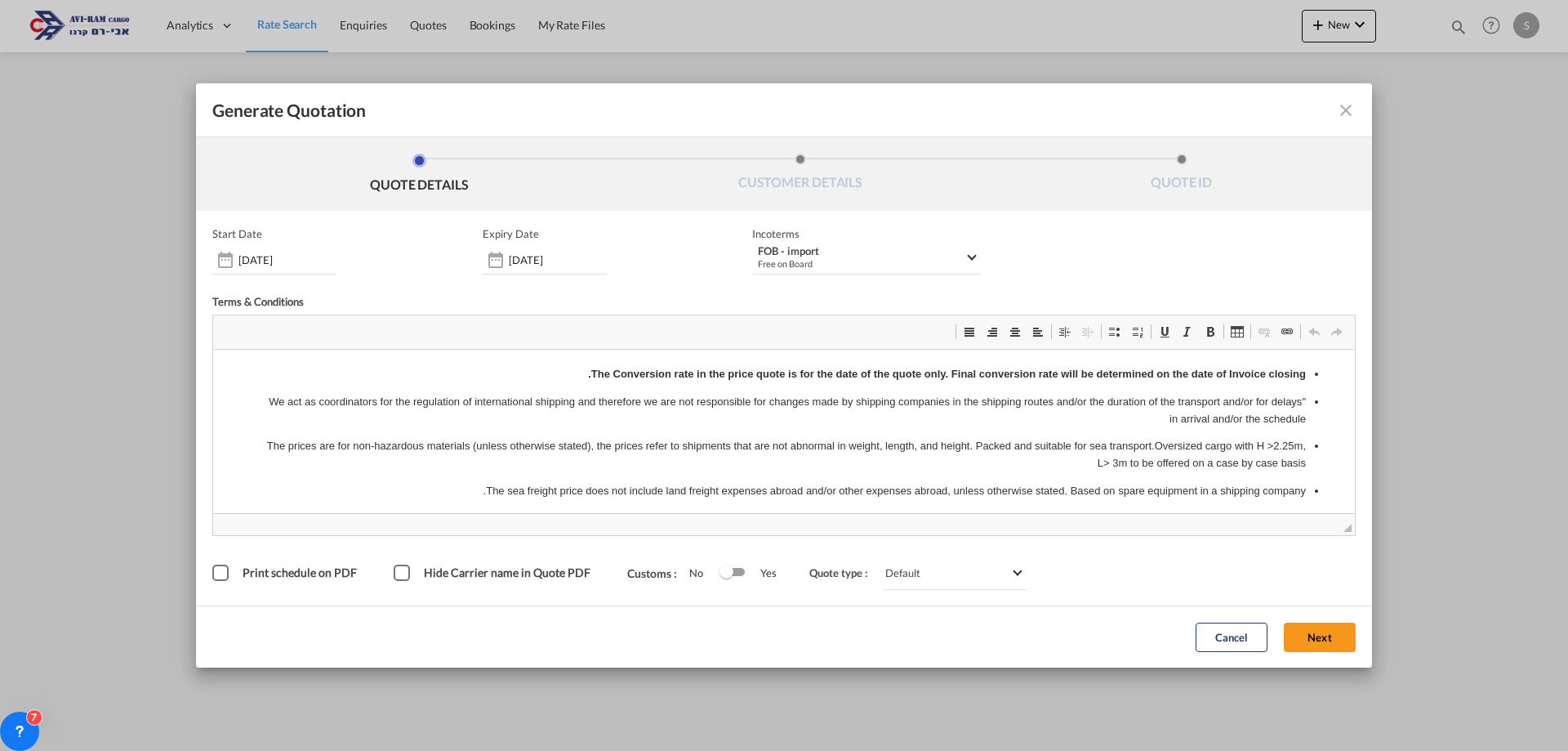
click at [1301, 635] on button "Next" at bounding box center [1320, 637] width 72 height 29
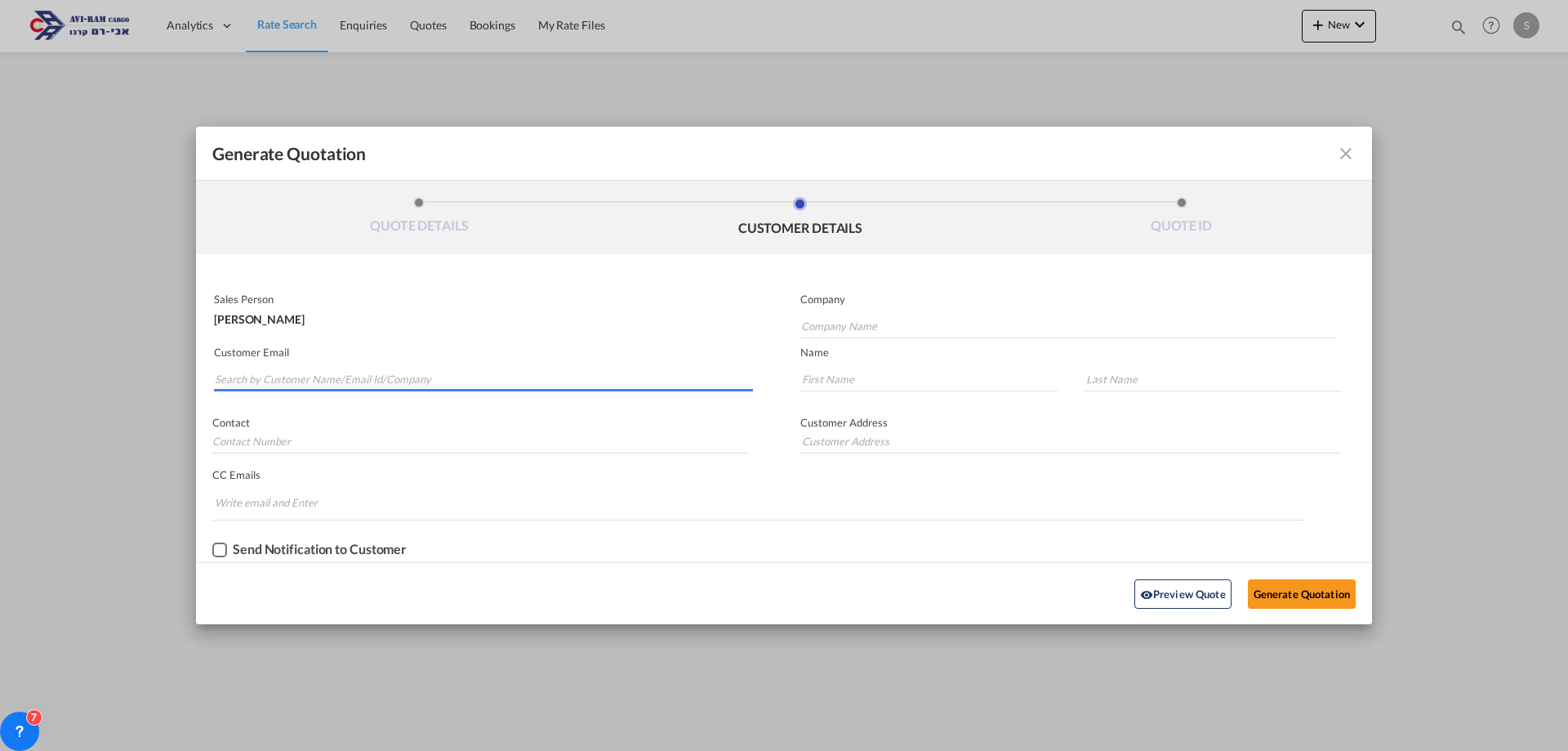
click at [363, 377] on input "Search by Customer Name/Email Id/Company" at bounding box center [484, 378] width 539 height 24
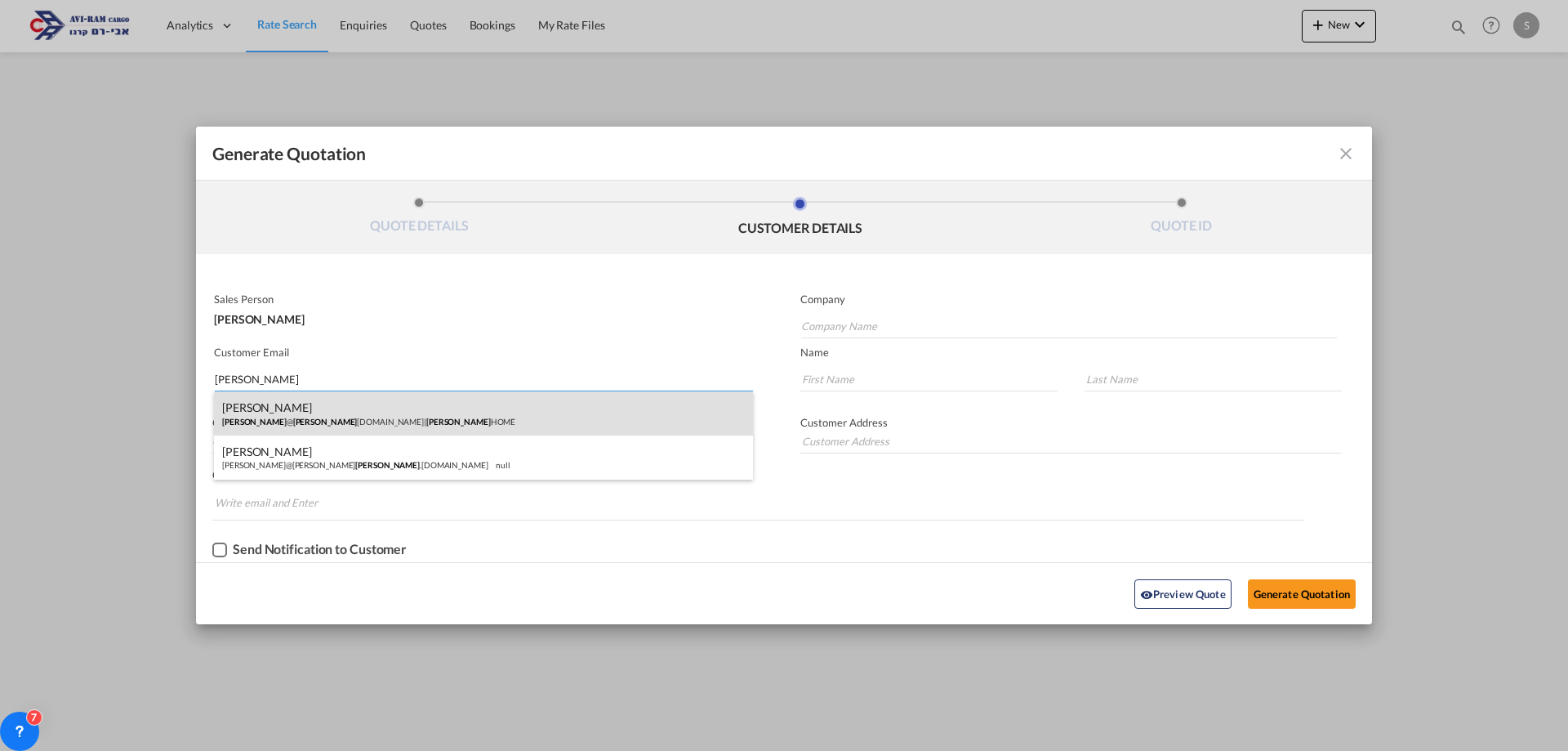
type input "dori"
click at [359, 412] on div "DOR SAADYA Dori @ dori home.co.il | DORI HOME" at bounding box center [483, 413] width 539 height 44
type input "DORI HOME"
type input "Dori@dorihome.co.il"
type input "DOR"
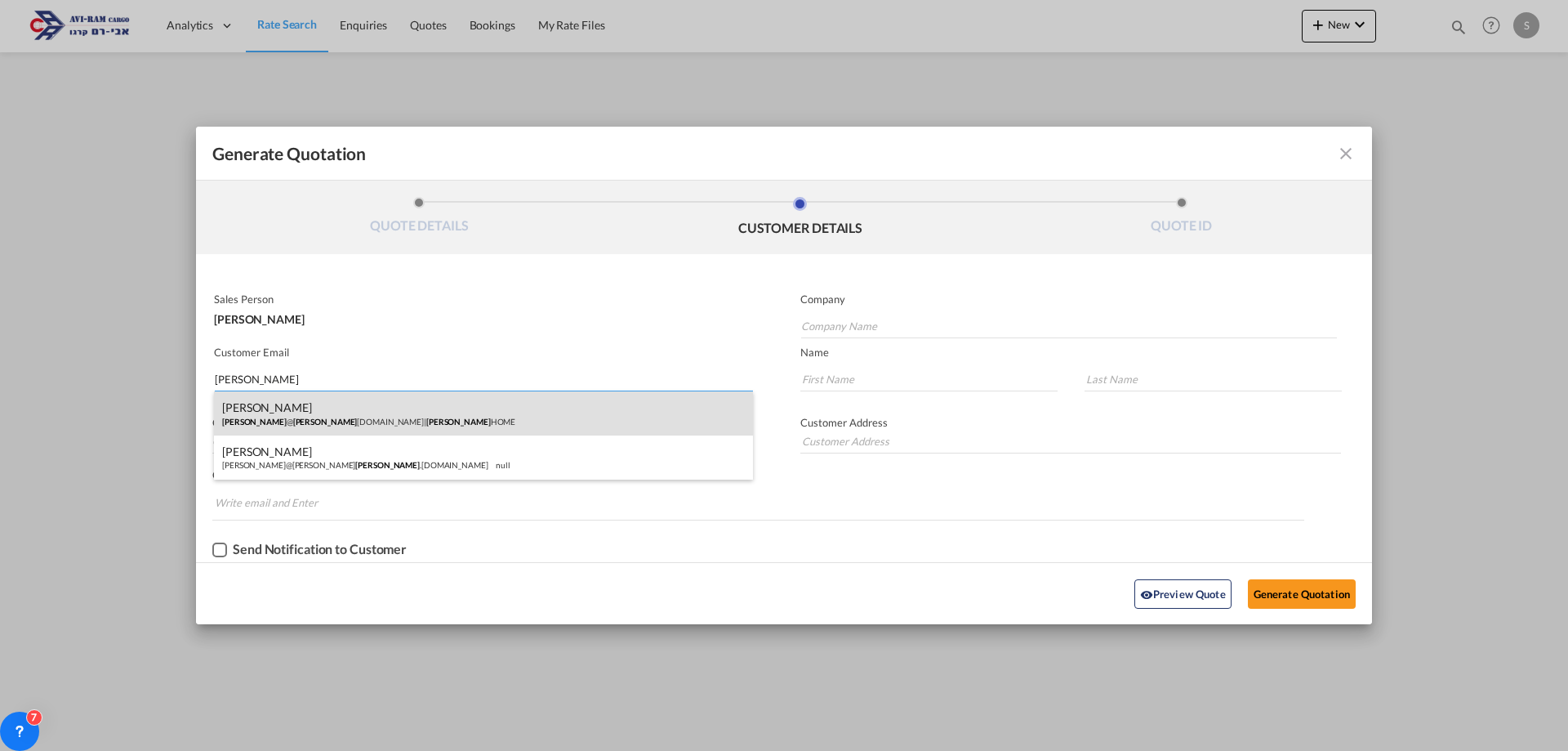
type input "SAADYA"
type input "."
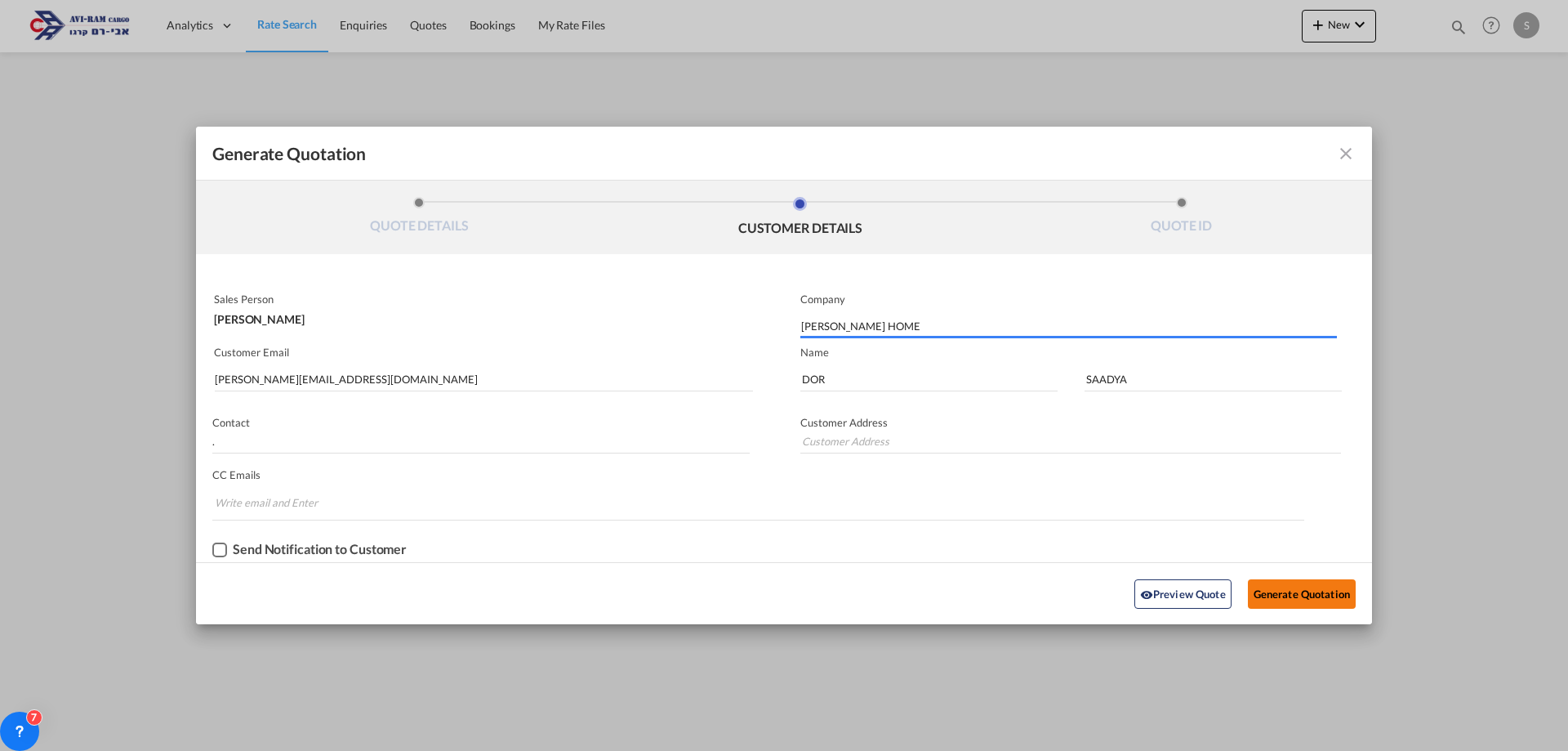
click at [1293, 590] on button "Generate Quotation" at bounding box center [1302, 593] width 108 height 29
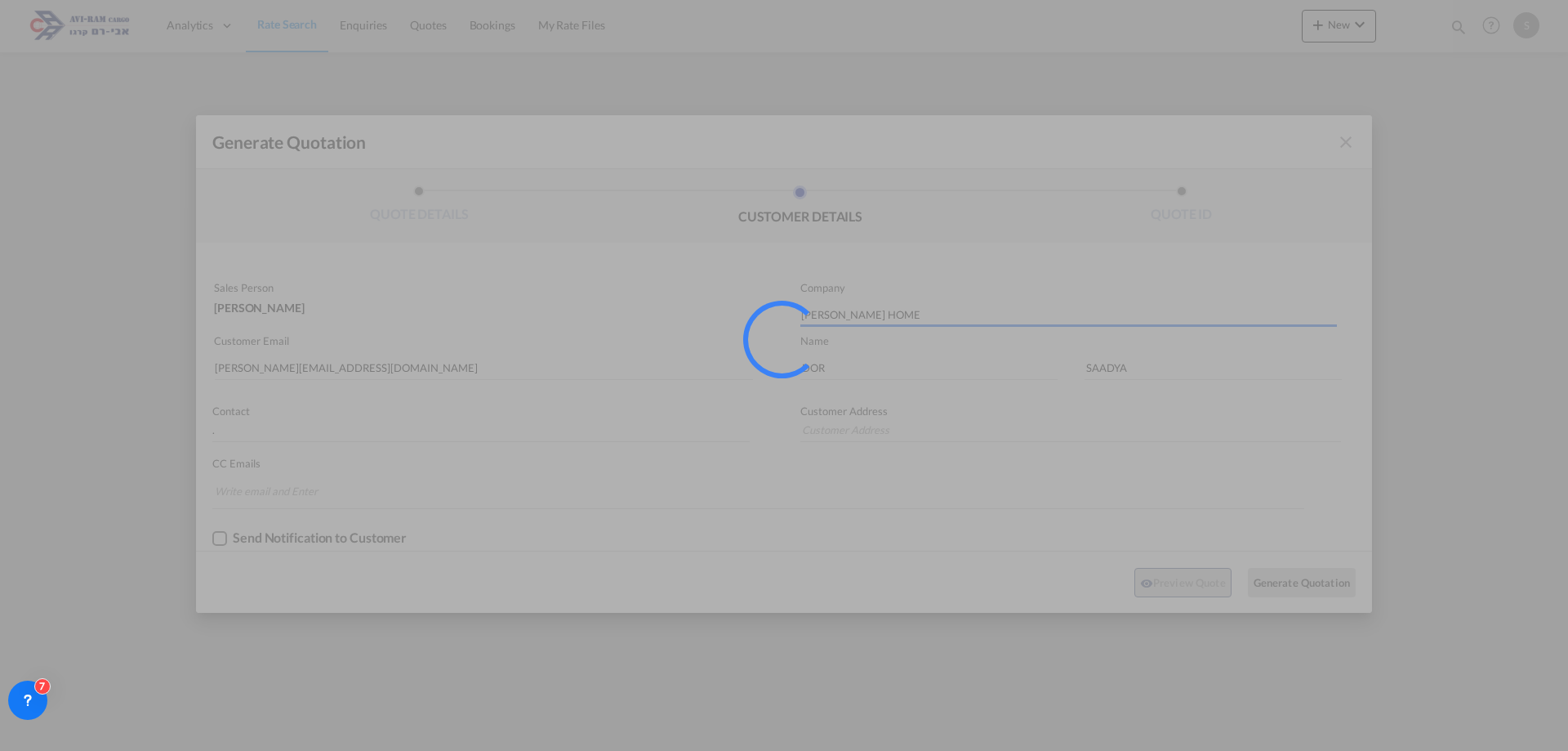
type input "."
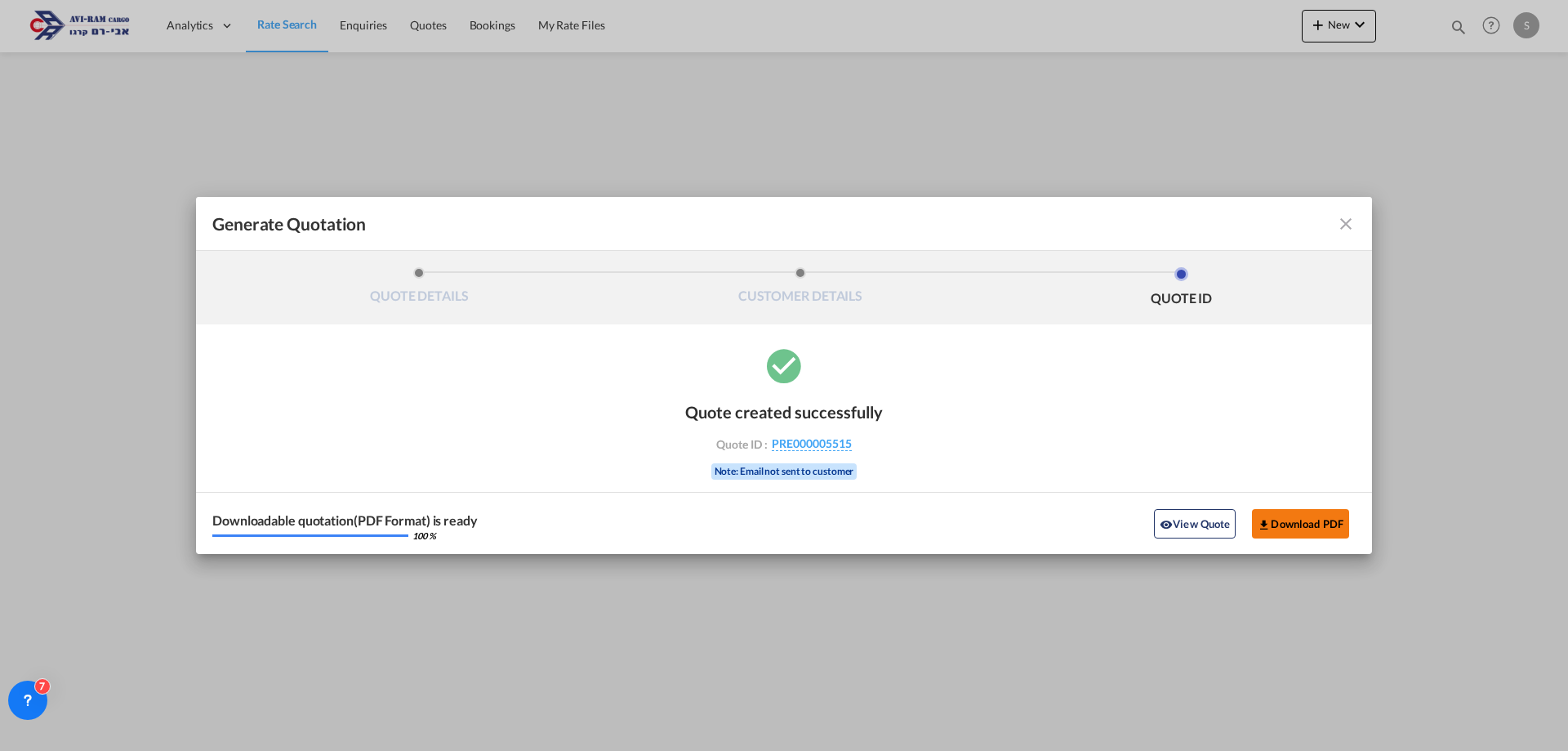
click at [1316, 523] on button "Download PDF" at bounding box center [1300, 524] width 97 height 29
click at [1343, 220] on md-icon "icon-close fg-AAA8AD cursor m-0" at bounding box center [1346, 223] width 19 height 19
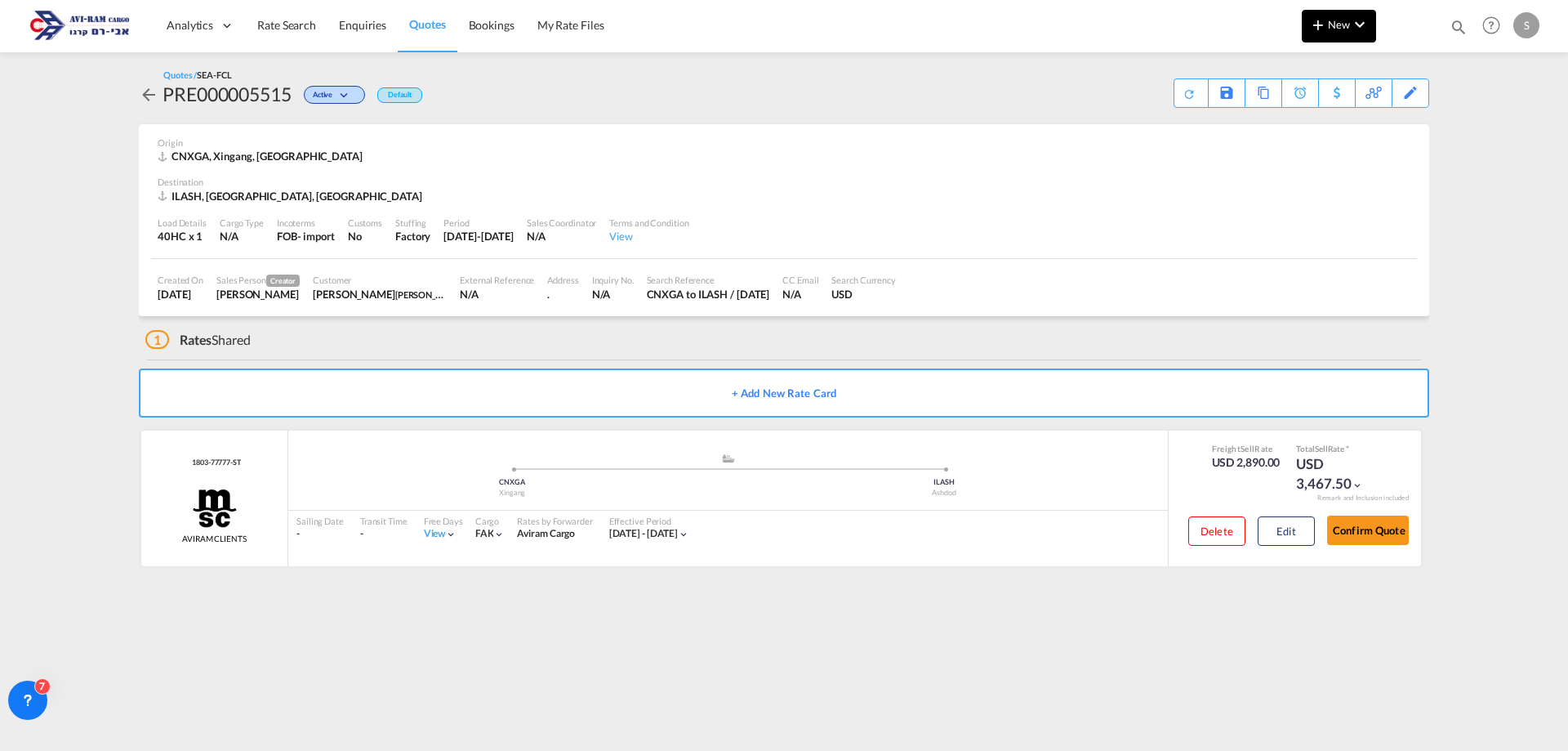
click at [1344, 23] on span "New" at bounding box center [1339, 24] width 61 height 13
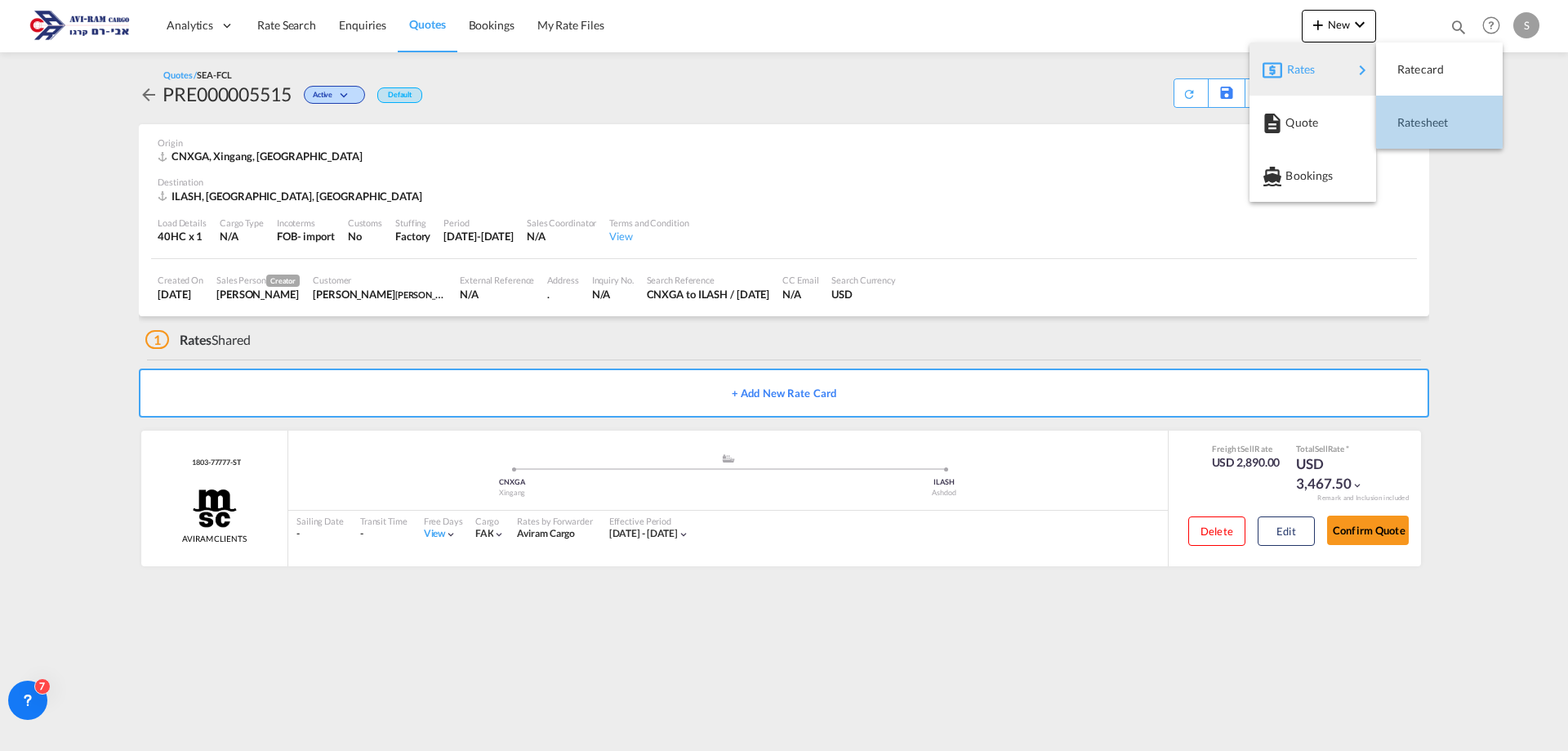
click at [1414, 114] on span "Ratesheet" at bounding box center [1406, 123] width 18 height 33
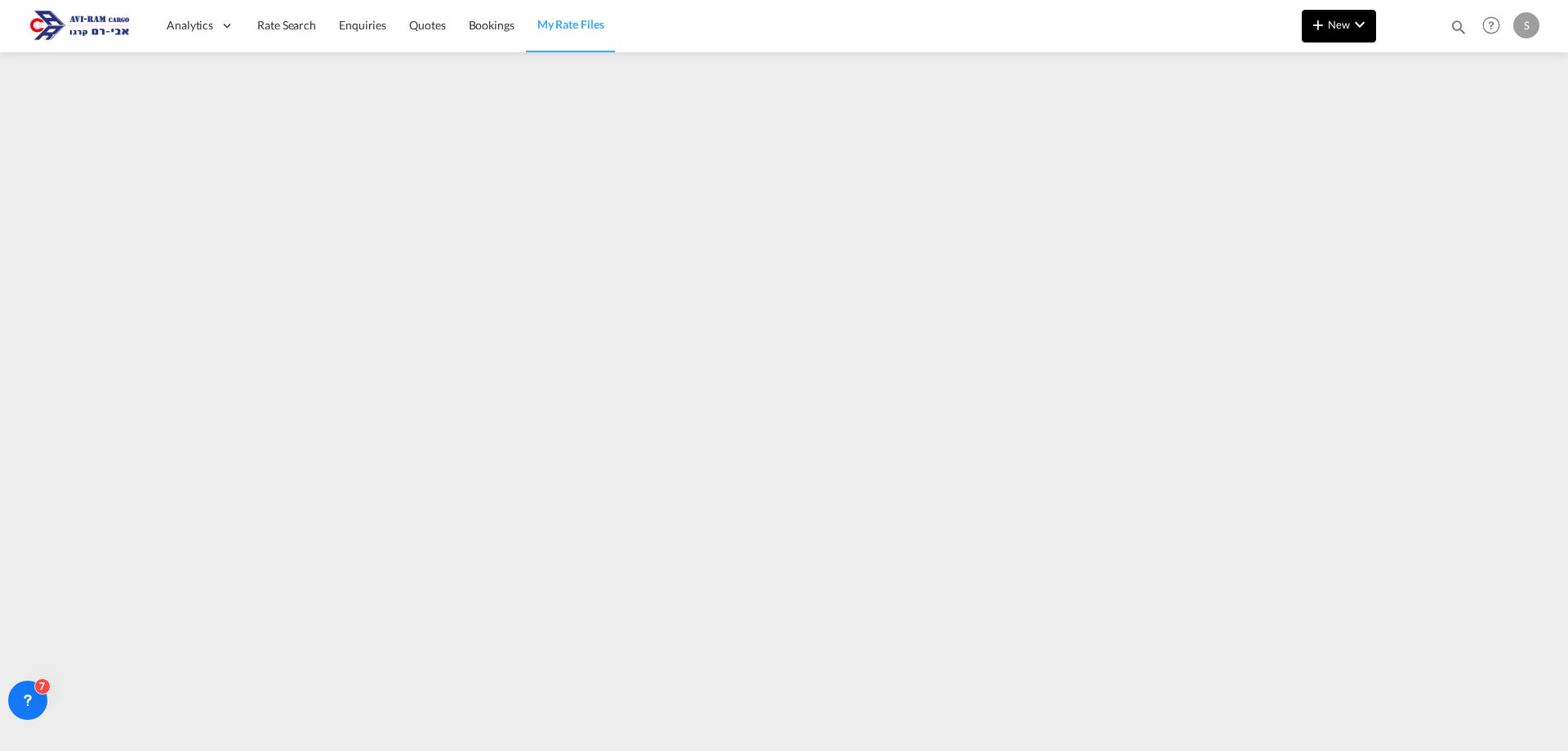
click at [1341, 26] on span "New" at bounding box center [1339, 24] width 61 height 13
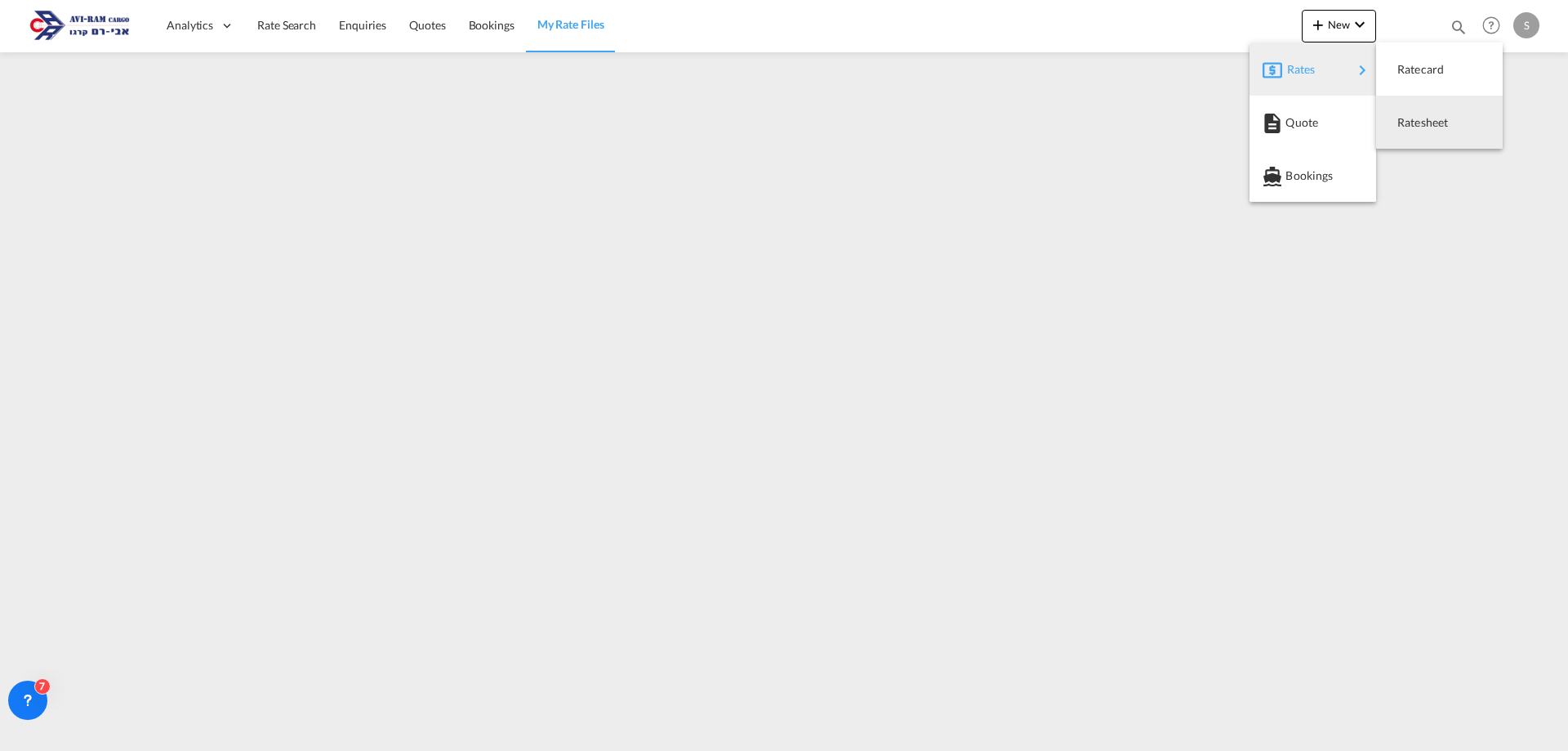
click at [1399, 115] on span "Ratesheet" at bounding box center [1406, 123] width 18 height 33
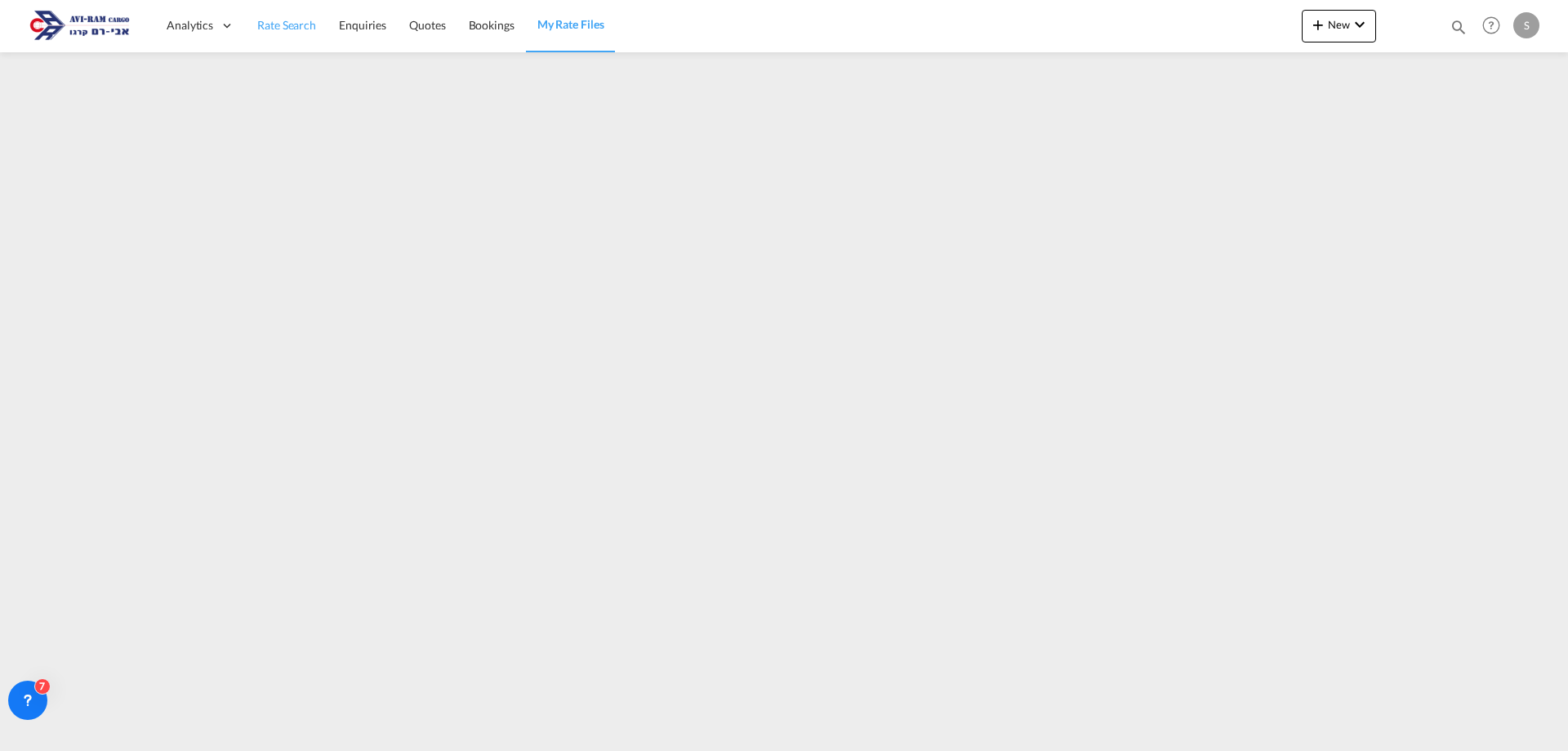
click at [305, 34] on link "Rate Search" at bounding box center [286, 25] width 81 height 53
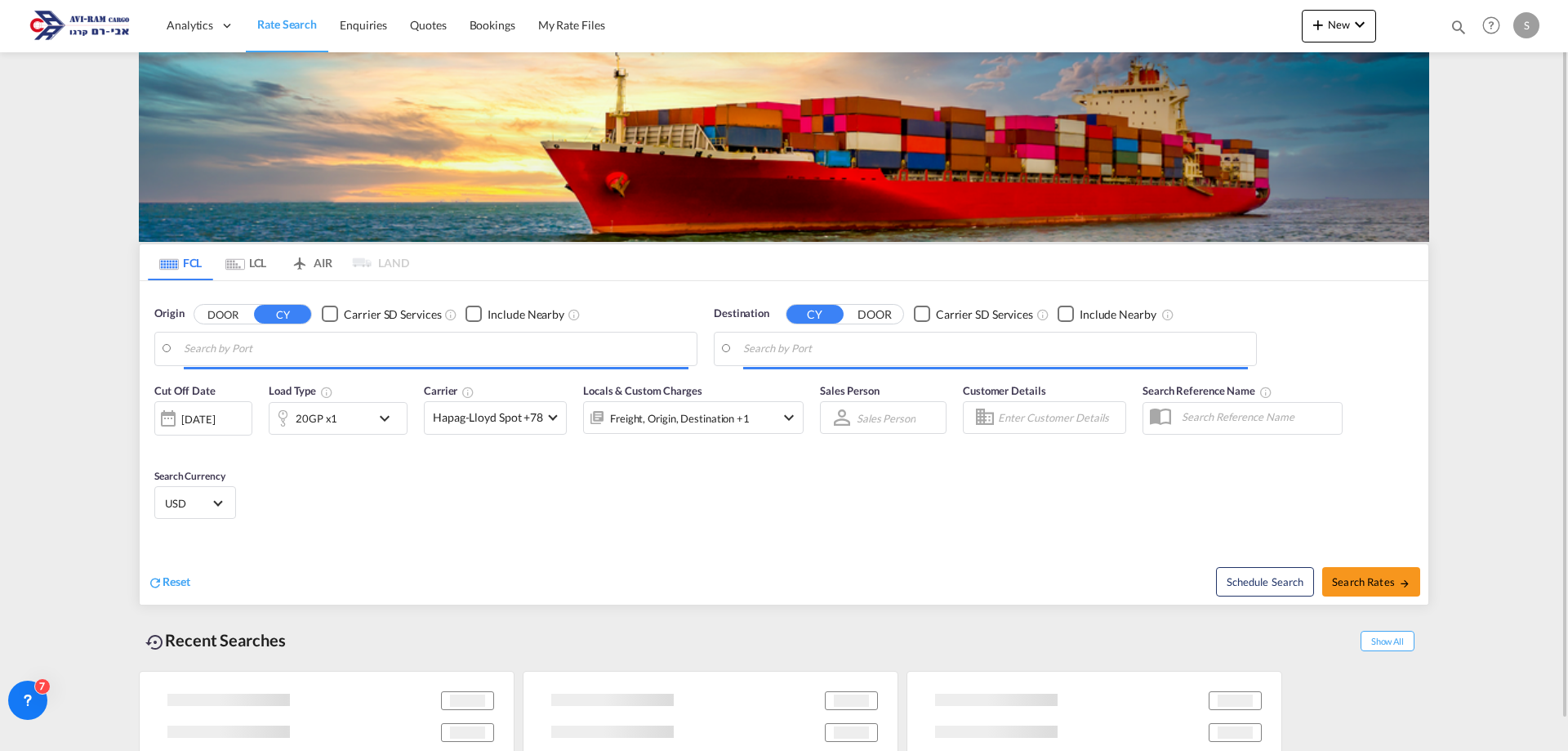
click at [203, 411] on div "[DATE]" at bounding box center [203, 418] width 98 height 34
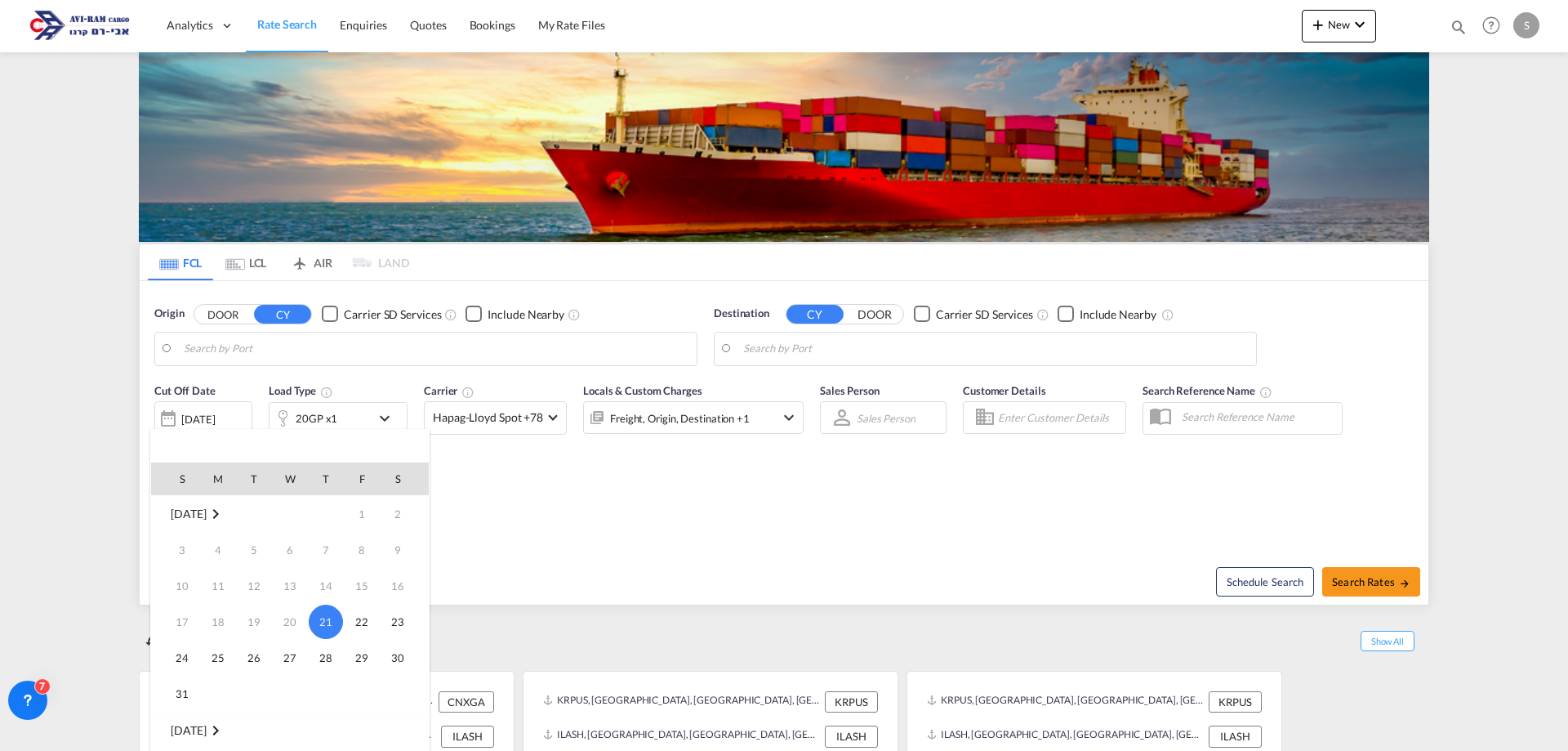
scroll to position [164, 0]
click at [217, 594] on span "1" at bounding box center [217, 602] width 33 height 33
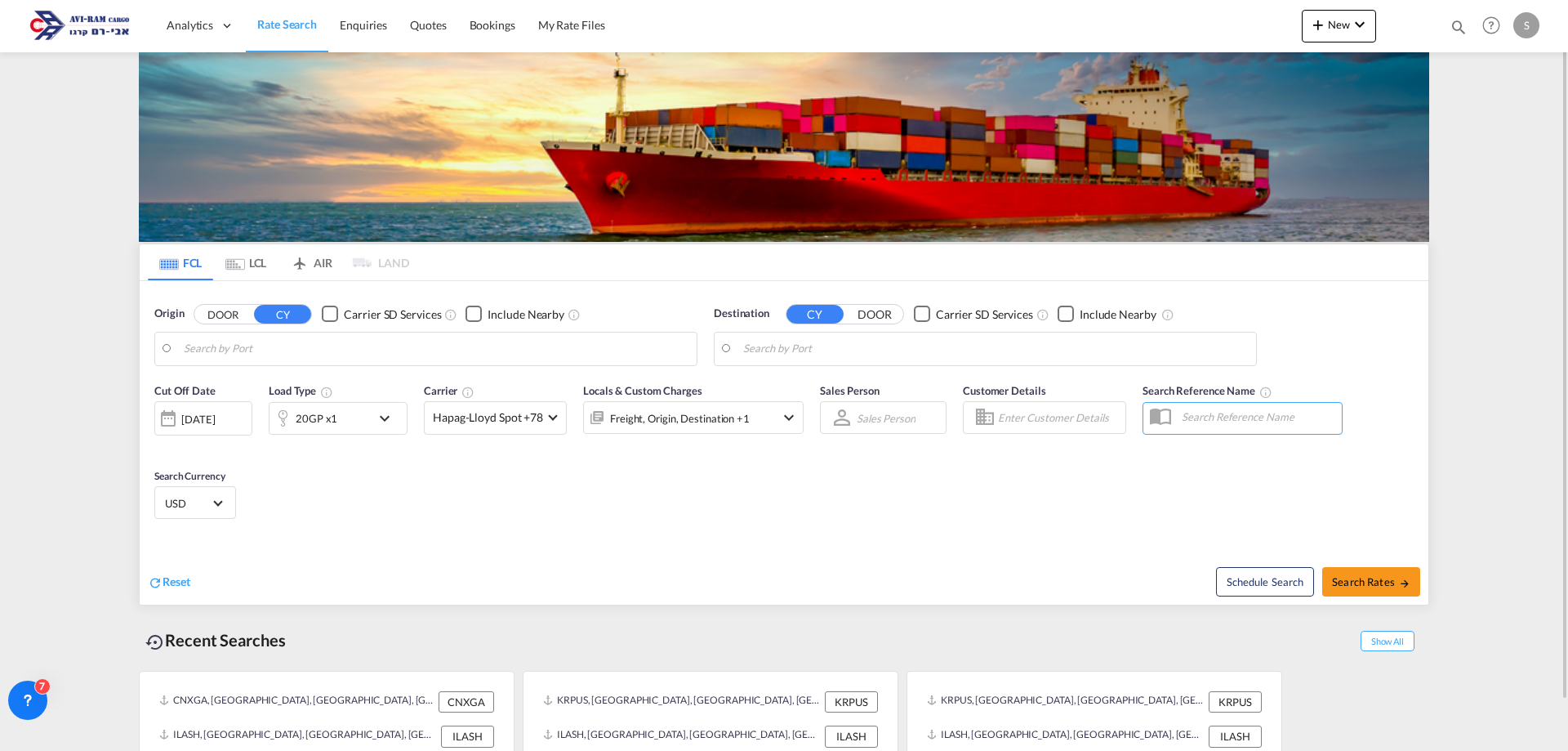
click at [248, 360] on body "Analytics Dashboard Rate Search Enquiries Quotes Bookings" at bounding box center [784, 375] width 1568 height 751
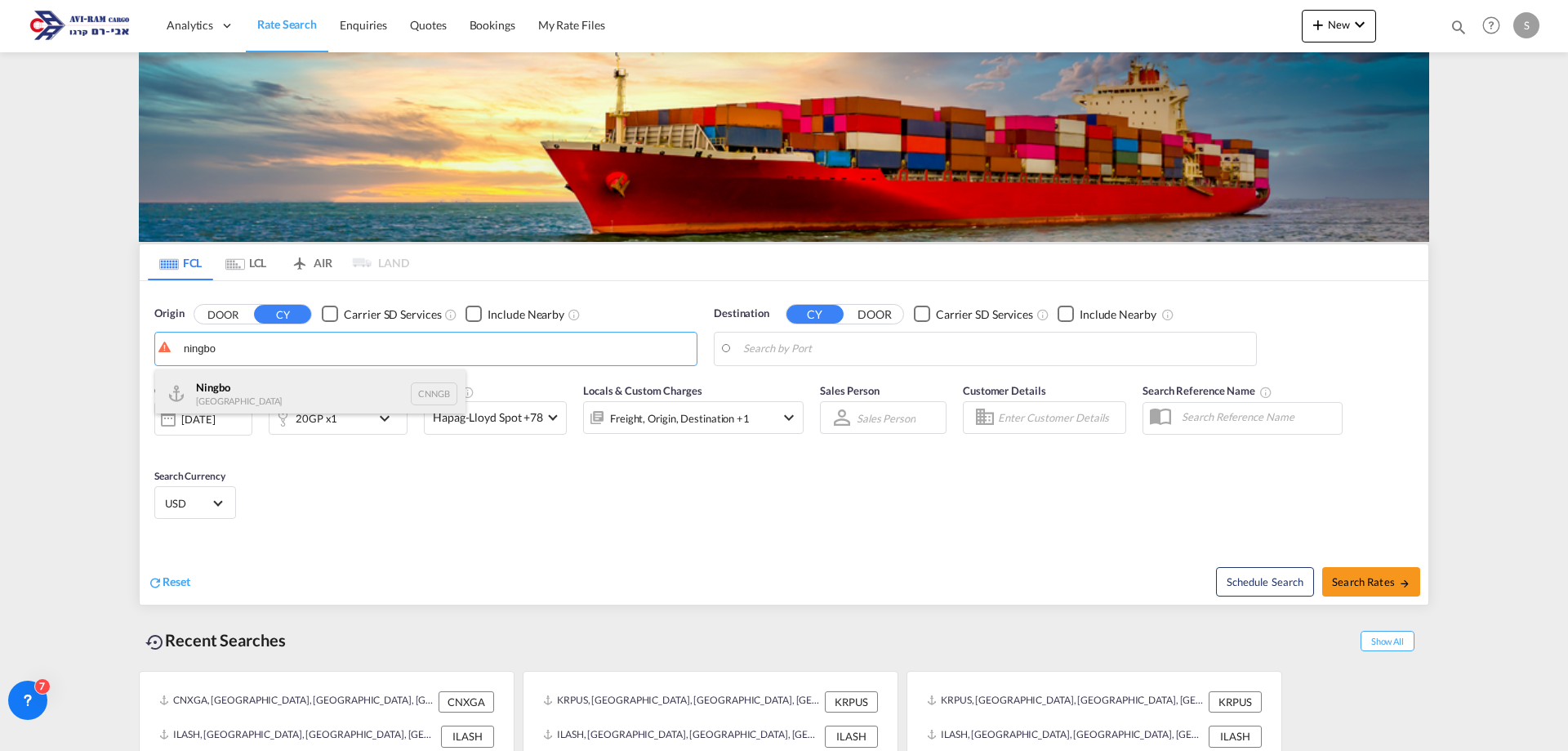
click at [253, 386] on div "Ningbo China CNNGB" at bounding box center [310, 394] width 310 height 49
type input "Ningbo, CNNGB"
click at [782, 345] on body "Analytics Dashboard Rate Search Enquiries Quotes Bookings" at bounding box center [784, 375] width 1568 height 751
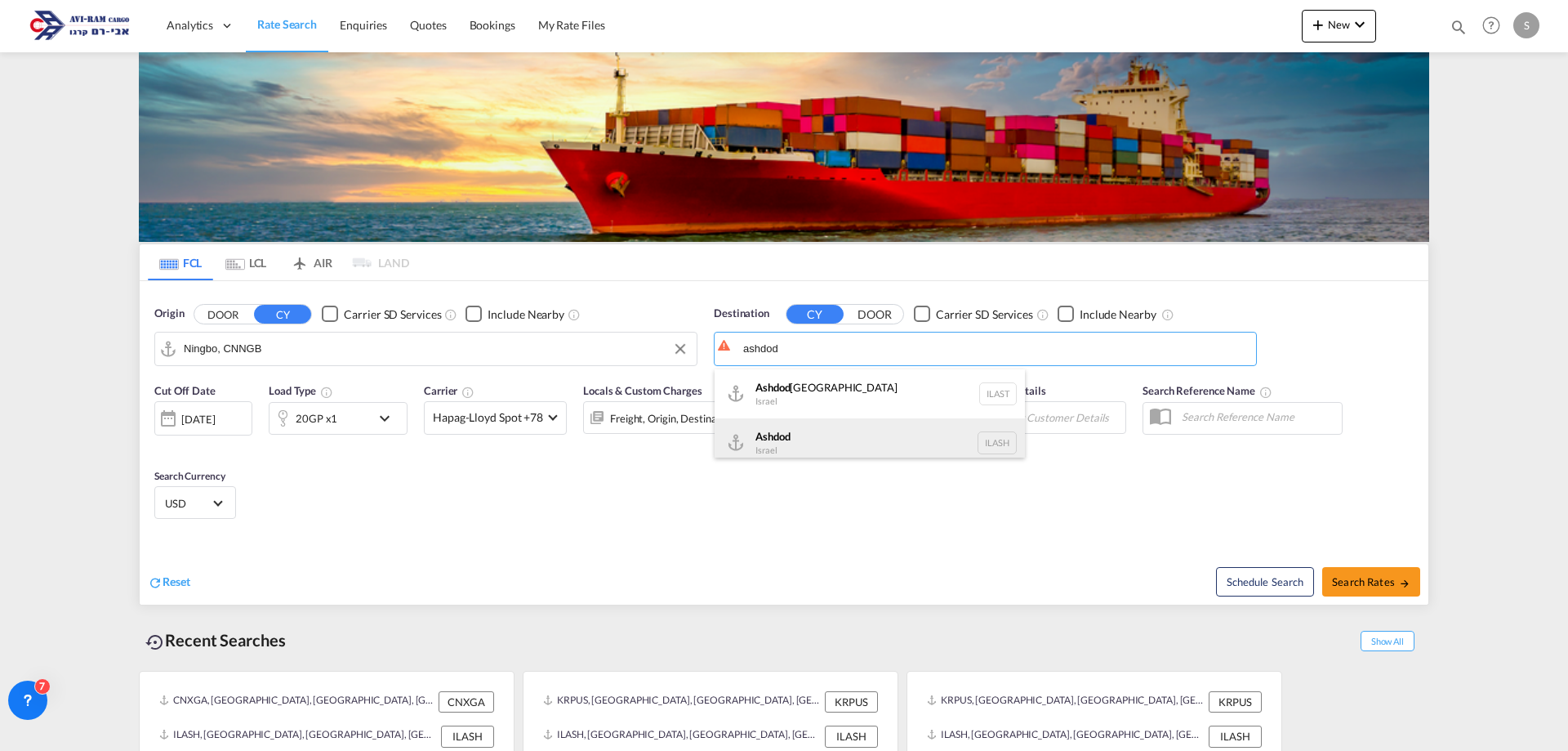
click at [829, 438] on div "Ashdod Israel ILASH" at bounding box center [870, 442] width 310 height 49
type input "Ashdod, ILASH"
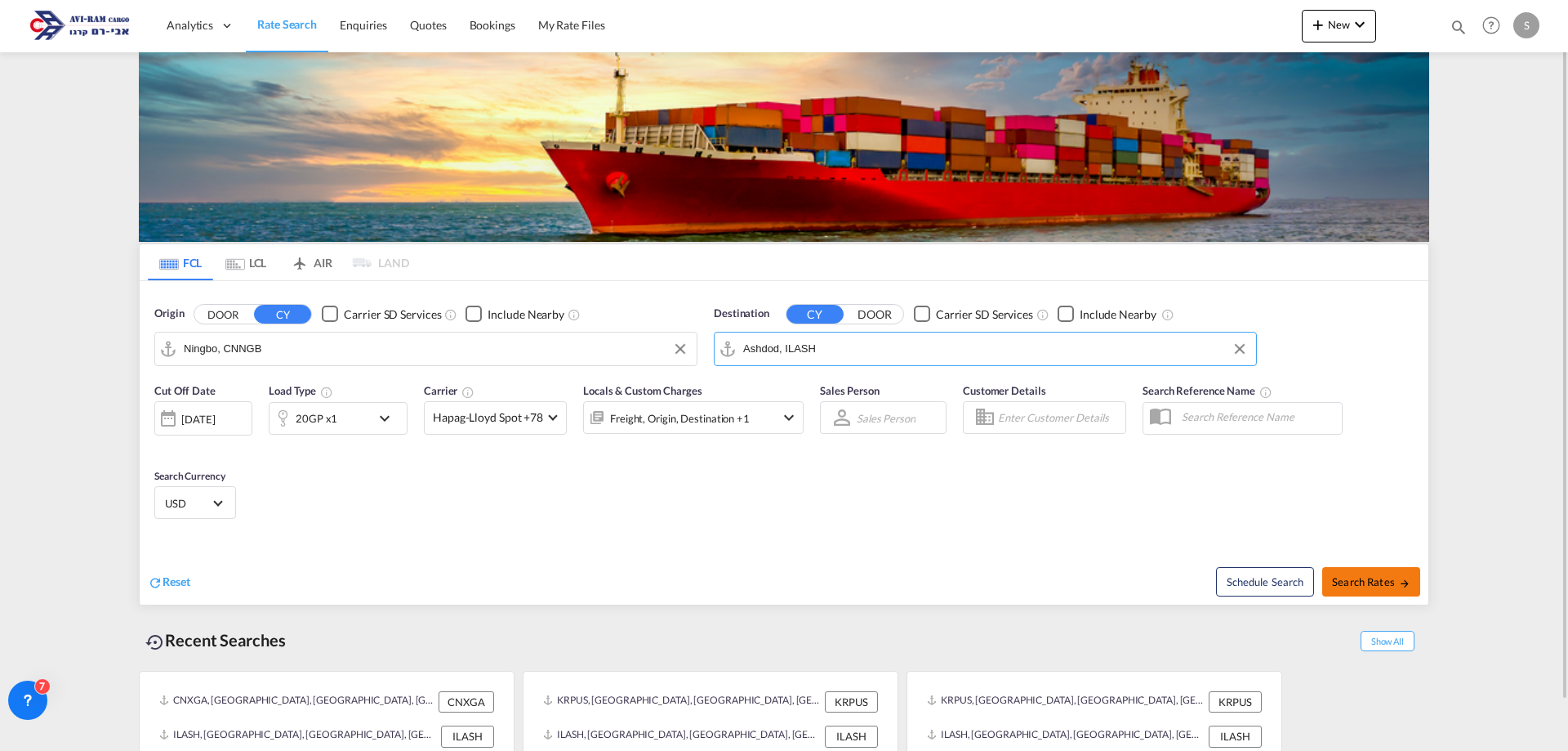
click at [1400, 580] on md-icon "icon-arrow-right" at bounding box center [1405, 583] width 12 height 12
type input "CNNGB to ILASH / 1 Sep 2025"
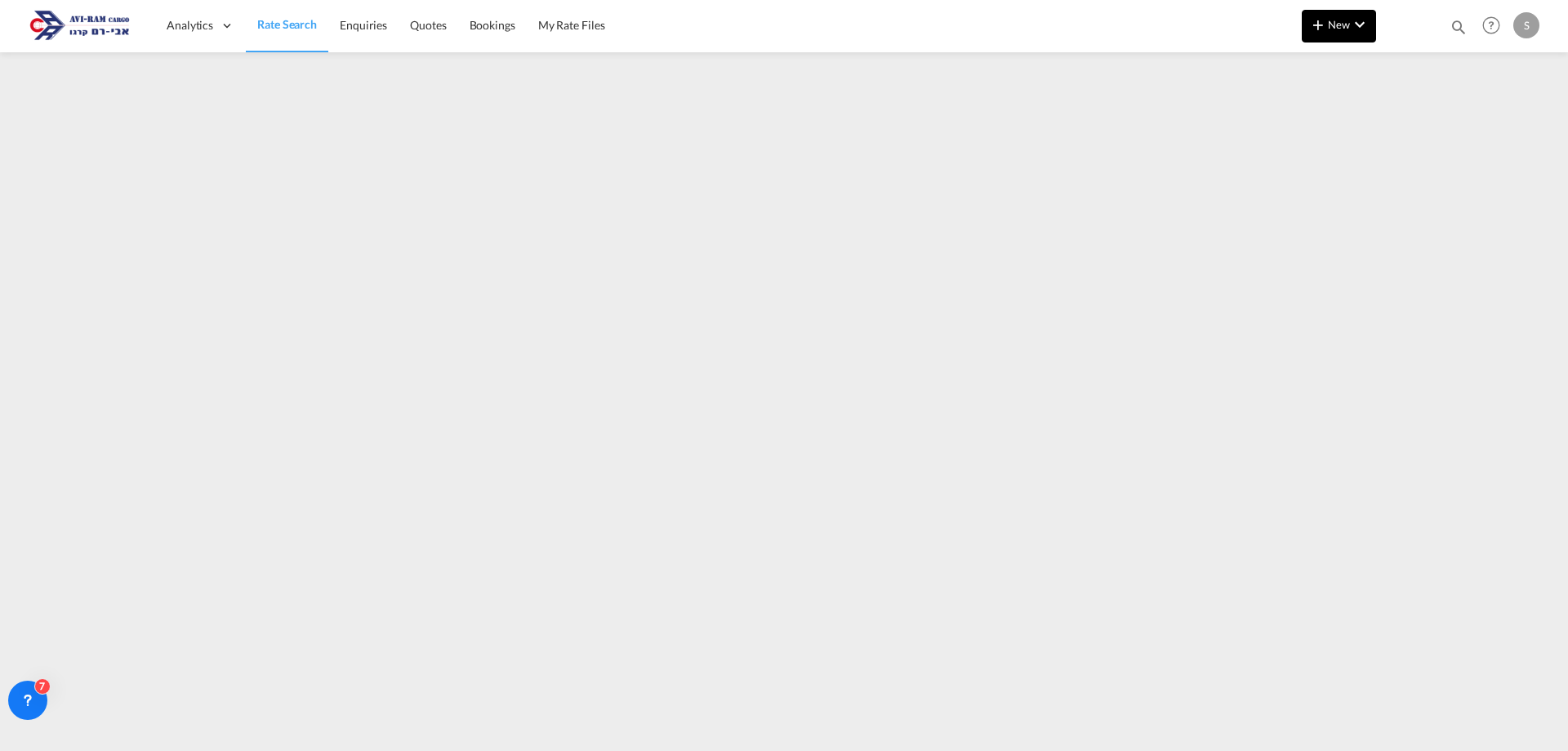
click at [1354, 29] on md-icon "icon-chevron-down" at bounding box center [1359, 24] width 19 height 19
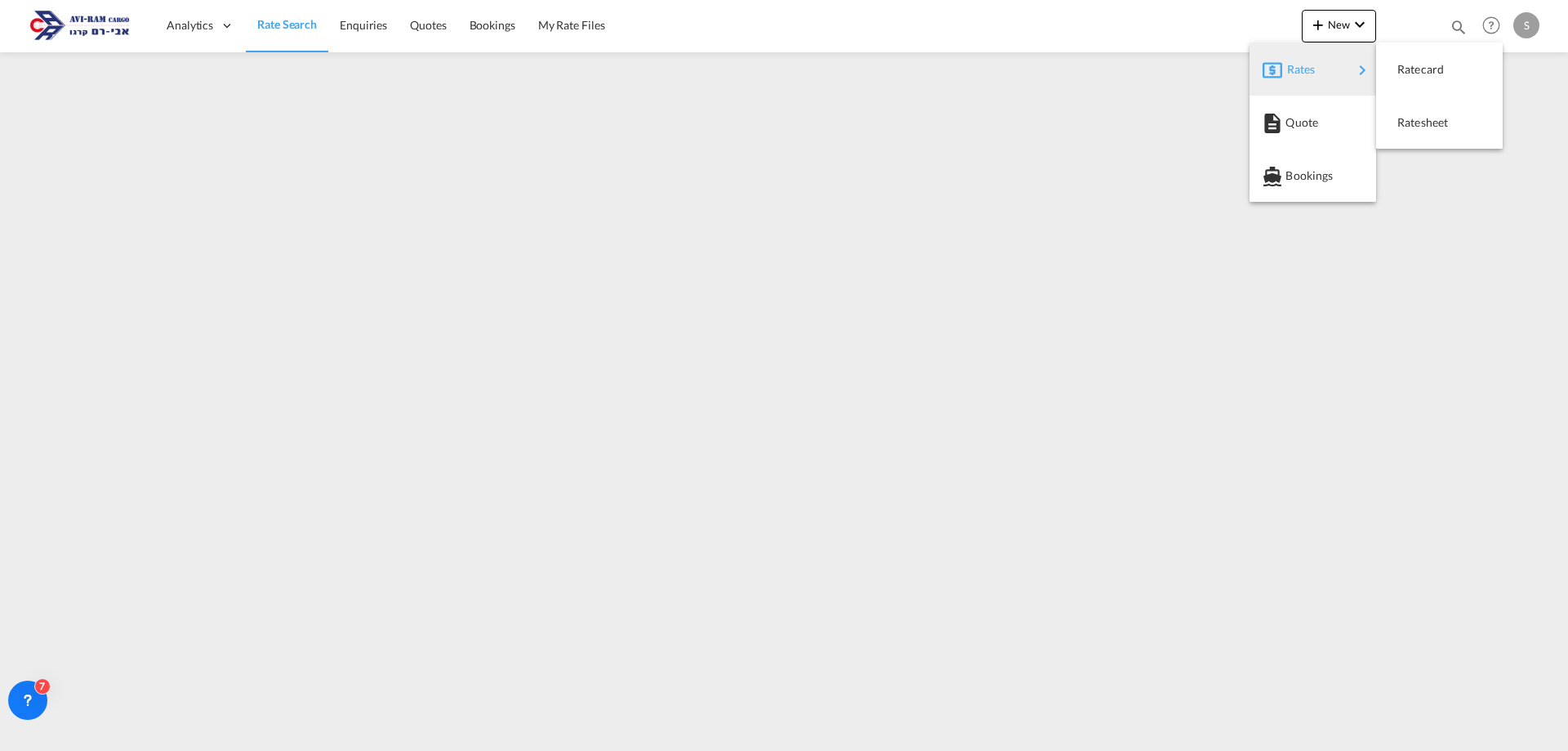
click at [386, 241] on md-backdrop at bounding box center [784, 375] width 1568 height 751
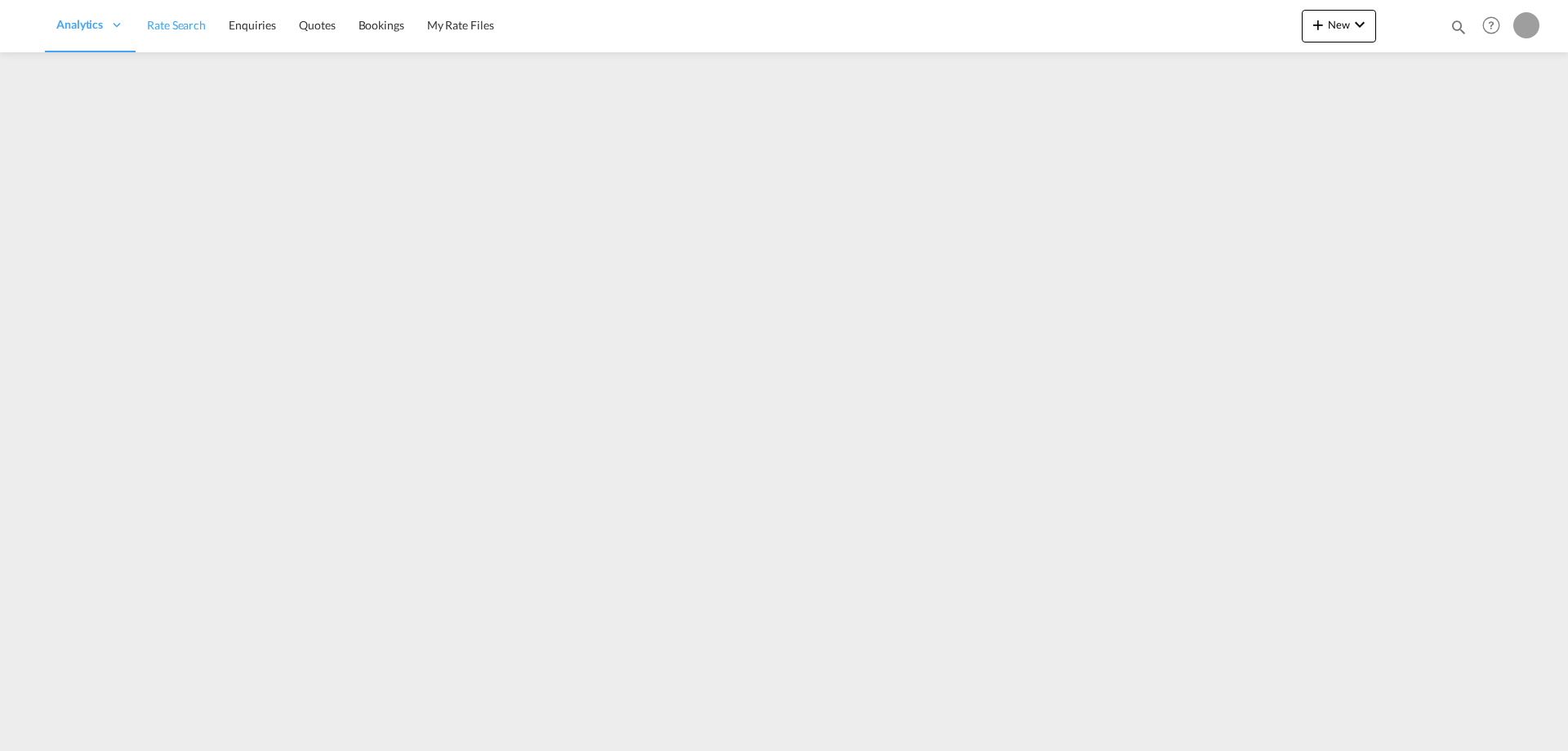
click at [172, 40] on link "Rate Search" at bounding box center [176, 25] width 81 height 53
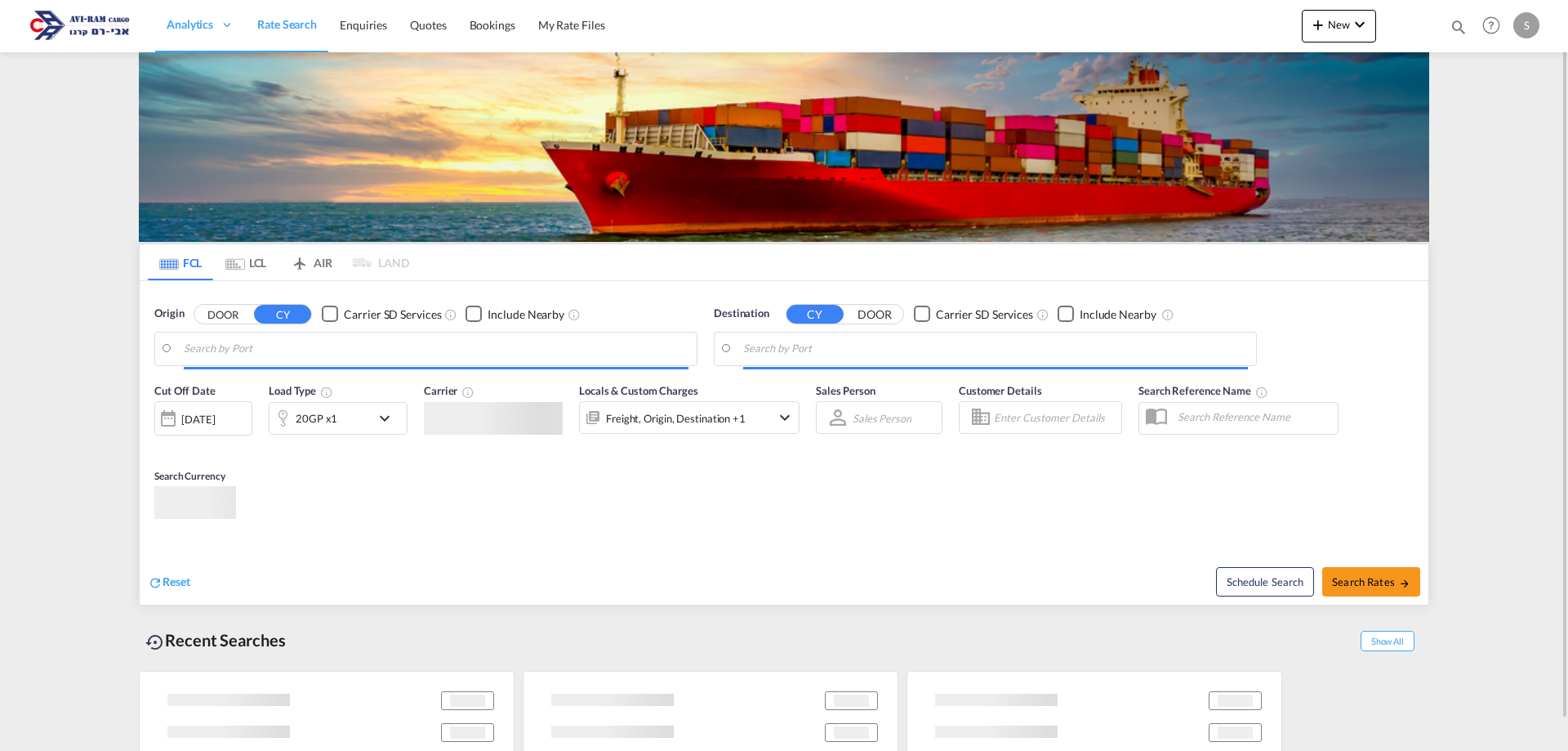
type input "Ningbo, CNNGB"
type input "Ashdod, ILASH"
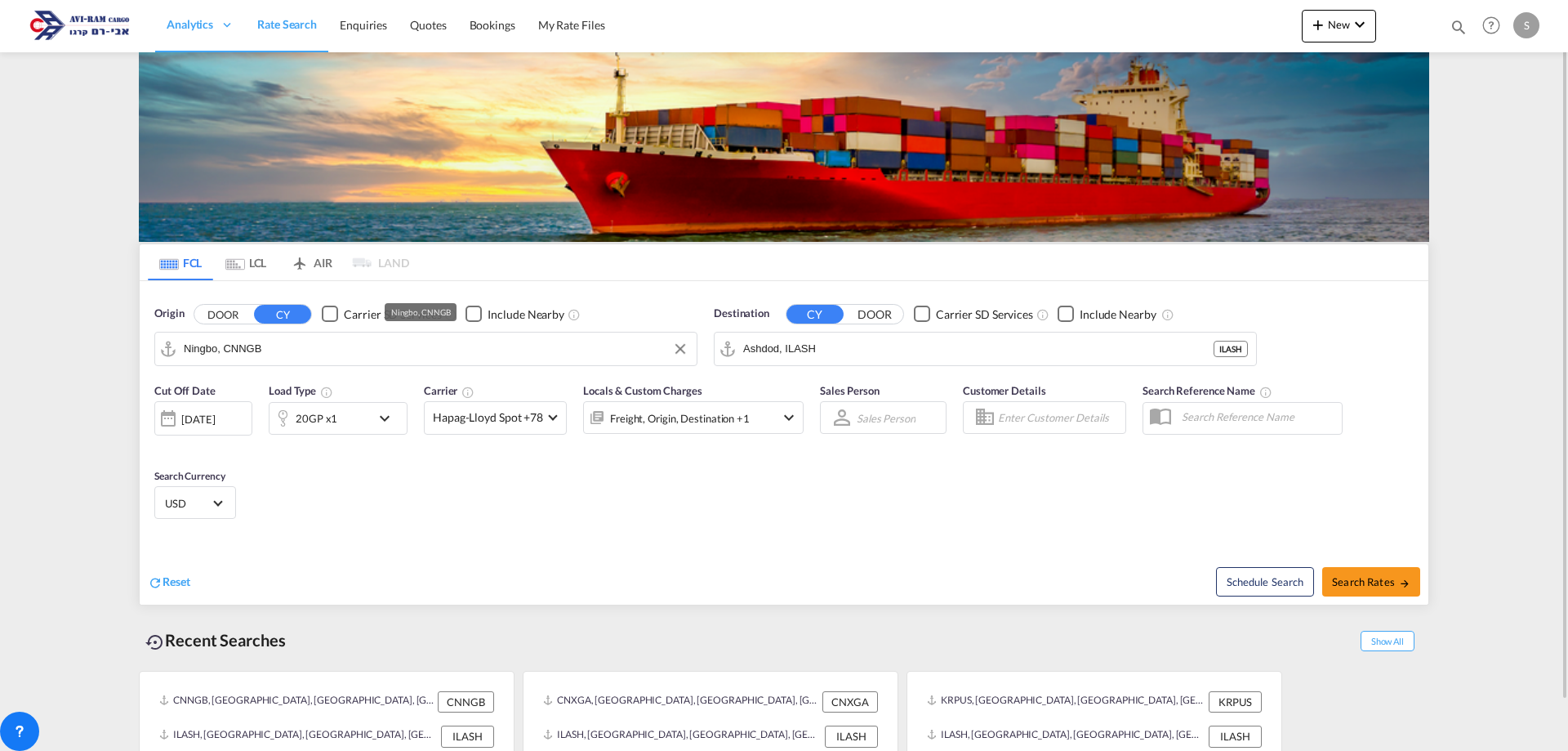
click at [278, 356] on input "Ningbo, CNNGB" at bounding box center [436, 348] width 505 height 24
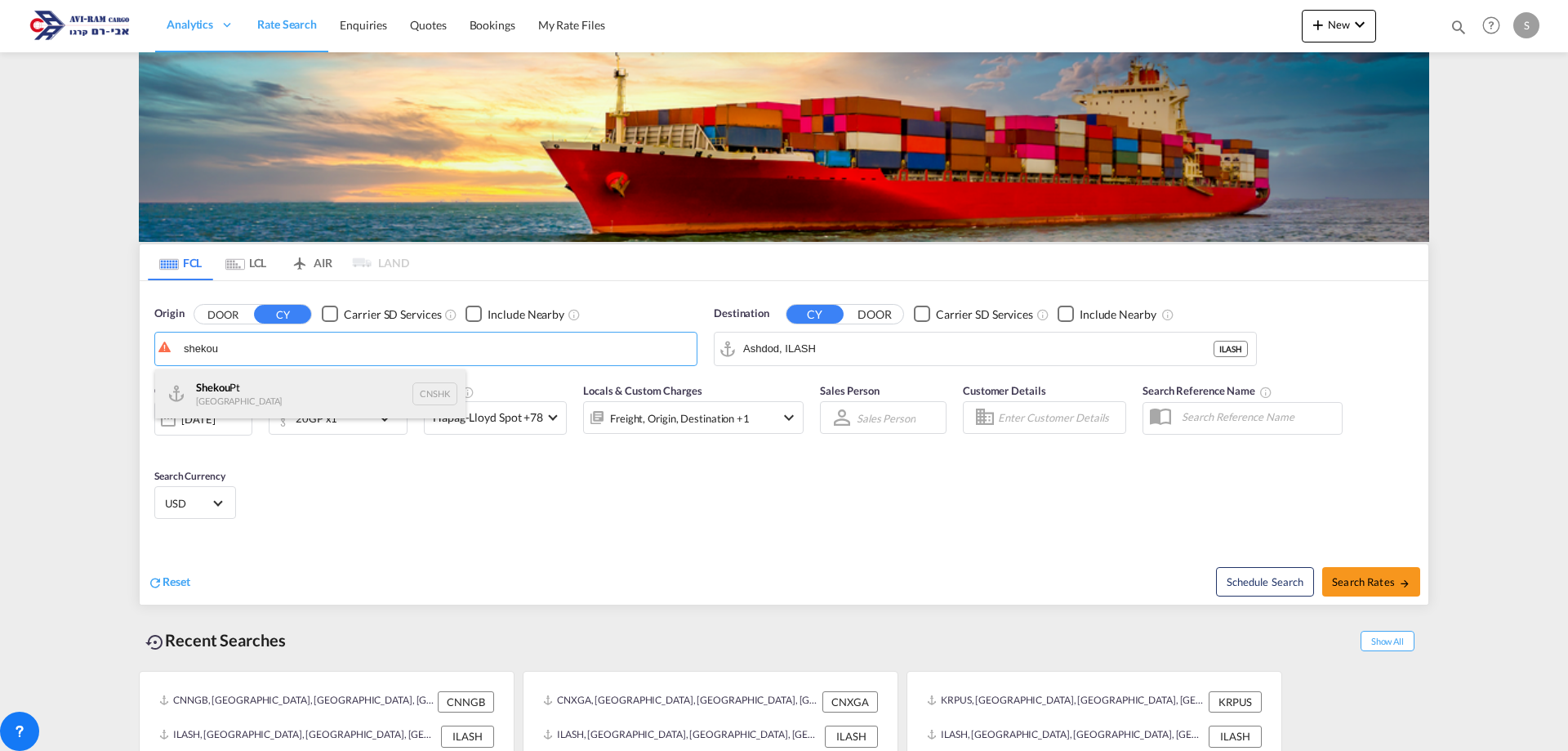
click at [282, 386] on div "Shekou Pt China CNSHK" at bounding box center [310, 394] width 310 height 49
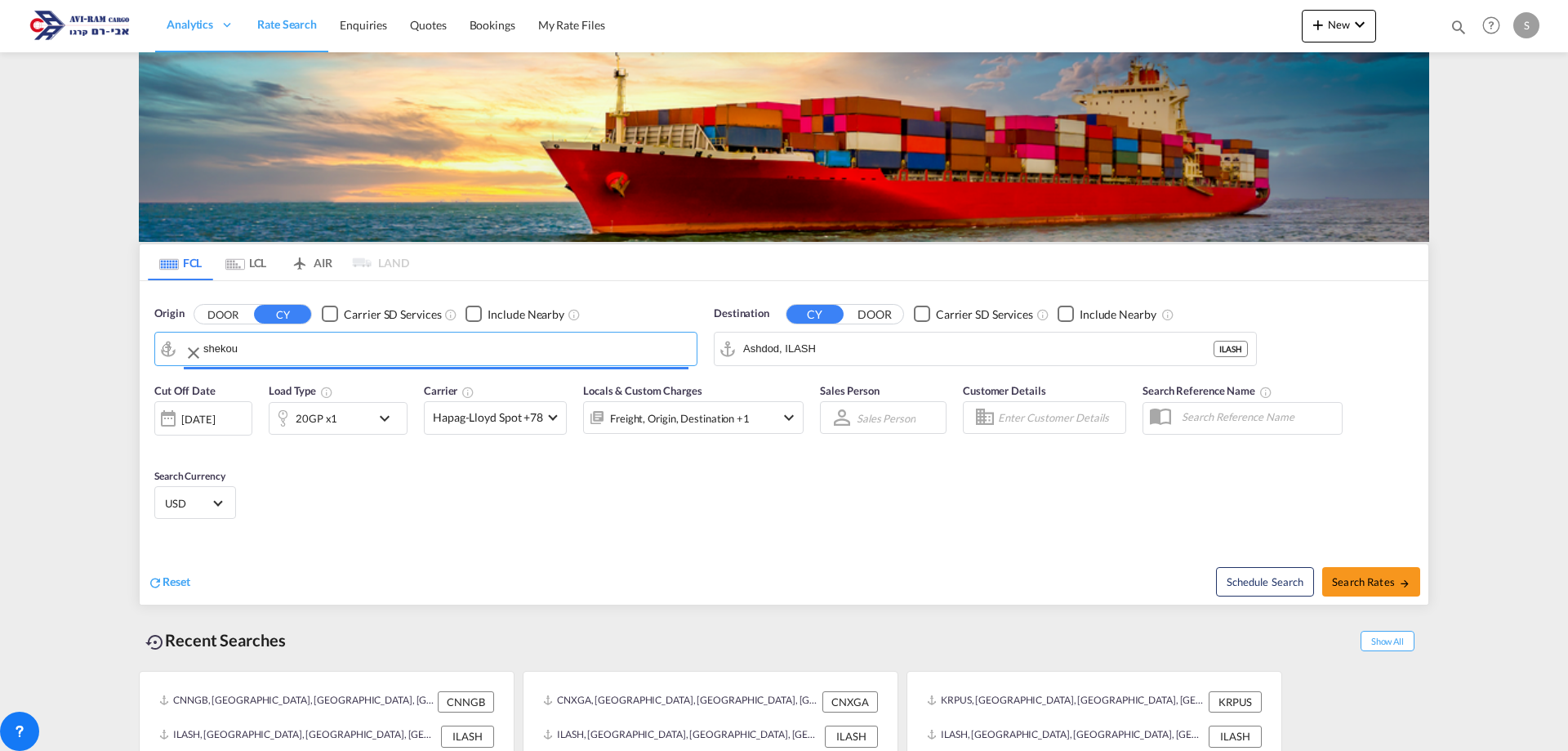
type input "Shekou Pt, CNSHK"
click at [336, 414] on div "20GP x1" at bounding box center [320, 418] width 102 height 33
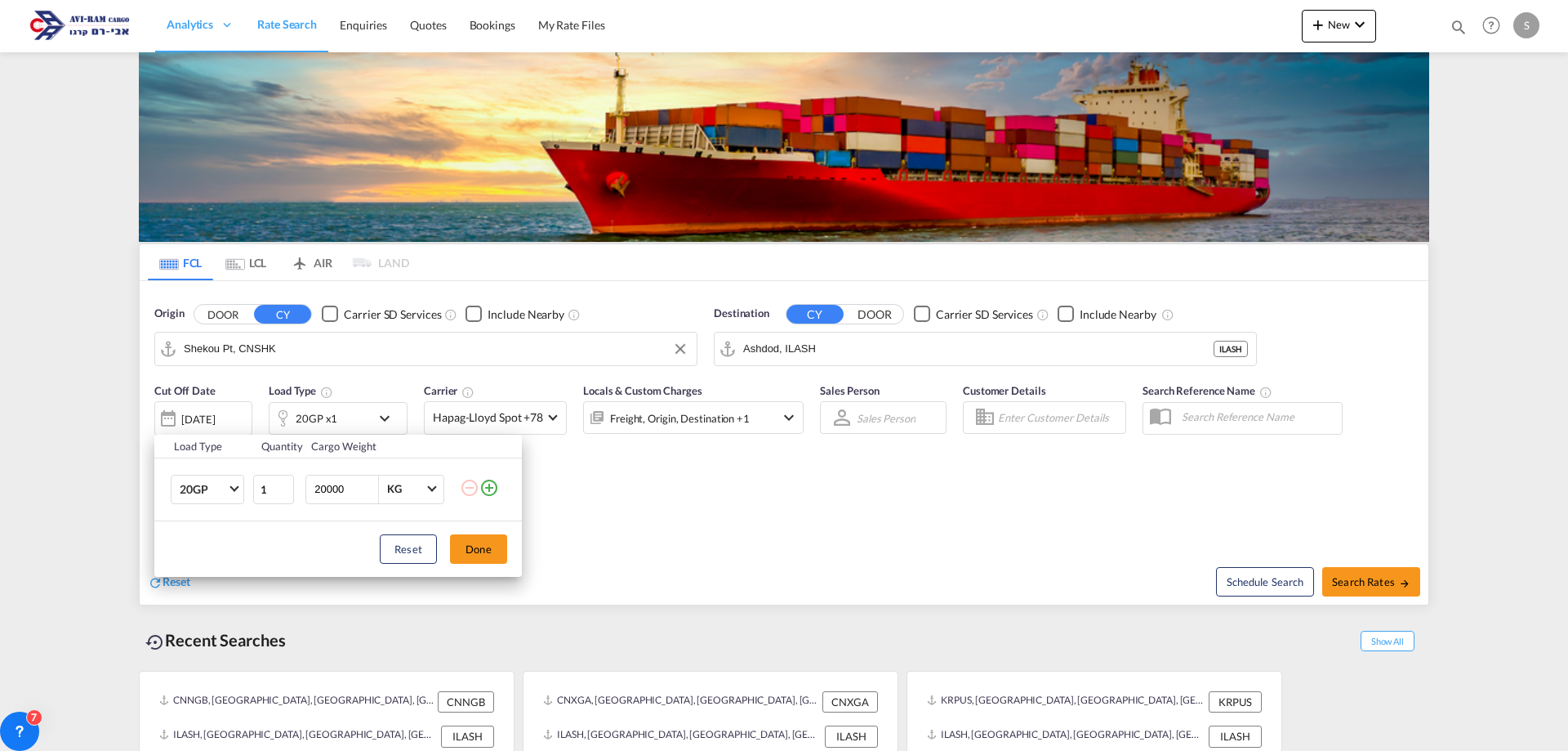
click at [814, 597] on div "Load Type Quantity Cargo Weight 20GP 20GP 40GP 40HC 45HC 20RE 40RE 40HR 20OT 40…" at bounding box center [784, 375] width 1568 height 751
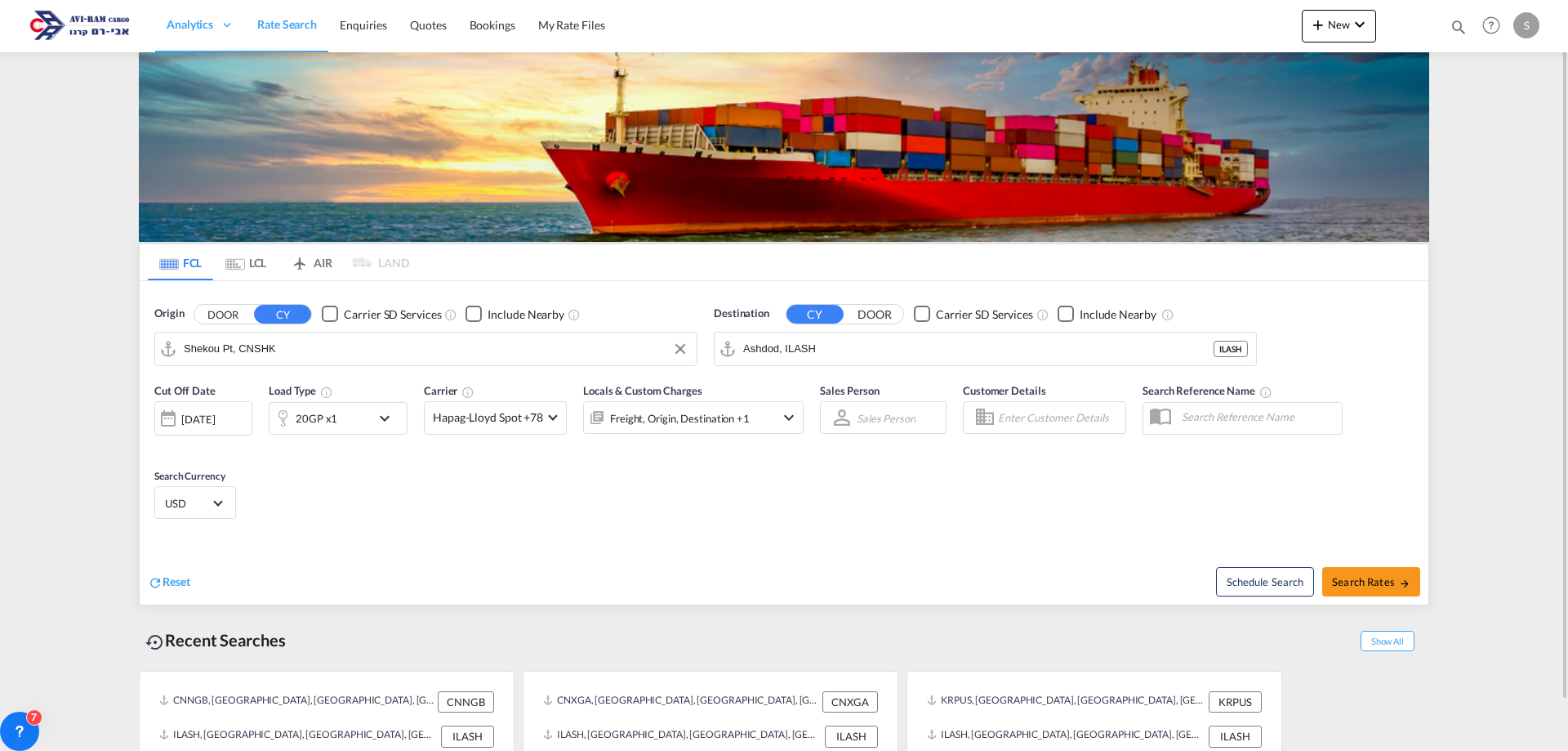
click at [315, 408] on div "20GP x1" at bounding box center [316, 418] width 42 height 23
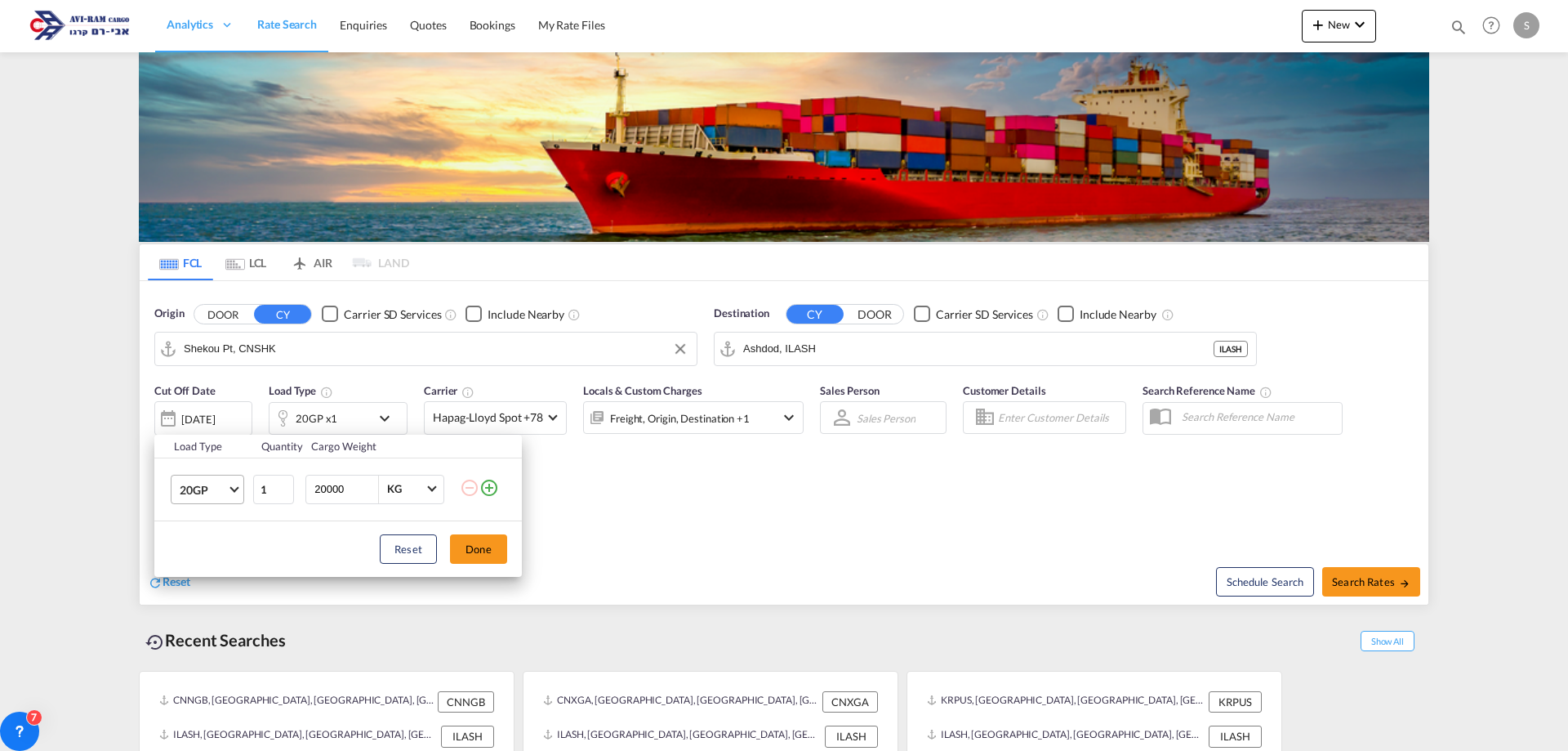
click at [219, 484] on span "20GP" at bounding box center [203, 489] width 47 height 16
click at [225, 566] on md-option "40HC" at bounding box center [222, 567] width 111 height 39
drag, startPoint x: 352, startPoint y: 496, endPoint x: 282, endPoint y: 495, distance: 70.0
click at [282, 495] on tr "40HC 1 20000 KG KG" at bounding box center [338, 488] width 367 height 63
type input "5000"
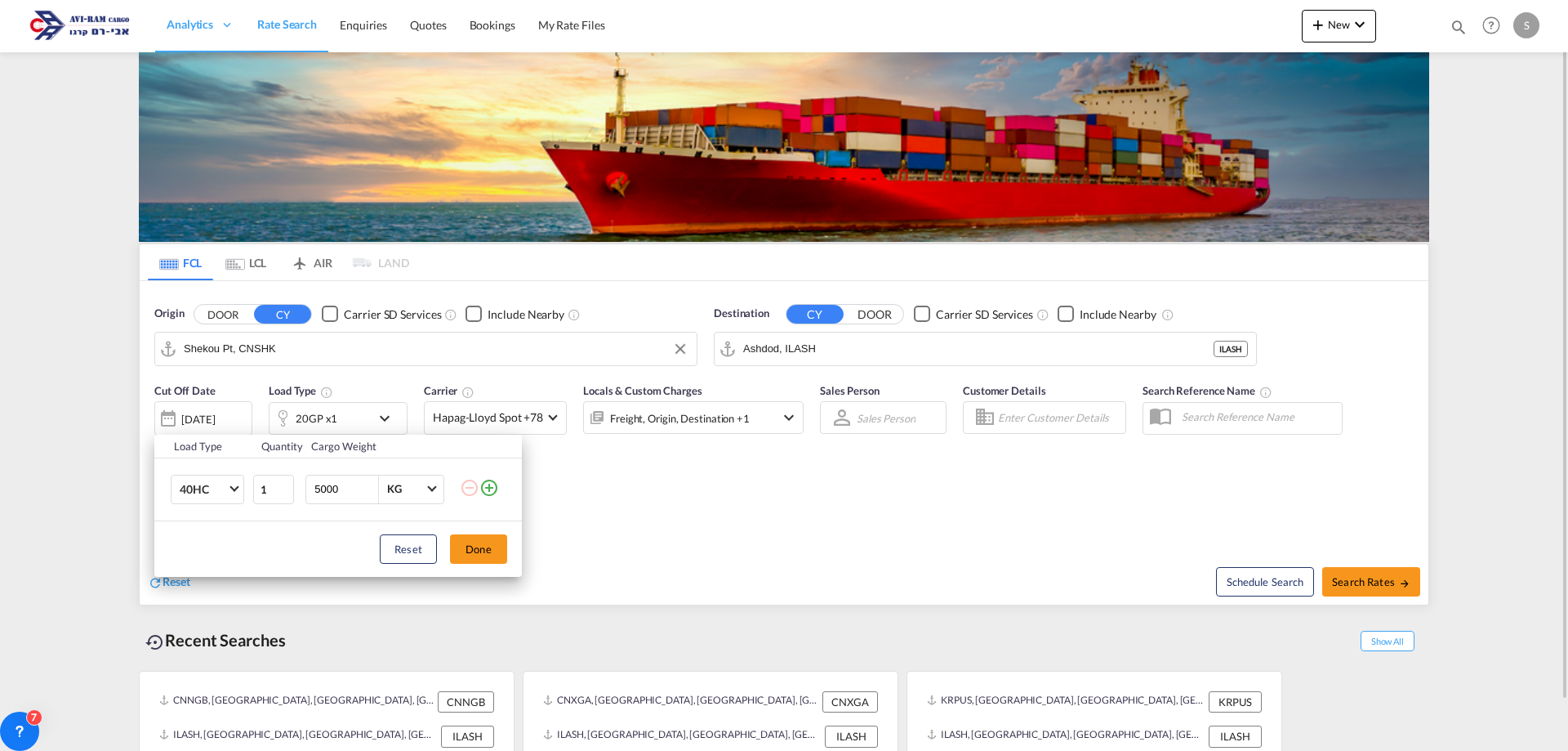
click at [489, 553] on button "Done" at bounding box center [478, 549] width 57 height 29
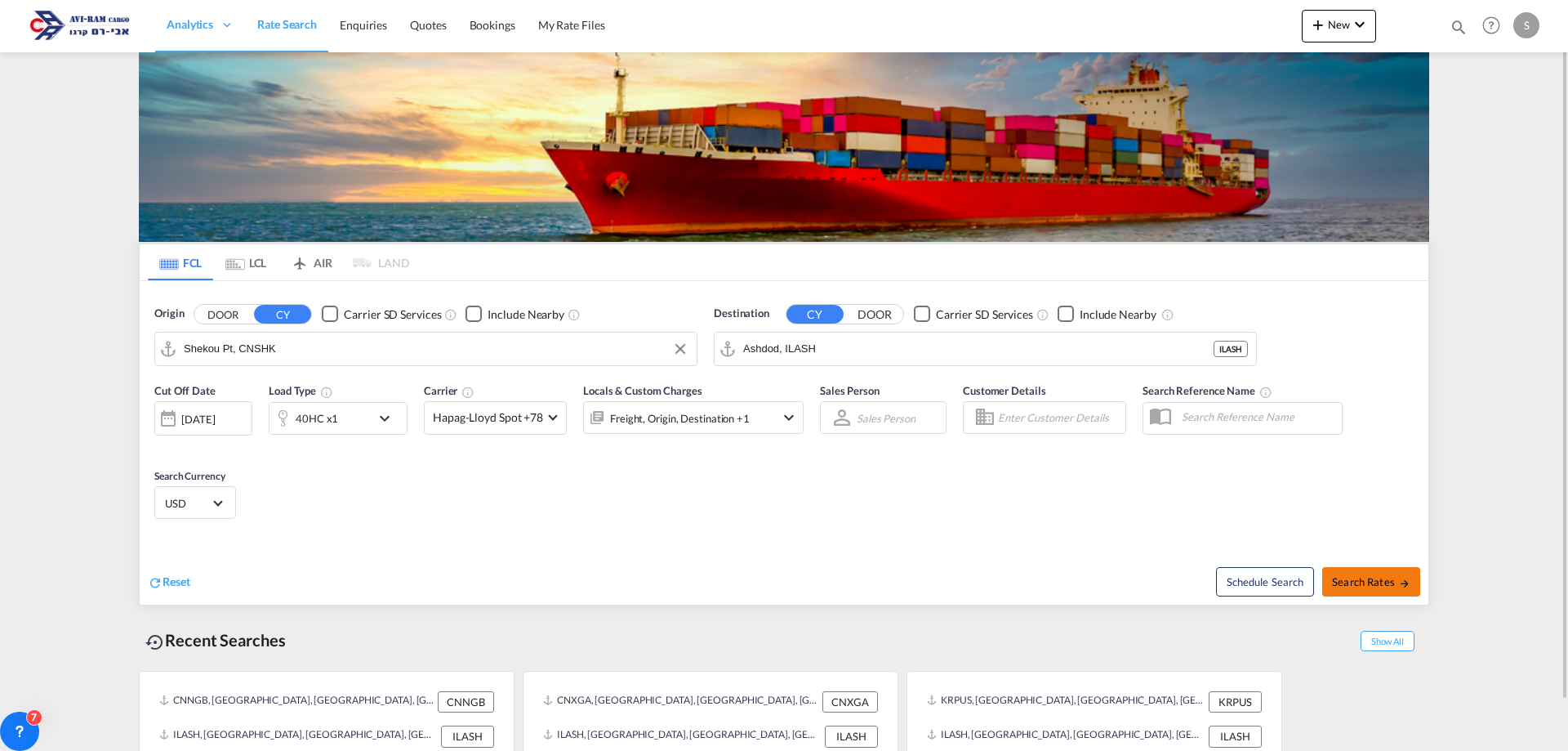
click at [1369, 578] on span "Search Rates" at bounding box center [1371, 582] width 78 height 13
type input "CNSHK to ILASH / 21 Aug 2025"
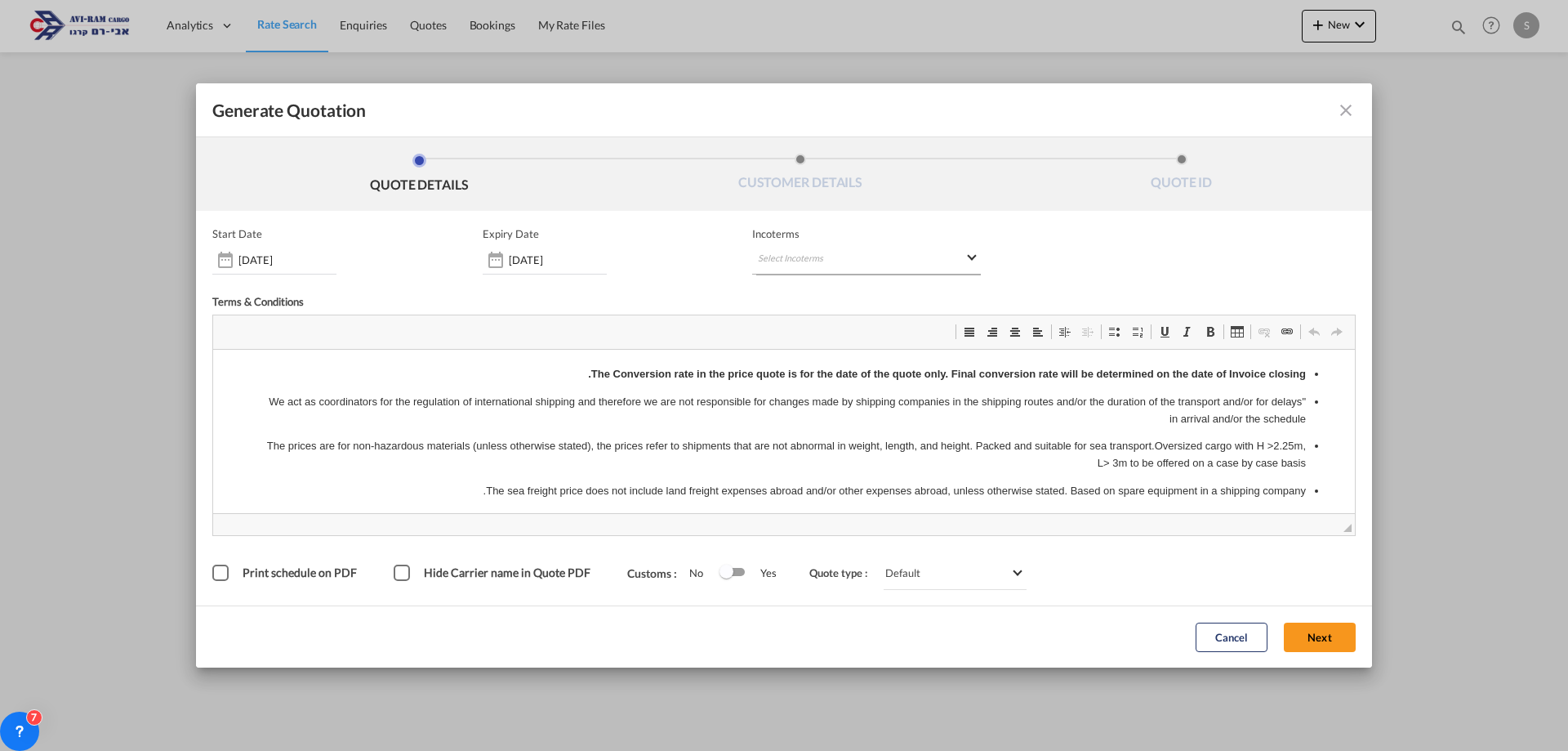
click at [818, 259] on md-select "Select Incoterms FOB - import Free on Board CIP - export Carriage and Insurance…" at bounding box center [867, 259] width 229 height 29
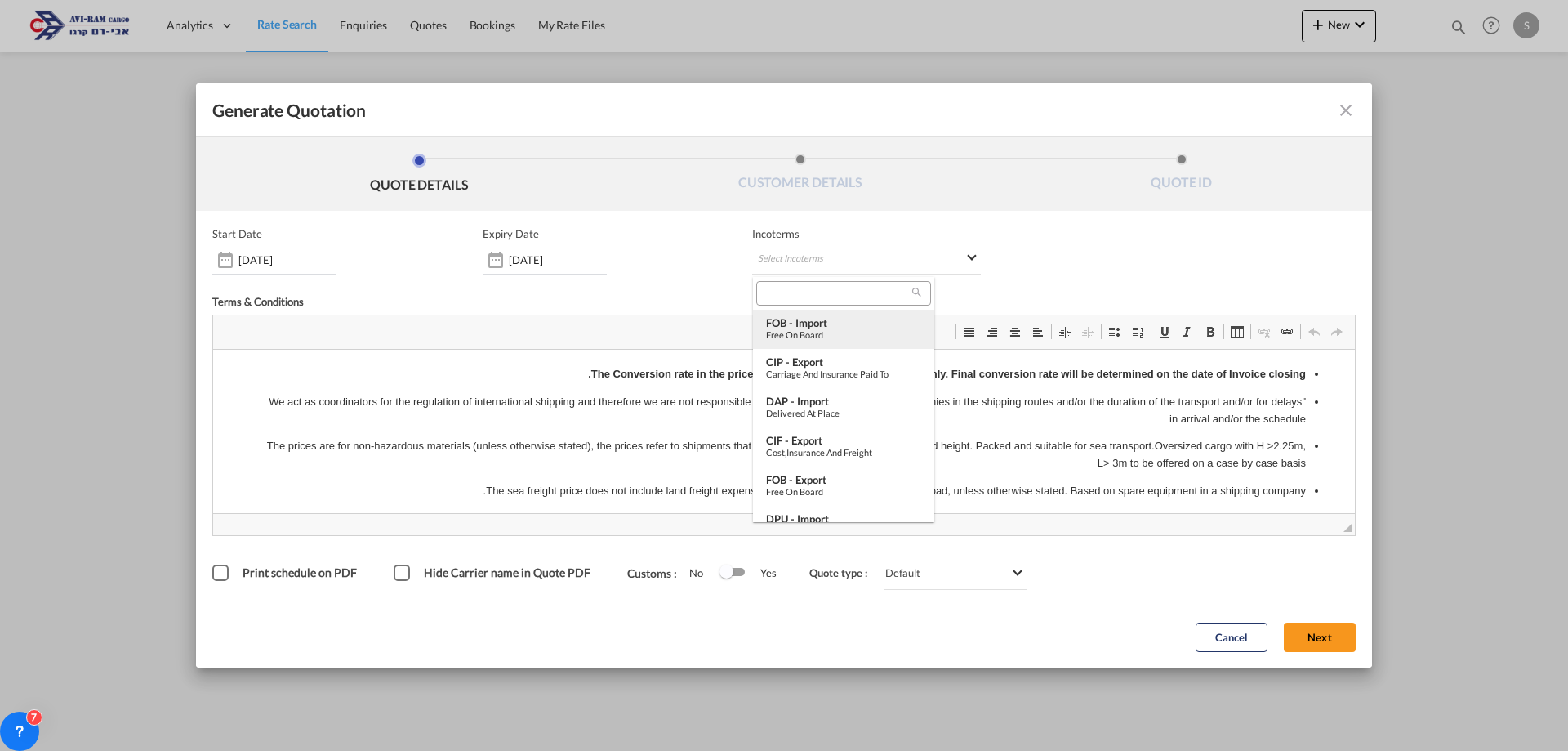
click at [819, 327] on div "FOB - import" at bounding box center [843, 323] width 155 height 13
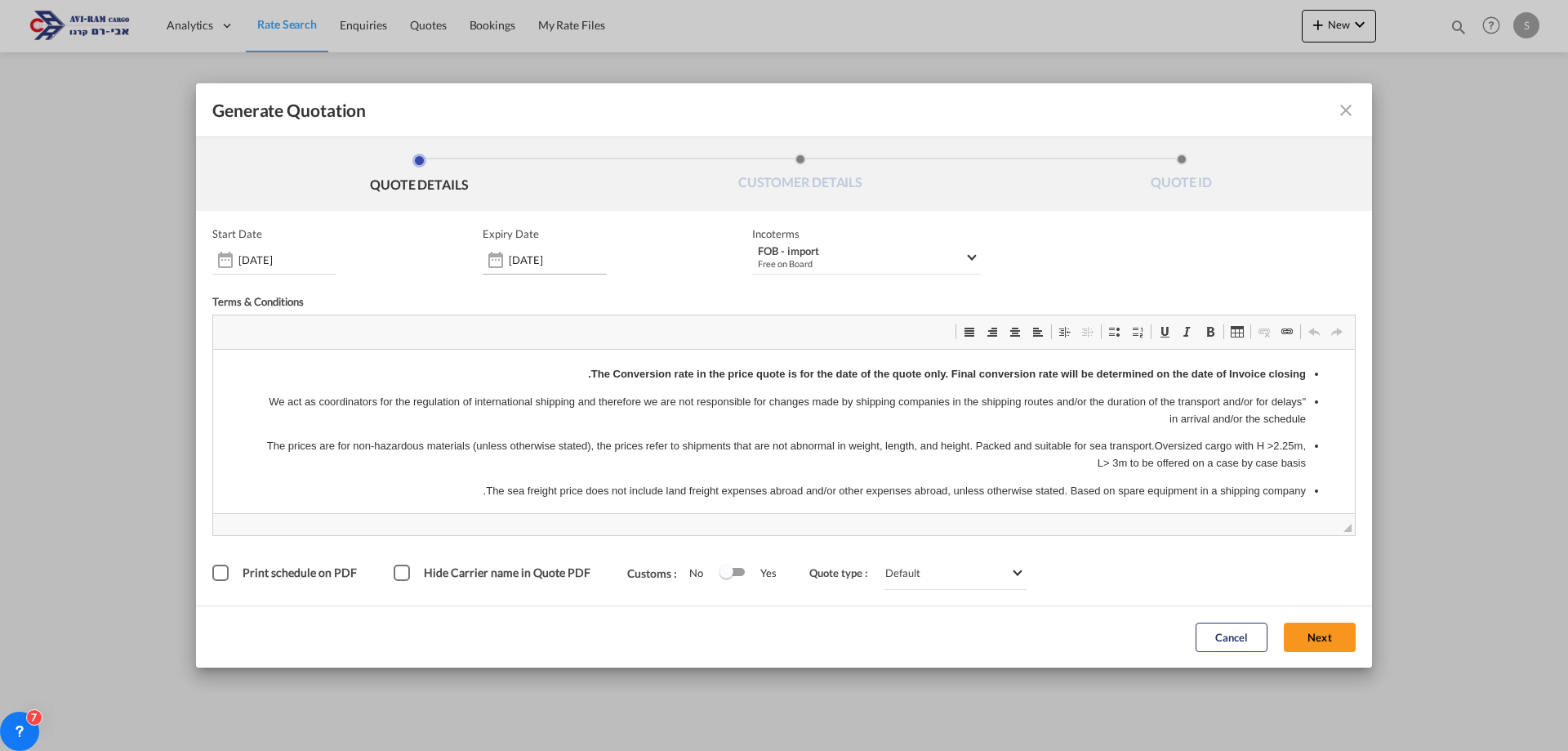
click at [501, 263] on div "Generate QuotationQUOTE ..." at bounding box center [495, 259] width 26 height 33
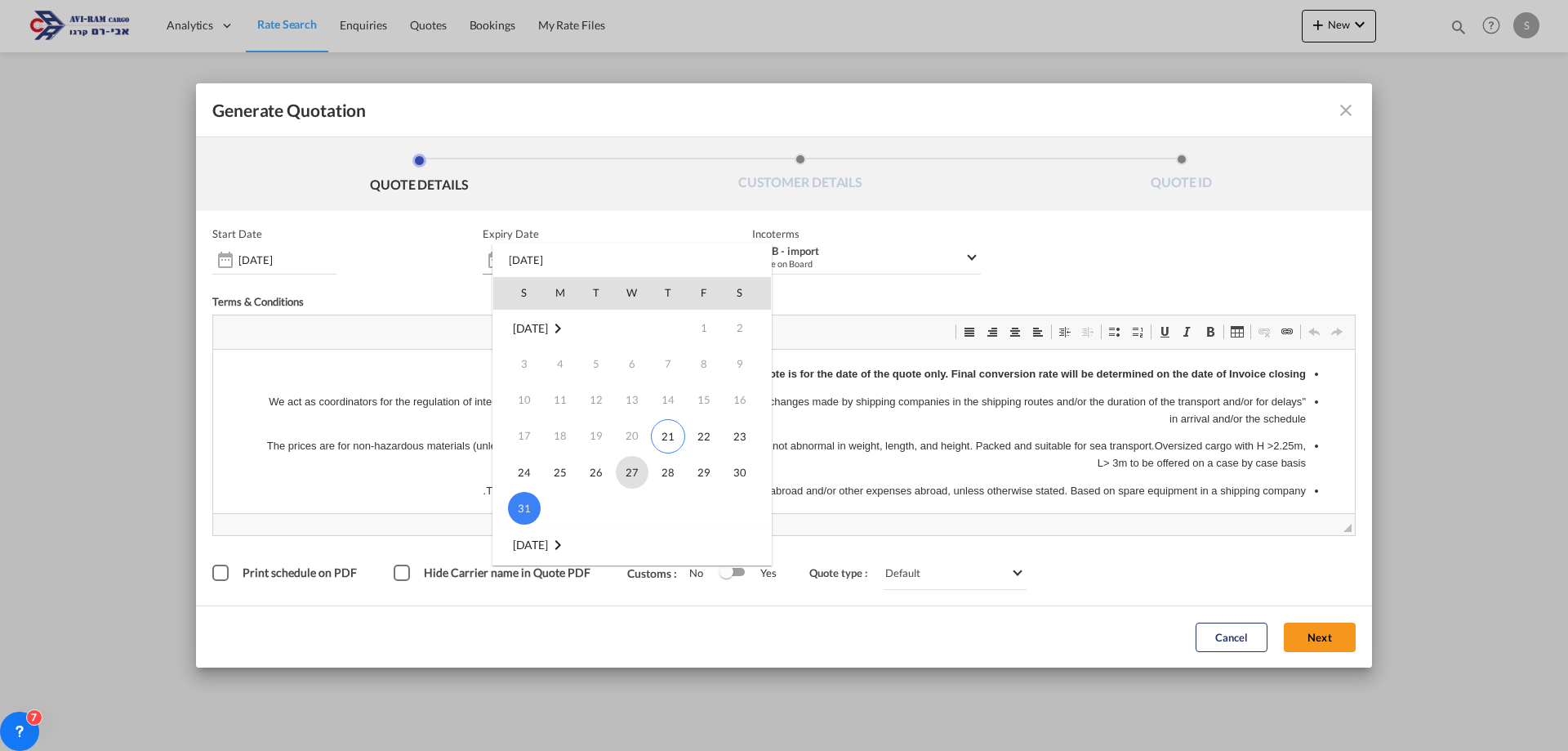
scroll to position [164, 0]
click at [516, 488] on span "14" at bounding box center [524, 489] width 33 height 33
type input "14 Sep 2025"
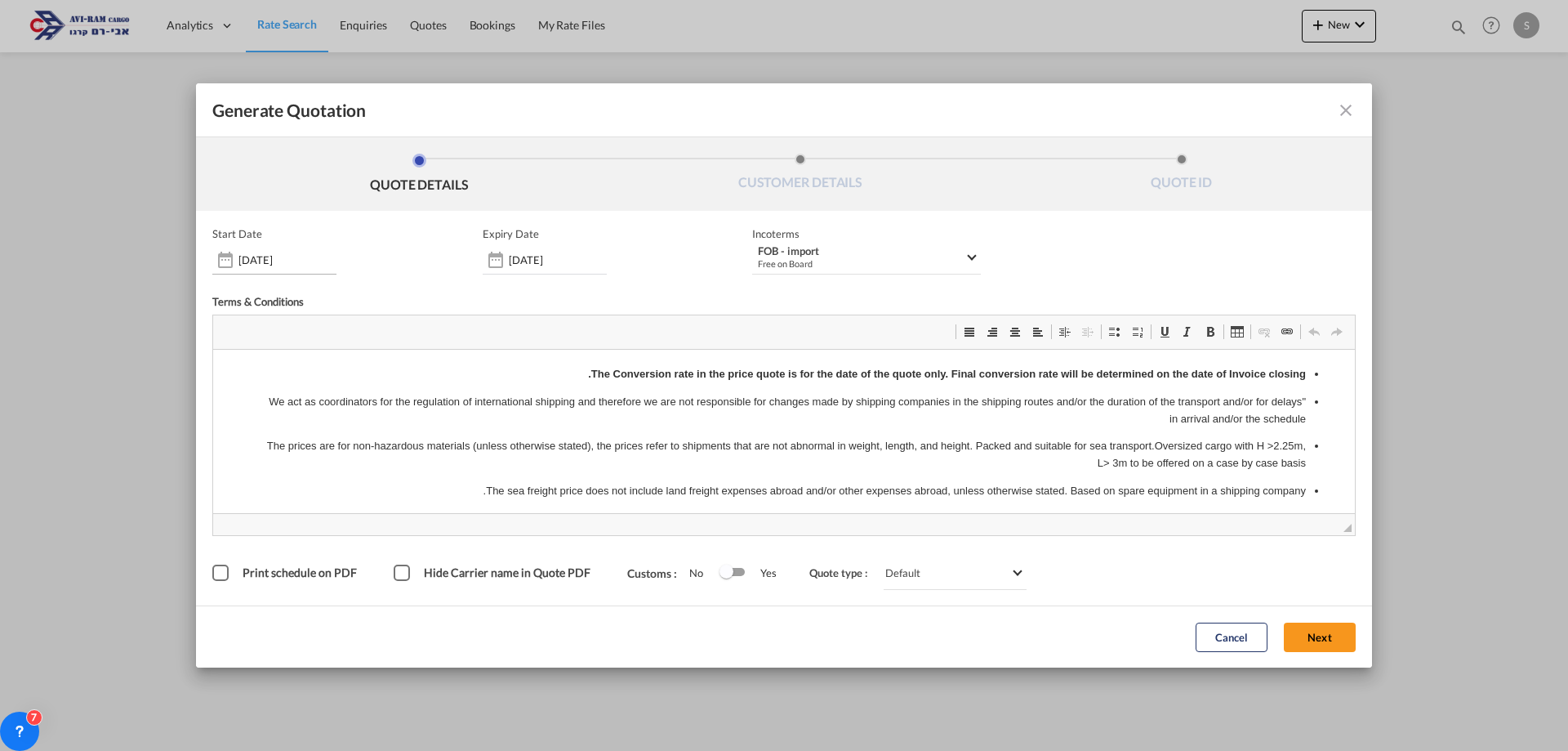
click at [249, 256] on input "[DATE]" at bounding box center [287, 260] width 98 height 13
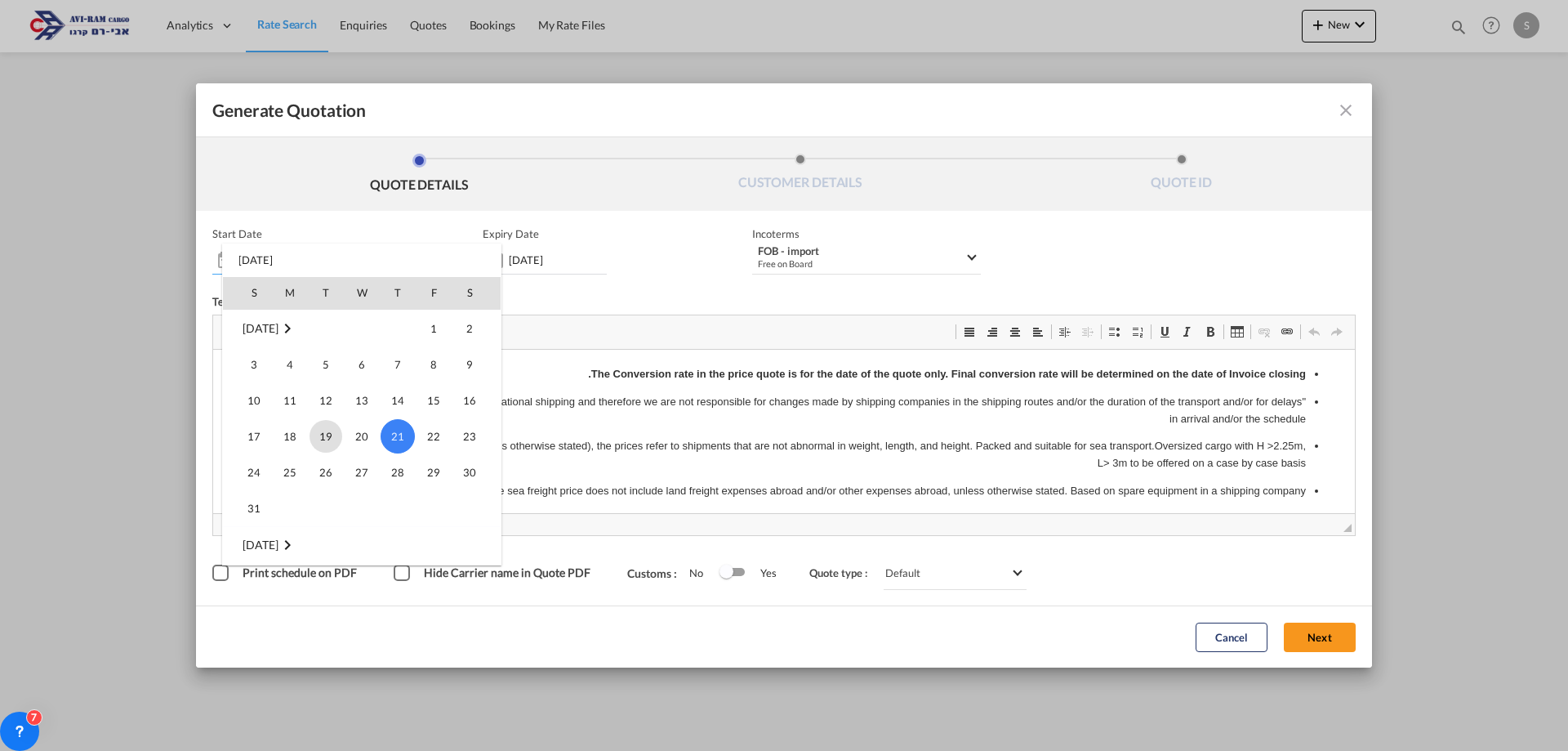
scroll to position [378268, 0]
click at [296, 495] on span "1" at bounding box center [289, 498] width 33 height 33
type input "01 Sep 2025"
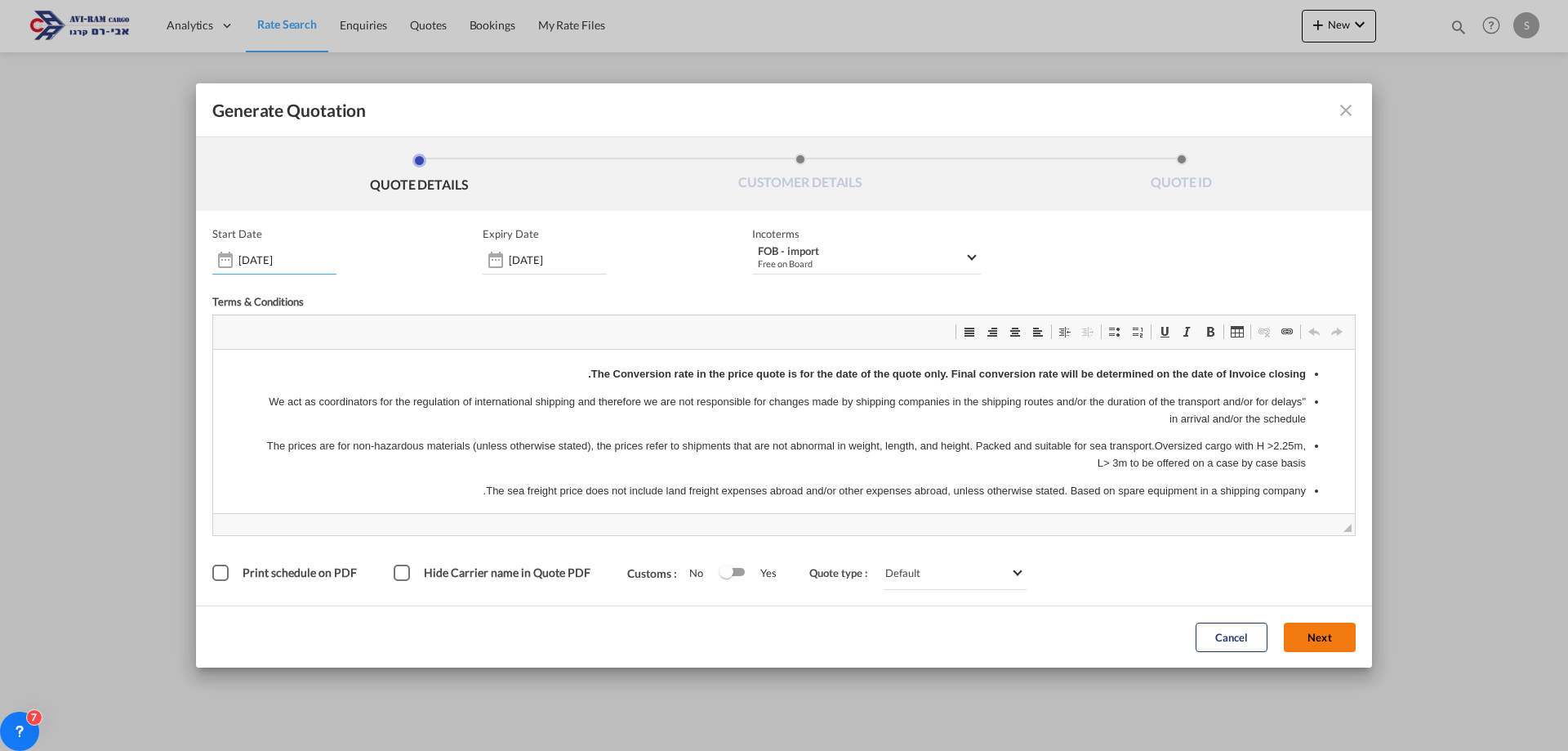
click at [1315, 632] on button "Next" at bounding box center [1320, 637] width 72 height 29
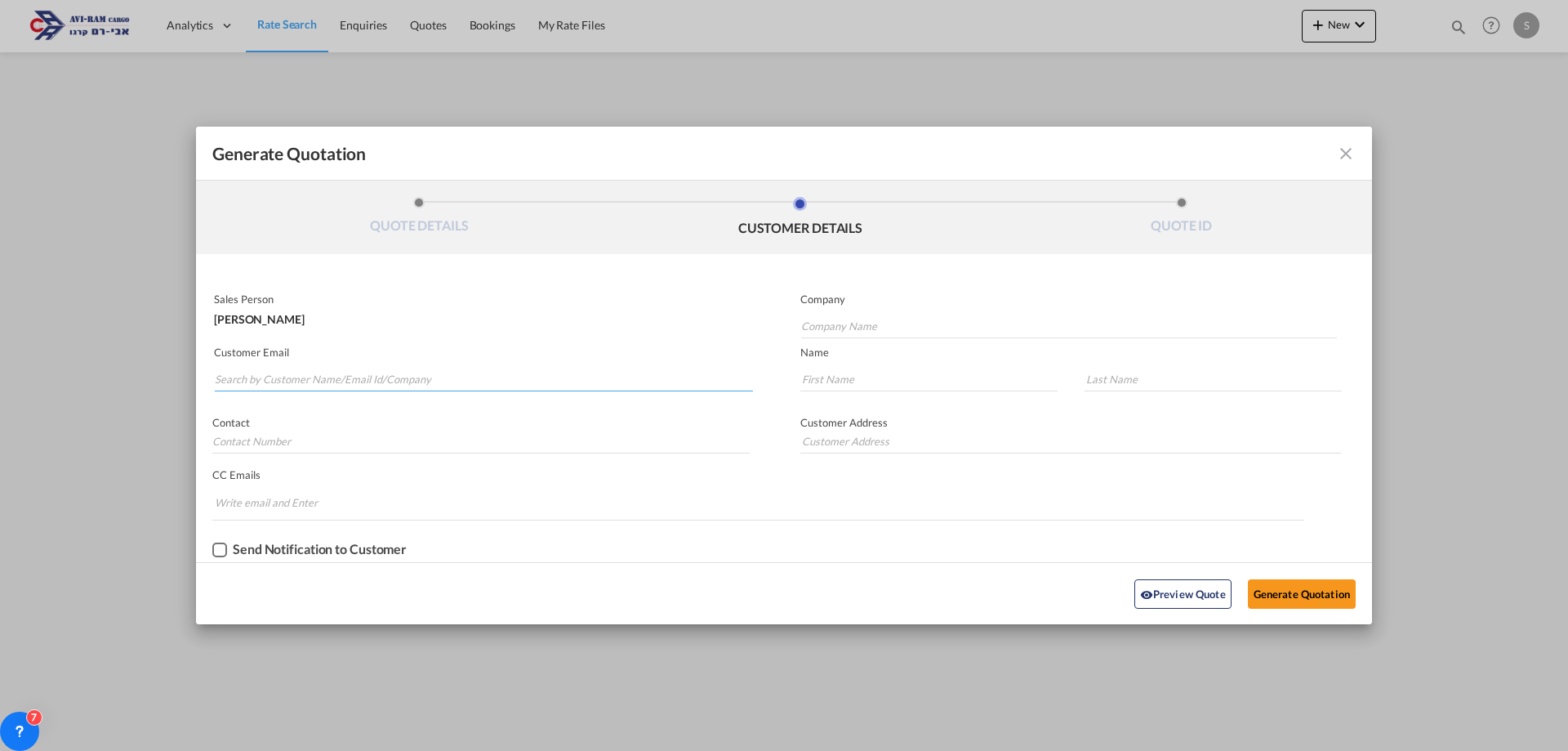
click at [487, 387] on input "Search by Customer Name/Email Id/Company" at bounding box center [484, 378] width 539 height 24
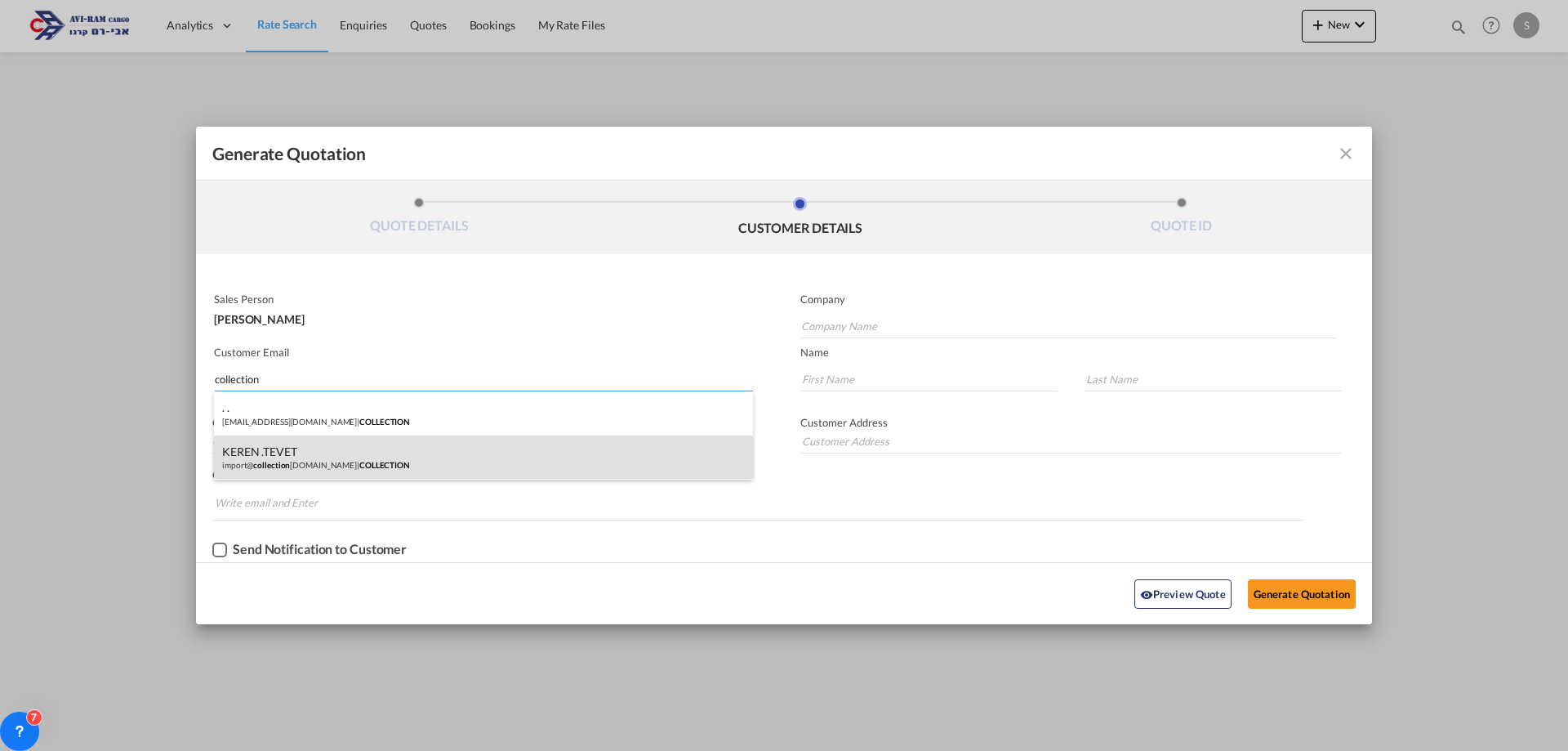
type input "collection"
click at [407, 451] on div "KEREN .TEVET import@ collection design.co.il | COLLECTION" at bounding box center [483, 457] width 539 height 44
type input "COLLECTION"
type input "import@collectiondesign.co.il"
type input "KEREN"
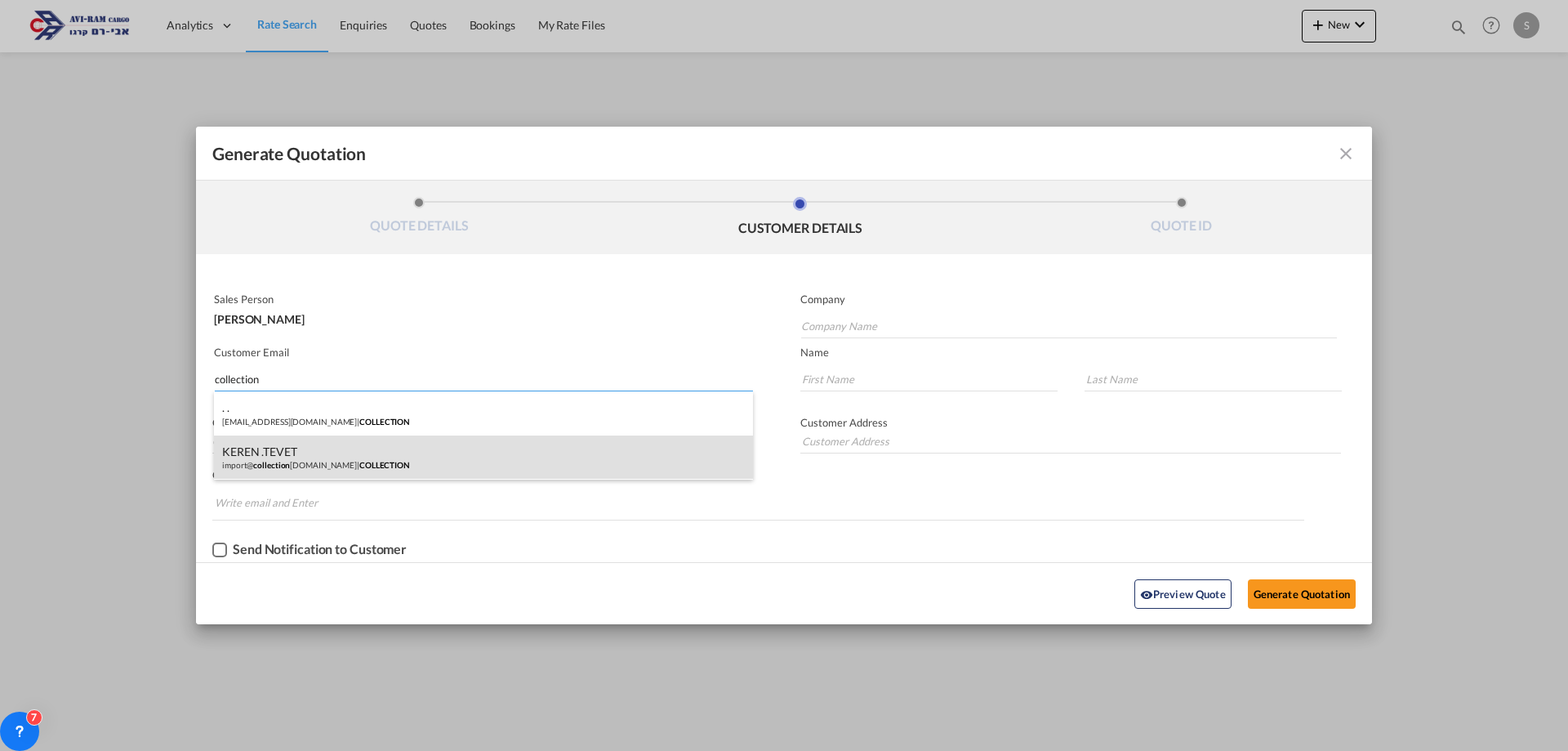
type input ".TEVET"
type input "."
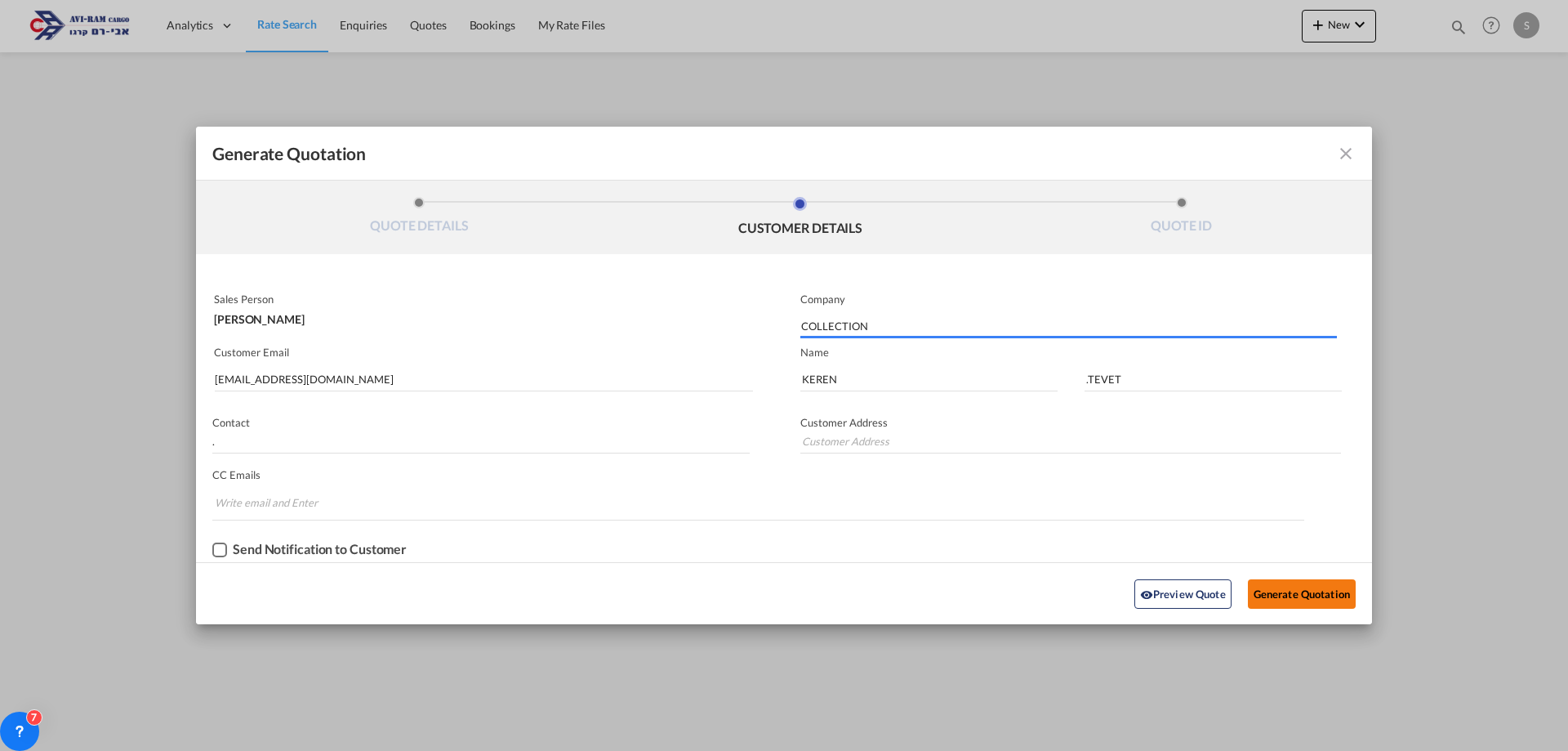
click at [1277, 587] on button "Generate Quotation" at bounding box center [1302, 593] width 108 height 29
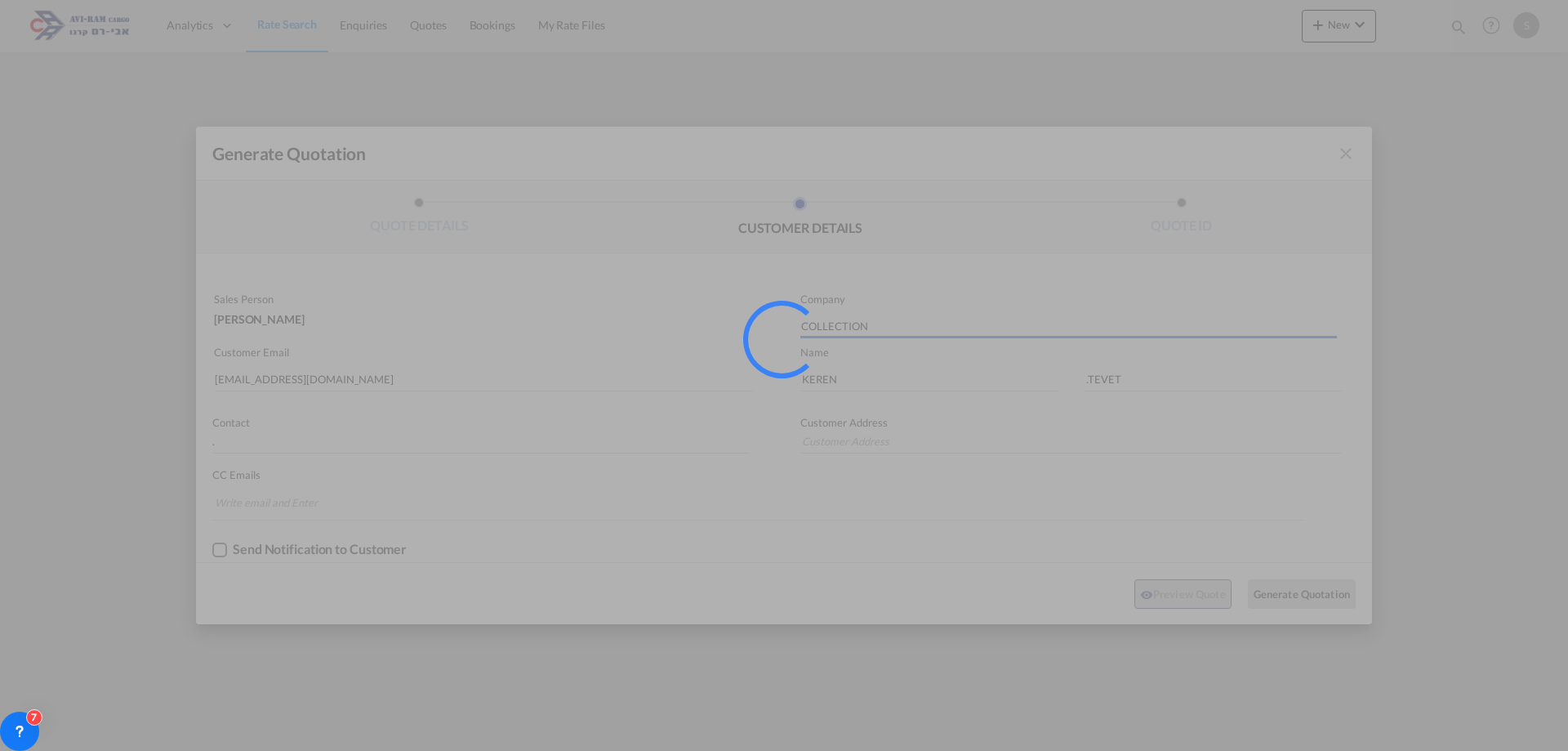
type input "."
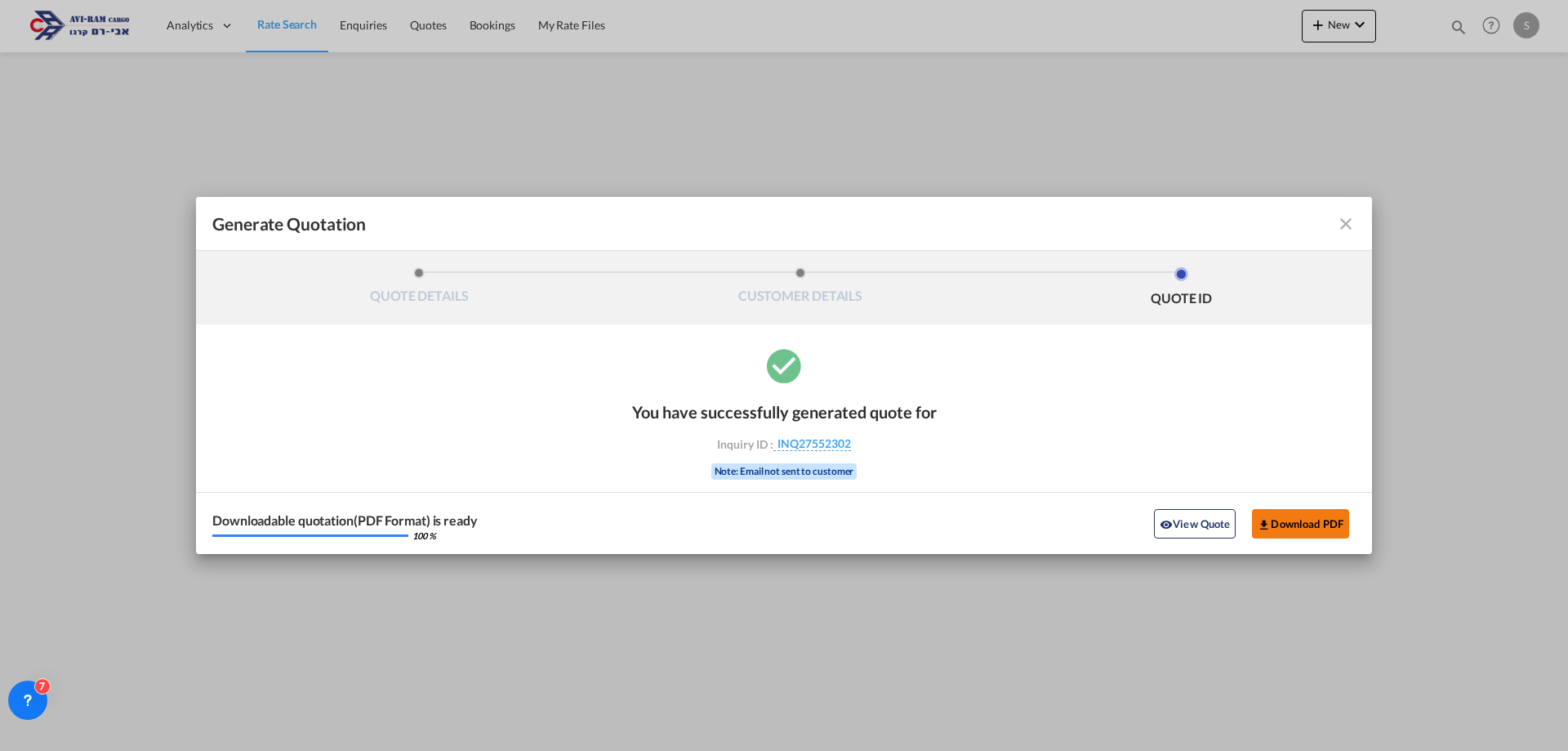
click at [1281, 515] on button "Download PDF" at bounding box center [1300, 524] width 97 height 29
